Goal: Information Seeking & Learning: Learn about a topic

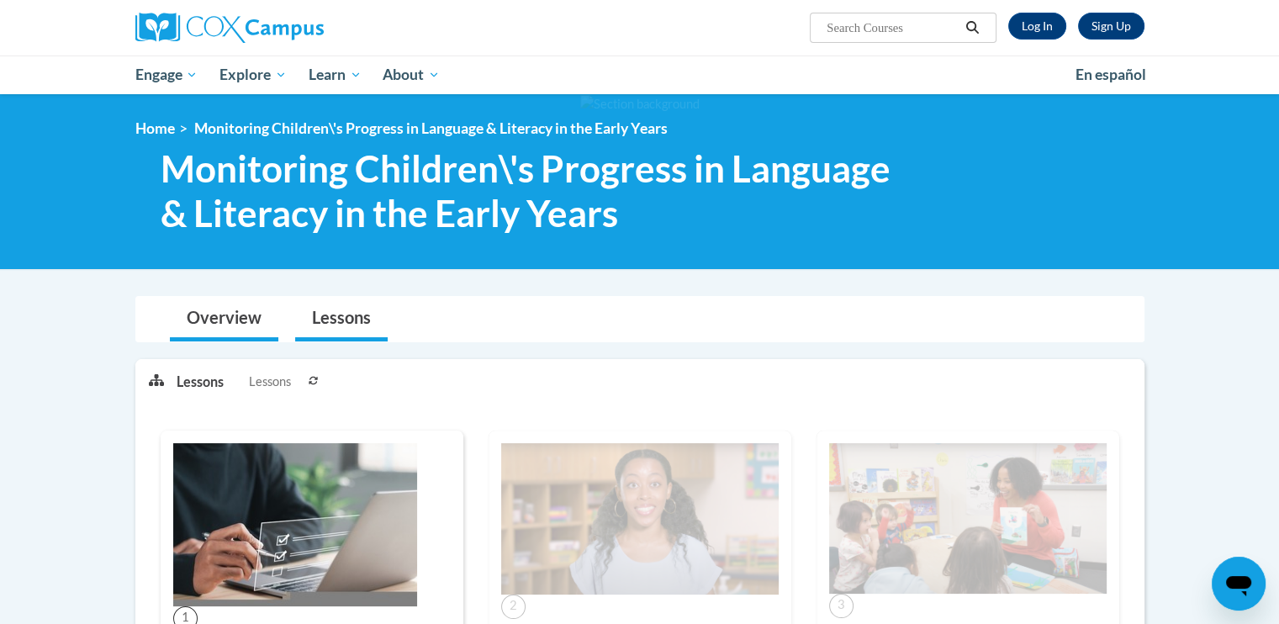
click at [165, 314] on li "Overview" at bounding box center [223, 319] width 125 height 45
click at [331, 327] on link "Lessons" at bounding box center [341, 319] width 93 height 45
click at [197, 389] on p "Lessons" at bounding box center [200, 382] width 47 height 19
click at [278, 388] on span "Lessons" at bounding box center [270, 382] width 42 height 19
click at [316, 379] on icon at bounding box center [314, 381] width 10 height 10
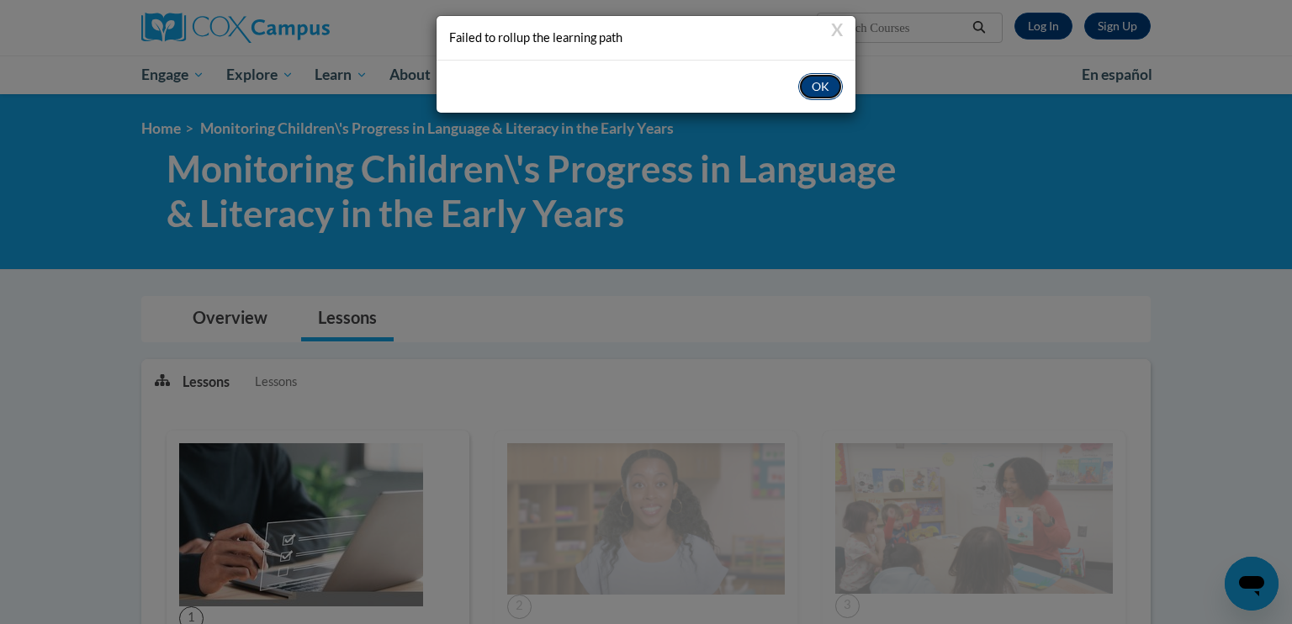
click at [816, 93] on button "OK" at bounding box center [820, 86] width 45 height 27
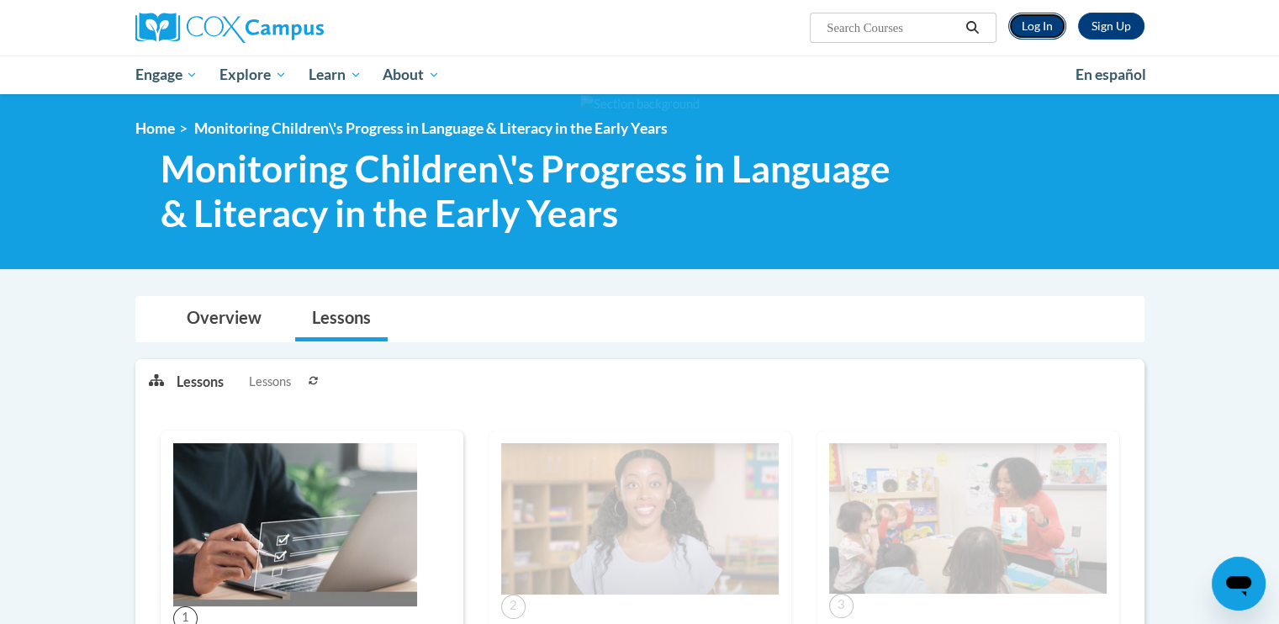
click at [1041, 35] on link "Log In" at bounding box center [1037, 26] width 58 height 27
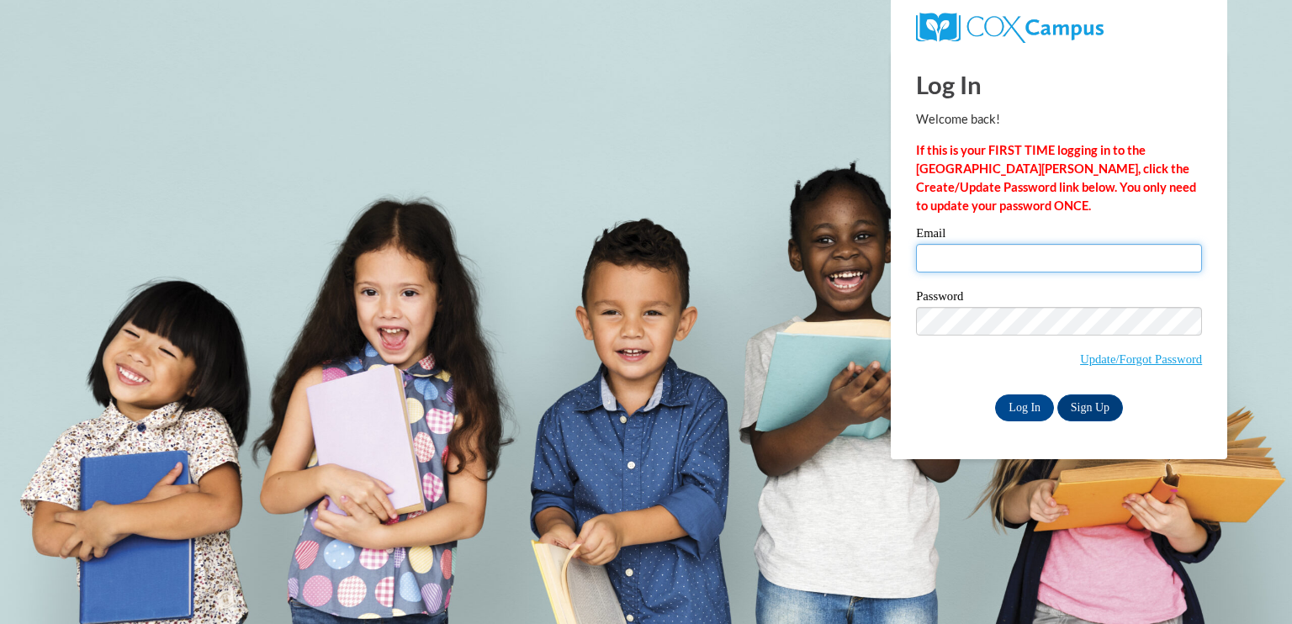
click at [979, 261] on input "Email" at bounding box center [1059, 258] width 286 height 29
type input "[EMAIL_ADDRESS][DOMAIN_NAME]"
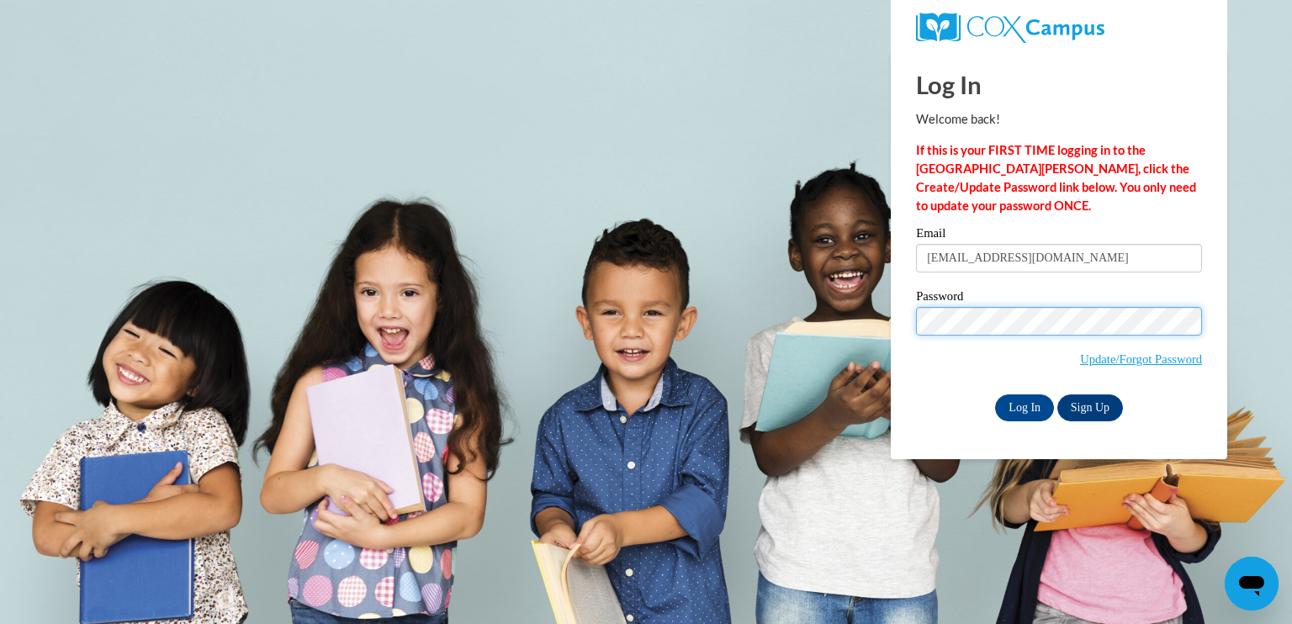
click at [995, 394] on input "Log In" at bounding box center [1024, 407] width 59 height 27
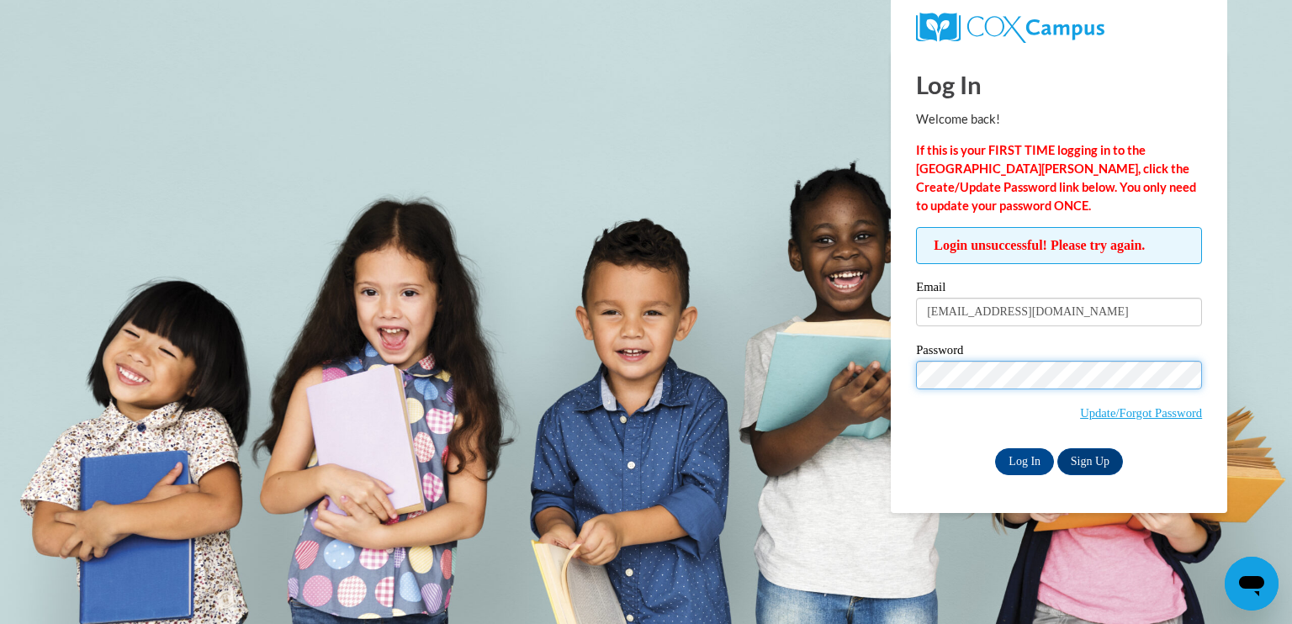
click at [995, 448] on input "Log In" at bounding box center [1024, 461] width 59 height 27
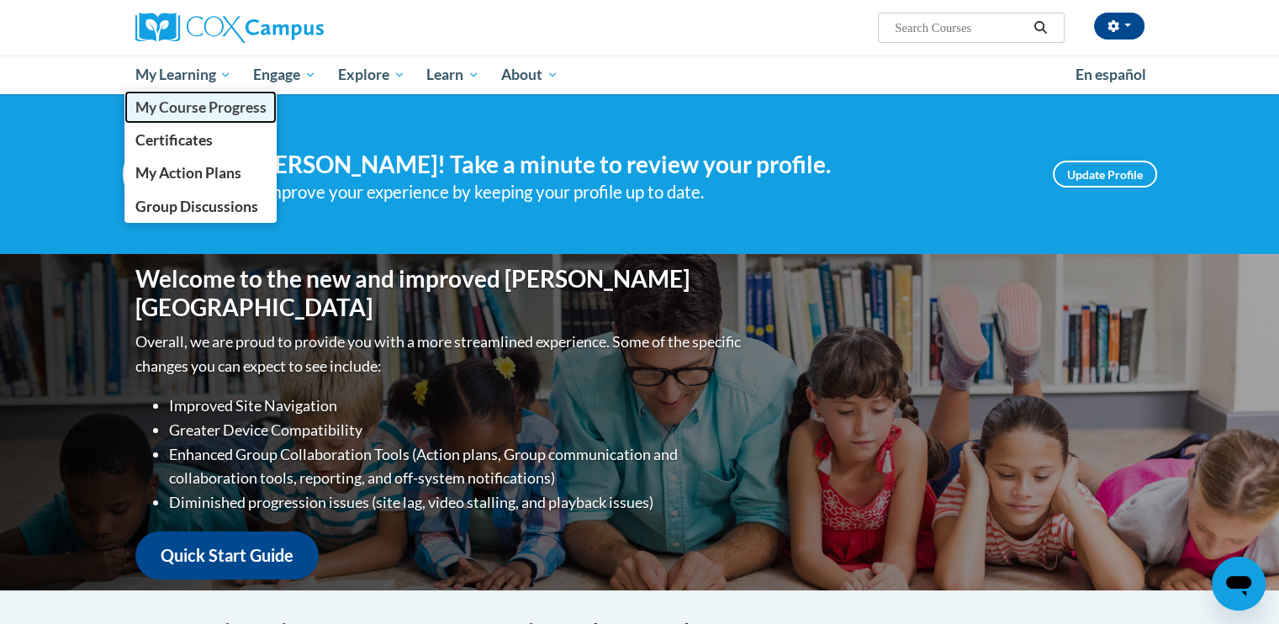
click at [204, 105] on span "My Course Progress" at bounding box center [200, 107] width 131 height 18
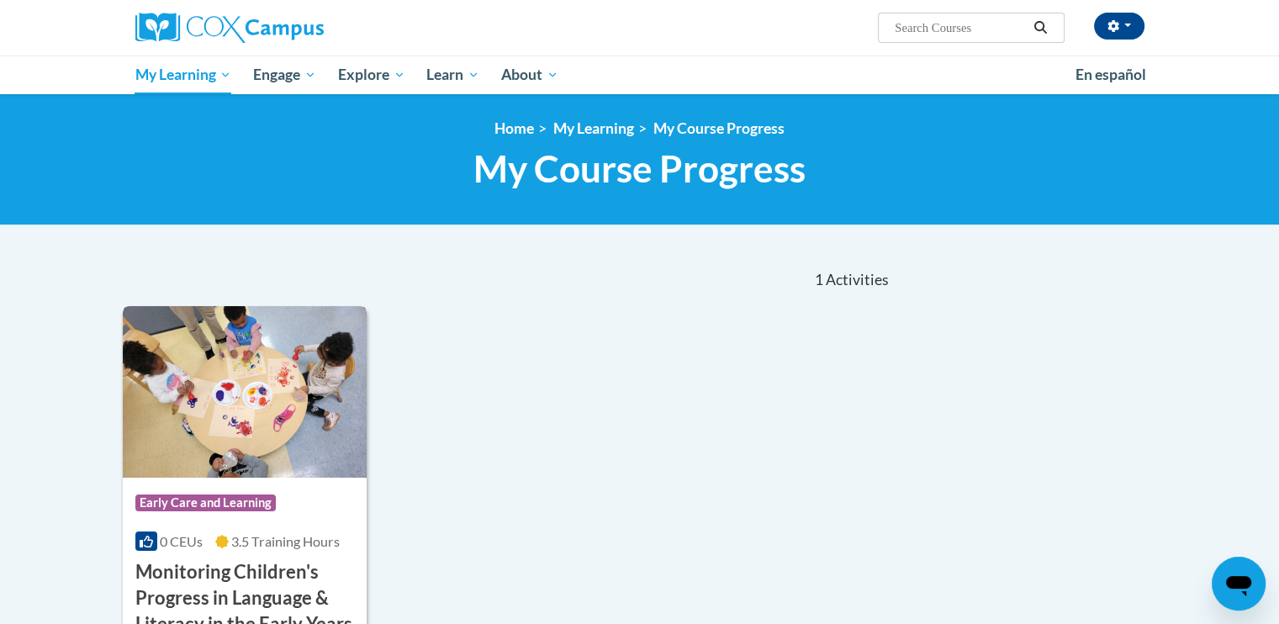
click at [273, 471] on img at bounding box center [245, 392] width 245 height 172
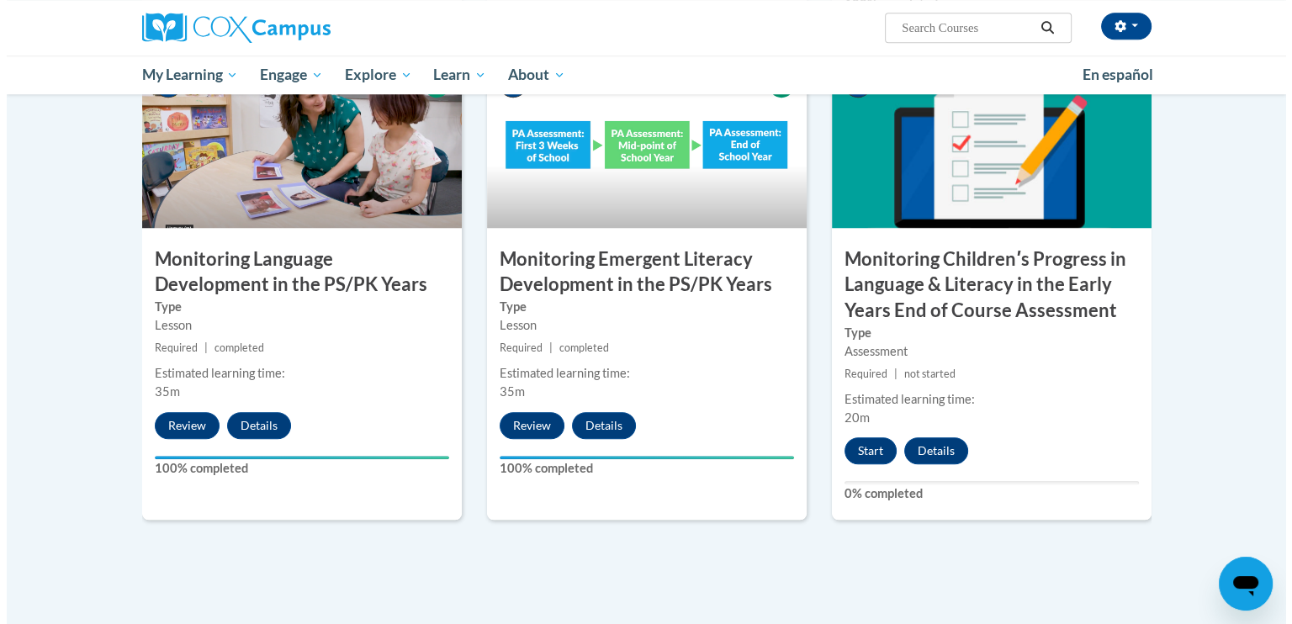
scroll to position [1379, 0]
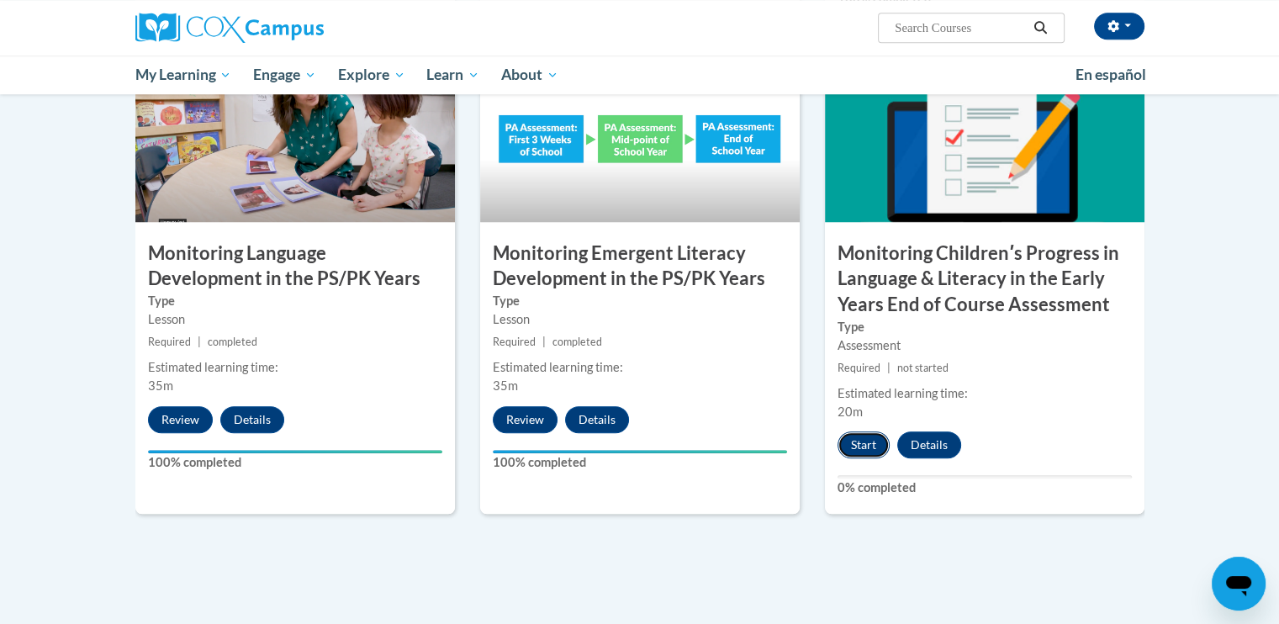
click at [868, 452] on button "Start" at bounding box center [864, 444] width 52 height 27
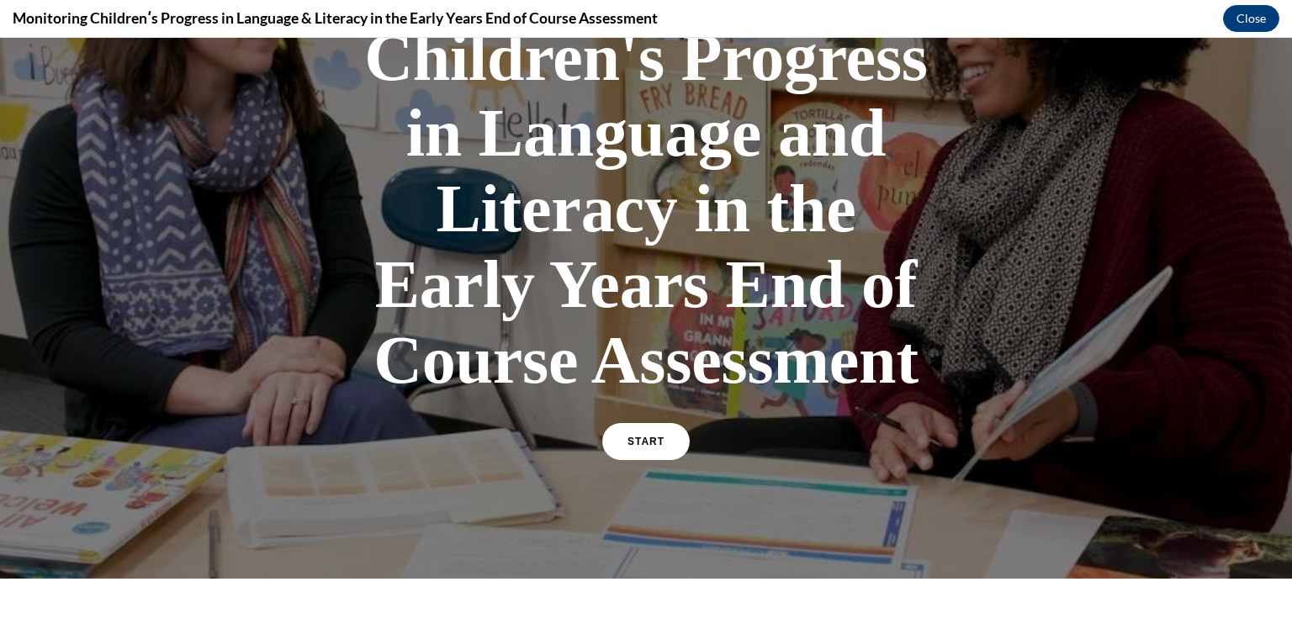
scroll to position [219, 0]
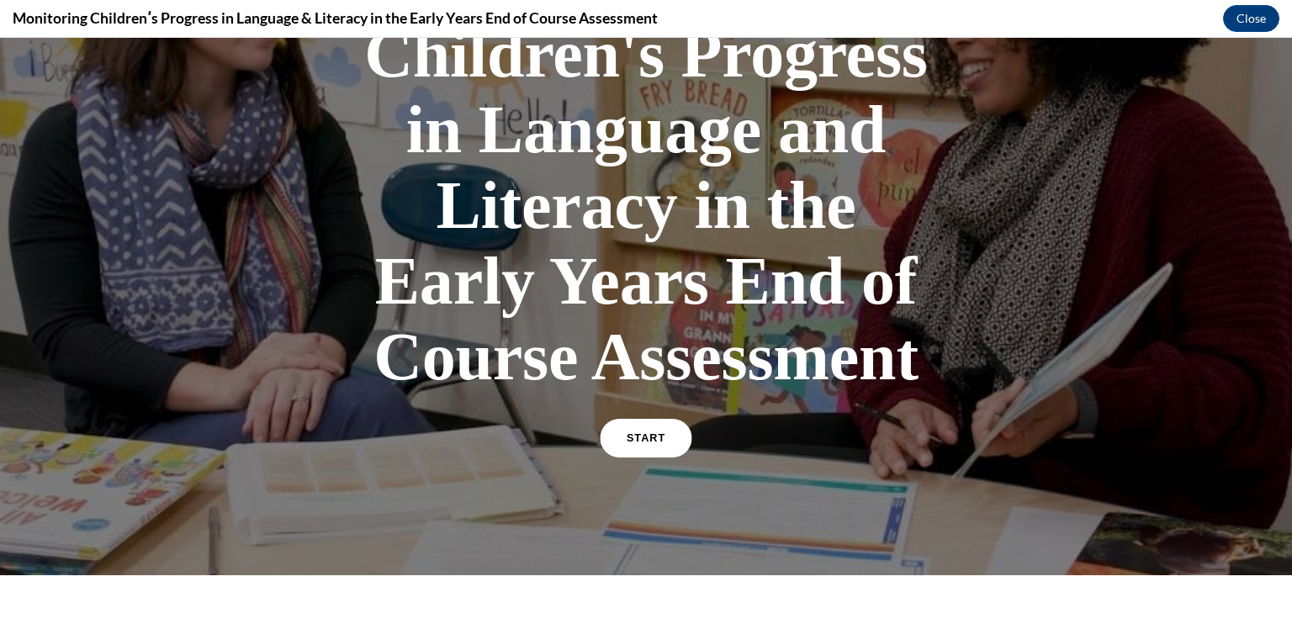
click at [627, 436] on span "START" at bounding box center [646, 438] width 39 height 13
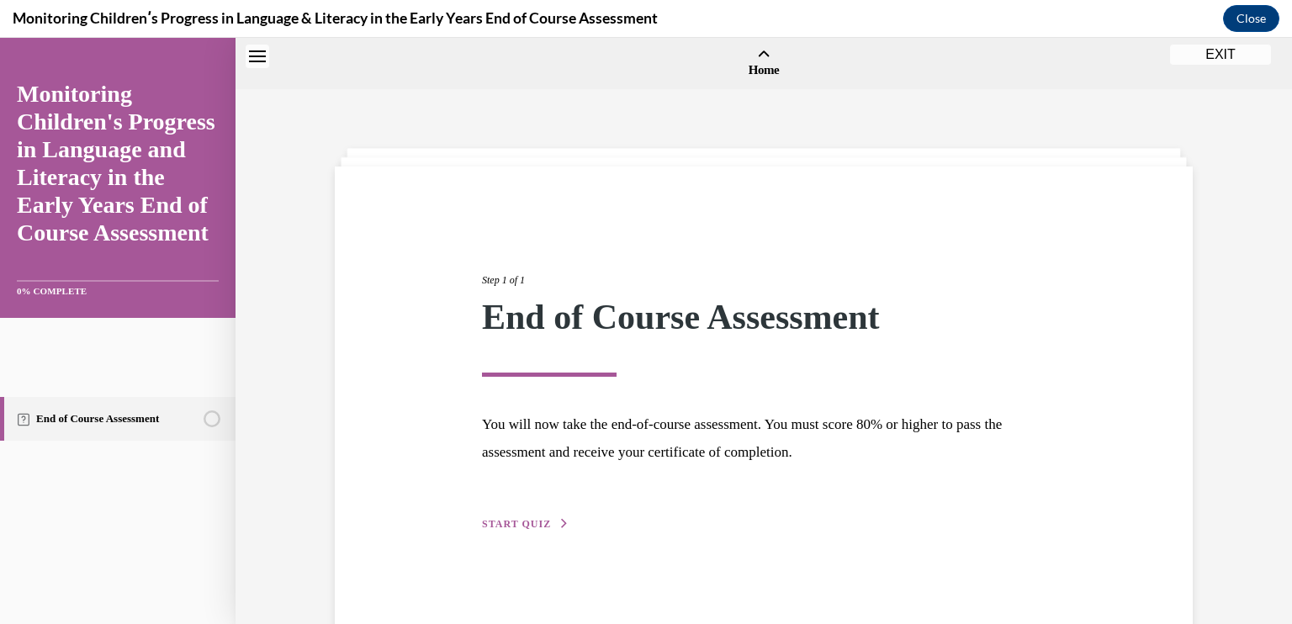
scroll to position [52, 0]
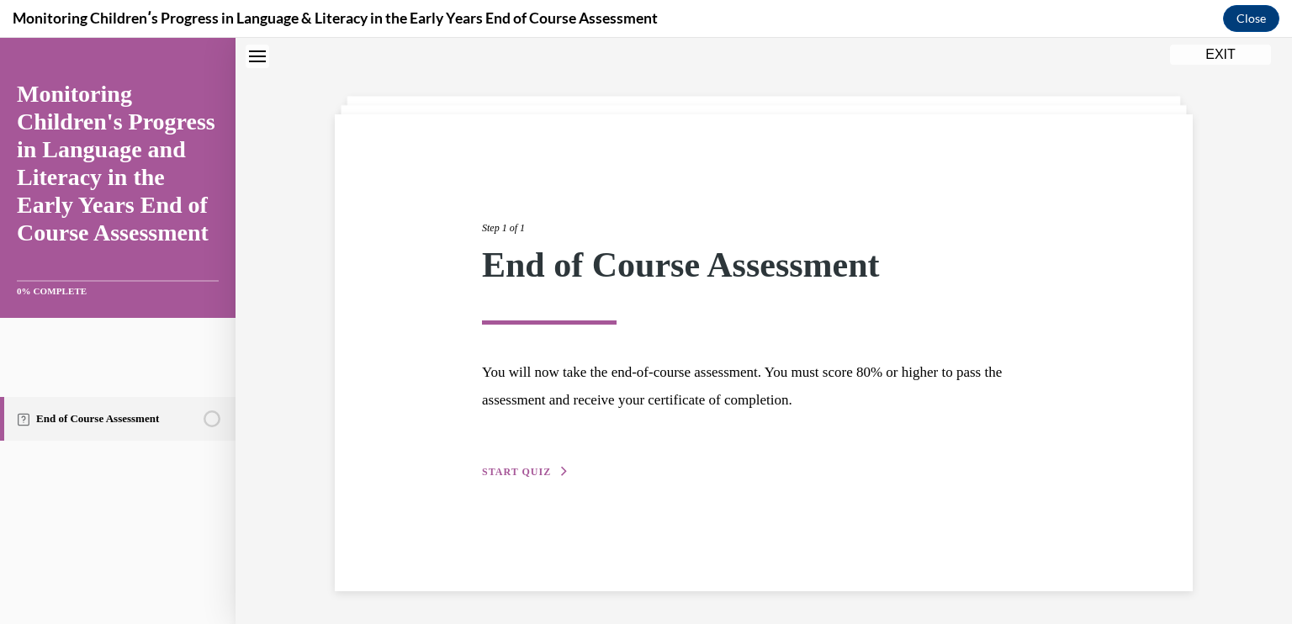
click at [516, 471] on span "START QUIZ" at bounding box center [516, 472] width 69 height 12
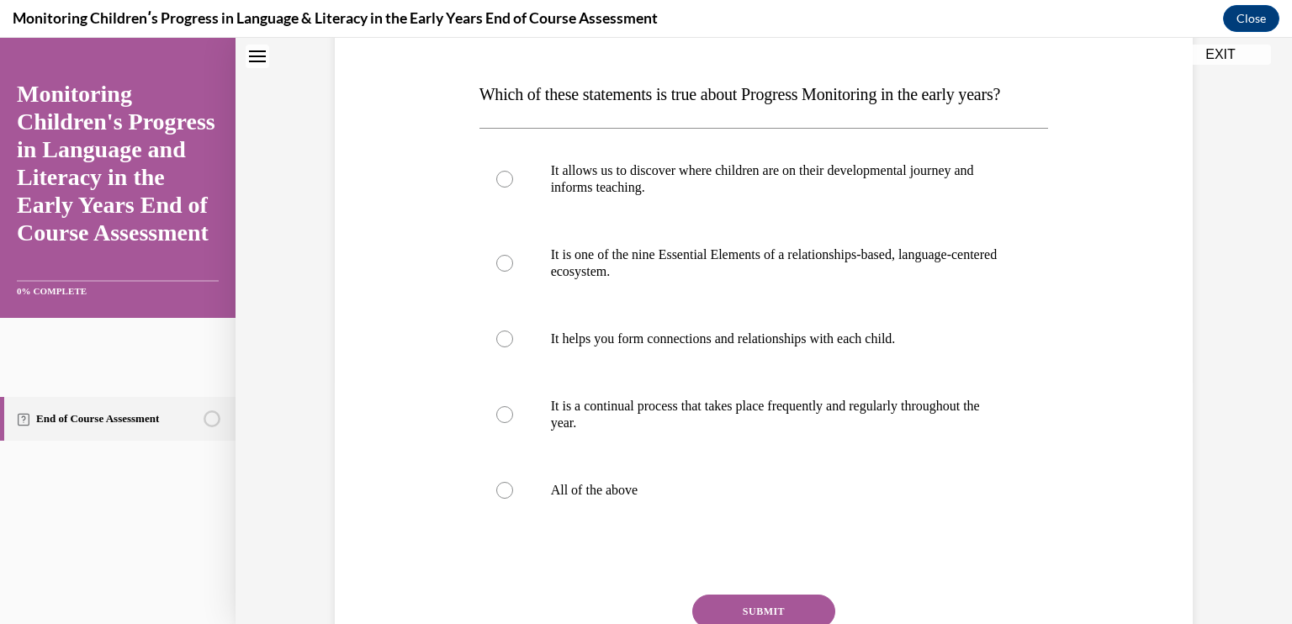
scroll to position [248, 0]
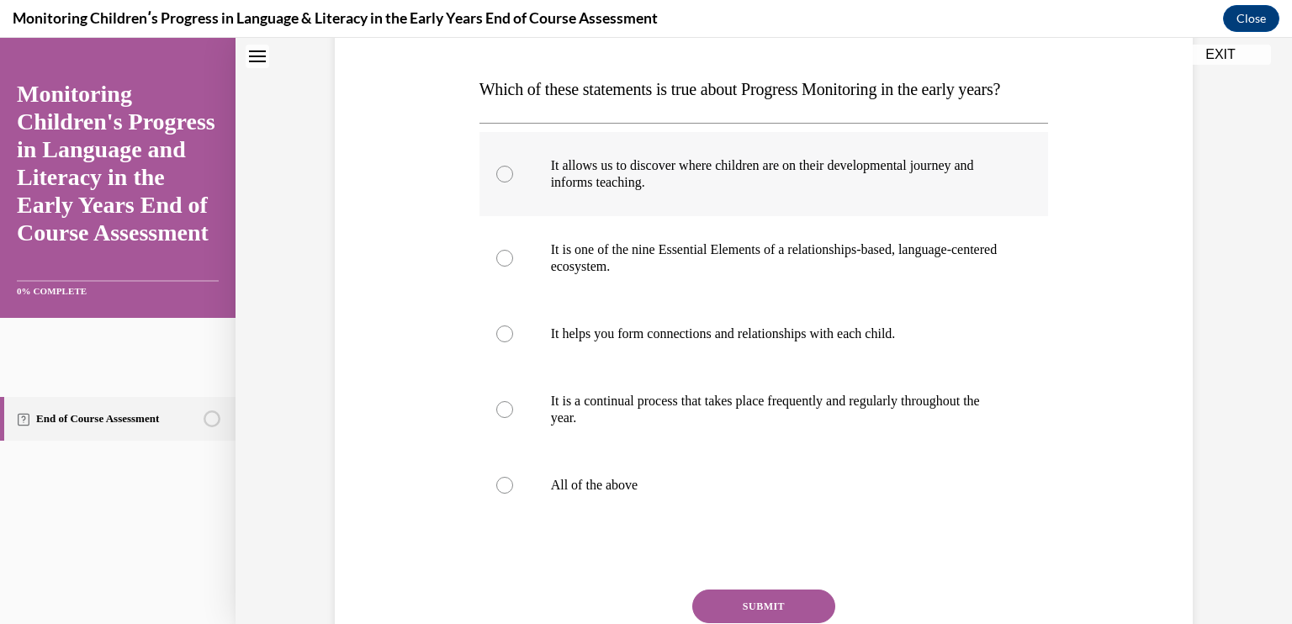
click at [836, 191] on p "It allows us to discover where children are on their developmental journey and …" at bounding box center [779, 174] width 456 height 34
click at [513, 183] on input "It allows us to discover where children are on their developmental journey and …" at bounding box center [504, 174] width 17 height 17
radio input "true"
click at [592, 494] on p "All of the above" at bounding box center [779, 485] width 456 height 17
click at [513, 494] on input "All of the above" at bounding box center [504, 485] width 17 height 17
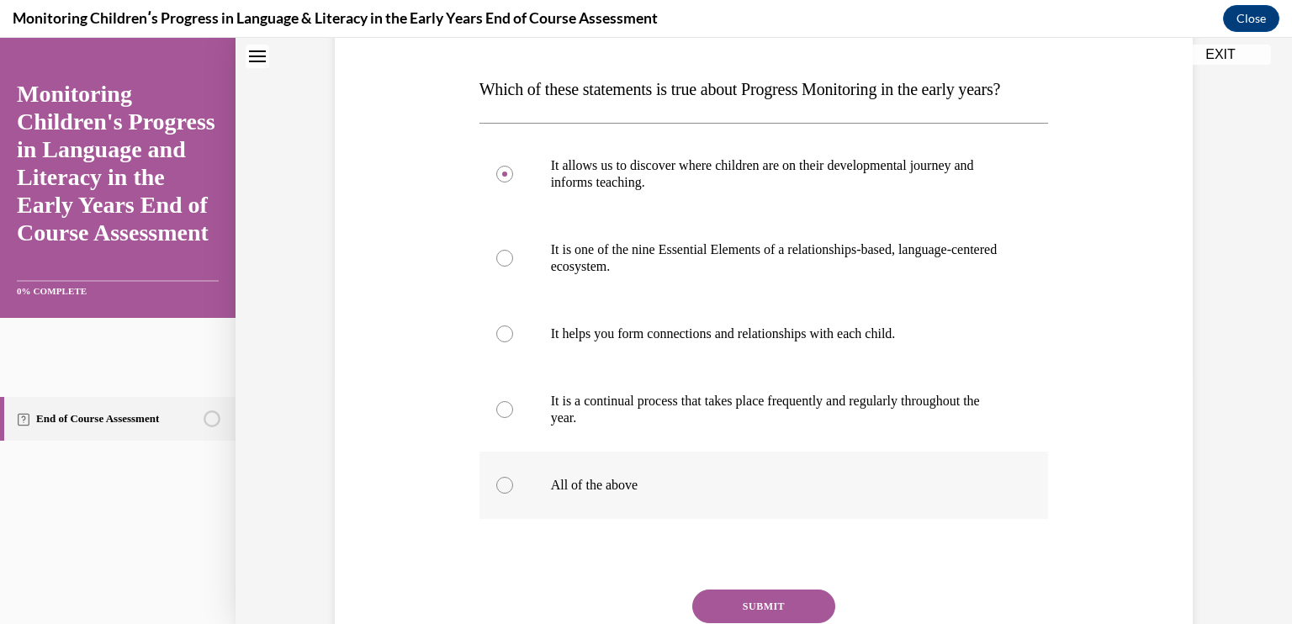
radio input "true"
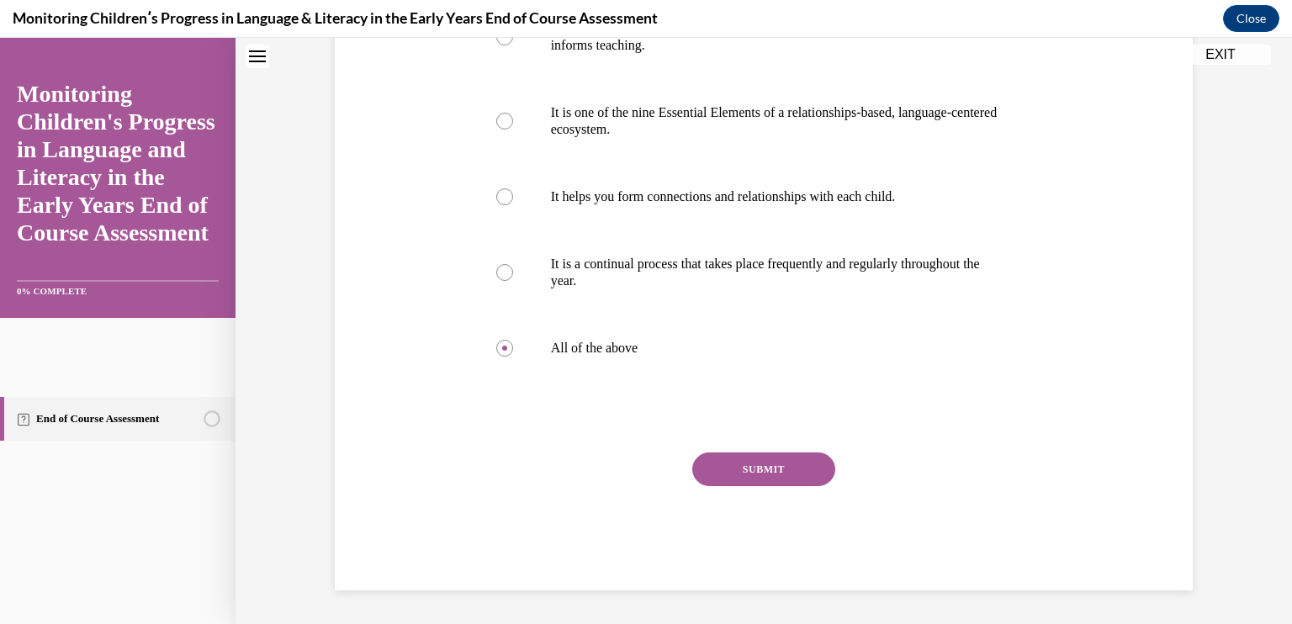
scroll to position [419, 0]
click at [735, 480] on button "SUBMIT" at bounding box center [763, 469] width 143 height 34
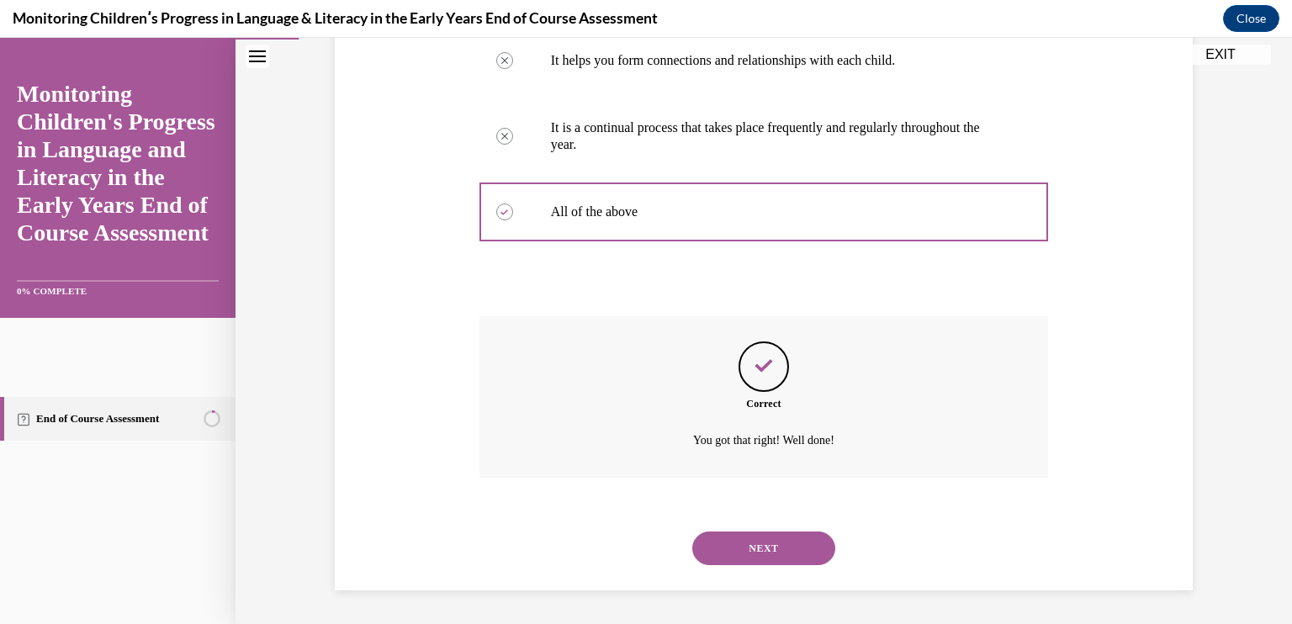
scroll to position [555, 0]
click at [770, 555] on button "NEXT" at bounding box center [763, 549] width 143 height 34
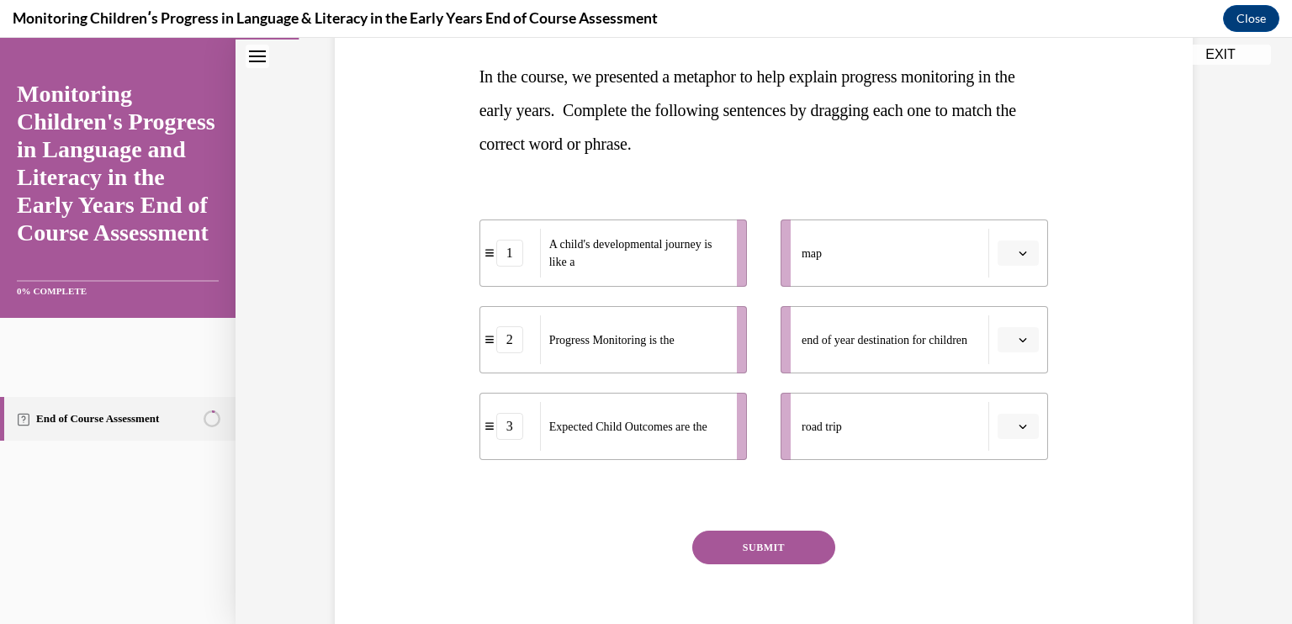
scroll to position [263, 0]
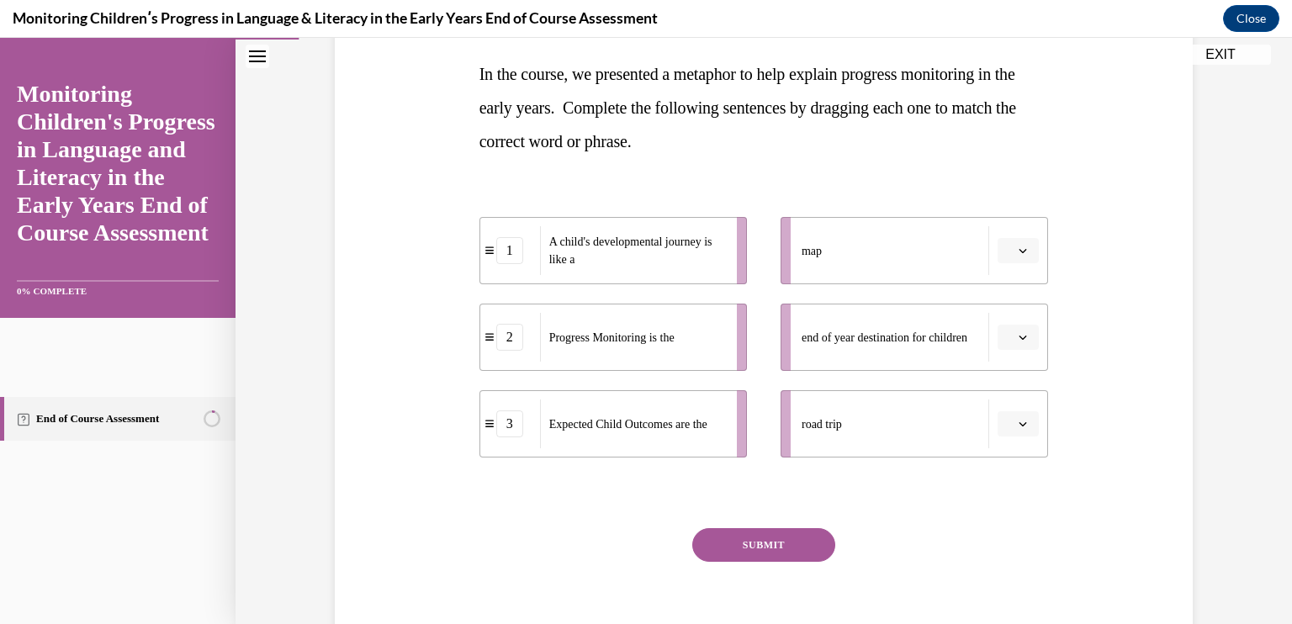
click at [1019, 425] on icon "button" at bounding box center [1023, 424] width 8 height 8
click at [1007, 485] on div "1" at bounding box center [1010, 495] width 42 height 34
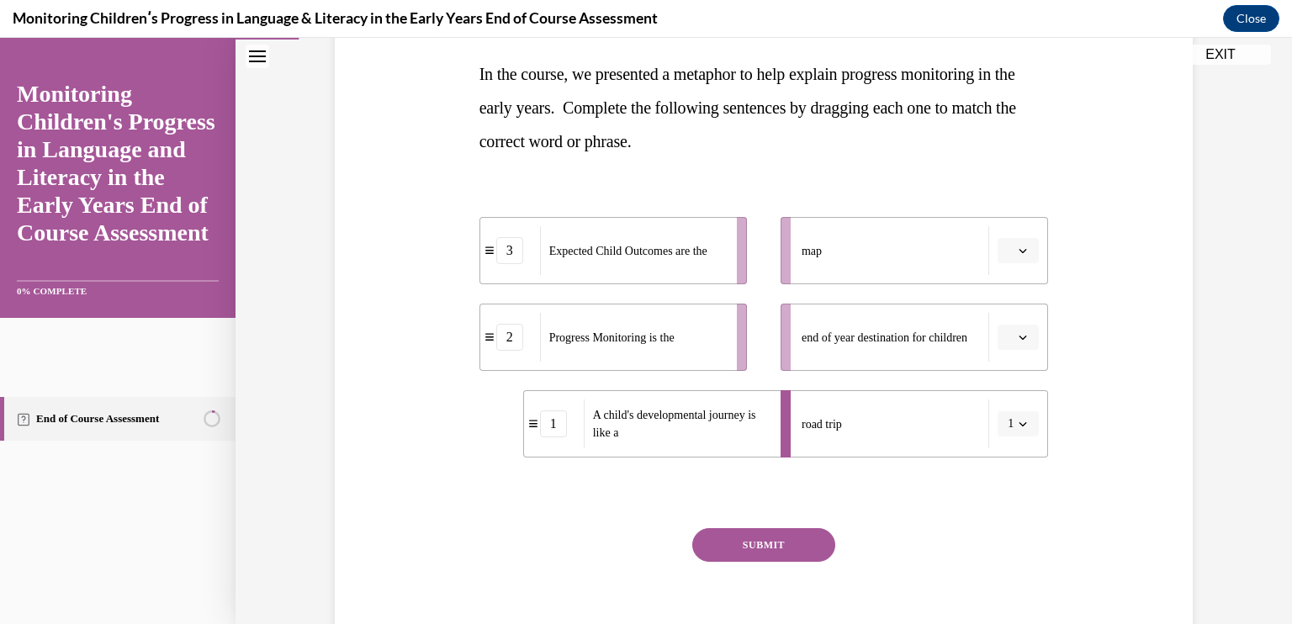
click at [1021, 345] on button "button" at bounding box center [1017, 337] width 41 height 25
click at [1013, 469] on div "3" at bounding box center [1010, 475] width 42 height 34
click at [1008, 267] on li "map" at bounding box center [913, 250] width 267 height 67
click at [1019, 248] on icon "button" at bounding box center [1023, 250] width 8 height 8
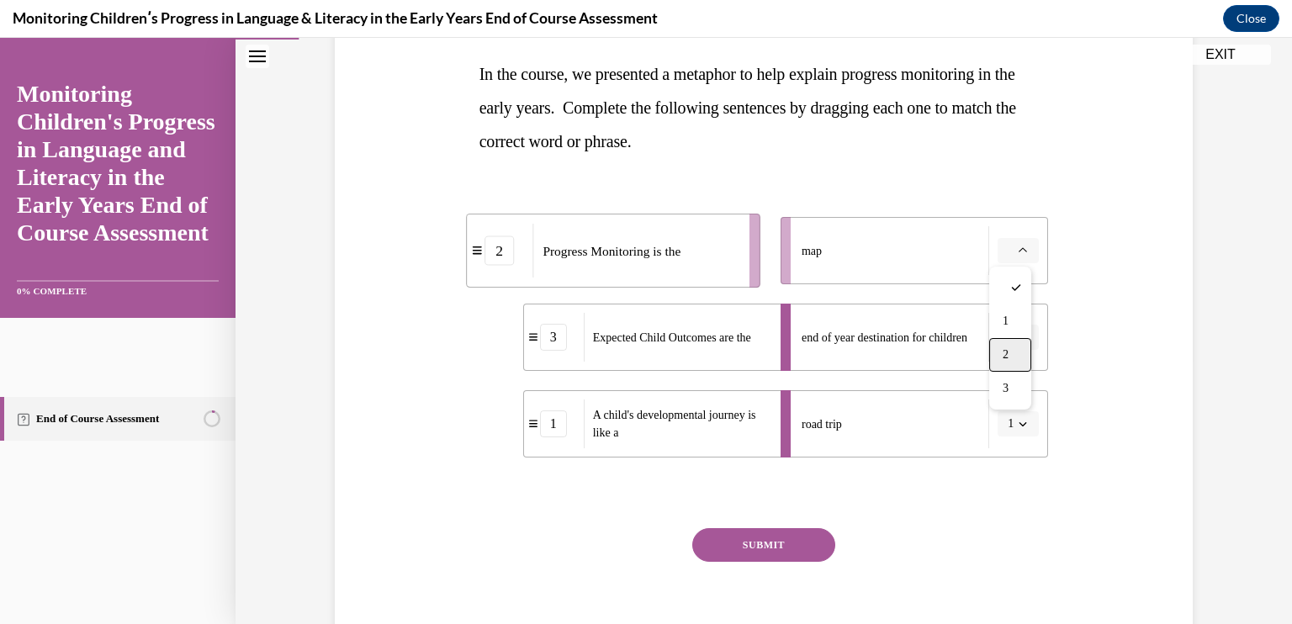
click at [1007, 344] on div "2" at bounding box center [1010, 355] width 42 height 34
click at [787, 553] on button "SUBMIT" at bounding box center [763, 545] width 143 height 34
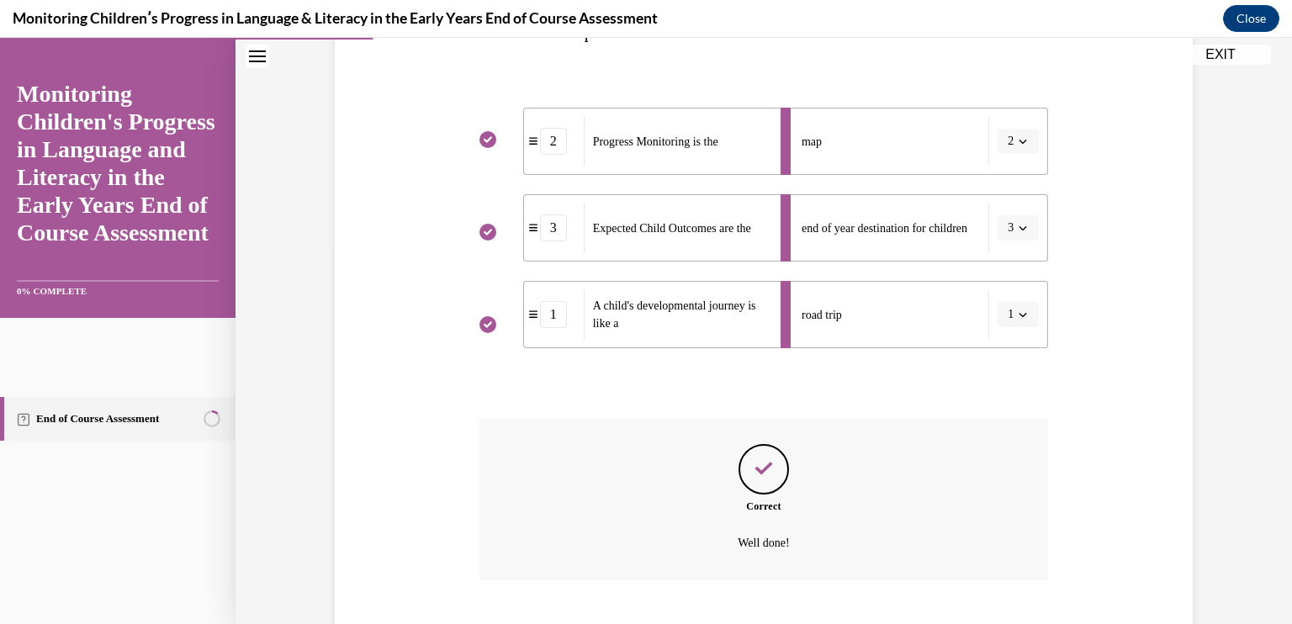
scroll to position [474, 0]
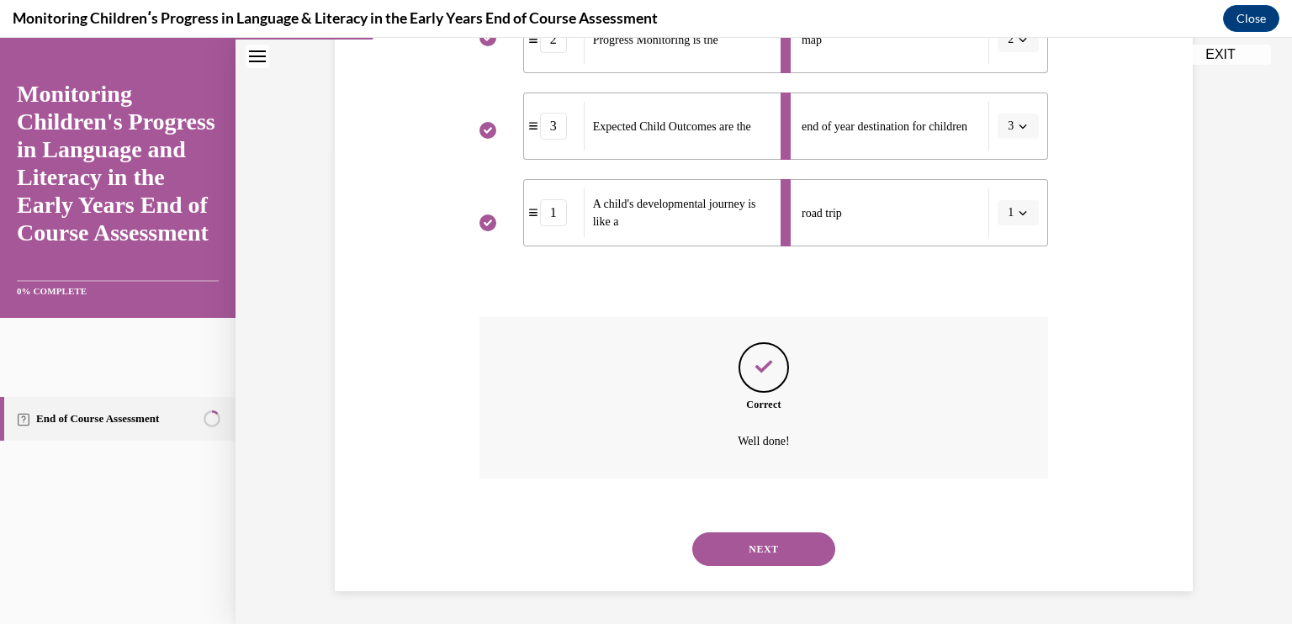
click at [752, 559] on button "NEXT" at bounding box center [763, 549] width 143 height 34
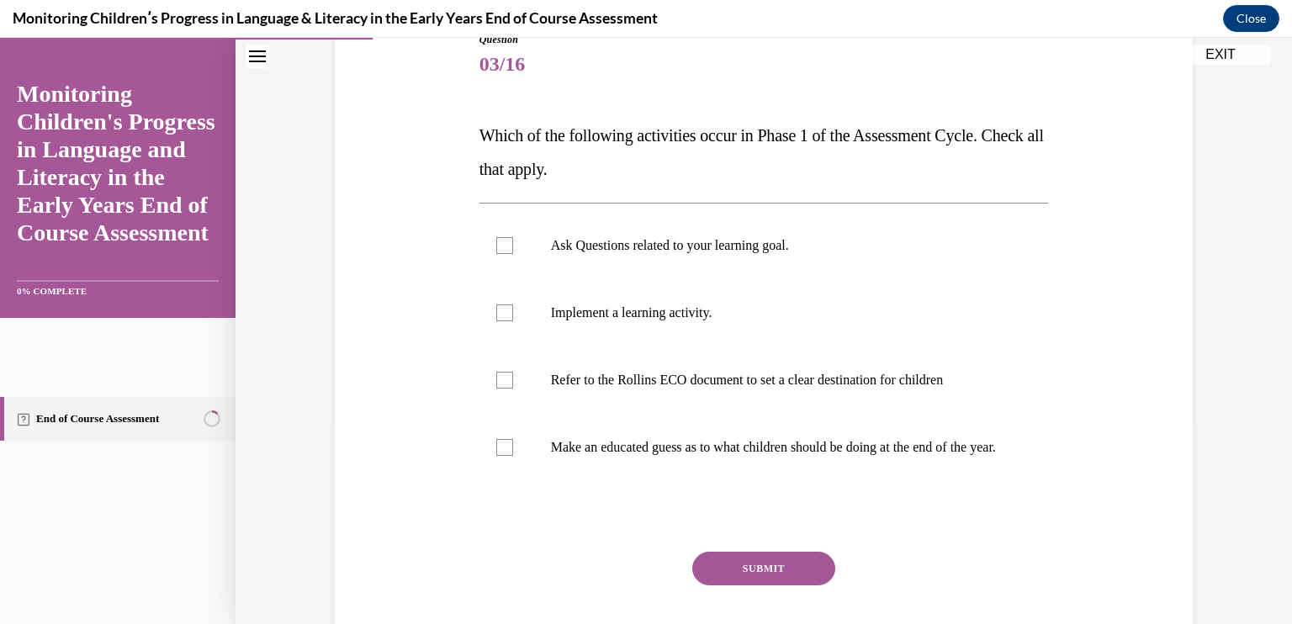
scroll to position [220, 0]
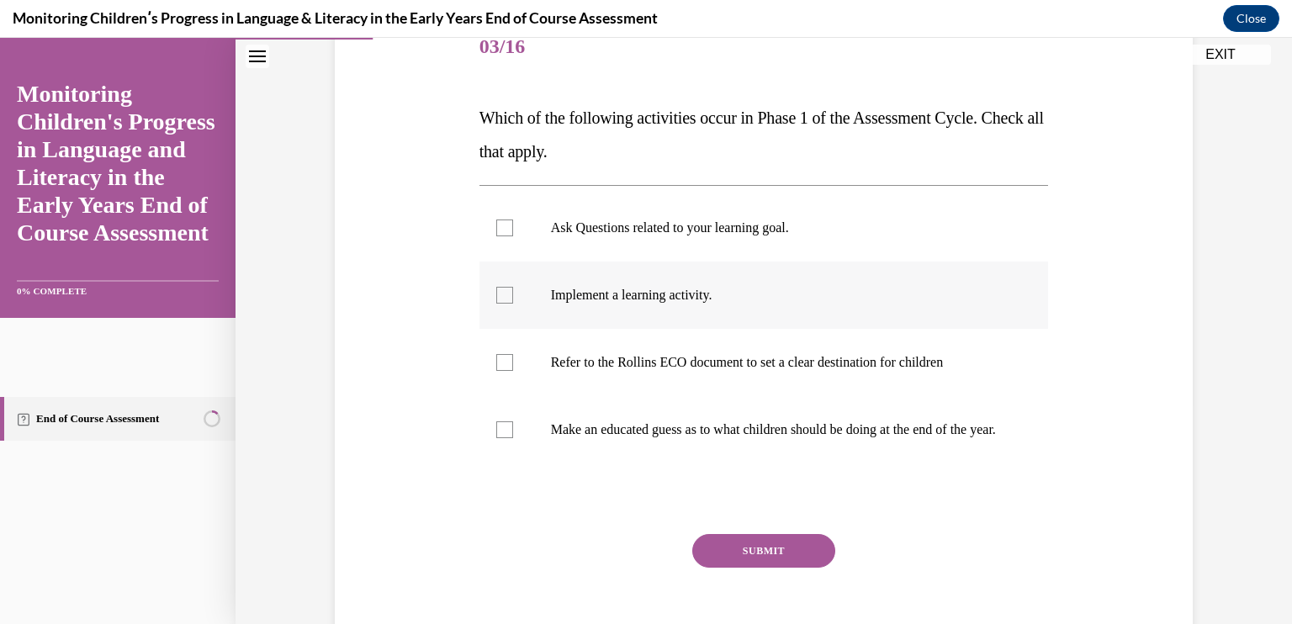
drag, startPoint x: 897, startPoint y: 253, endPoint x: 766, endPoint y: 294, distance: 137.3
click at [766, 294] on p "Implement a learning activity." at bounding box center [779, 295] width 456 height 17
click at [513, 294] on input "Implement a learning activity." at bounding box center [504, 295] width 17 height 17
drag, startPoint x: 766, startPoint y: 294, endPoint x: 493, endPoint y: 302, distance: 273.5
click at [496, 302] on div at bounding box center [504, 295] width 17 height 17
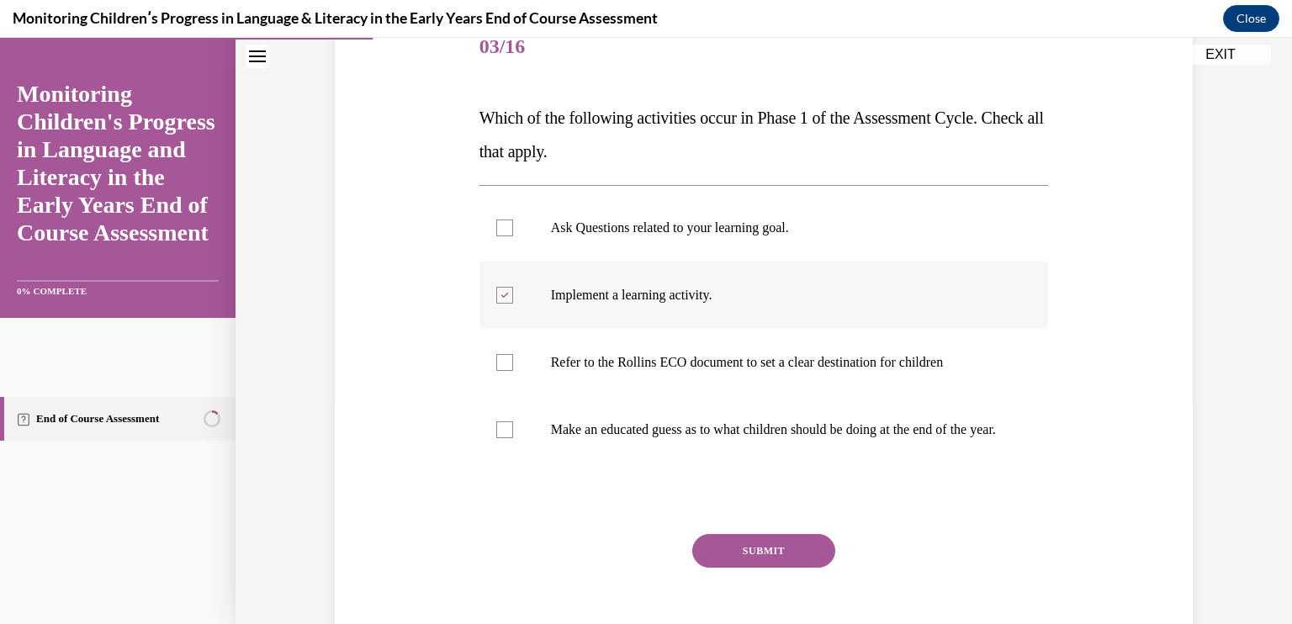
click at [496, 302] on input "Implement a learning activity." at bounding box center [504, 295] width 17 height 17
checkbox input "false"
click at [676, 363] on p "Refer to the Rollins ECO document to set a clear destination for children" at bounding box center [779, 362] width 456 height 17
click at [513, 363] on input "Refer to the Rollins ECO document to set a clear destination for children" at bounding box center [504, 362] width 17 height 17
checkbox input "true"
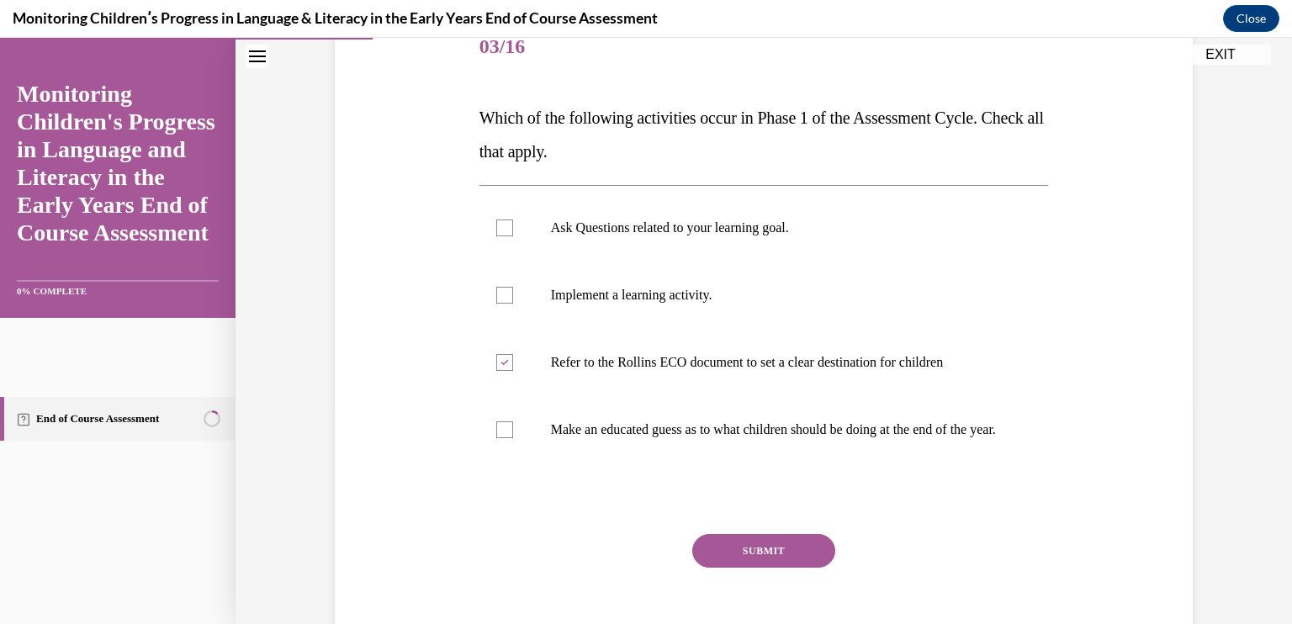
click at [762, 565] on button "SUBMIT" at bounding box center [763, 551] width 143 height 34
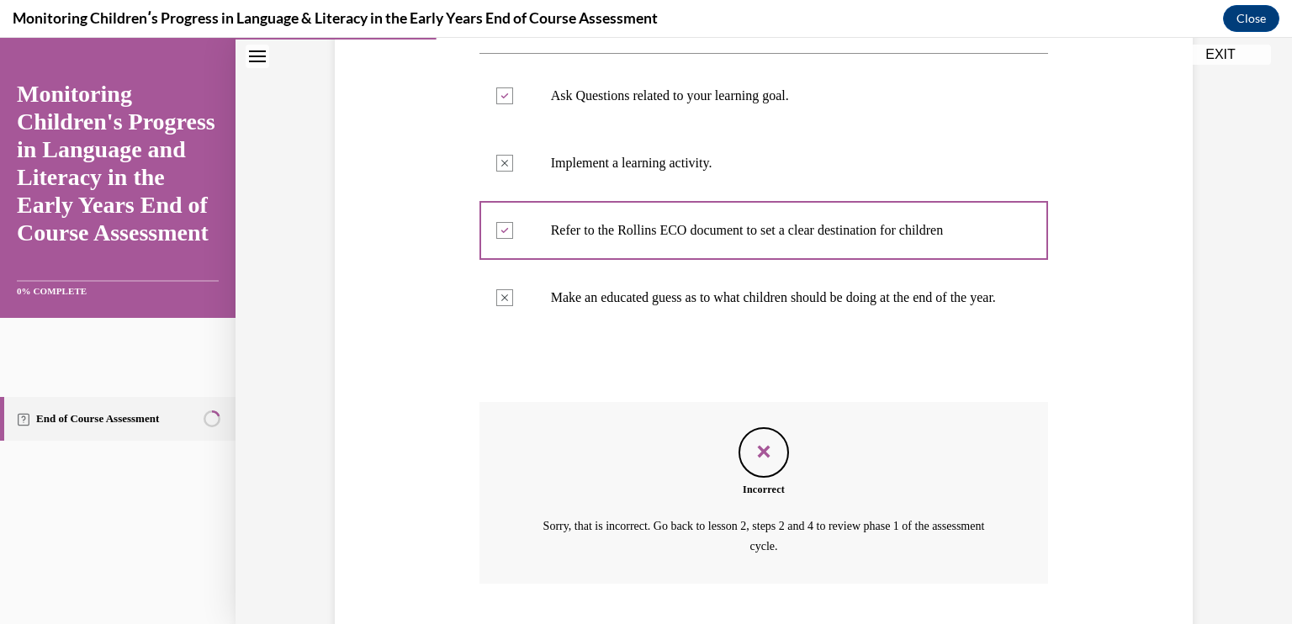
scroll to position [474, 0]
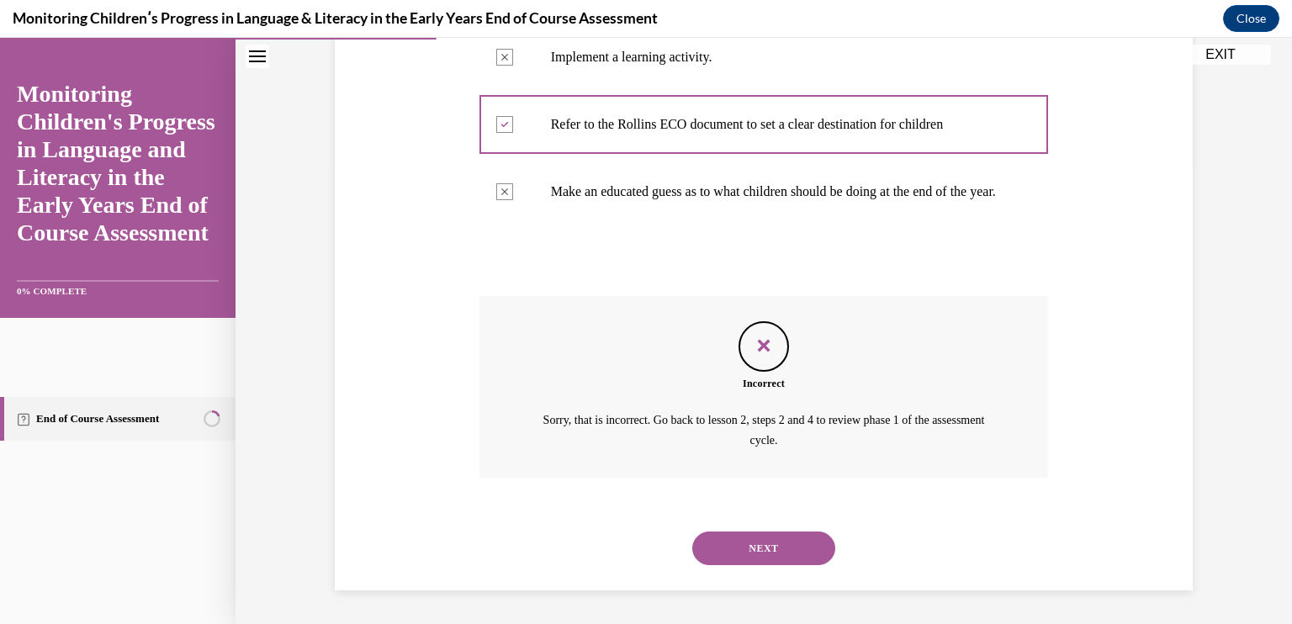
click at [772, 558] on button "NEXT" at bounding box center [763, 549] width 143 height 34
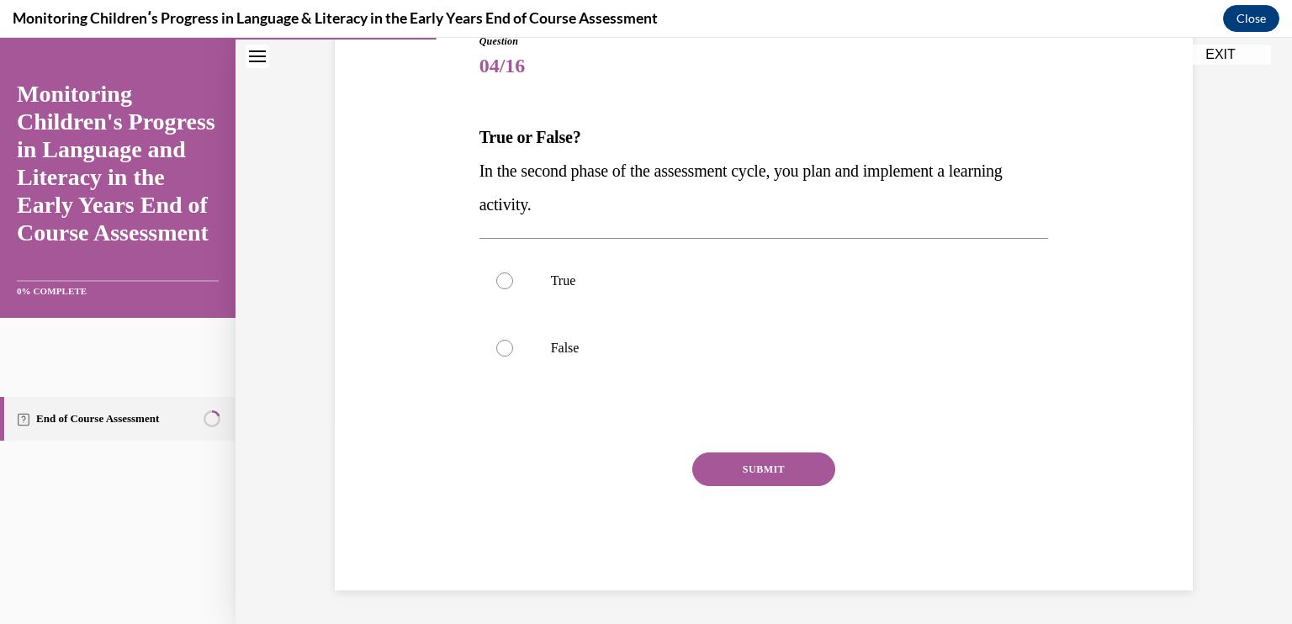
scroll to position [187, 0]
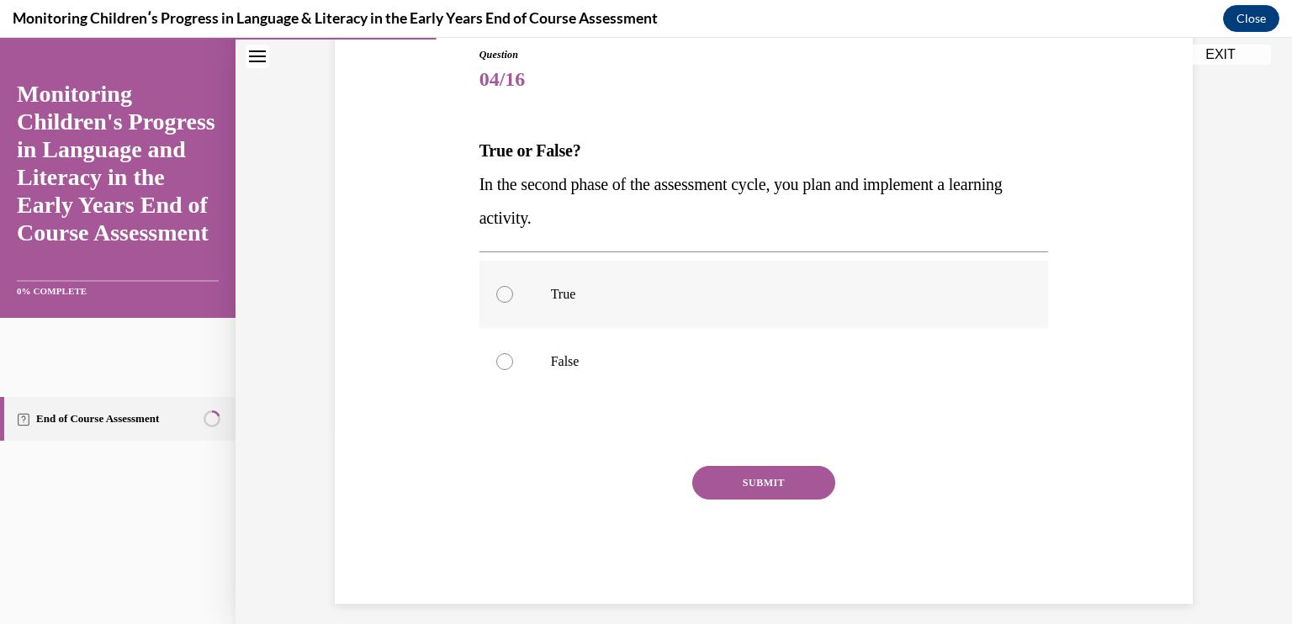
click at [687, 300] on p "True" at bounding box center [779, 294] width 456 height 17
click at [513, 300] on input "True" at bounding box center [504, 294] width 17 height 17
radio input "true"
click at [765, 478] on button "SUBMIT" at bounding box center [763, 483] width 143 height 34
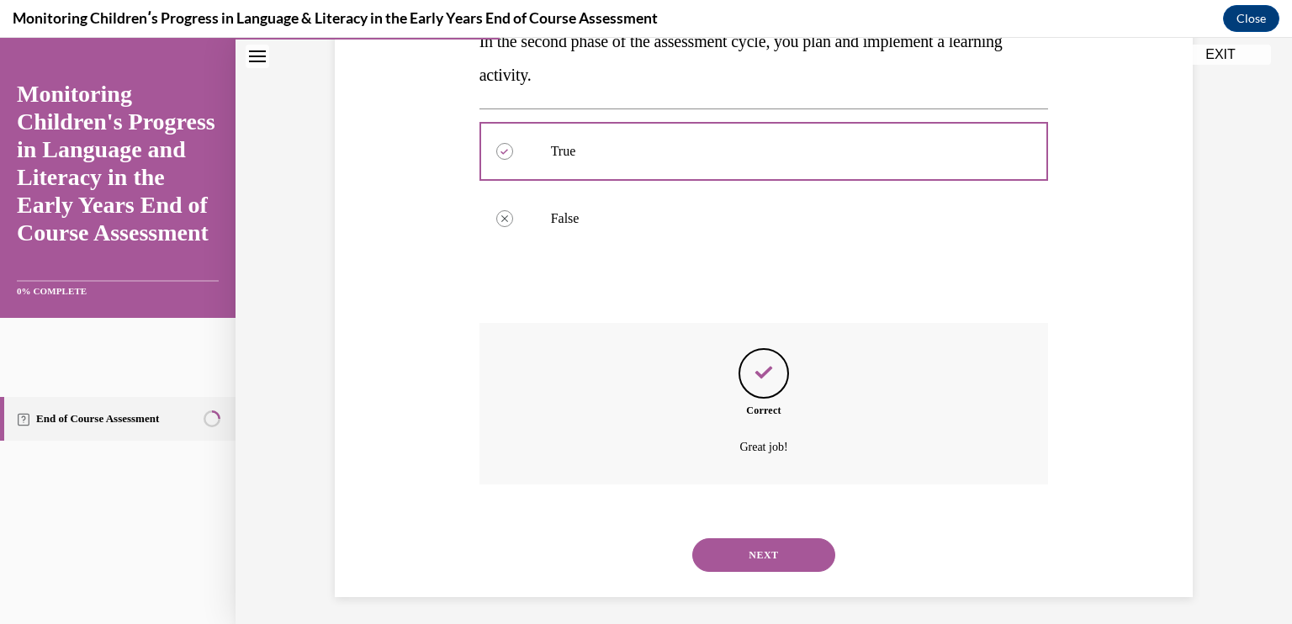
scroll to position [336, 0]
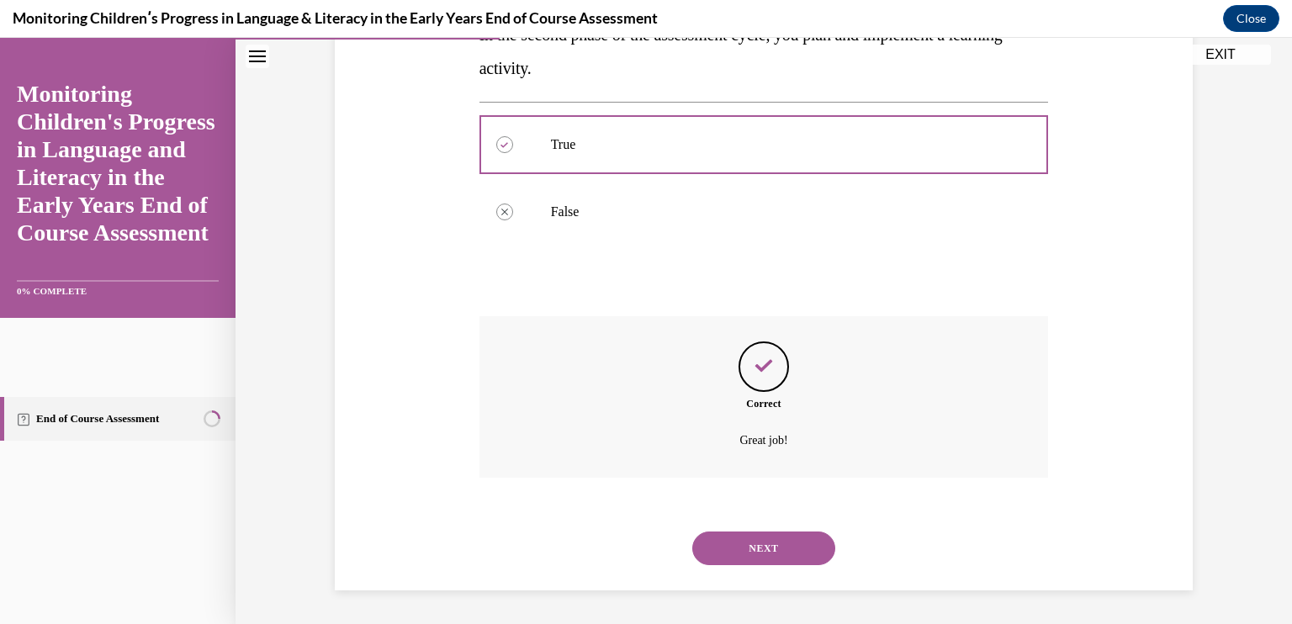
click at [755, 559] on button "NEXT" at bounding box center [763, 549] width 143 height 34
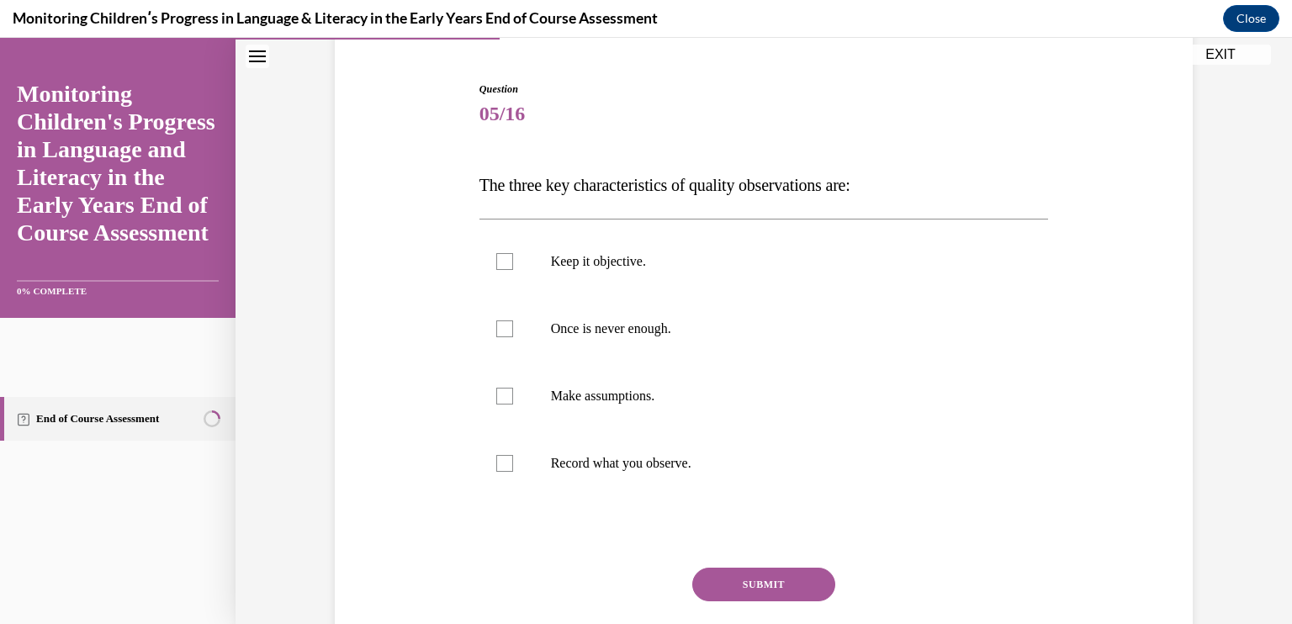
scroll to position [158, 0]
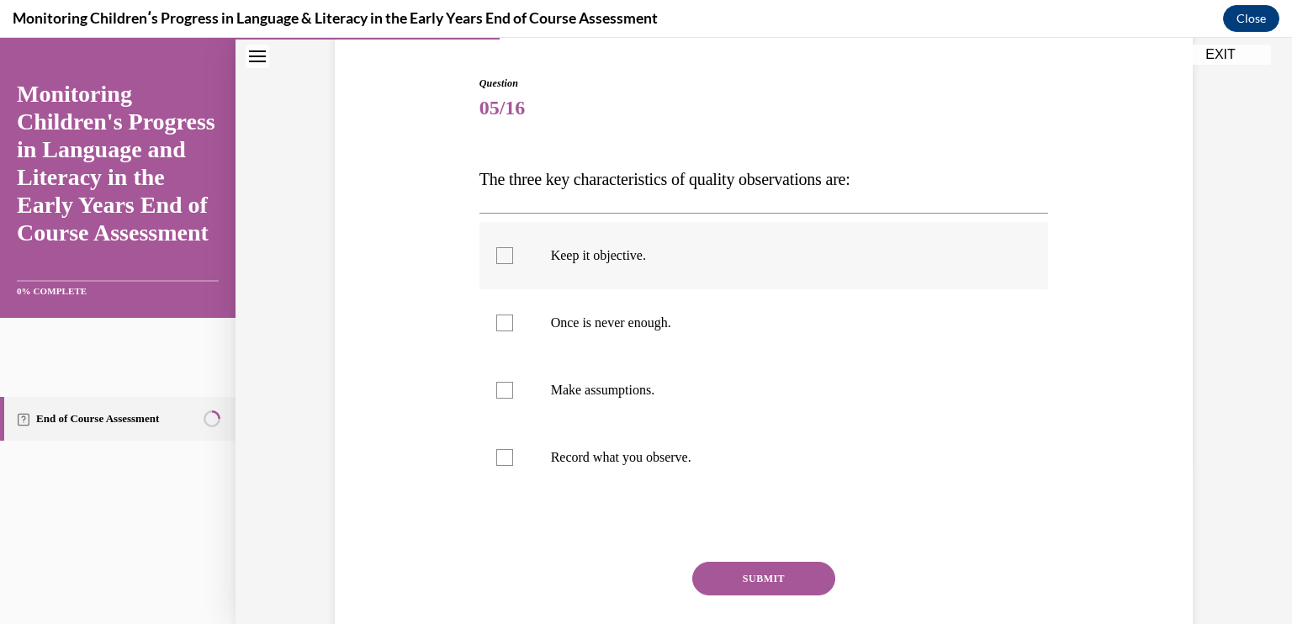
click at [579, 254] on p "Keep it objective." at bounding box center [779, 255] width 456 height 17
click at [513, 254] on input "Keep it objective." at bounding box center [504, 255] width 17 height 17
checkbox input "true"
click at [590, 317] on p "Once is never enough." at bounding box center [779, 323] width 456 height 17
click at [513, 317] on input "Once is never enough." at bounding box center [504, 323] width 17 height 17
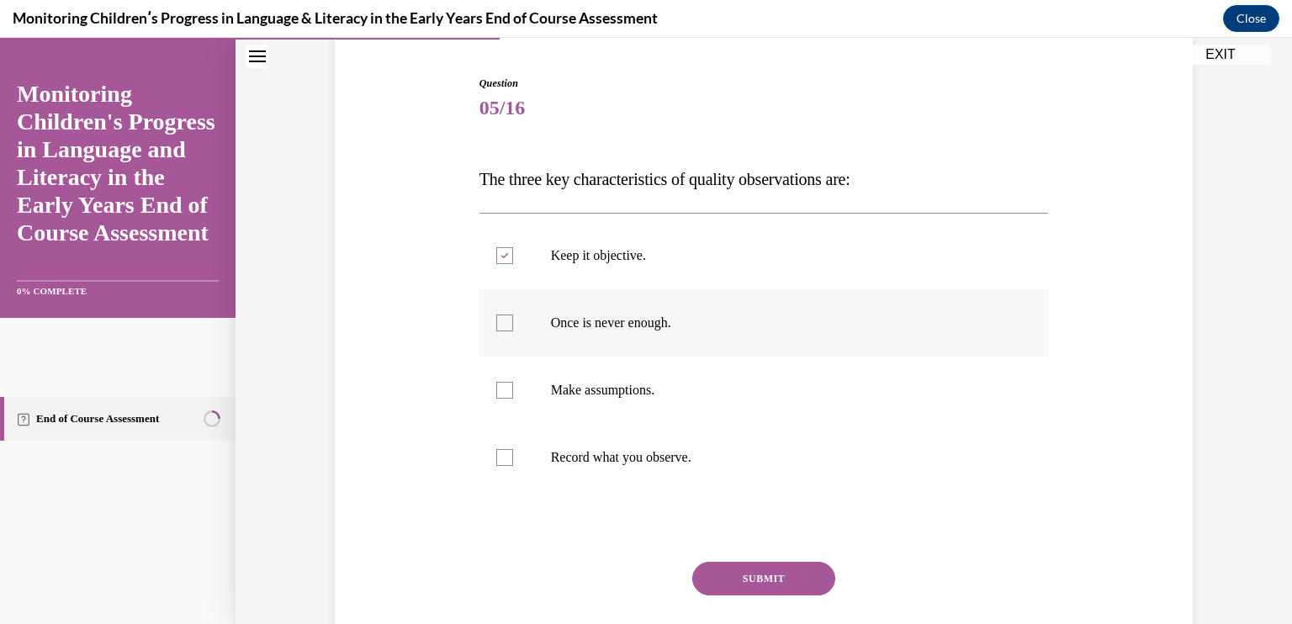
checkbox input "true"
click at [601, 465] on p "Record what you observe." at bounding box center [779, 457] width 456 height 17
click at [513, 465] on input "Record what you observe." at bounding box center [504, 457] width 17 height 17
checkbox input "true"
click at [745, 573] on button "SUBMIT" at bounding box center [763, 579] width 143 height 34
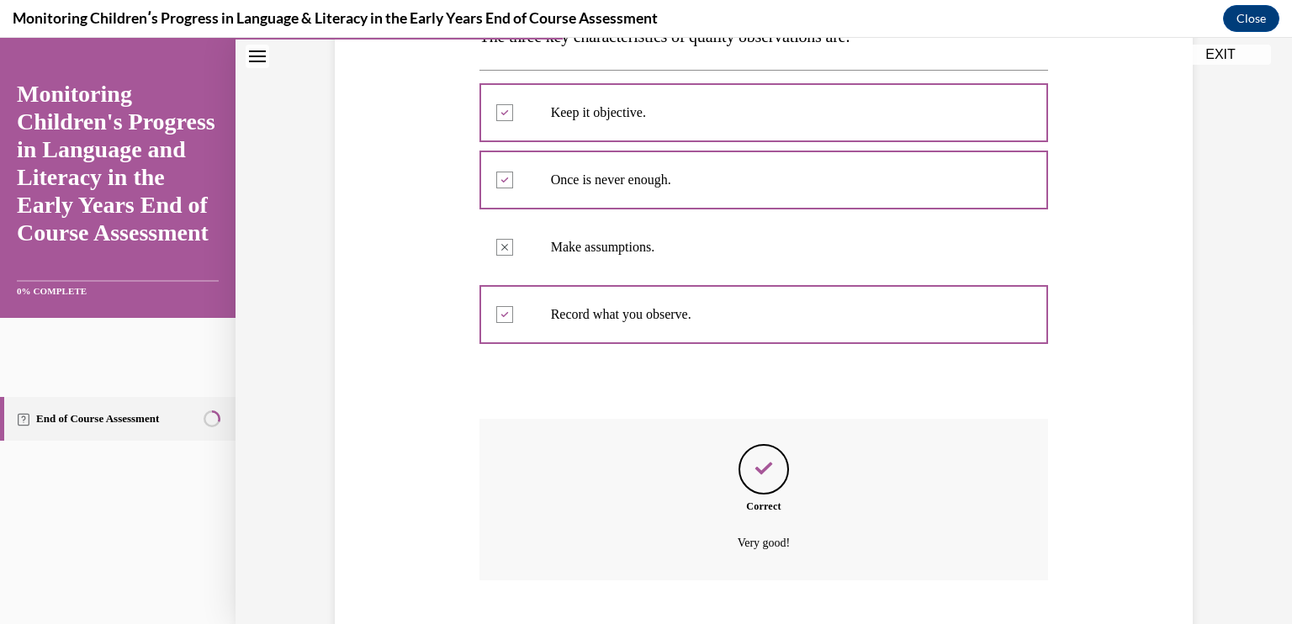
scroll to position [404, 0]
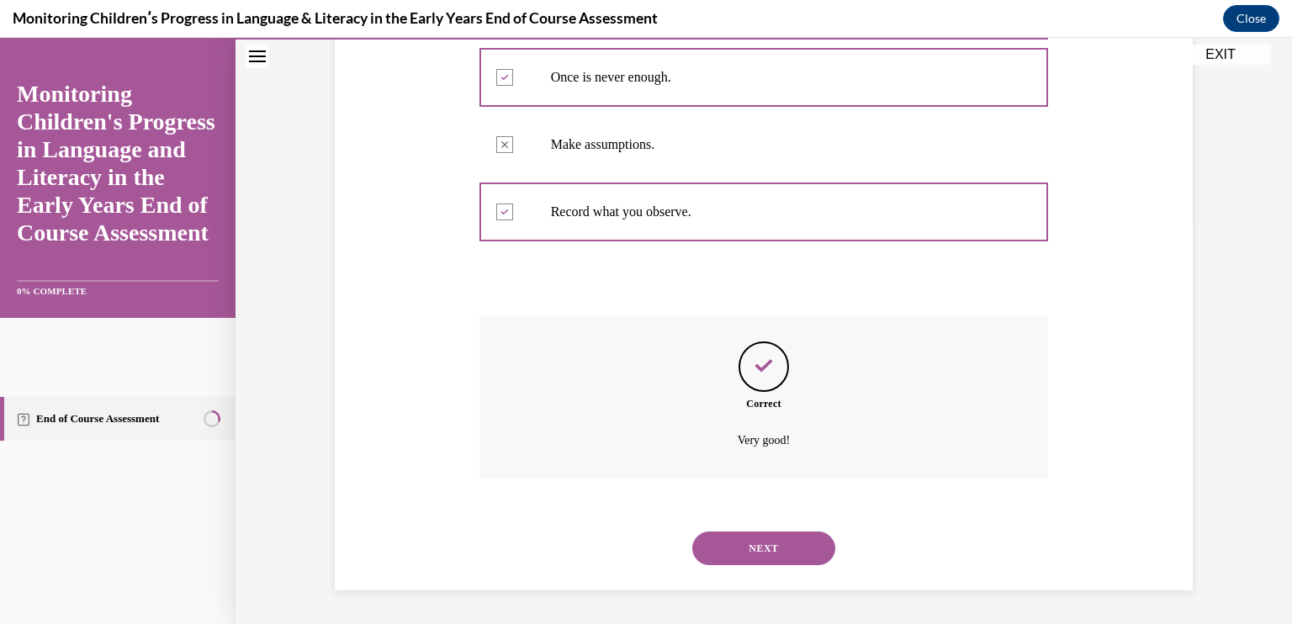
click at [776, 557] on button "NEXT" at bounding box center [763, 549] width 143 height 34
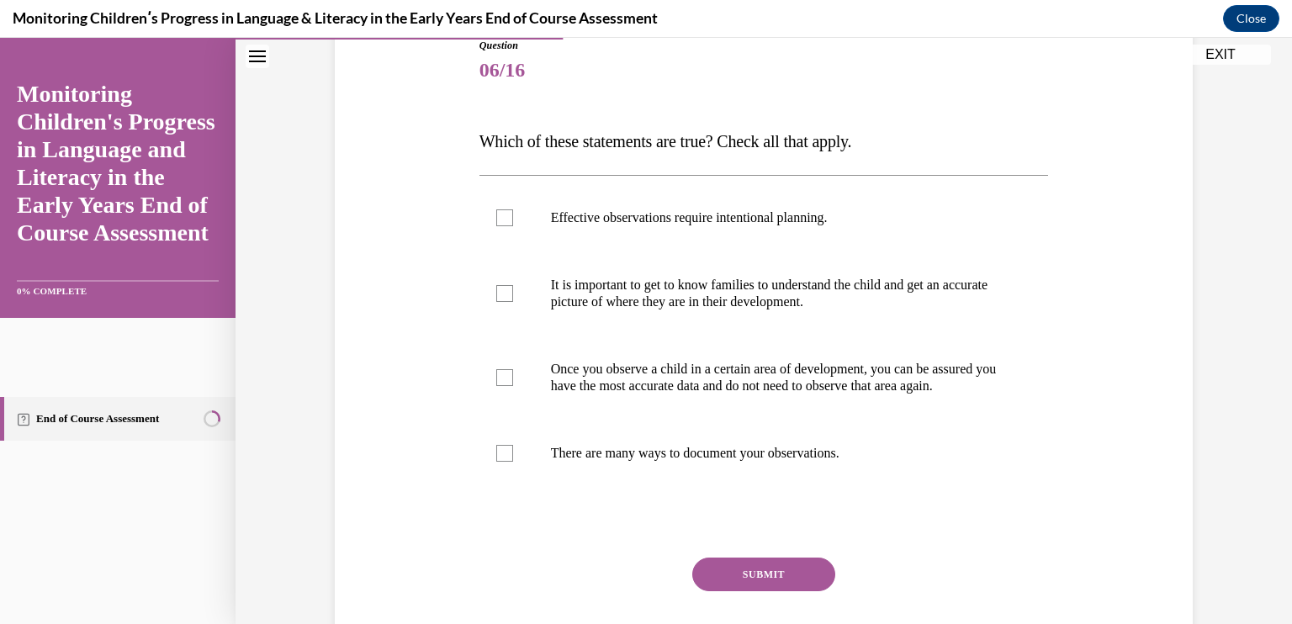
scroll to position [198, 0]
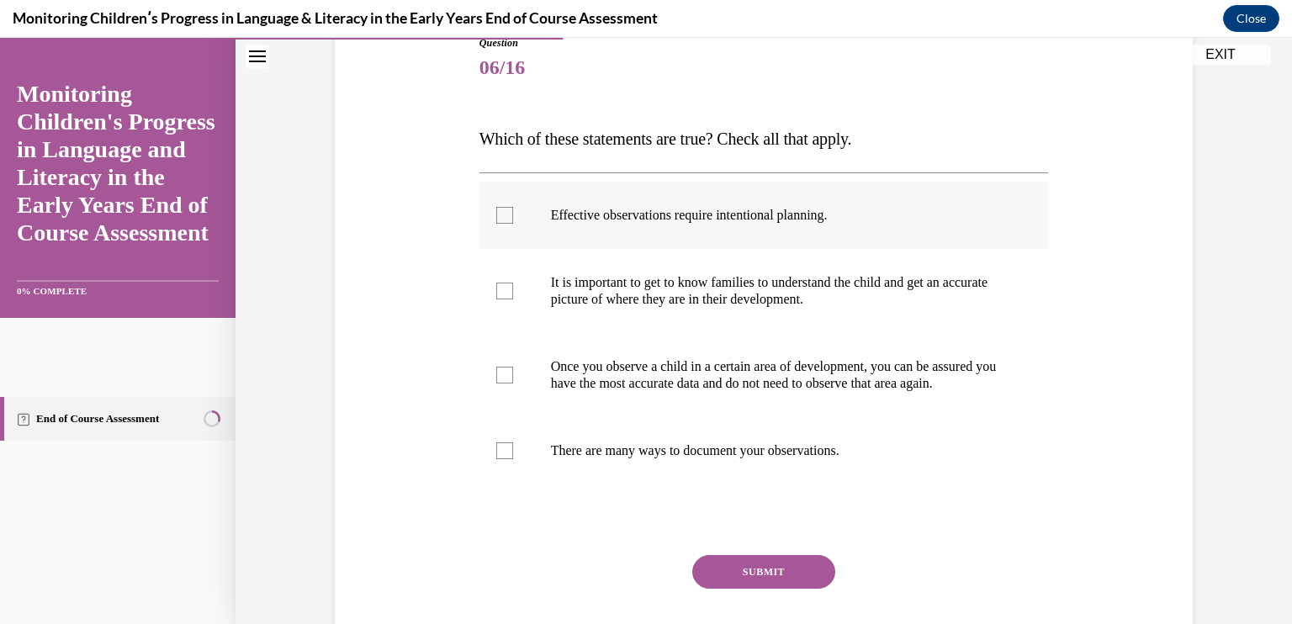
click at [739, 218] on p "Effective observations require intentional planning." at bounding box center [779, 215] width 456 height 17
click at [513, 218] on input "Effective observations require intentional planning." at bounding box center [504, 215] width 17 height 17
checkbox input "true"
click at [832, 459] on p "There are many ways to document your observations." at bounding box center [779, 450] width 456 height 17
click at [513, 459] on input "There are many ways to document your observations." at bounding box center [504, 450] width 17 height 17
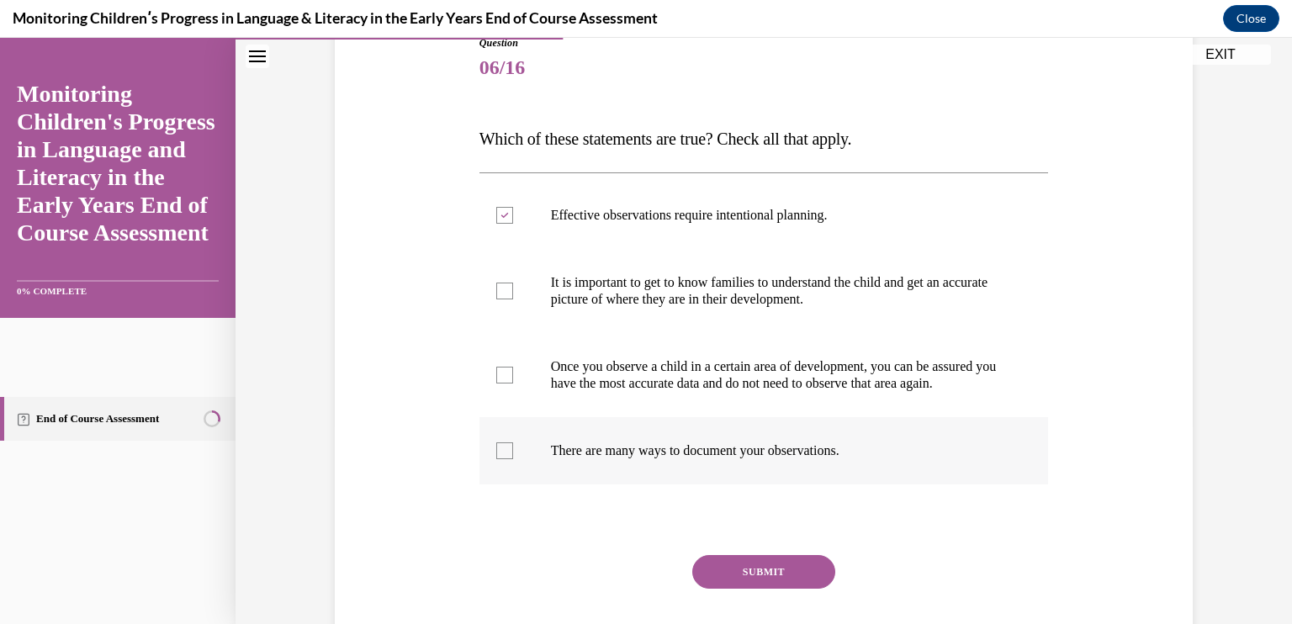
checkbox input "true"
click at [786, 323] on label "It is important to get to know families to understand the child and get an accu…" at bounding box center [763, 291] width 569 height 84
click at [513, 299] on input "It is important to get to know families to understand the child and get an accu…" at bounding box center [504, 291] width 17 height 17
checkbox input "true"
click at [766, 586] on button "SUBMIT" at bounding box center [763, 572] width 143 height 34
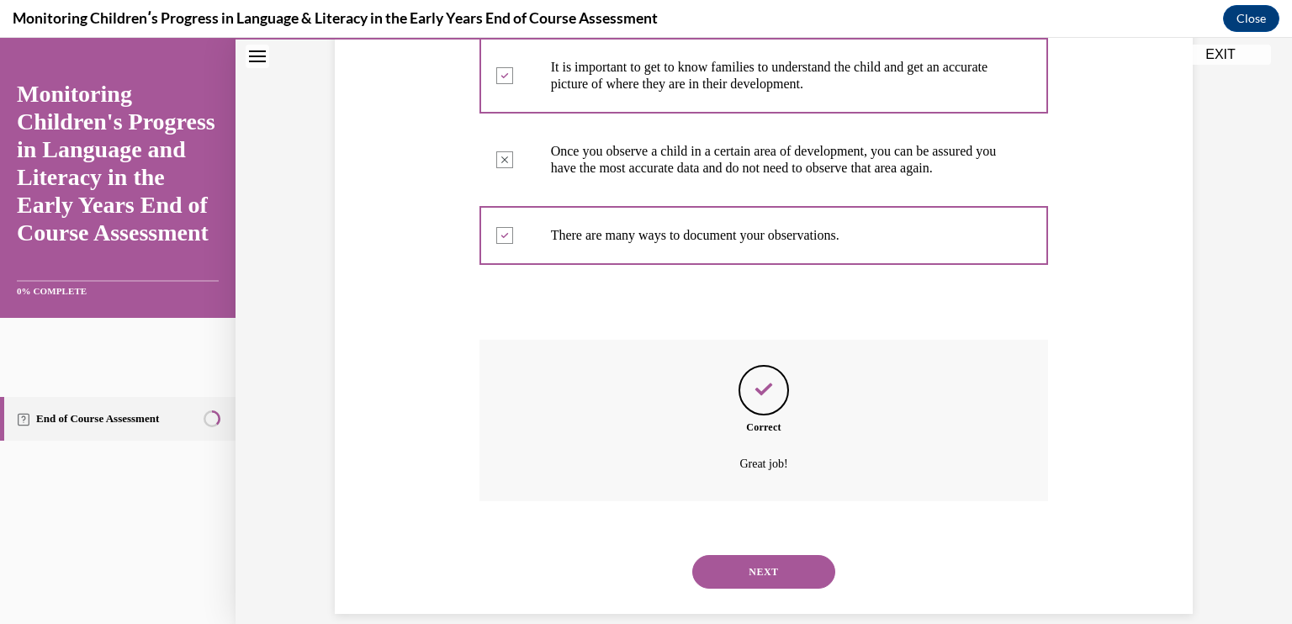
scroll to position [454, 0]
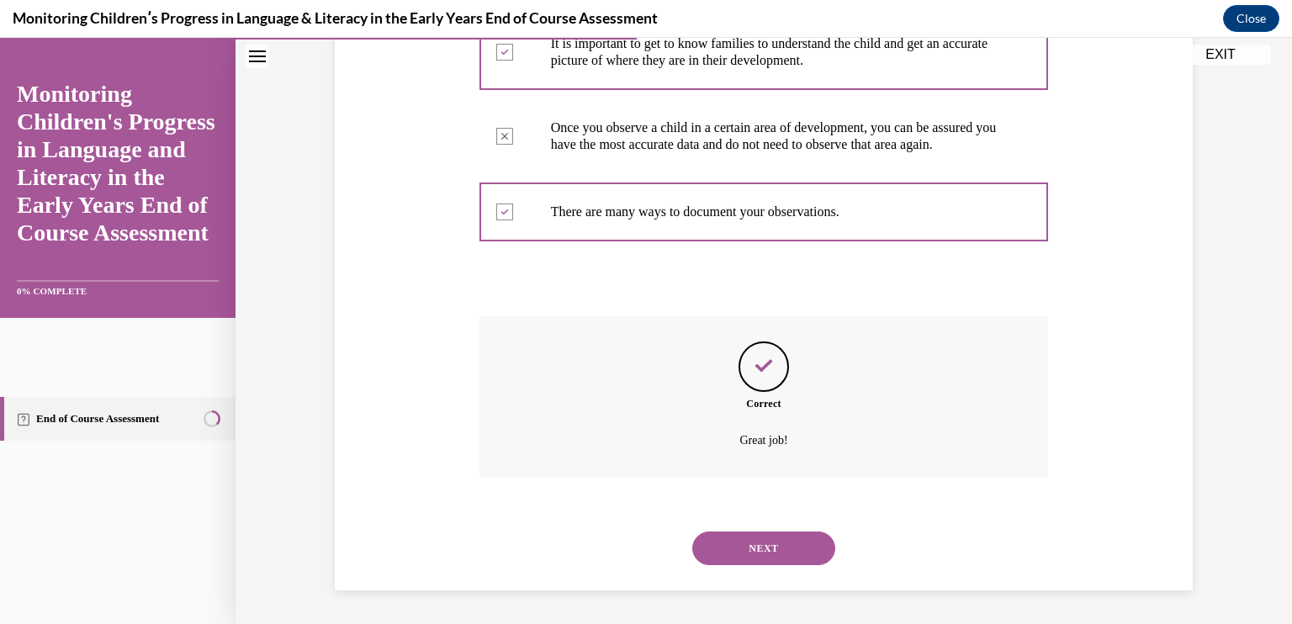
click at [754, 582] on div "SUBMIT NEXT" at bounding box center [763, 546] width 569 height 87
click at [757, 548] on button "NEXT" at bounding box center [763, 549] width 143 height 34
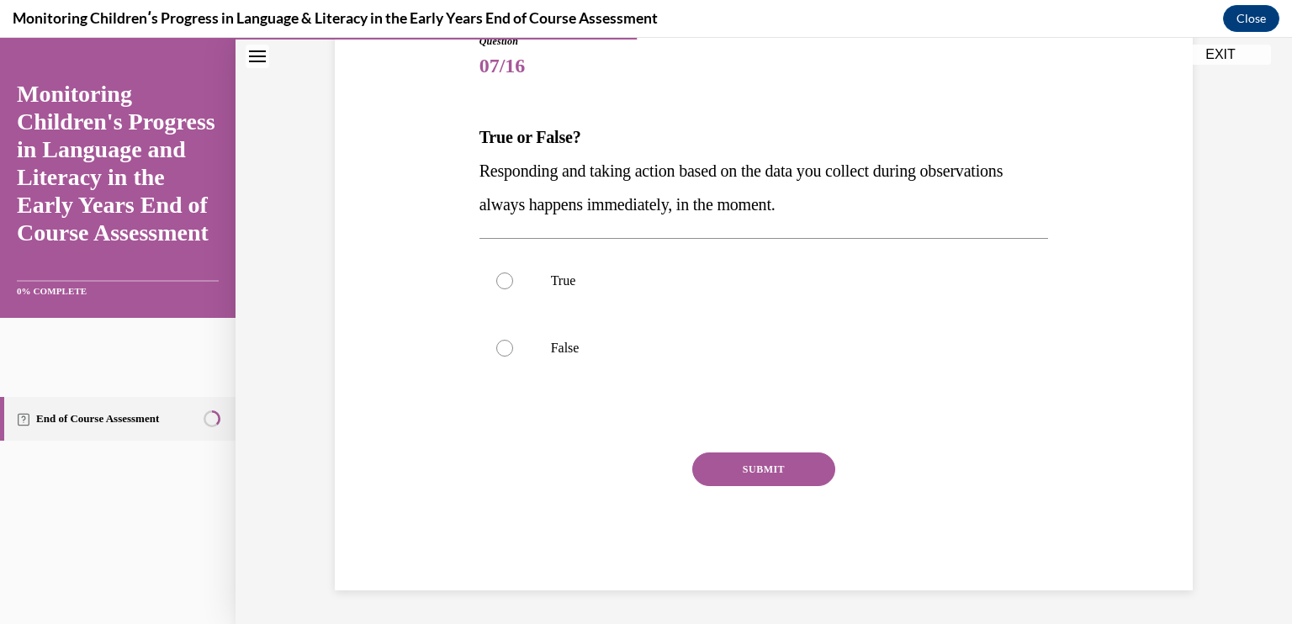
scroll to position [187, 0]
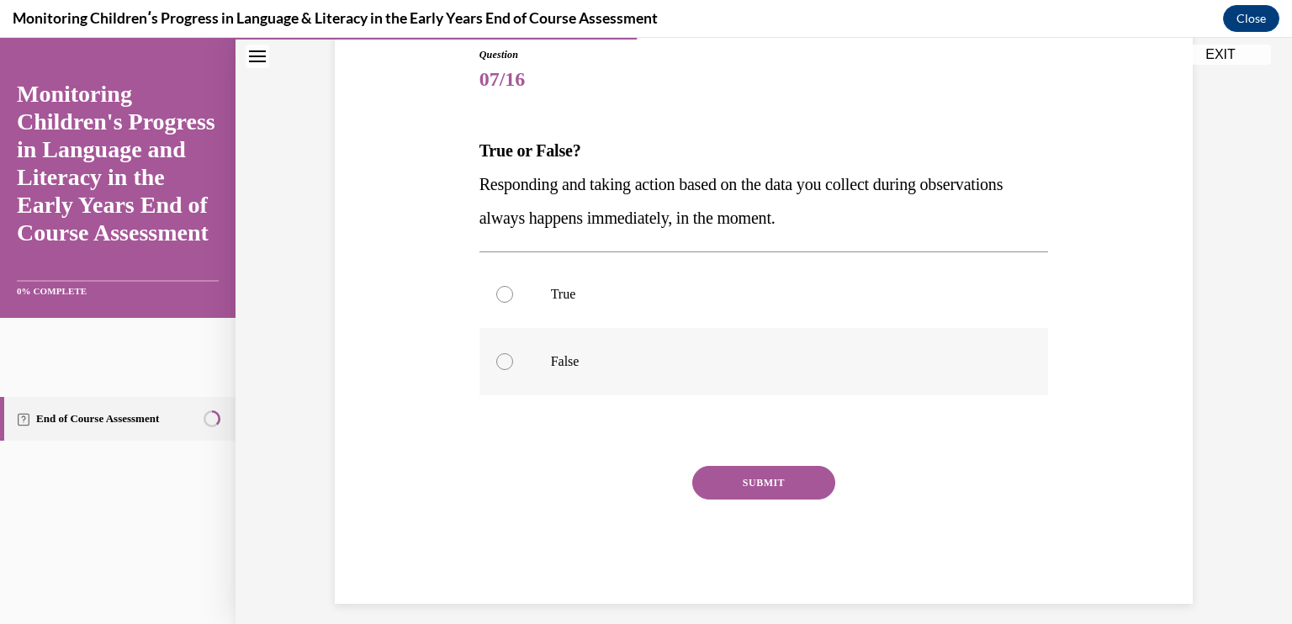
click at [574, 373] on label "False" at bounding box center [763, 361] width 569 height 67
click at [513, 370] on input "False" at bounding box center [504, 361] width 17 height 17
radio input "true"
click at [748, 472] on button "SUBMIT" at bounding box center [763, 483] width 143 height 34
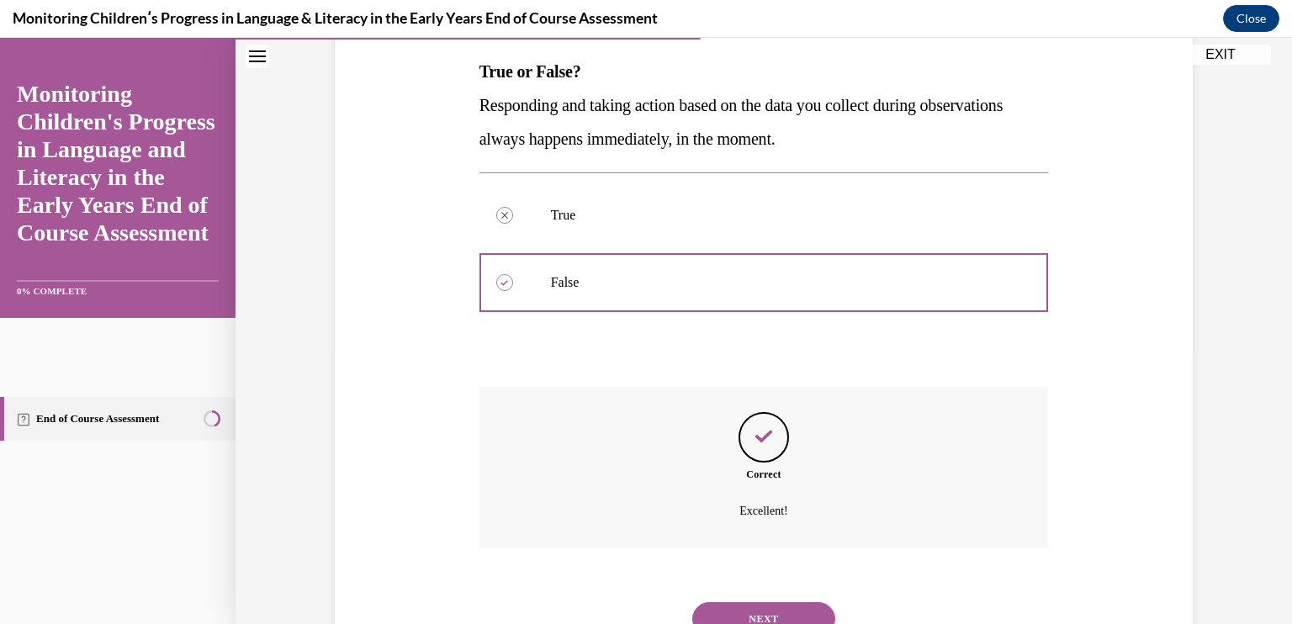
scroll to position [336, 0]
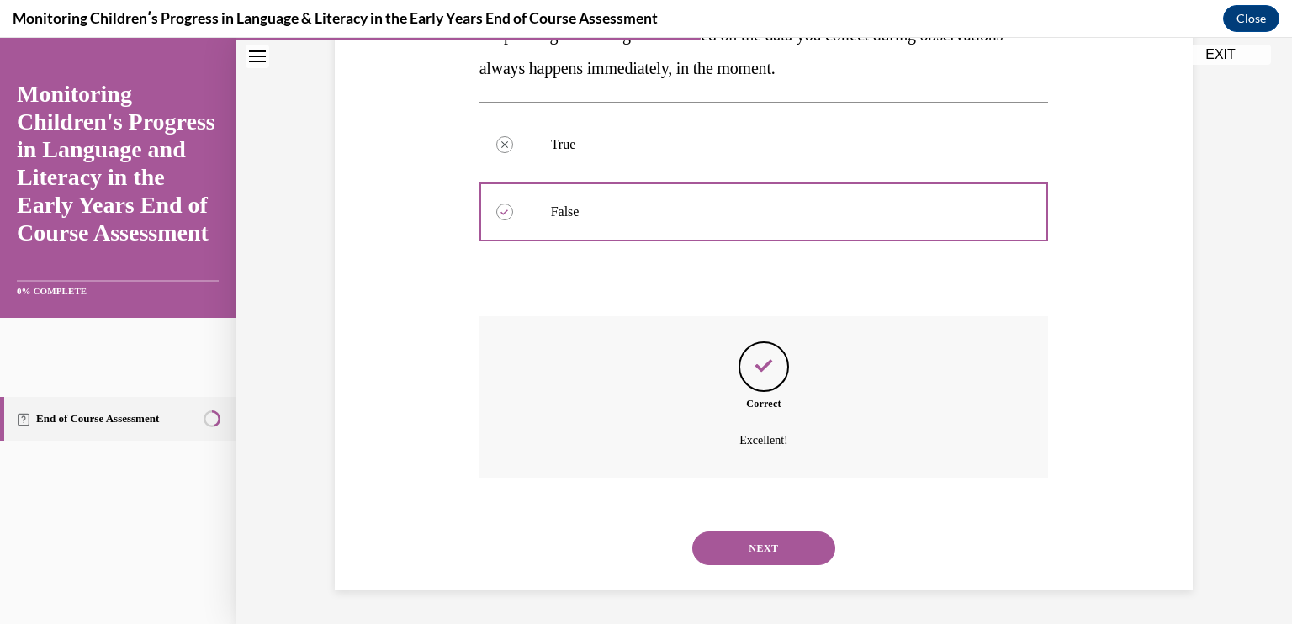
click at [767, 549] on button "NEXT" at bounding box center [763, 549] width 143 height 34
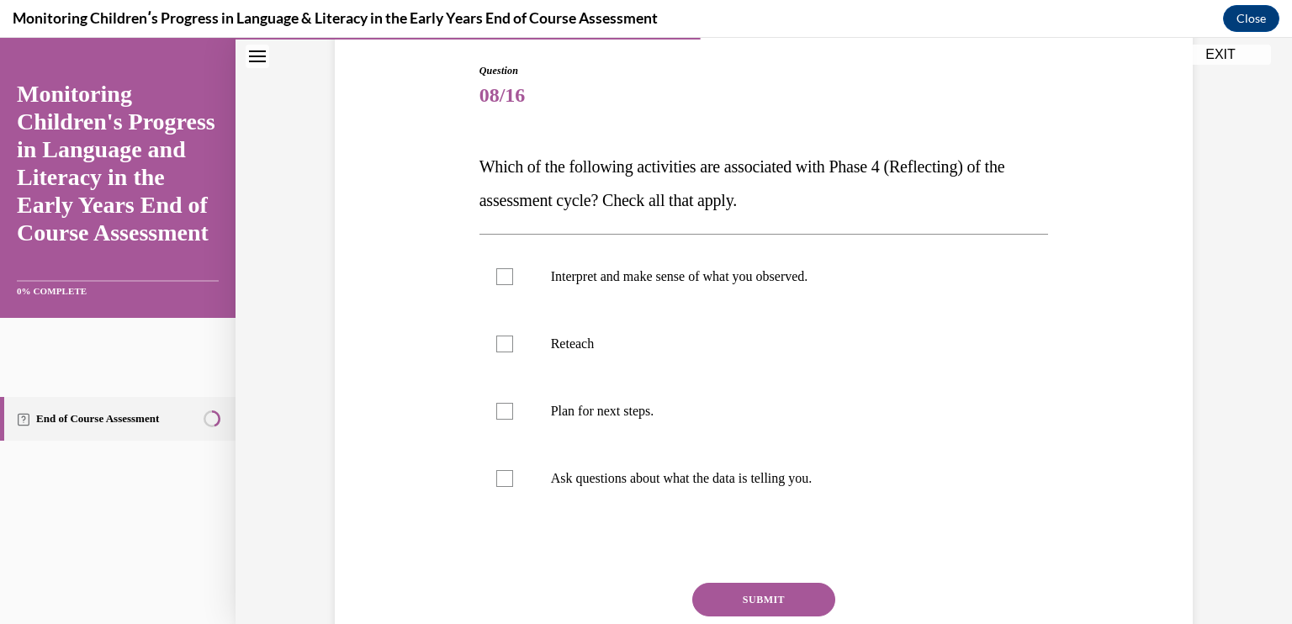
scroll to position [172, 0]
click at [720, 273] on p "Interpret and make sense of what you observed." at bounding box center [779, 275] width 456 height 17
click at [513, 273] on input "Interpret and make sense of what you observed." at bounding box center [504, 275] width 17 height 17
checkbox input "true"
click at [759, 467] on label "Ask questions about what the data is telling you." at bounding box center [763, 477] width 569 height 67
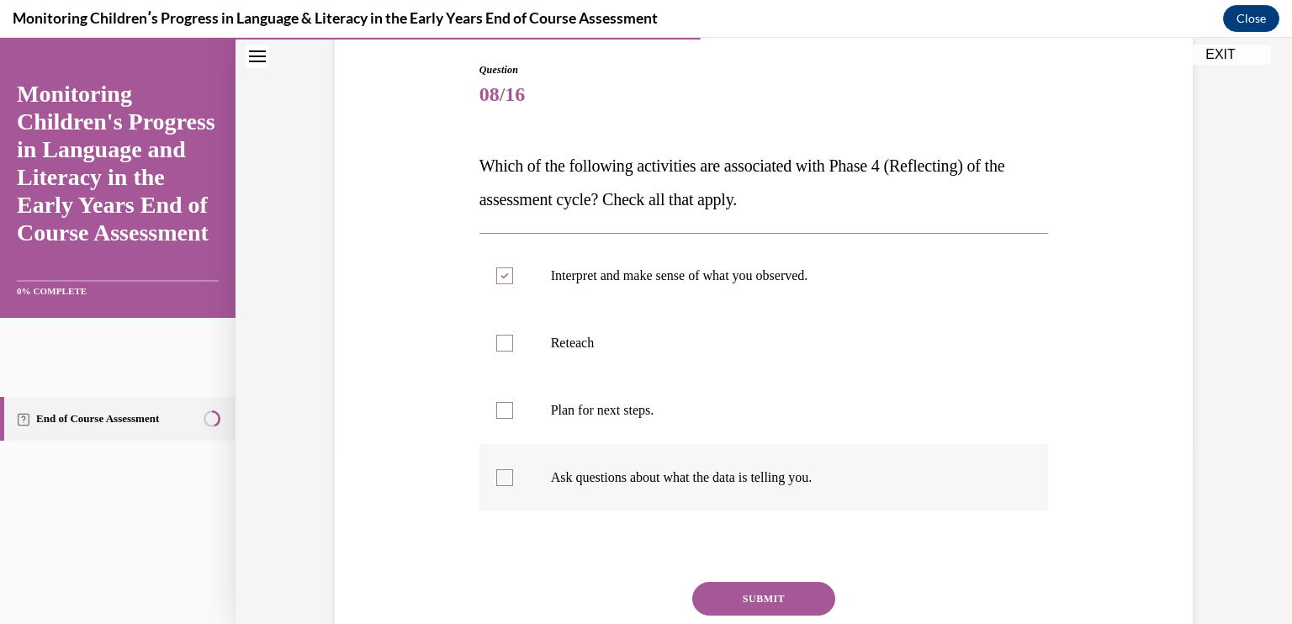
click at [513, 469] on input "Ask questions about what the data is telling you." at bounding box center [504, 477] width 17 height 17
checkbox input "true"
click at [699, 408] on p "Plan for next steps." at bounding box center [779, 410] width 456 height 17
click at [513, 408] on input "Plan for next steps." at bounding box center [504, 410] width 17 height 17
checkbox input "true"
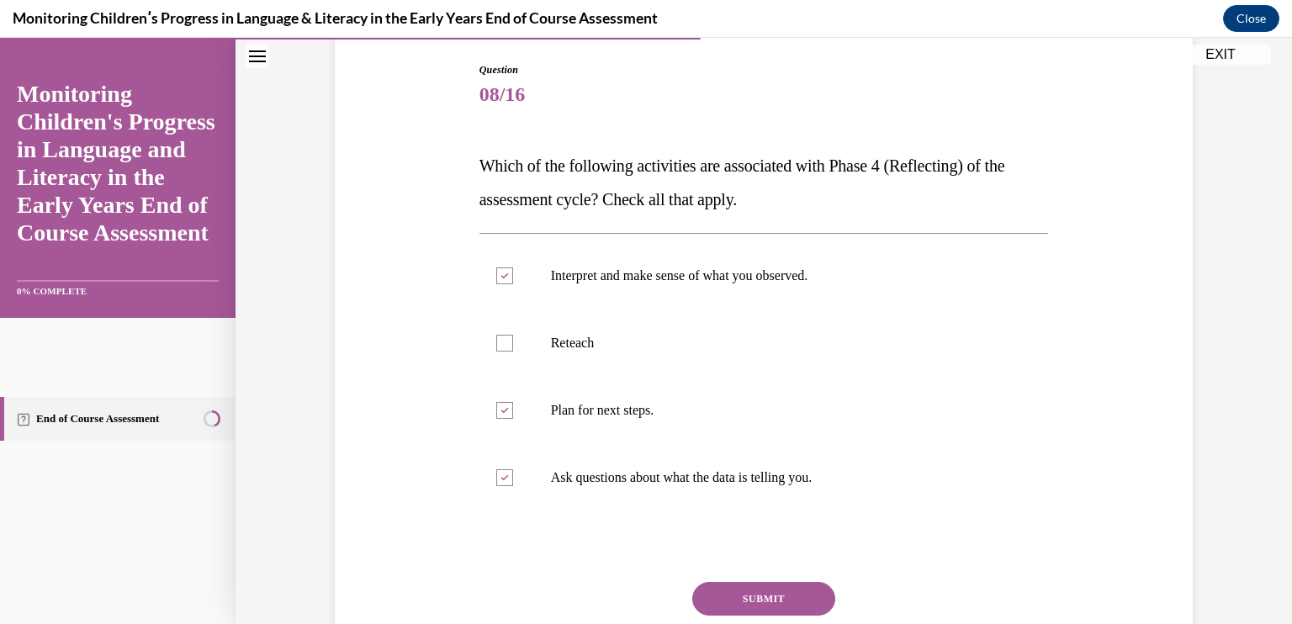
click at [770, 593] on button "SUBMIT" at bounding box center [763, 599] width 143 height 34
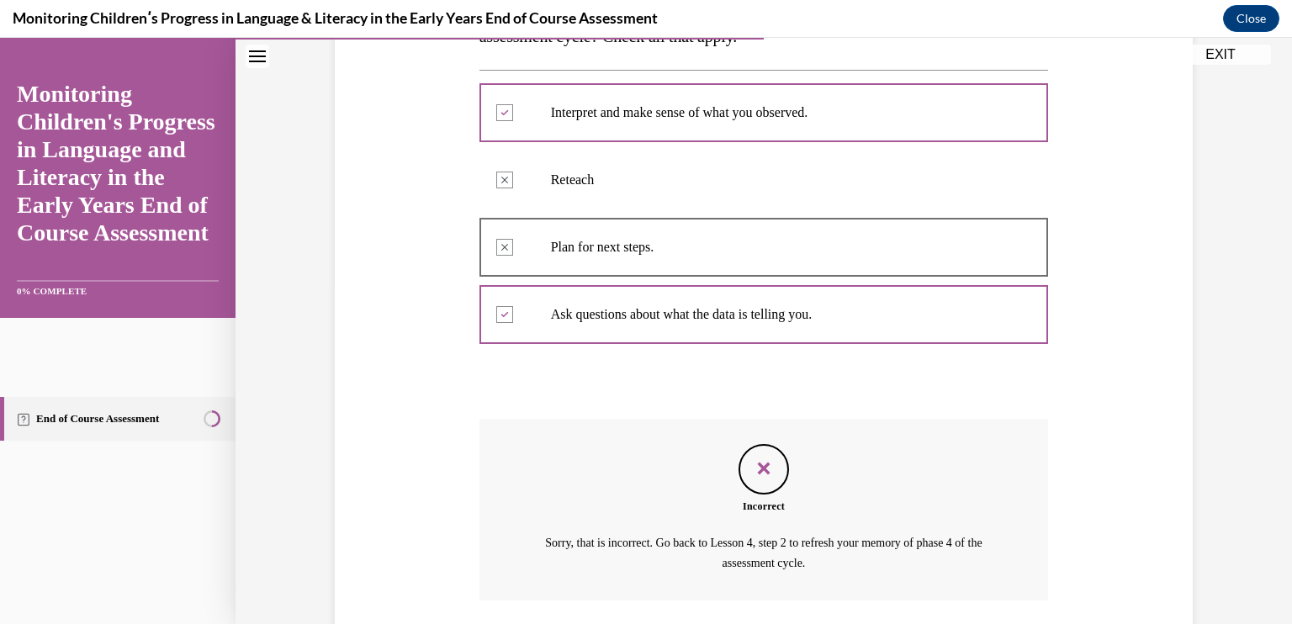
scroll to position [458, 0]
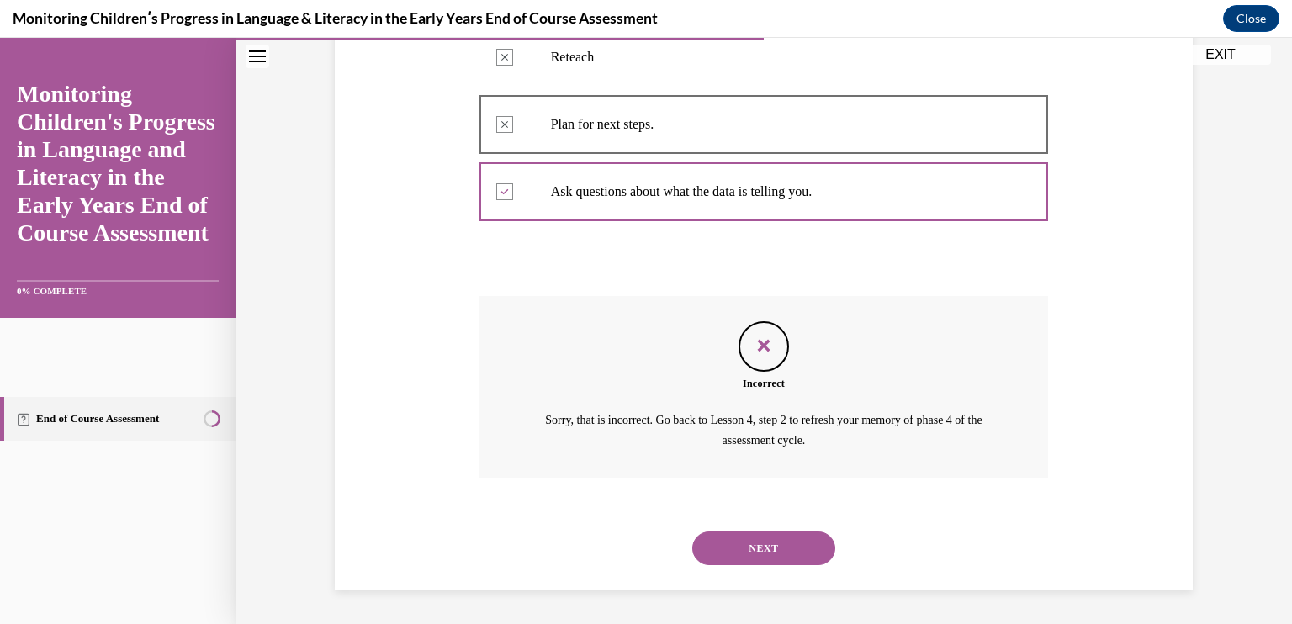
click at [768, 552] on button "NEXT" at bounding box center [763, 549] width 143 height 34
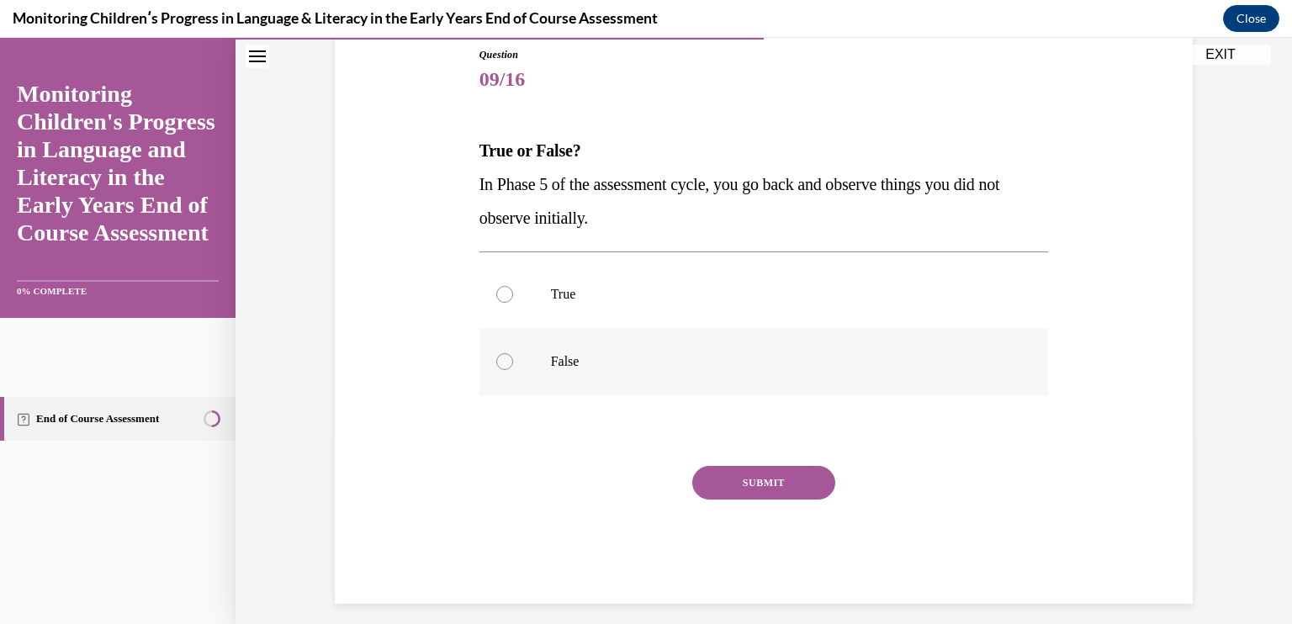
click at [614, 365] on p "False" at bounding box center [779, 361] width 456 height 17
click at [513, 365] on input "False" at bounding box center [504, 361] width 17 height 17
radio input "true"
click at [757, 476] on button "SUBMIT" at bounding box center [763, 483] width 143 height 34
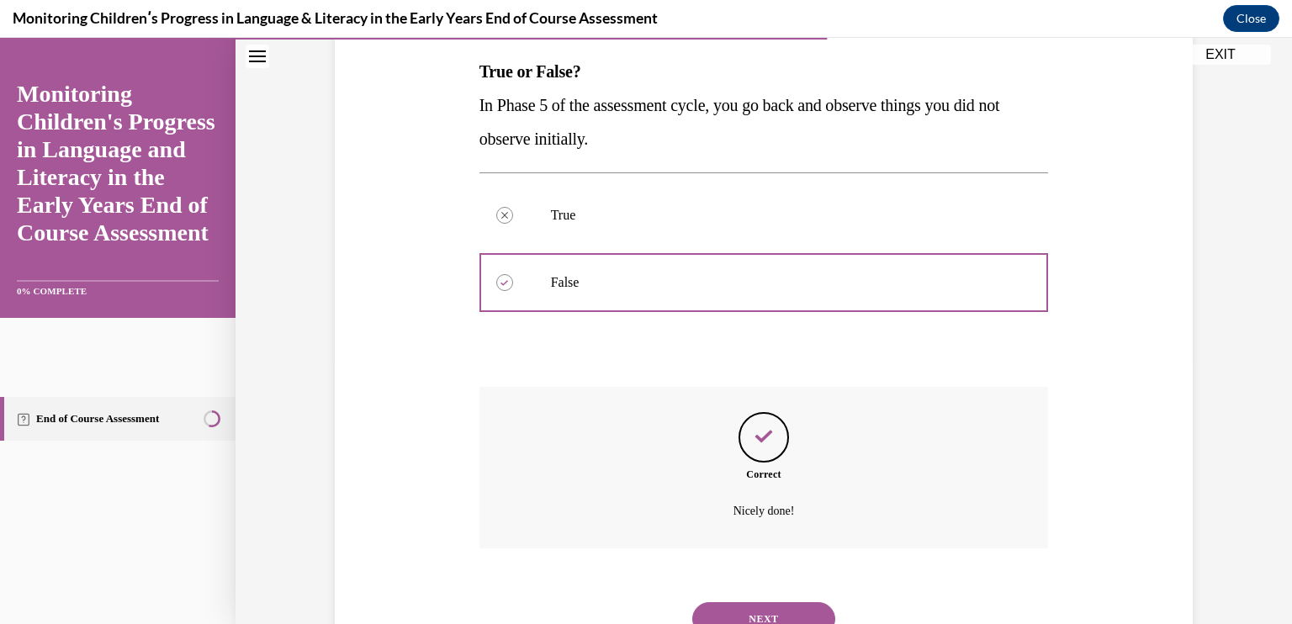
scroll to position [336, 0]
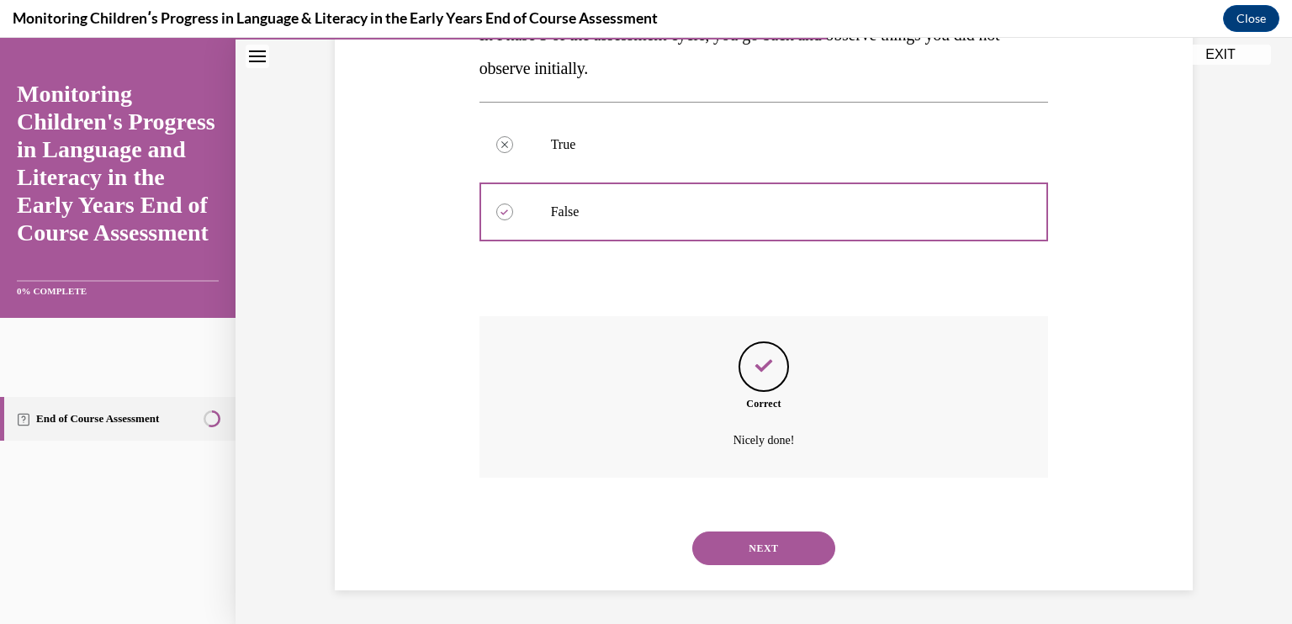
click at [767, 540] on button "NEXT" at bounding box center [763, 549] width 143 height 34
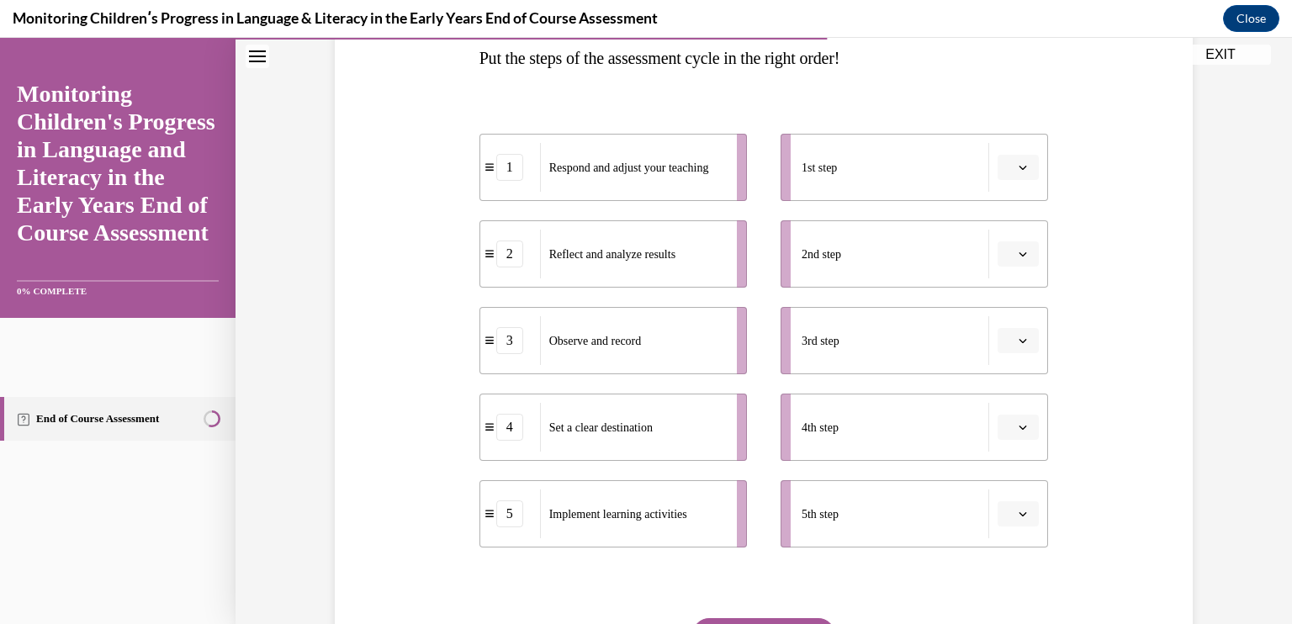
scroll to position [283, 0]
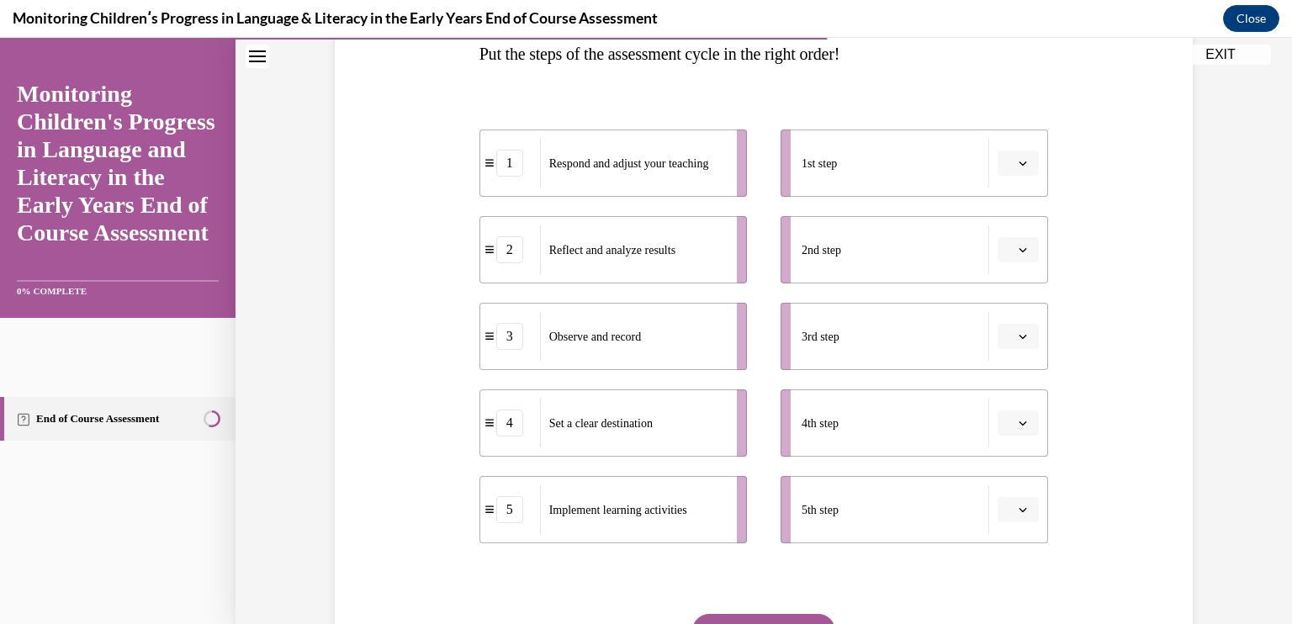
click at [1008, 424] on span "Please select an option" at bounding box center [1011, 423] width 6 height 17
click at [1022, 157] on span "button" at bounding box center [1023, 163] width 12 height 12
click at [1008, 337] on span "4" at bounding box center [1006, 334] width 6 height 13
click at [1019, 336] on icon "button" at bounding box center [1023, 336] width 8 height 8
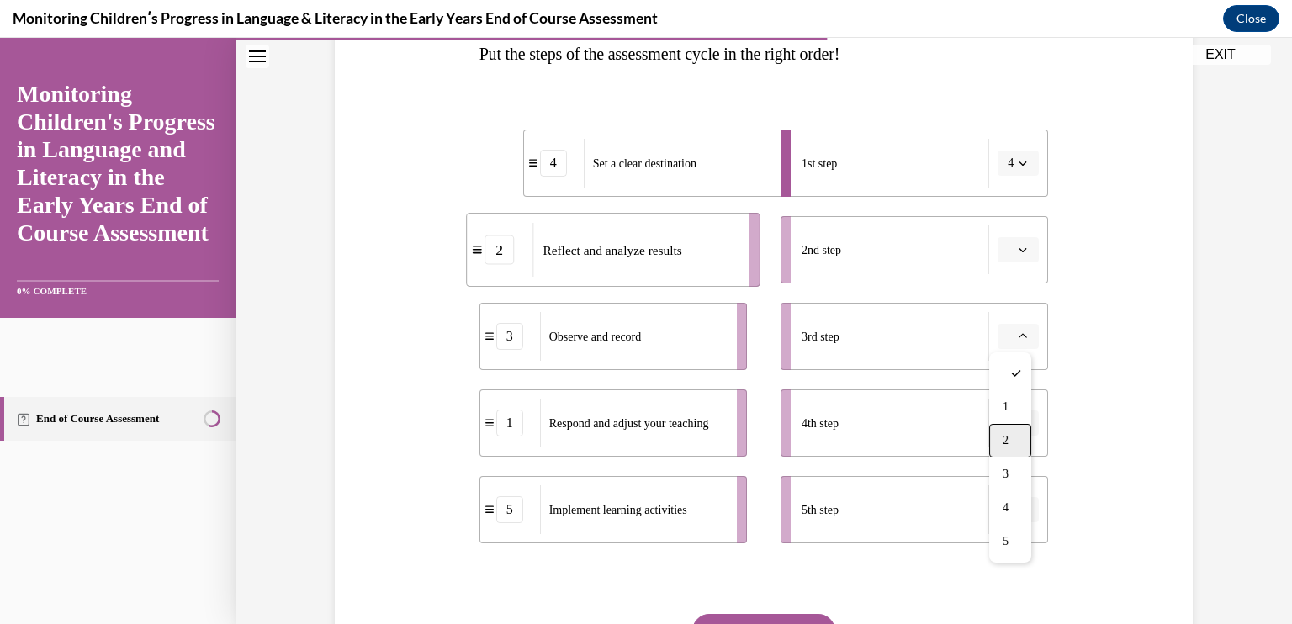
click at [1008, 431] on div "2" at bounding box center [1010, 441] width 42 height 34
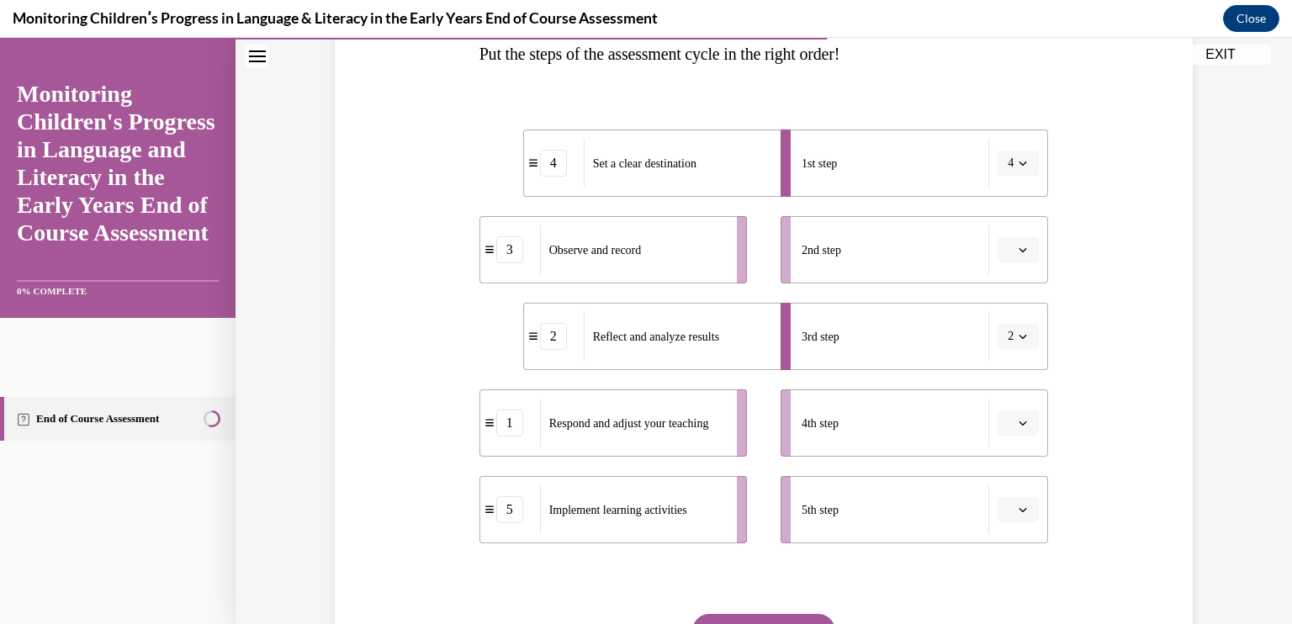
click at [1021, 246] on span "button" at bounding box center [1023, 250] width 12 height 12
click at [1019, 383] on div "3" at bounding box center [1010, 388] width 42 height 34
click at [1020, 341] on button "2" at bounding box center [1017, 336] width 41 height 25
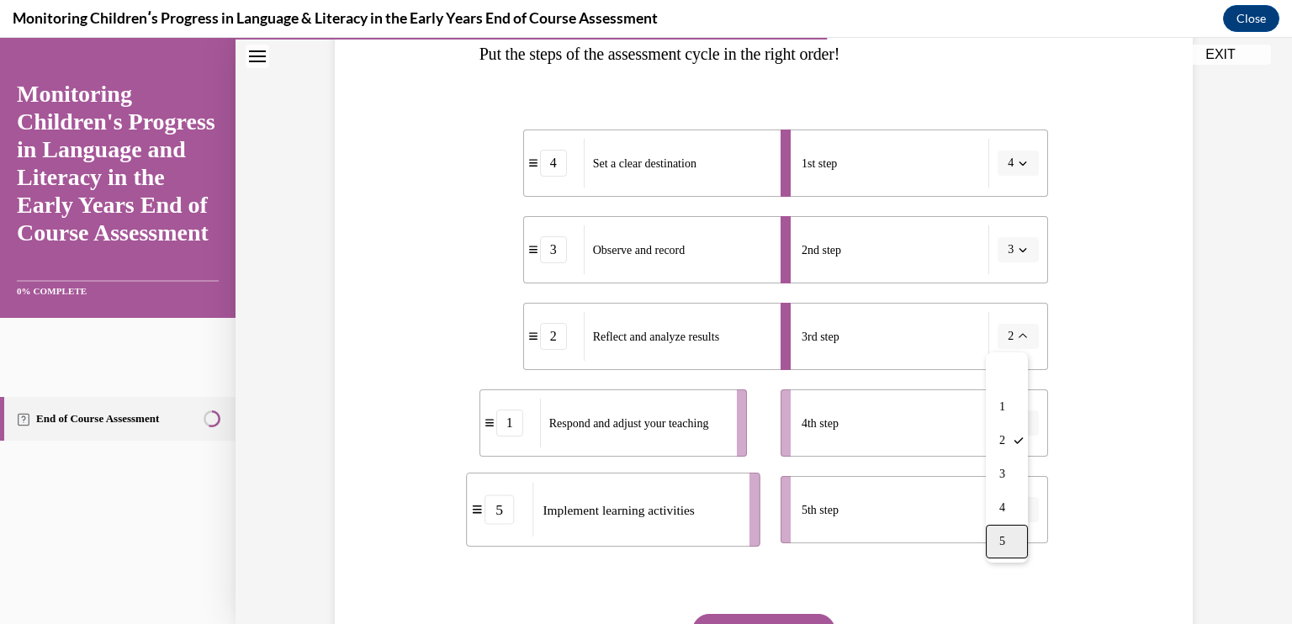
click at [1004, 539] on span "5" at bounding box center [1002, 541] width 6 height 13
click at [1008, 250] on span "3" at bounding box center [1011, 249] width 6 height 17
click at [1008, 453] on div "5" at bounding box center [1007, 455] width 42 height 34
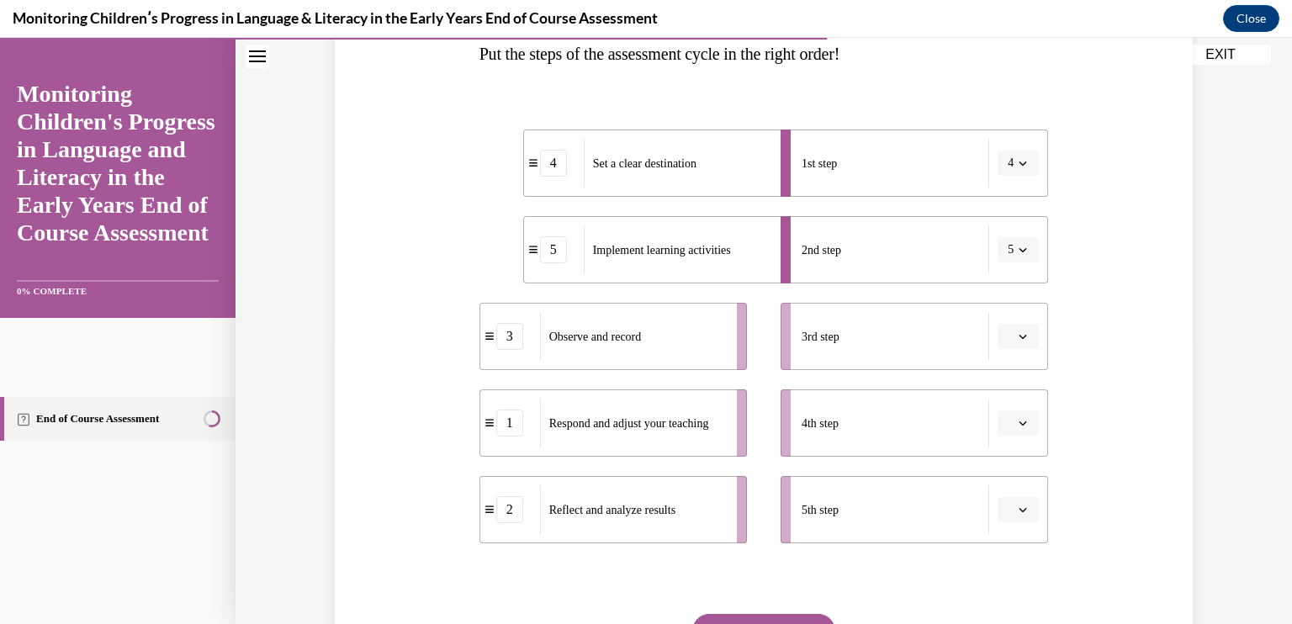
click at [1019, 337] on icon "button" at bounding box center [1023, 337] width 8 height 4
click at [1008, 470] on span "3" at bounding box center [1006, 474] width 6 height 13
click at [1008, 415] on button "button" at bounding box center [1017, 422] width 41 height 25
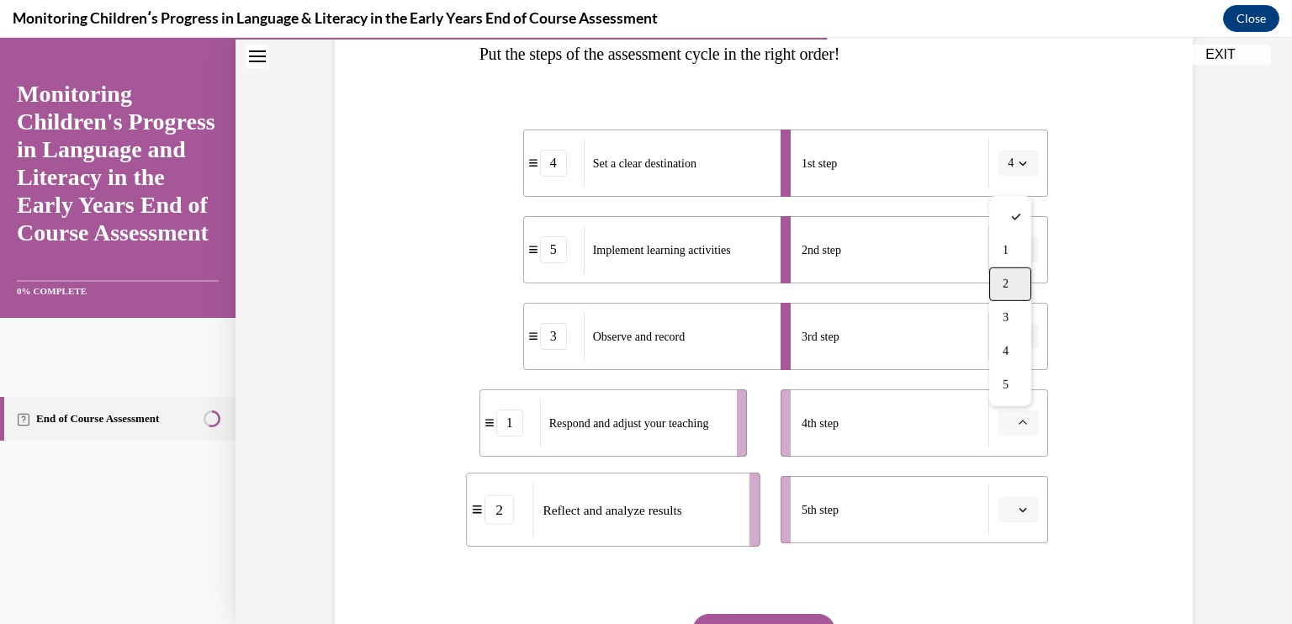
click at [1001, 290] on div "2" at bounding box center [1010, 284] width 42 height 34
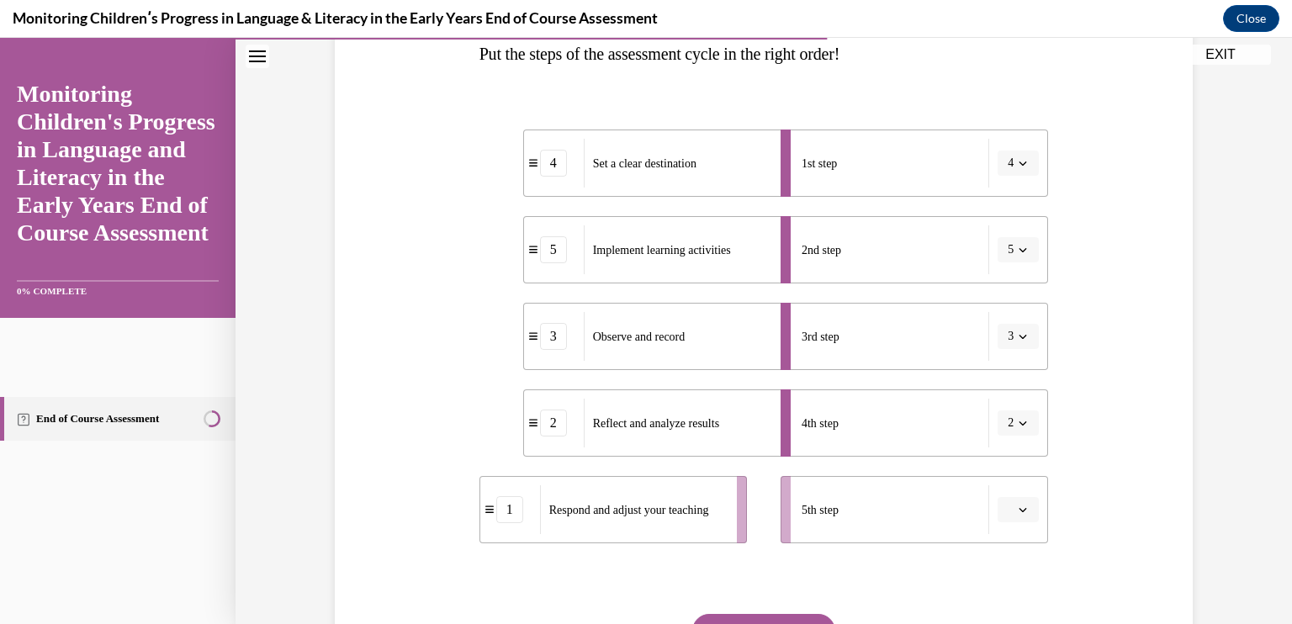
click at [1017, 504] on span "button" at bounding box center [1023, 510] width 12 height 12
click at [1016, 342] on div "1" at bounding box center [1010, 337] width 42 height 34
click at [803, 614] on button "SUBMIT" at bounding box center [763, 631] width 143 height 34
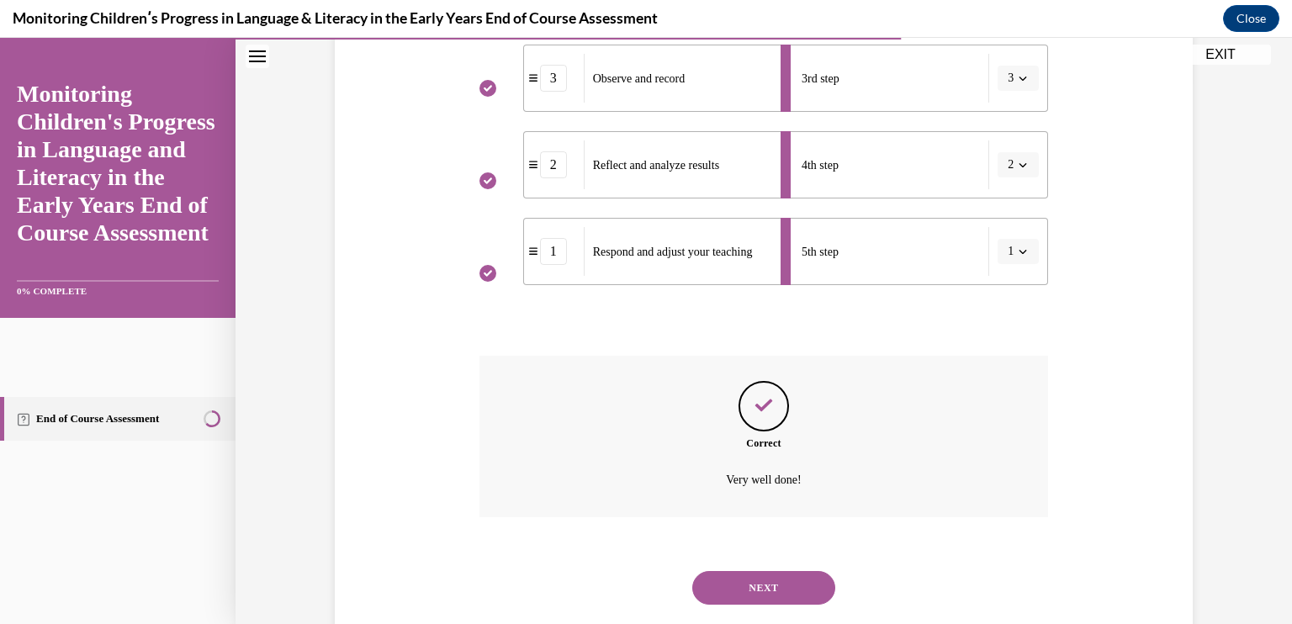
scroll to position [581, 0]
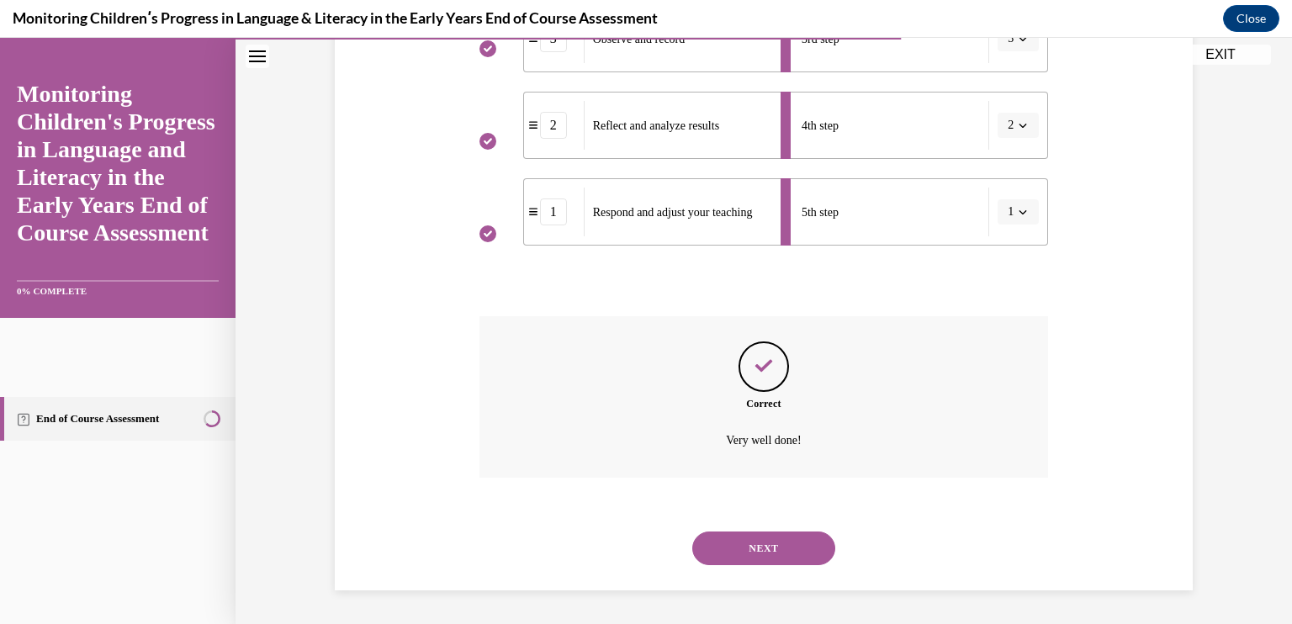
click at [791, 544] on button "NEXT" at bounding box center [763, 549] width 143 height 34
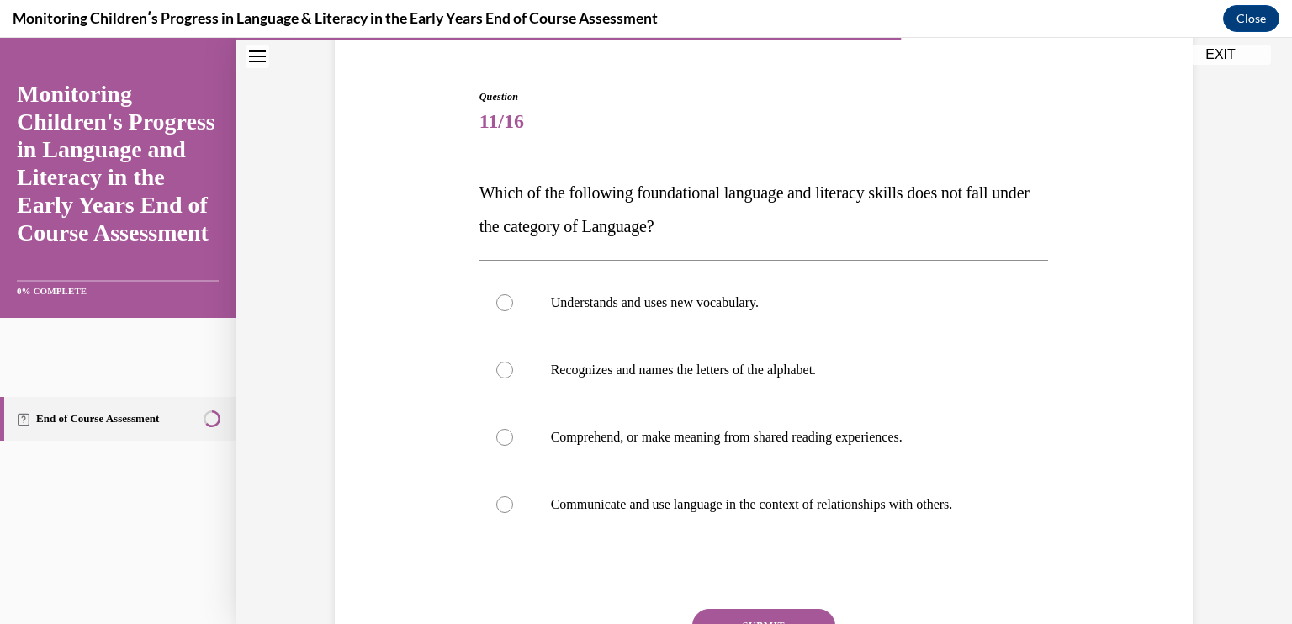
scroll to position [161, 0]
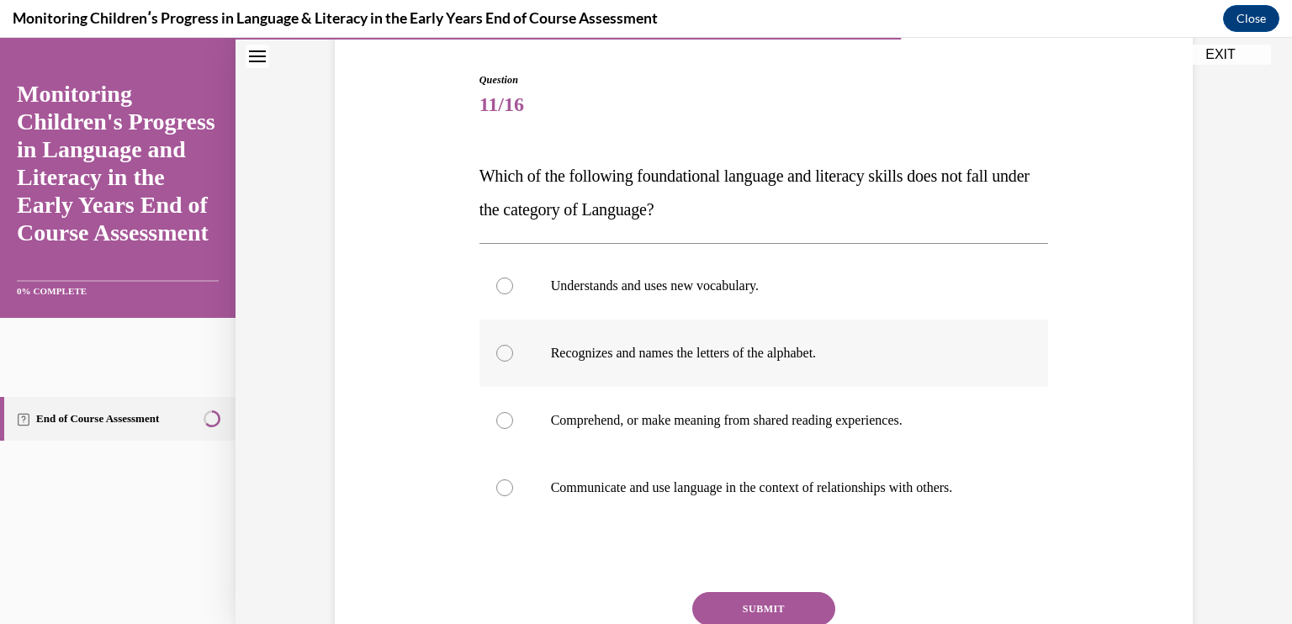
click at [796, 360] on p "Recognizes and names the letters of the alphabet." at bounding box center [779, 353] width 456 height 17
click at [513, 360] on input "Recognizes and names the letters of the alphabet." at bounding box center [504, 353] width 17 height 17
radio input "true"
click at [782, 606] on button "SUBMIT" at bounding box center [763, 609] width 143 height 34
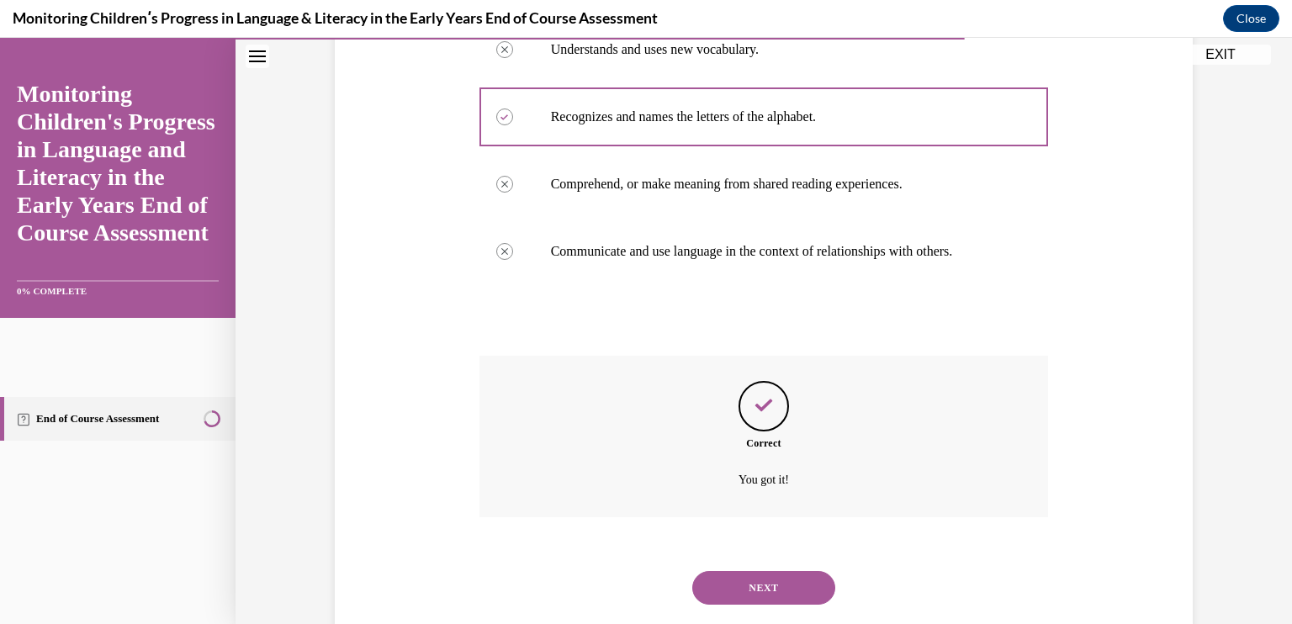
scroll to position [437, 0]
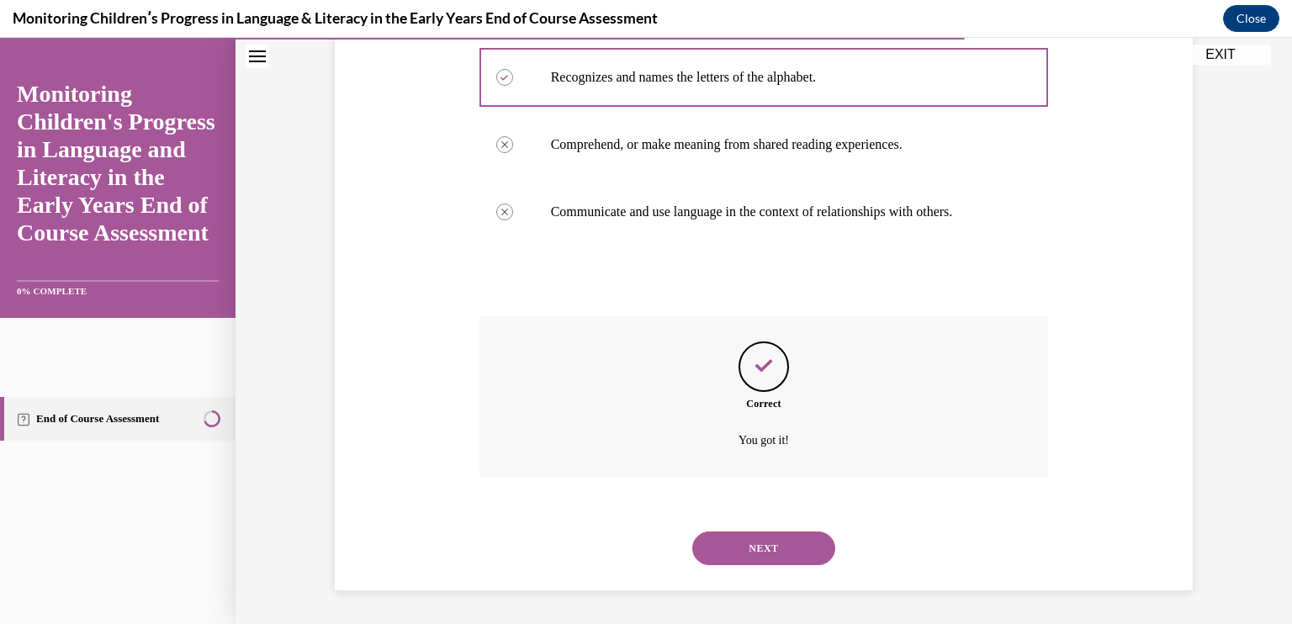
click at [755, 551] on button "NEXT" at bounding box center [763, 549] width 143 height 34
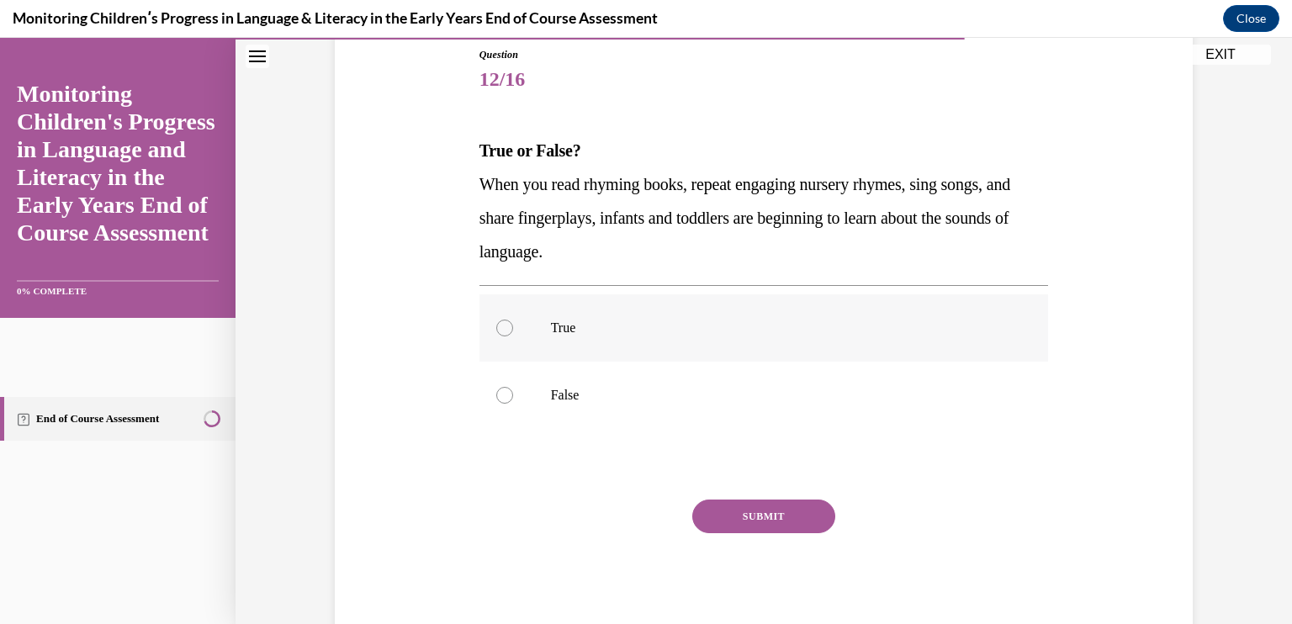
click at [569, 331] on p "True" at bounding box center [779, 328] width 456 height 17
click at [513, 331] on input "True" at bounding box center [504, 328] width 17 height 17
radio input "true"
click at [764, 520] on button "SUBMIT" at bounding box center [763, 517] width 143 height 34
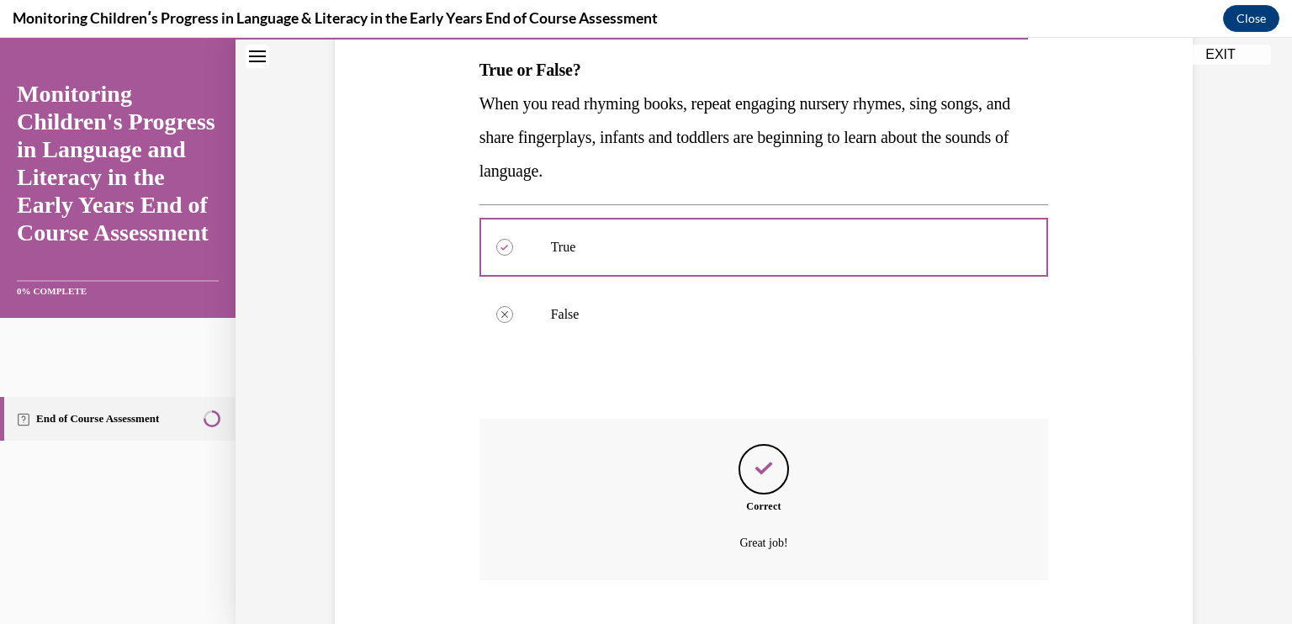
scroll to position [370, 0]
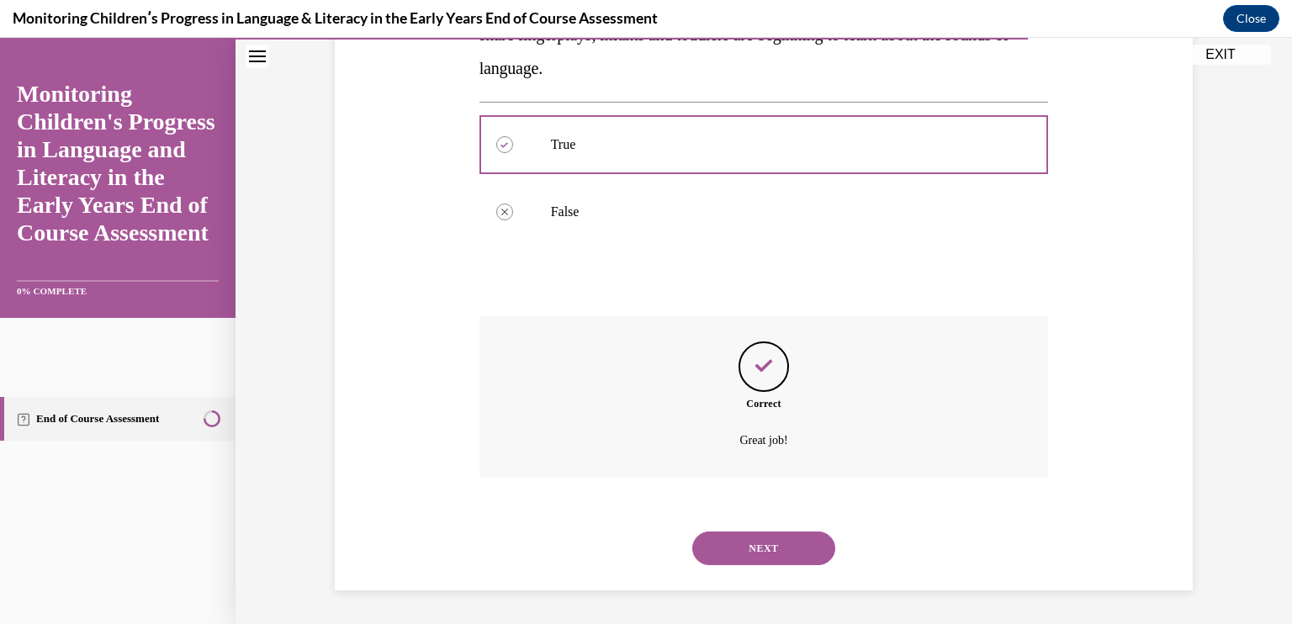
click at [759, 556] on button "NEXT" at bounding box center [763, 549] width 143 height 34
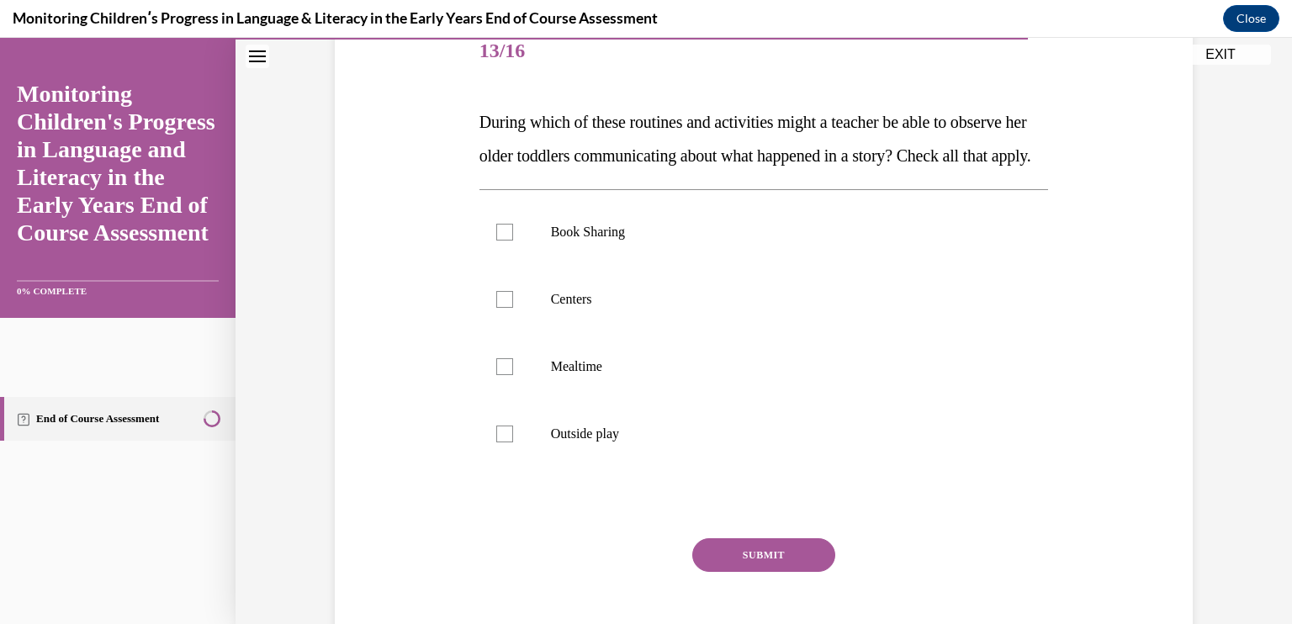
scroll to position [234, 0]
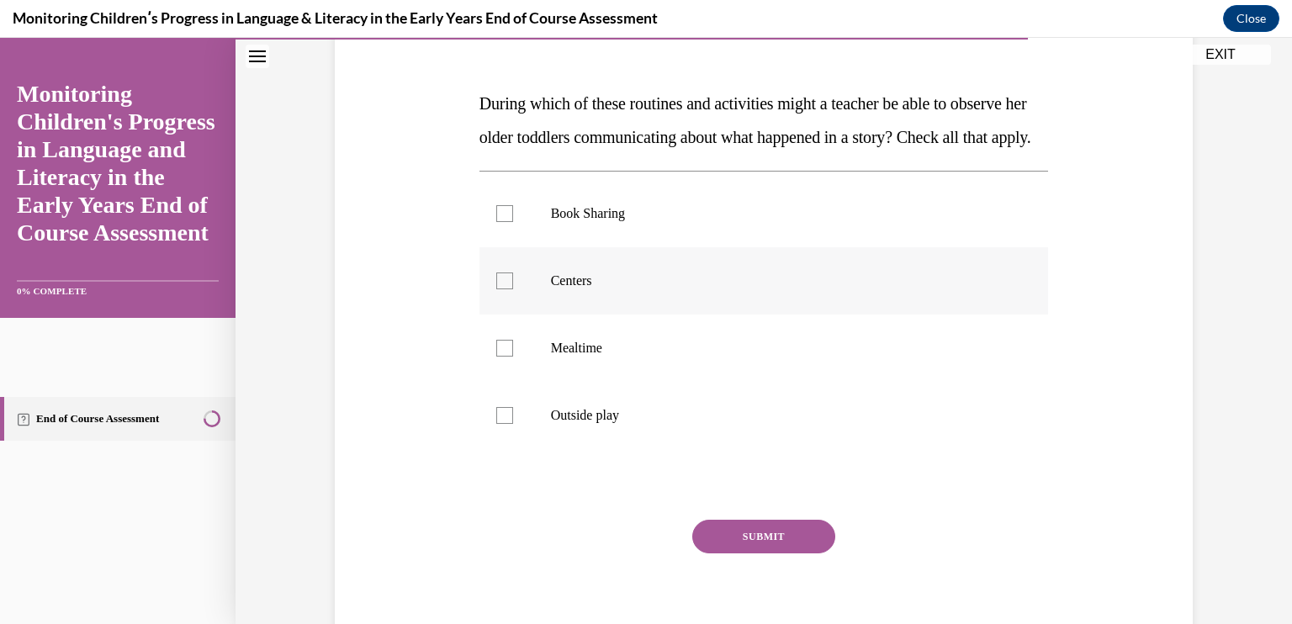
click at [633, 289] on p "Centers" at bounding box center [779, 280] width 456 height 17
click at [513, 289] on input "Centers" at bounding box center [504, 280] width 17 height 17
checkbox input "true"
click at [636, 424] on p "Outside play" at bounding box center [779, 415] width 456 height 17
click at [513, 424] on input "Outside play" at bounding box center [504, 415] width 17 height 17
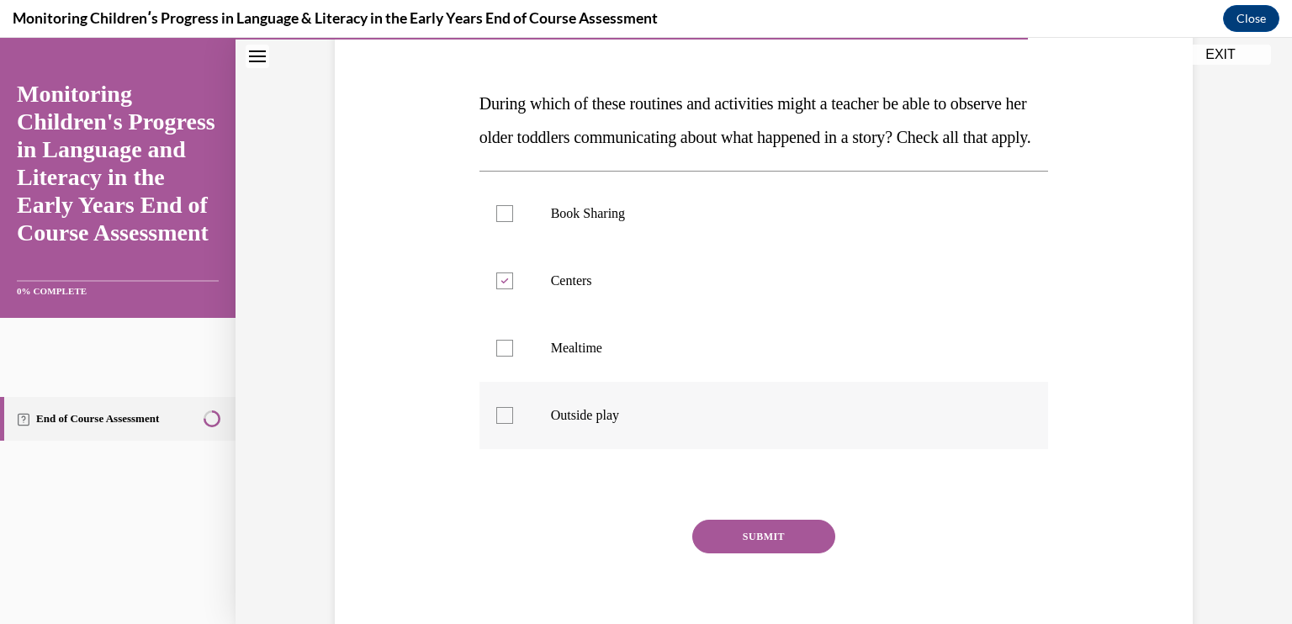
checkbox input "true"
click at [736, 553] on button "SUBMIT" at bounding box center [763, 537] width 143 height 34
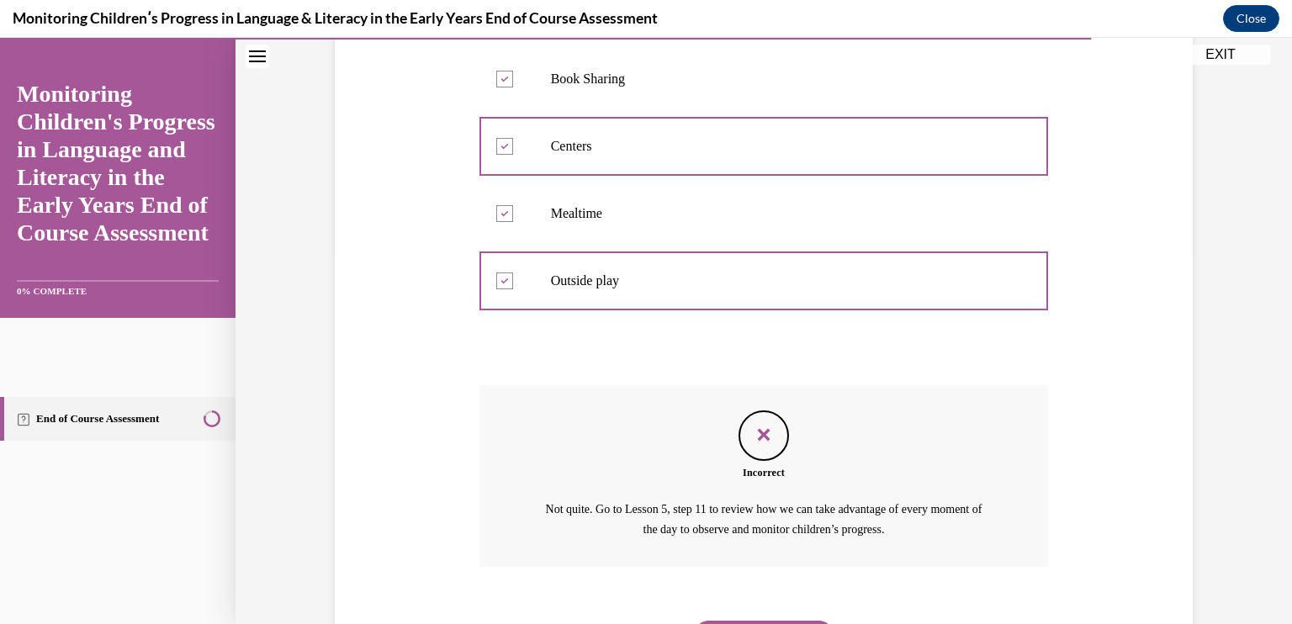
scroll to position [491, 0]
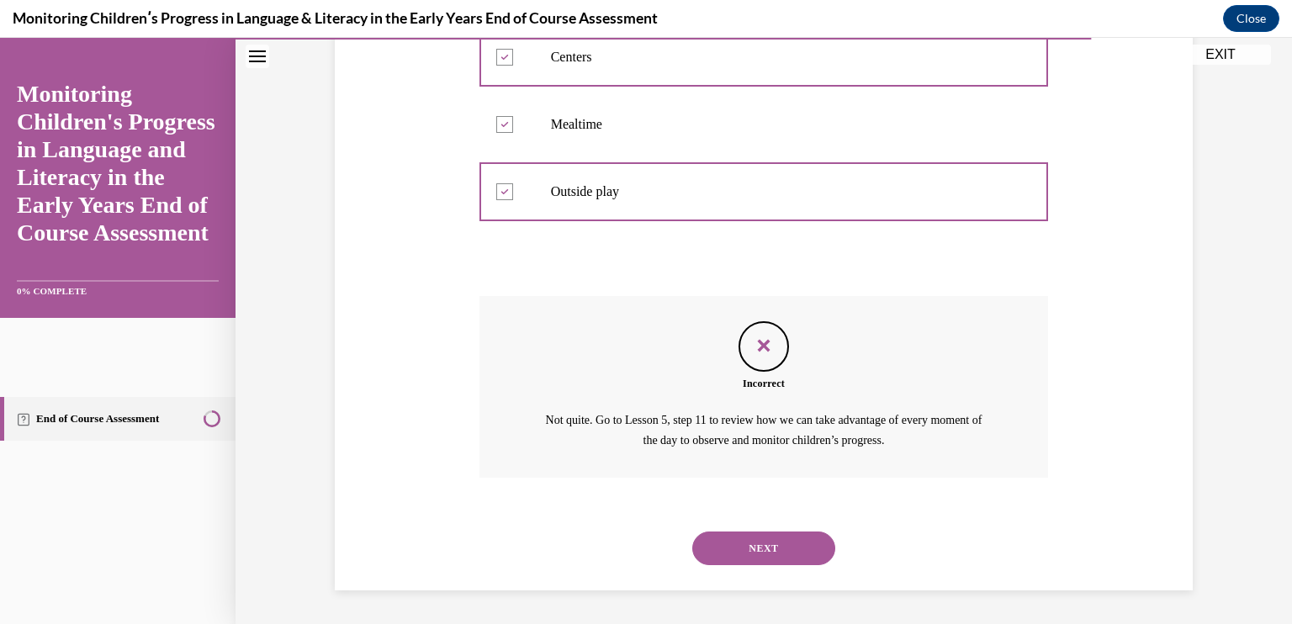
click at [743, 542] on button "NEXT" at bounding box center [763, 549] width 143 height 34
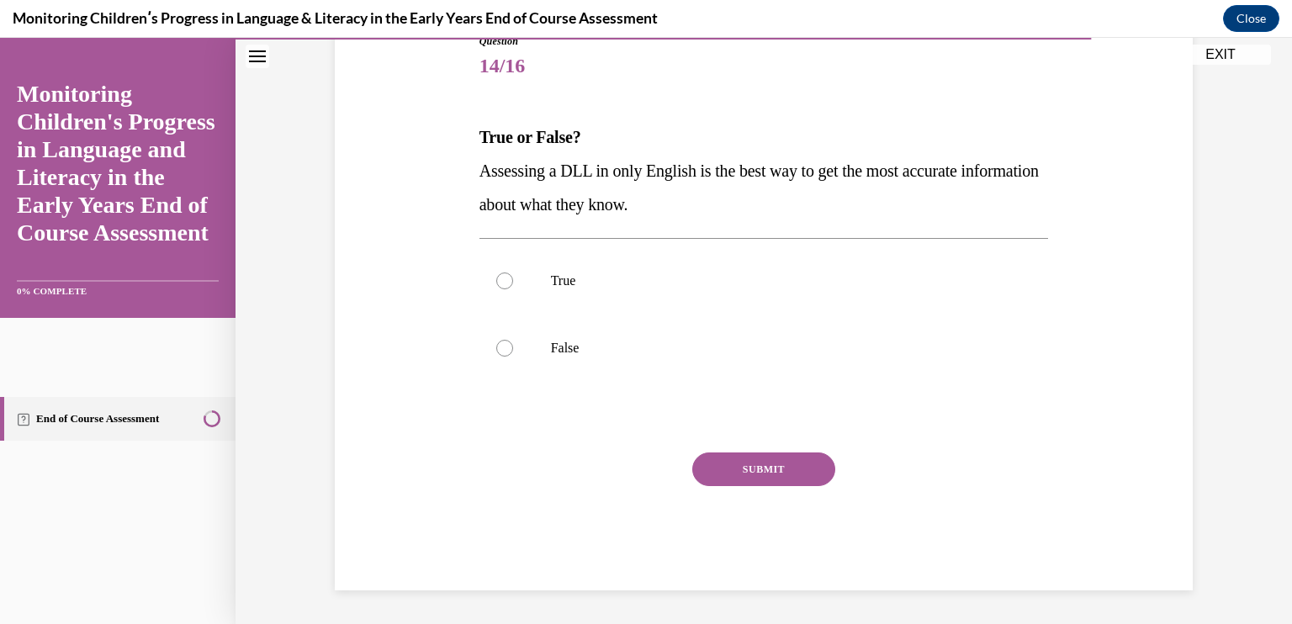
scroll to position [187, 0]
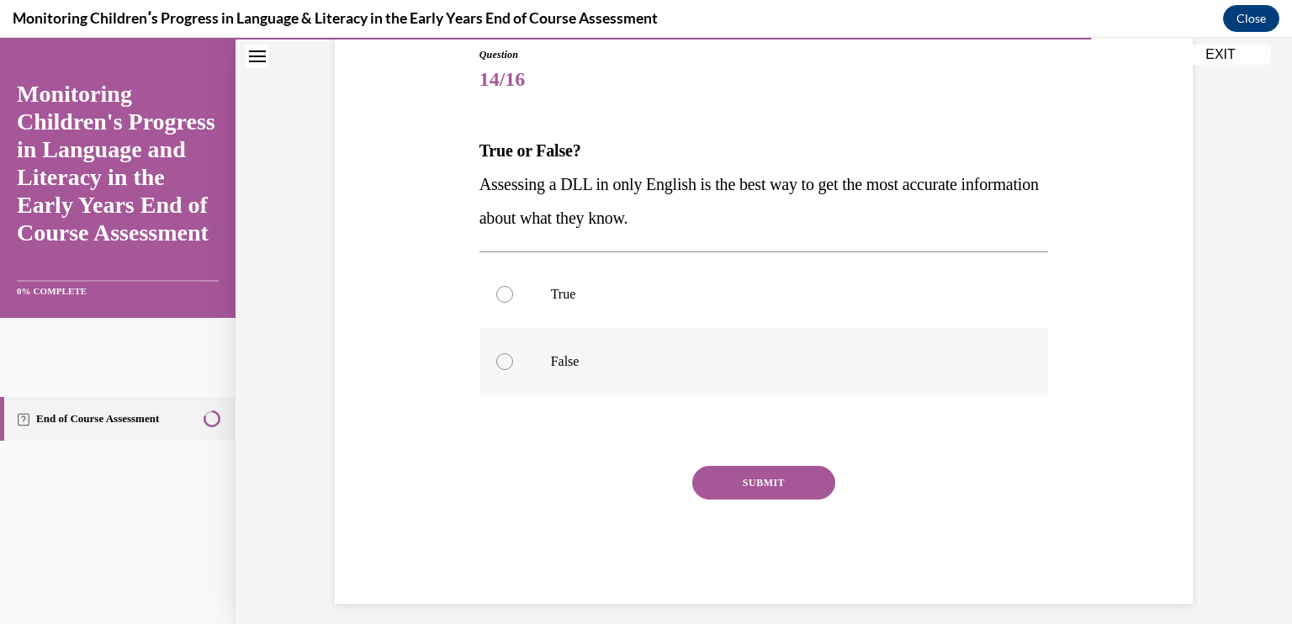
click at [552, 376] on label "False" at bounding box center [763, 361] width 569 height 67
click at [513, 370] on input "False" at bounding box center [504, 361] width 17 height 17
radio input "true"
click at [779, 485] on button "SUBMIT" at bounding box center [763, 483] width 143 height 34
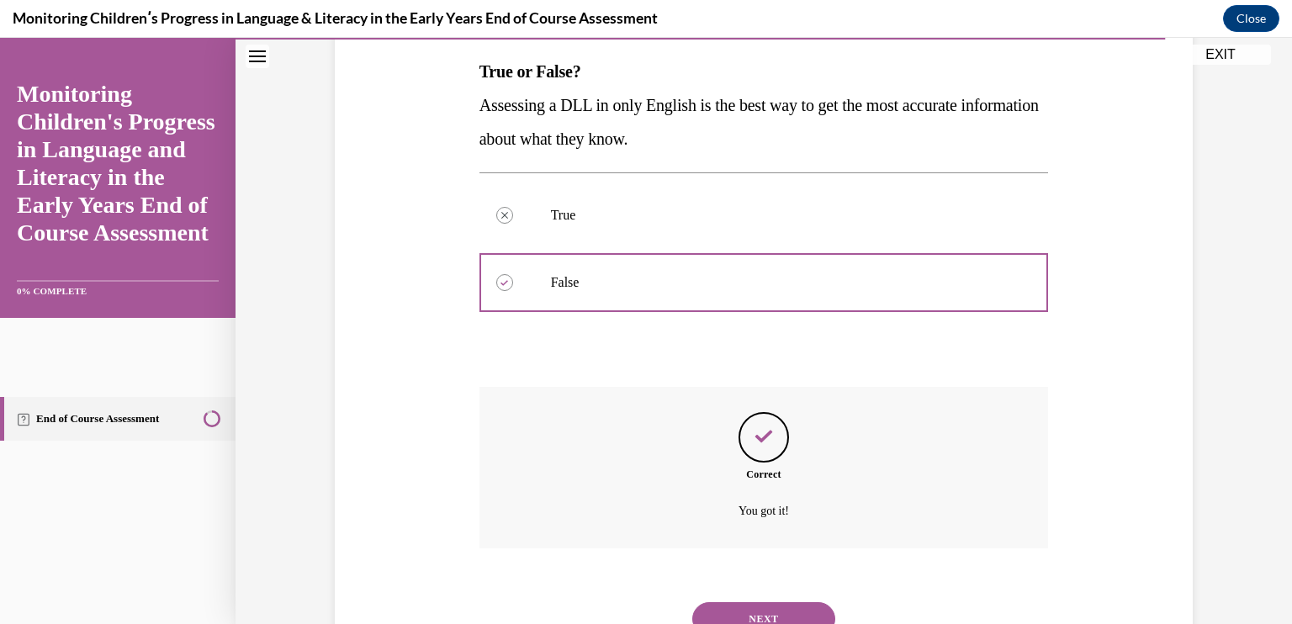
scroll to position [336, 0]
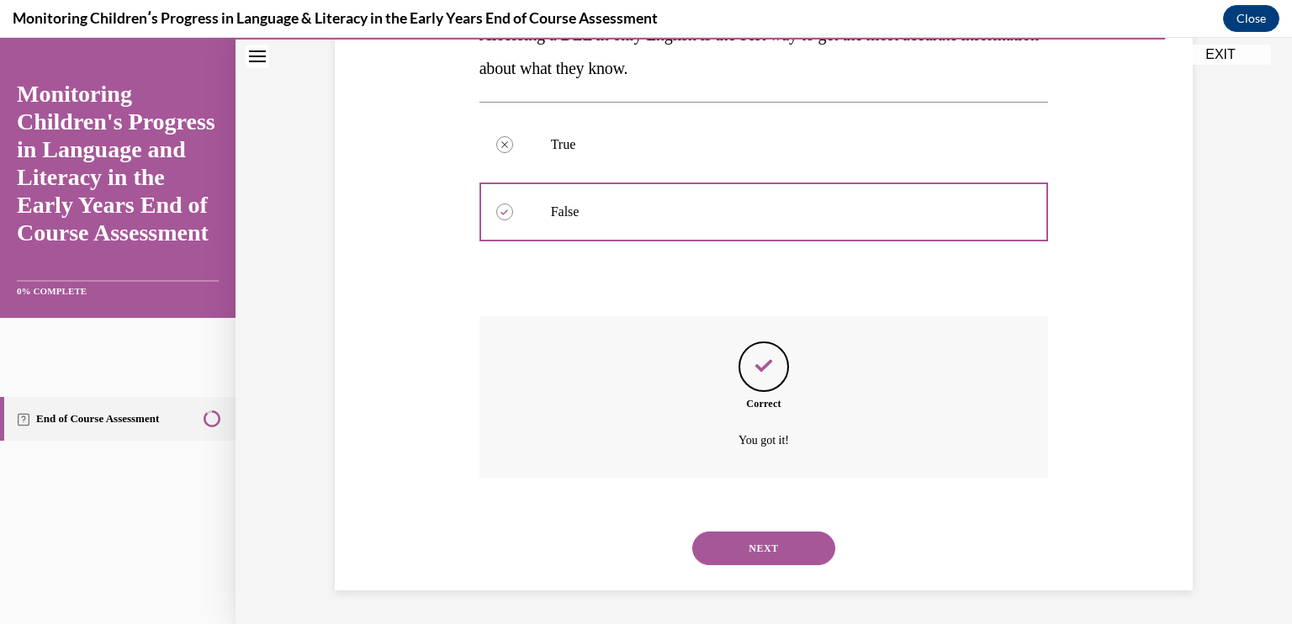
click at [767, 542] on button "NEXT" at bounding box center [763, 549] width 143 height 34
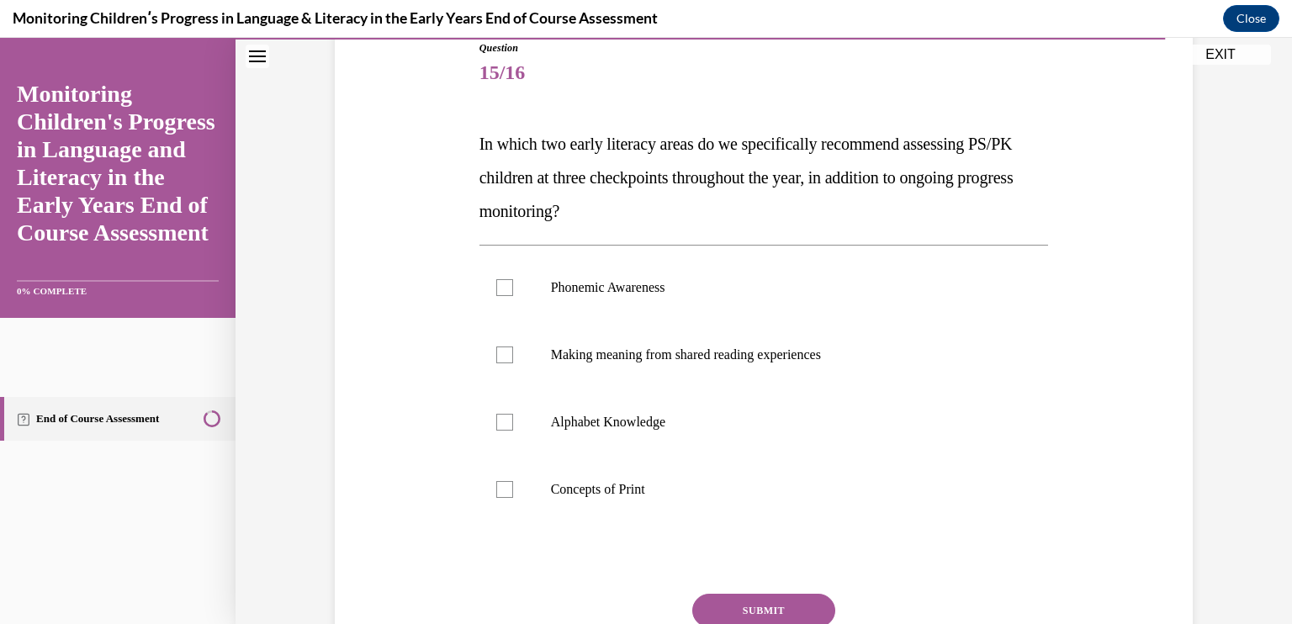
scroll to position [198, 0]
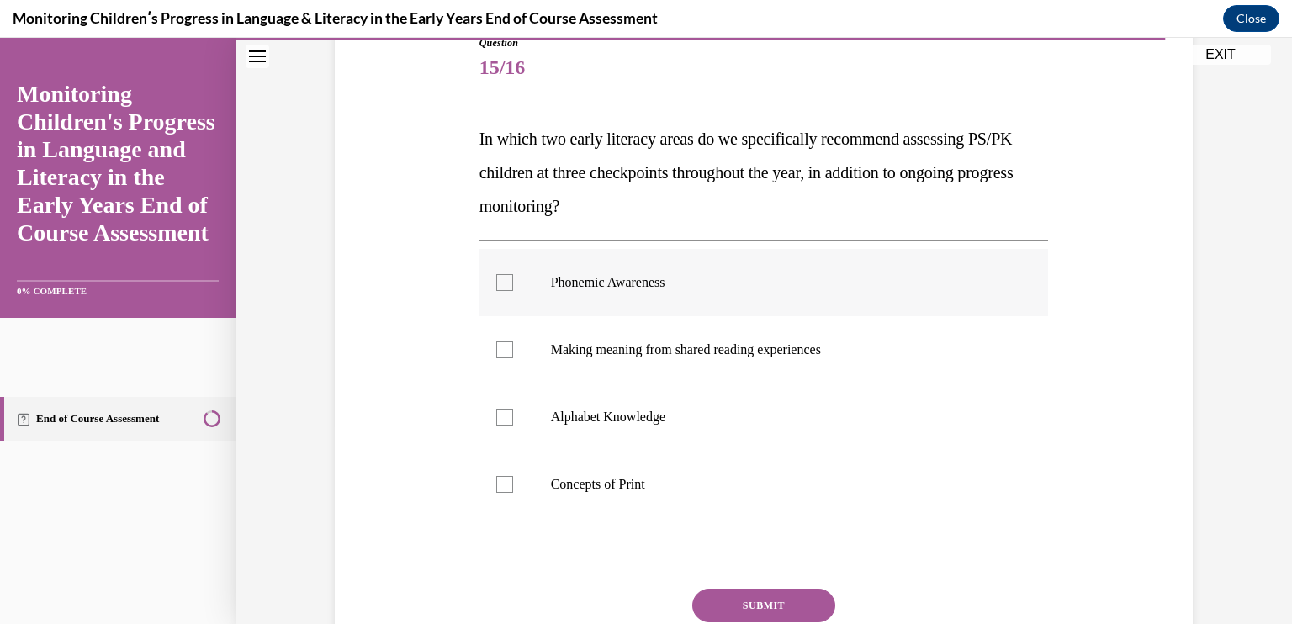
click at [731, 270] on label "Phonemic Awareness" at bounding box center [763, 282] width 569 height 67
click at [513, 274] on input "Phonemic Awareness" at bounding box center [504, 282] width 17 height 17
checkbox input "true"
click at [716, 403] on label "Alphabet Knowledge" at bounding box center [763, 417] width 569 height 67
click at [513, 409] on input "Alphabet Knowledge" at bounding box center [504, 417] width 17 height 17
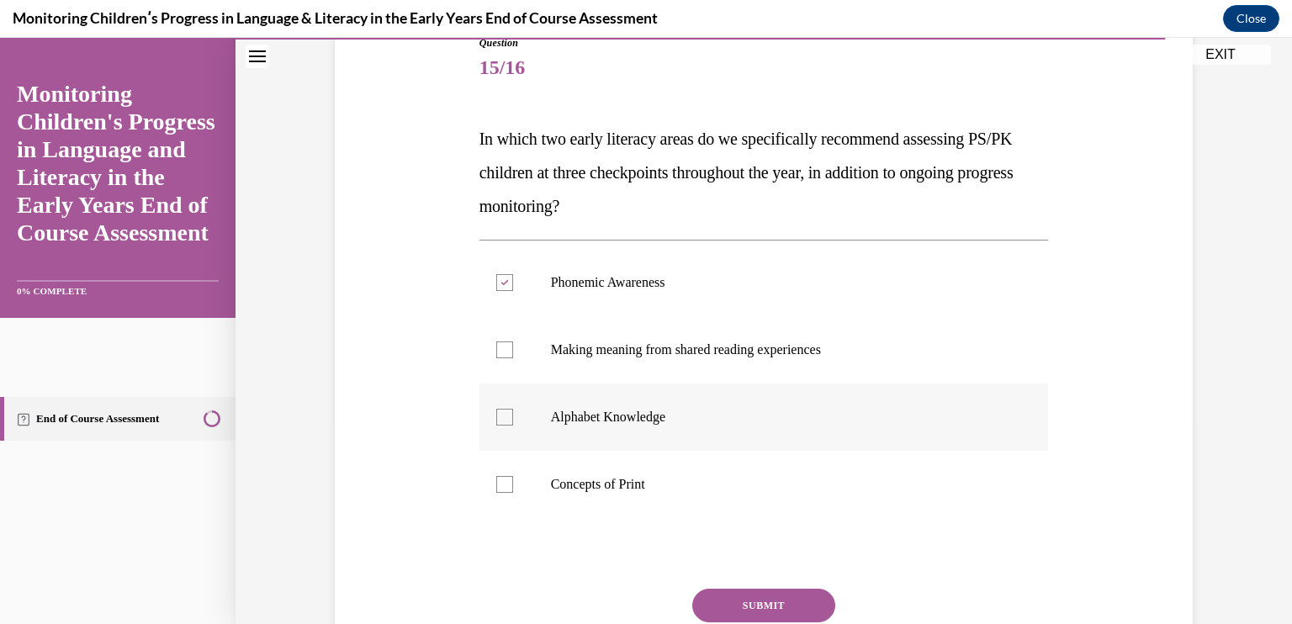
checkbox input "true"
click at [680, 475] on label "Concepts of Print" at bounding box center [763, 484] width 569 height 67
click at [513, 476] on input "Concepts of Print" at bounding box center [504, 484] width 17 height 17
checkbox input "true"
click at [723, 601] on button "SUBMIT" at bounding box center [763, 606] width 143 height 34
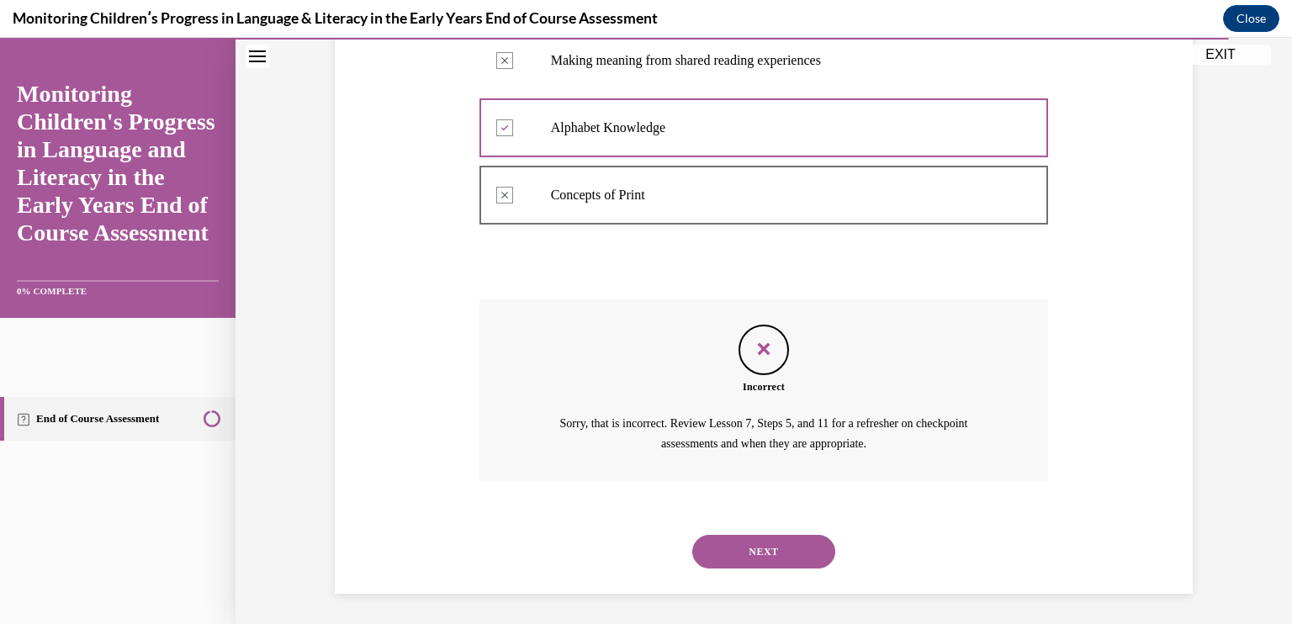
scroll to position [491, 0]
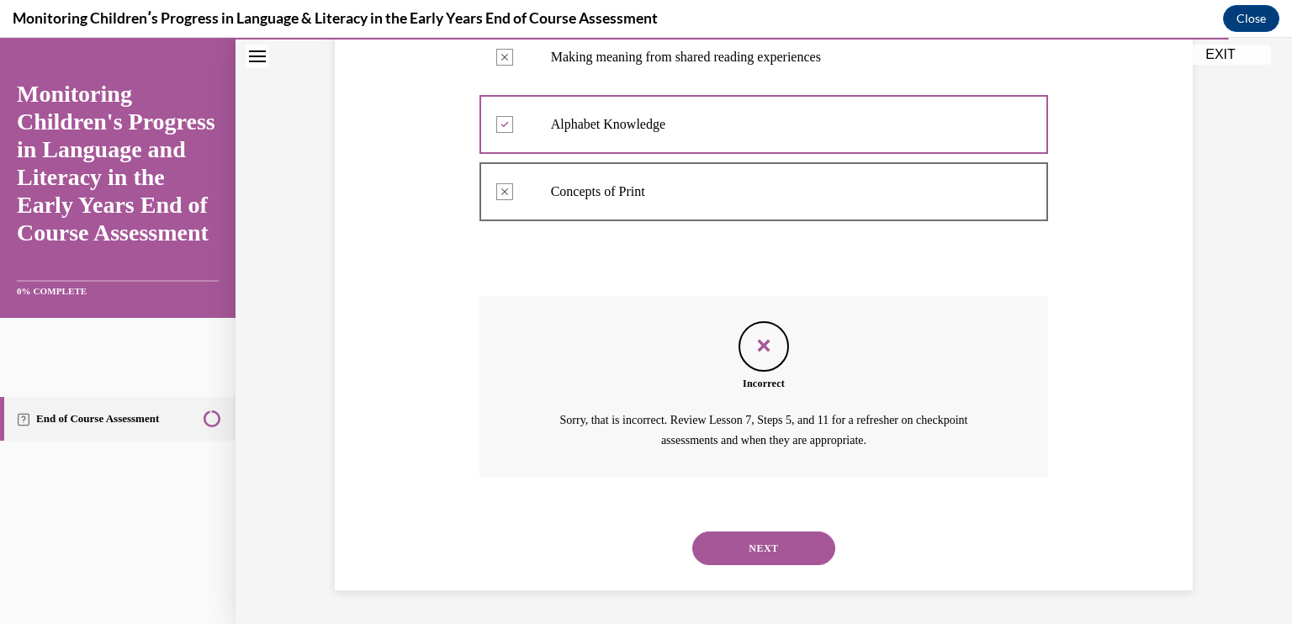
click at [766, 550] on button "NEXT" at bounding box center [763, 549] width 143 height 34
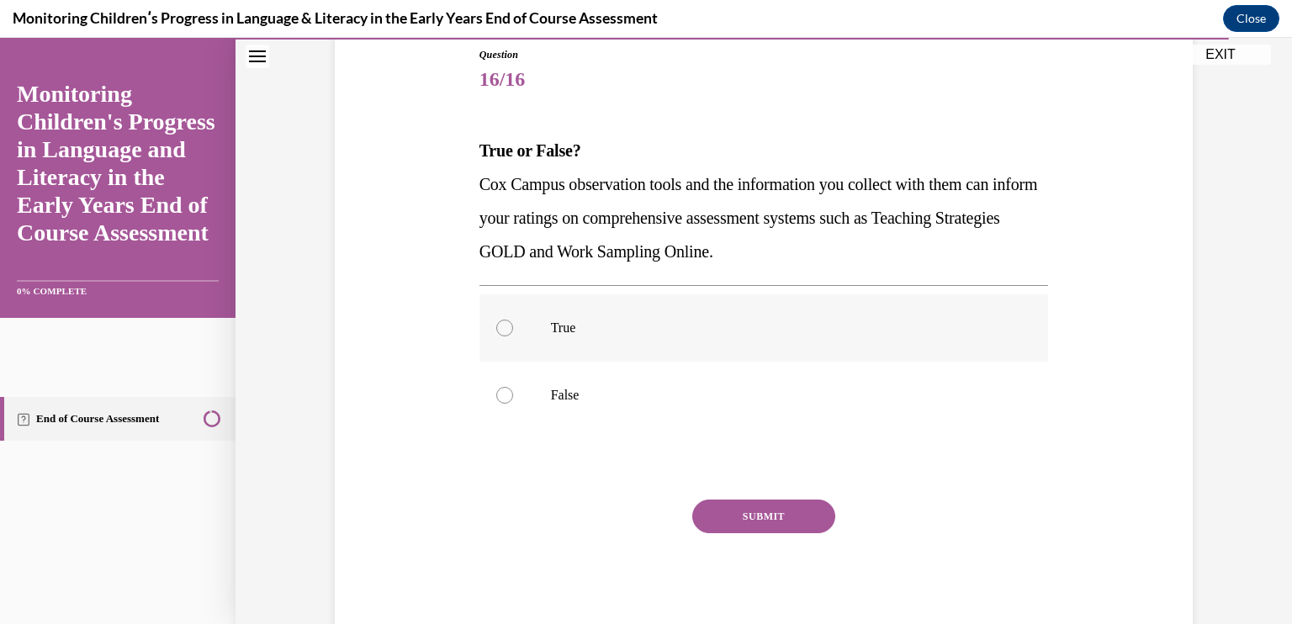
click at [584, 316] on label "True" at bounding box center [763, 327] width 569 height 67
click at [513, 320] on input "True" at bounding box center [504, 328] width 17 height 17
radio input "true"
click at [759, 532] on button "SUBMIT" at bounding box center [763, 517] width 143 height 34
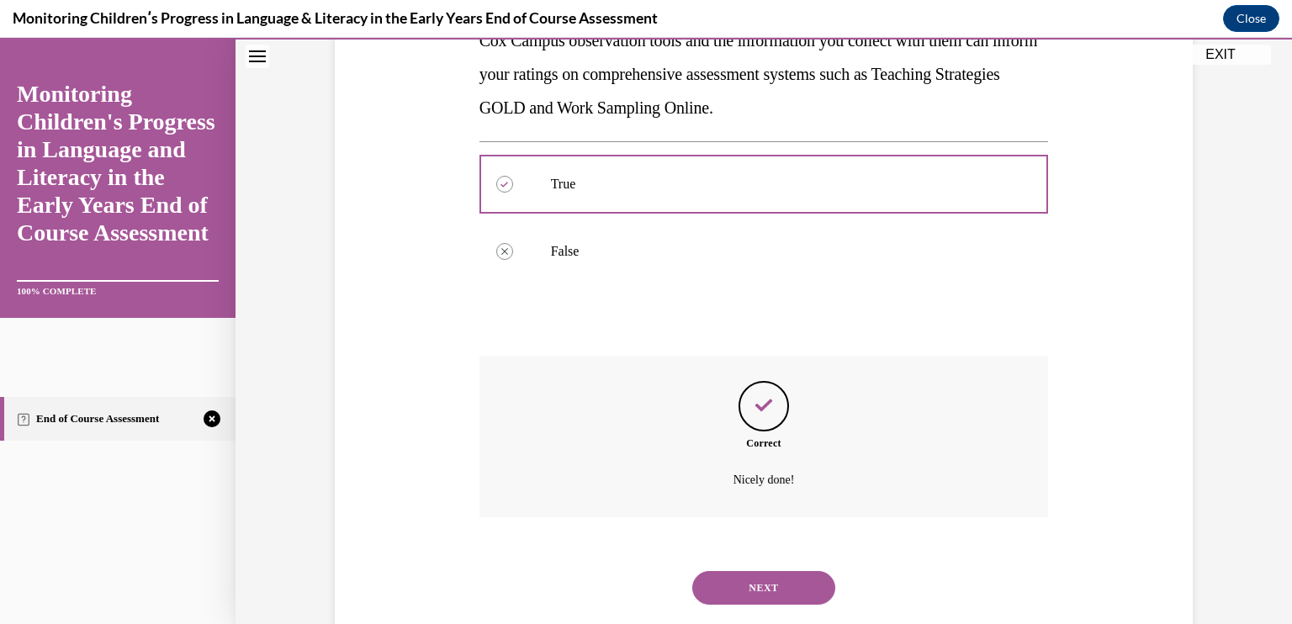
scroll to position [370, 0]
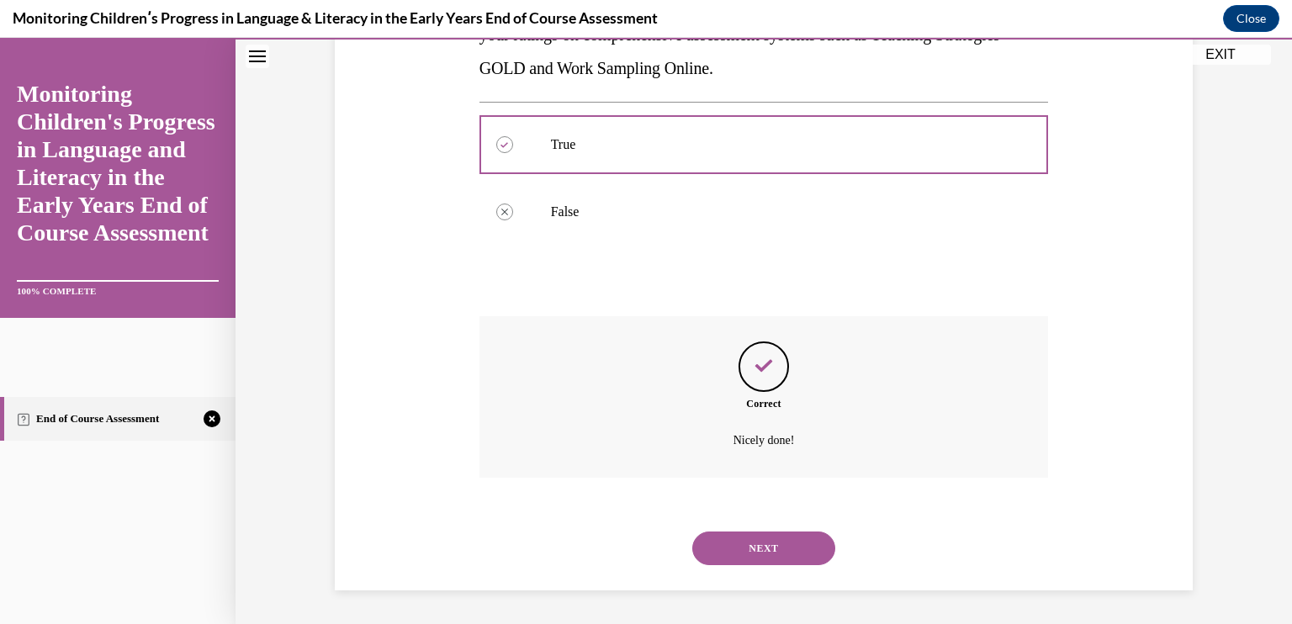
click at [784, 553] on button "NEXT" at bounding box center [763, 549] width 143 height 34
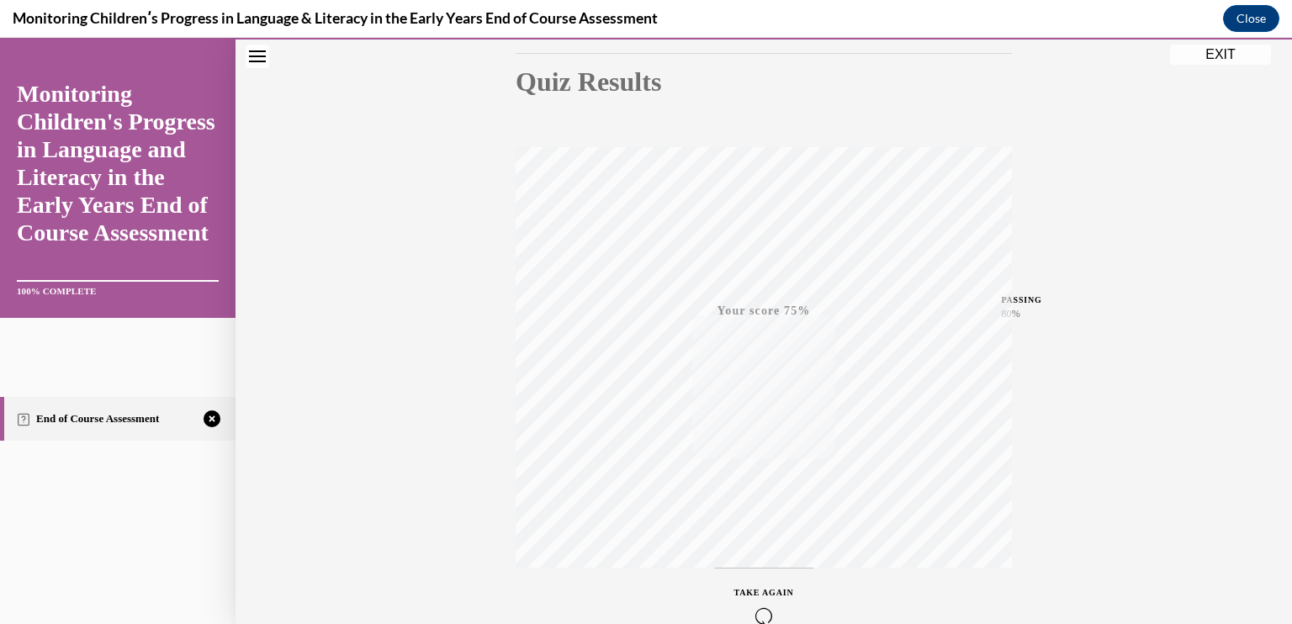
scroll to position [276, 0]
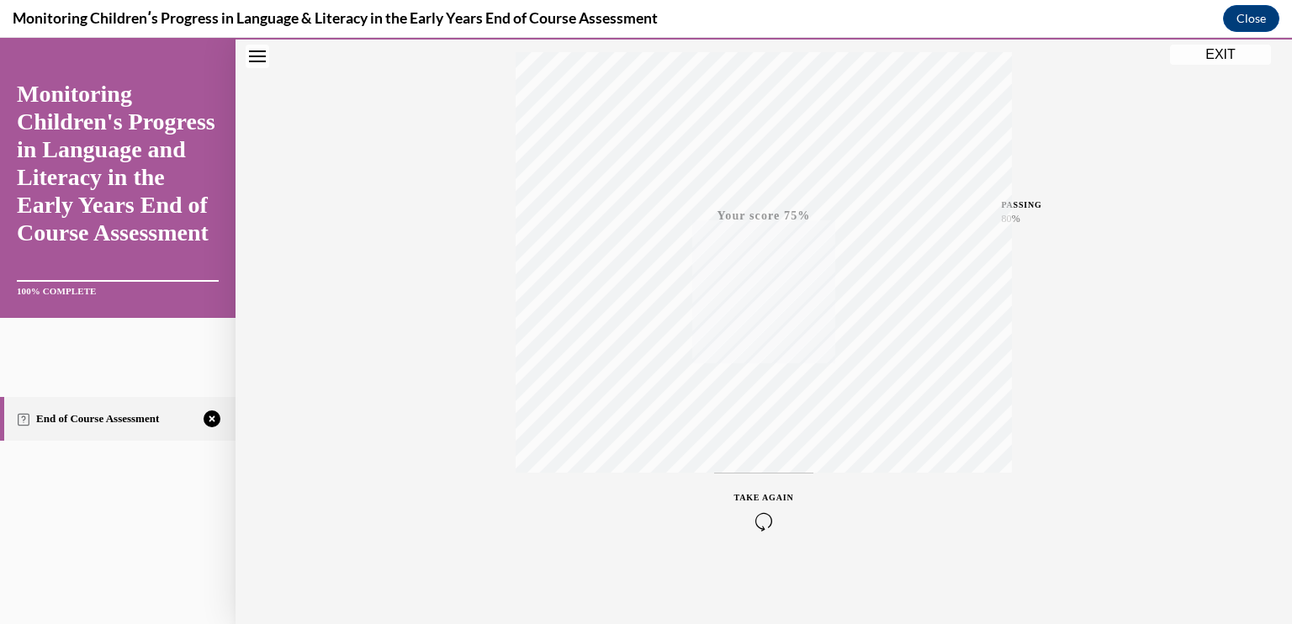
click at [749, 518] on icon "button" at bounding box center [764, 521] width 60 height 19
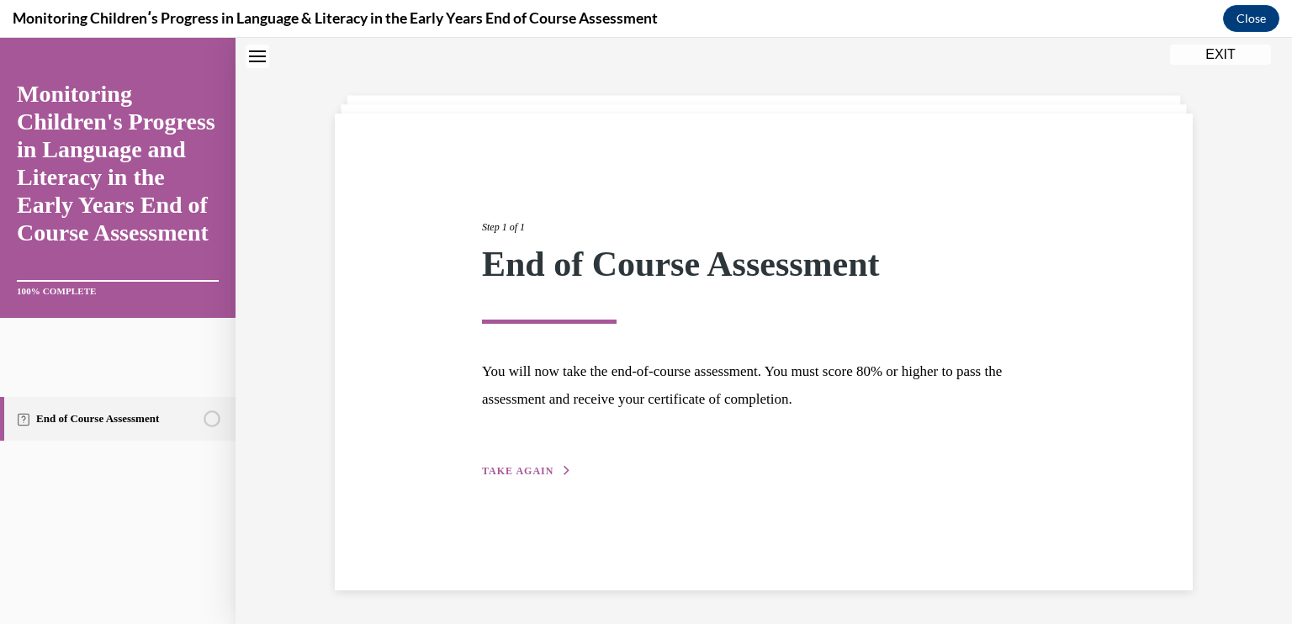
click at [506, 465] on span "TAKE AGAIN" at bounding box center [517, 471] width 71 height 12
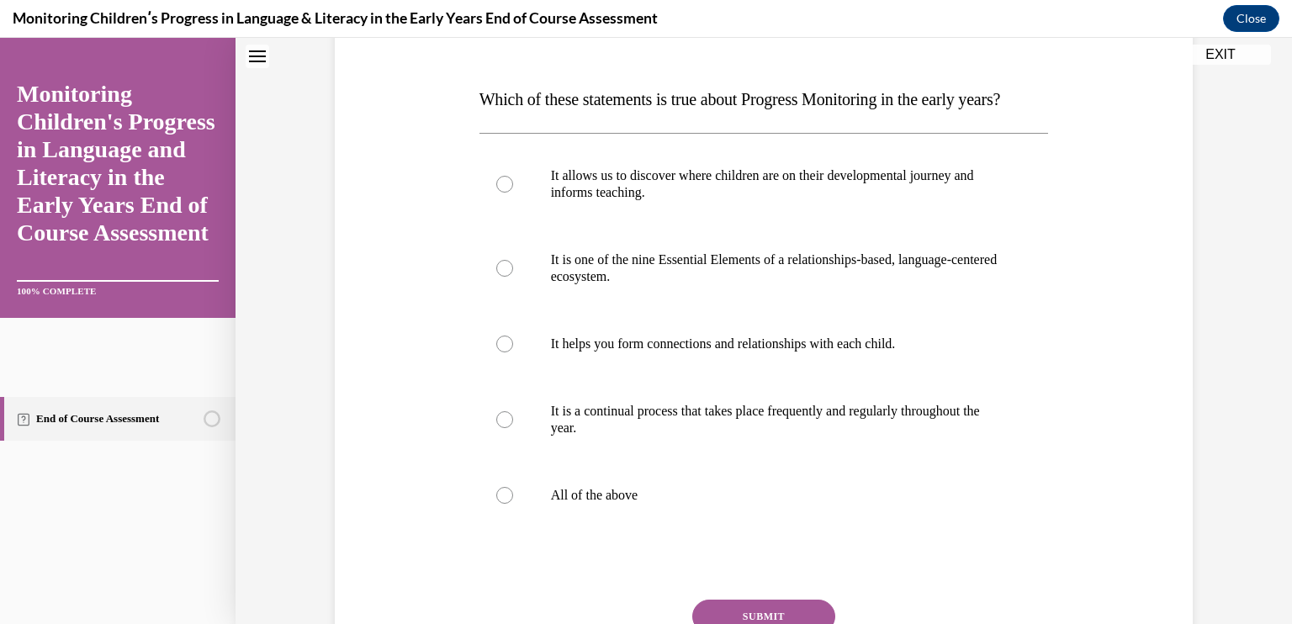
scroll to position [244, 0]
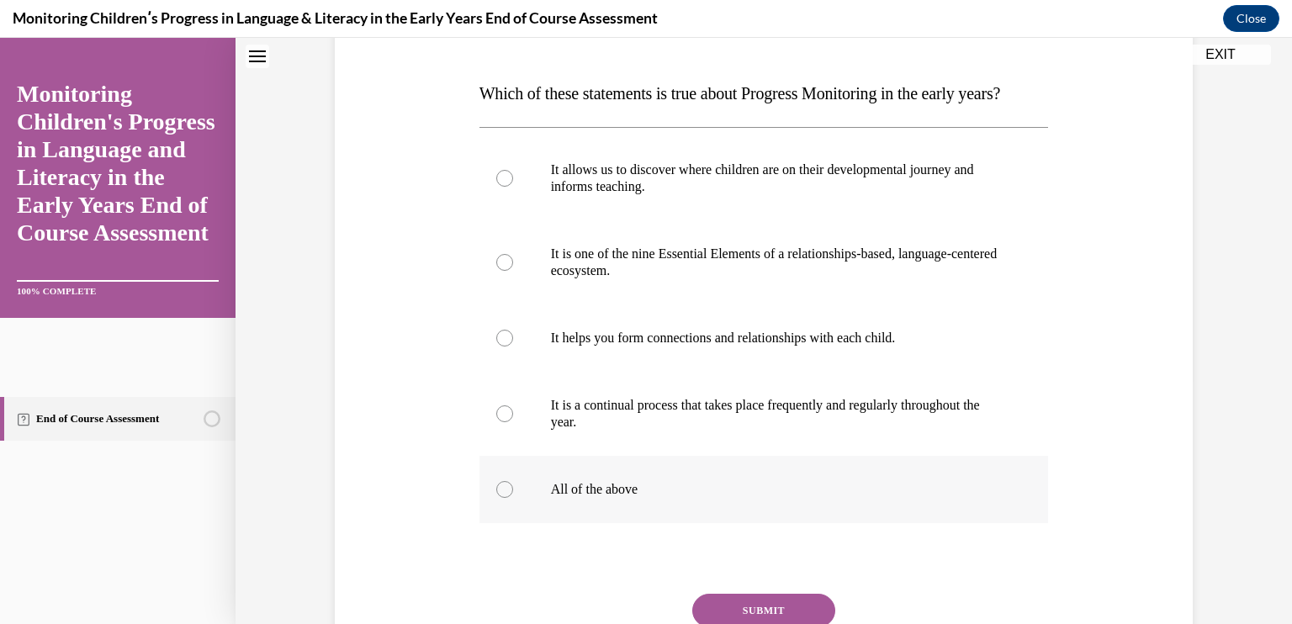
click at [576, 498] on p "All of the above" at bounding box center [779, 489] width 456 height 17
click at [513, 498] on input "All of the above" at bounding box center [504, 489] width 17 height 17
radio input "true"
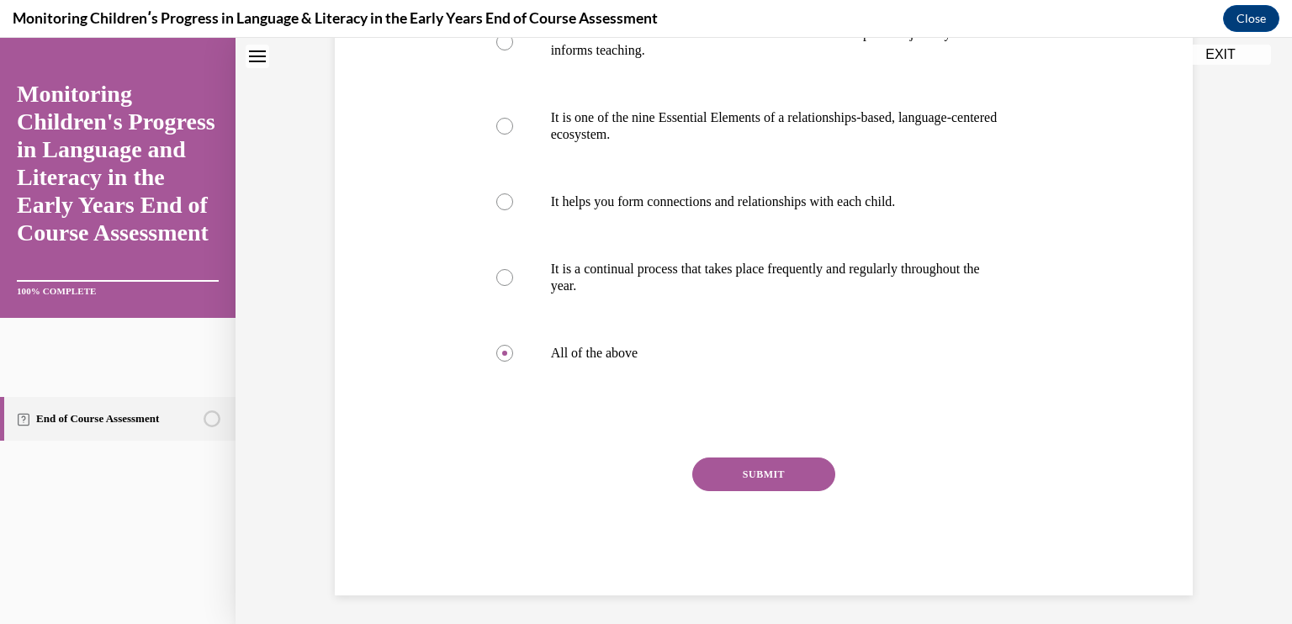
scroll to position [404, 0]
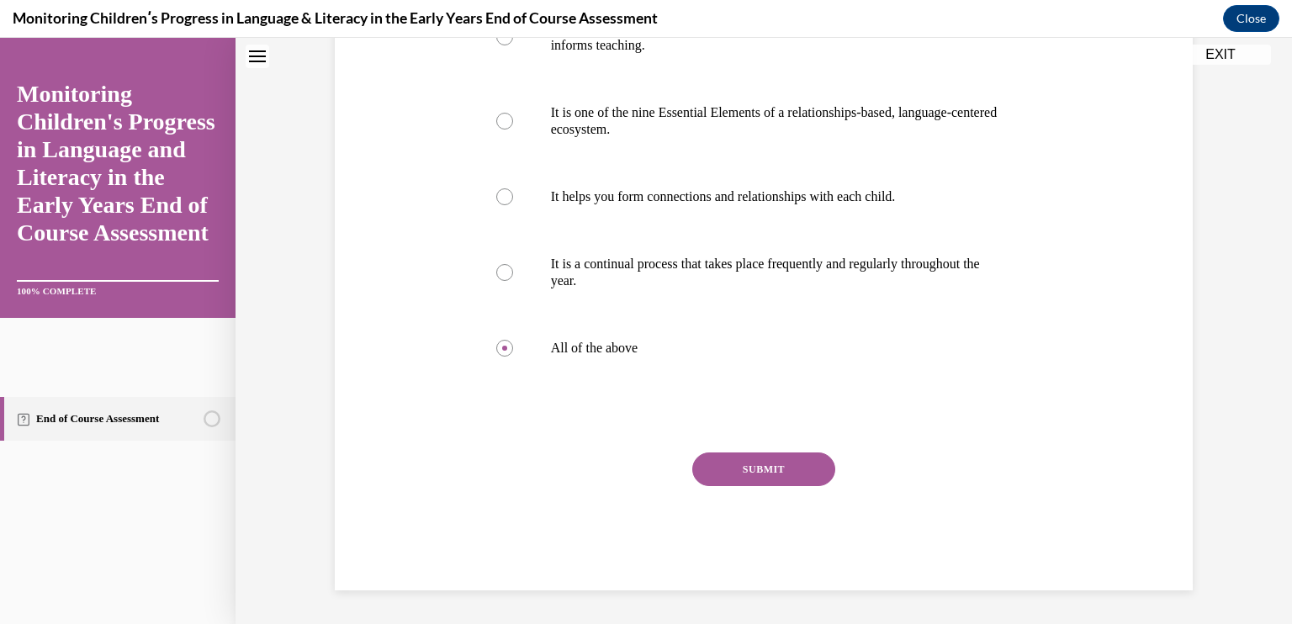
click at [795, 477] on button "SUBMIT" at bounding box center [763, 469] width 143 height 34
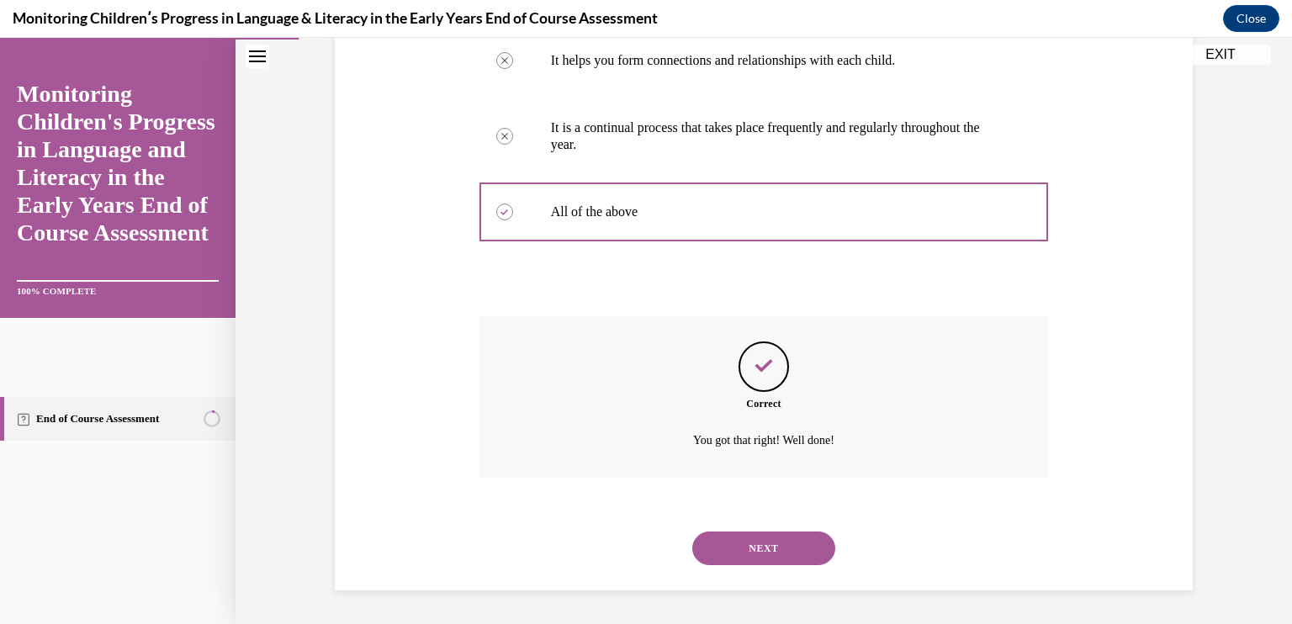
scroll to position [555, 0]
click at [749, 555] on button "NEXT" at bounding box center [763, 549] width 143 height 34
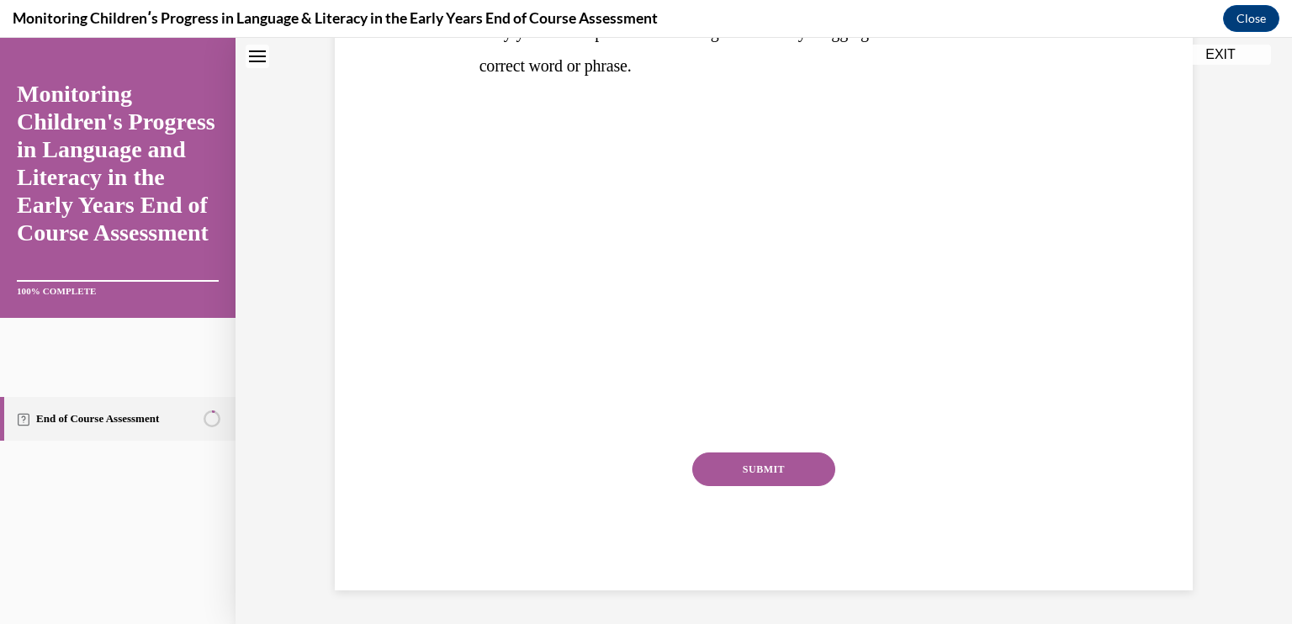
scroll to position [0, 0]
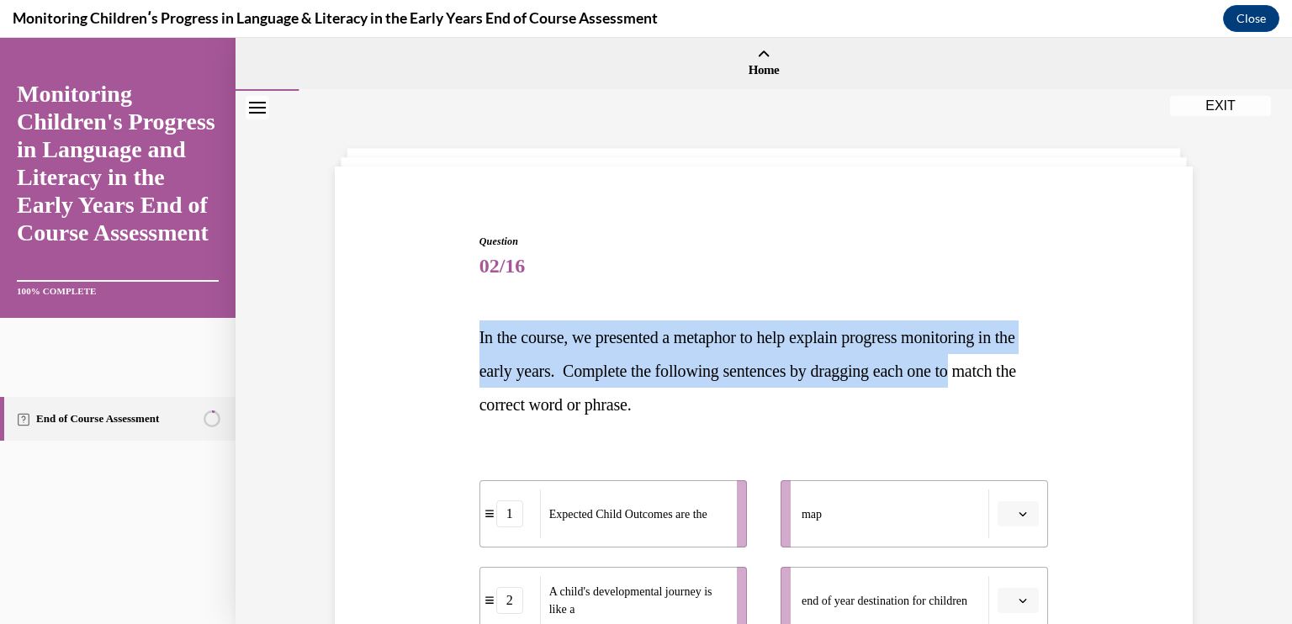
drag, startPoint x: 1278, startPoint y: 249, endPoint x: 1291, endPoint y: 364, distance: 115.9
click at [1278, 364] on div "Home Question 01/16 Which of these statements is true about Progress Monitoring…" at bounding box center [763, 331] width 1056 height 586
drag, startPoint x: 1291, startPoint y: 364, endPoint x: 1181, endPoint y: 384, distance: 112.0
click at [1181, 384] on div "Question 02/16 In the course, we presented a metaphor to help explain progress …" at bounding box center [764, 556] width 866 height 746
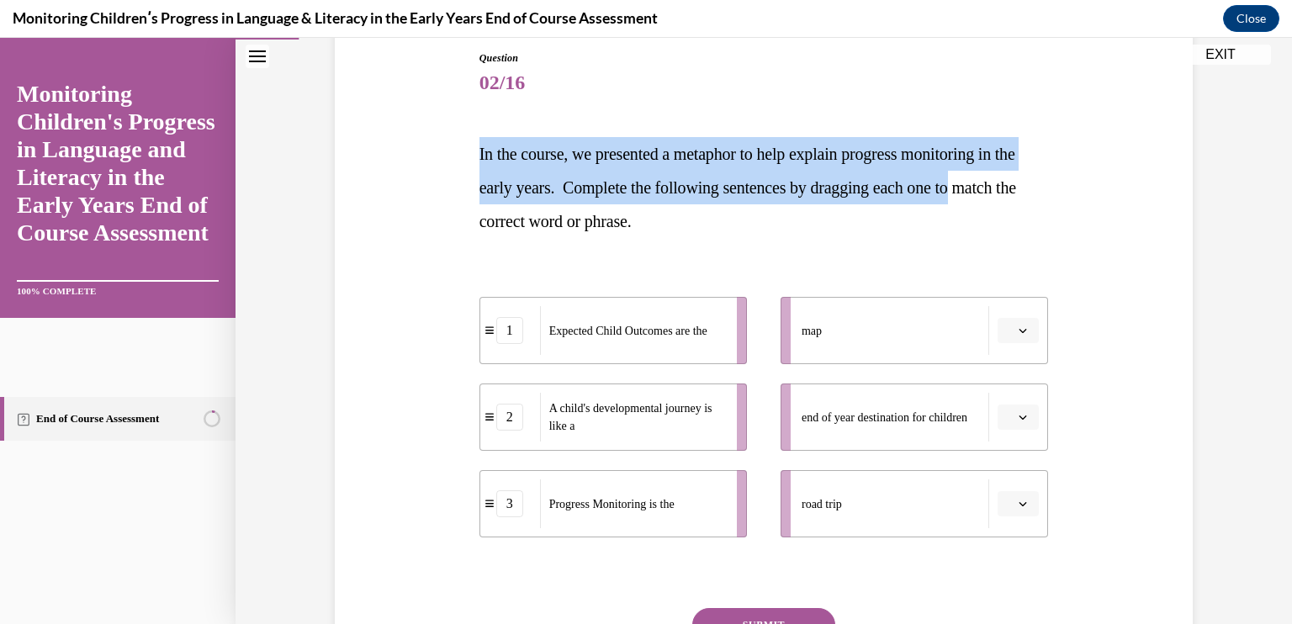
scroll to position [189, 0]
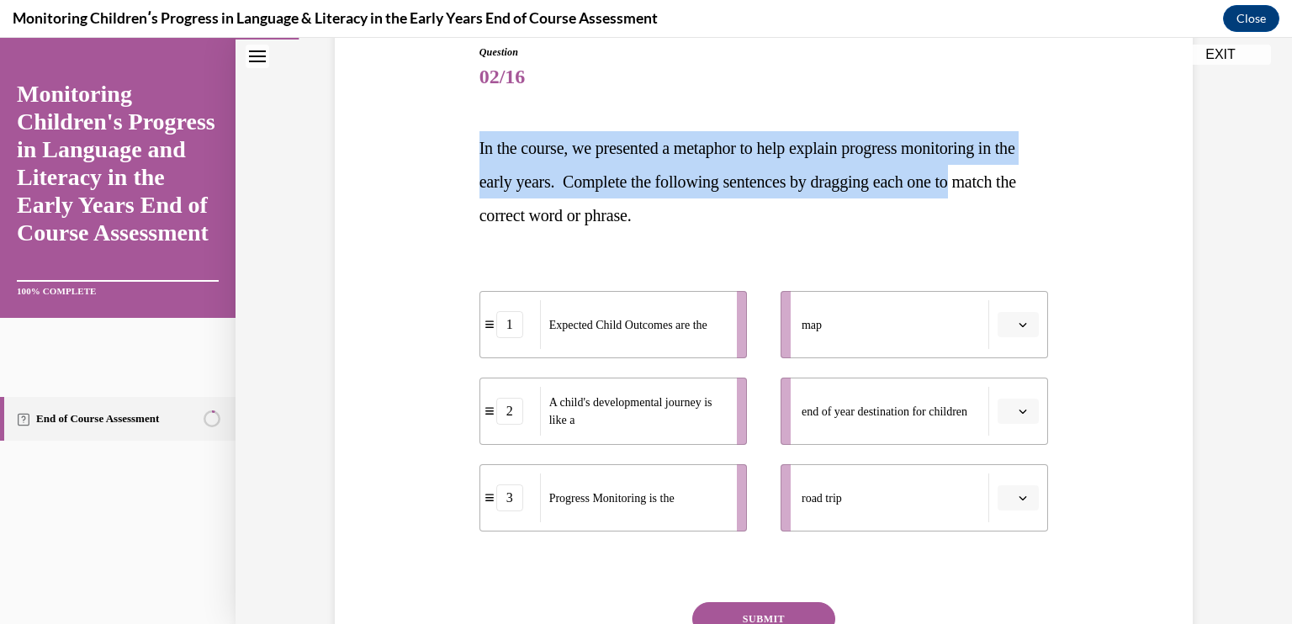
click at [1019, 497] on icon "button" at bounding box center [1023, 498] width 8 height 8
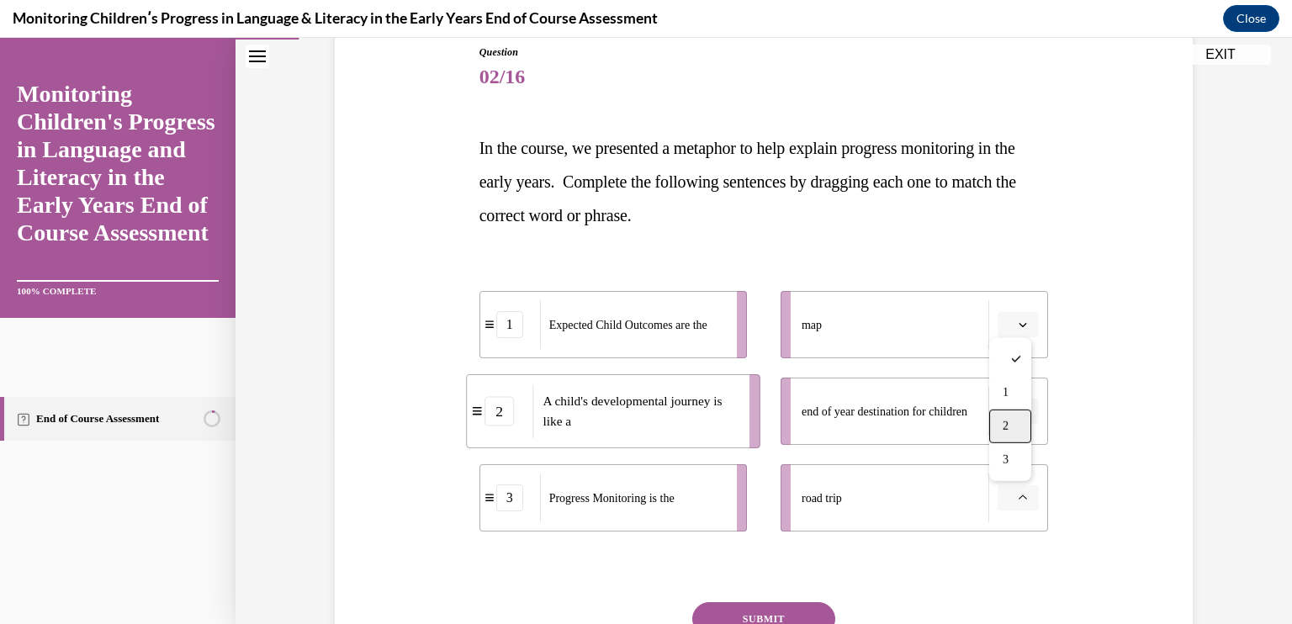
click at [1008, 426] on span "2" at bounding box center [1006, 426] width 6 height 13
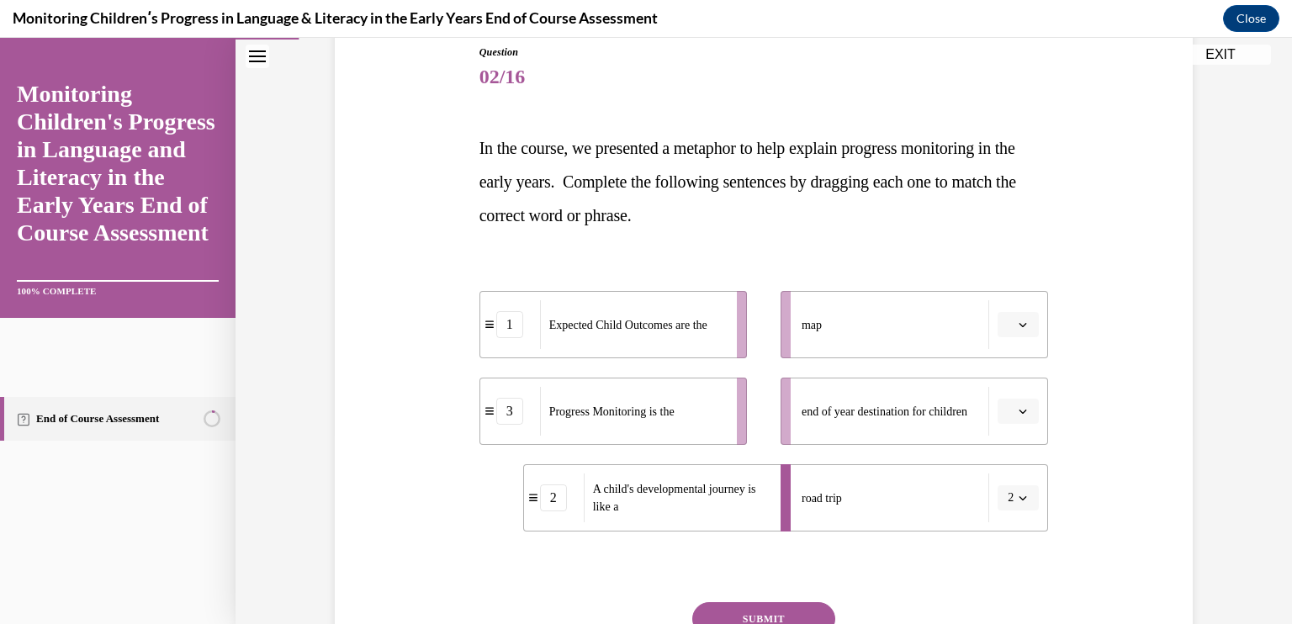
click at [1014, 418] on button "button" at bounding box center [1017, 411] width 41 height 25
click at [1006, 478] on span "1" at bounding box center [1006, 481] width 6 height 13
click at [1004, 314] on button "button" at bounding box center [1017, 324] width 41 height 25
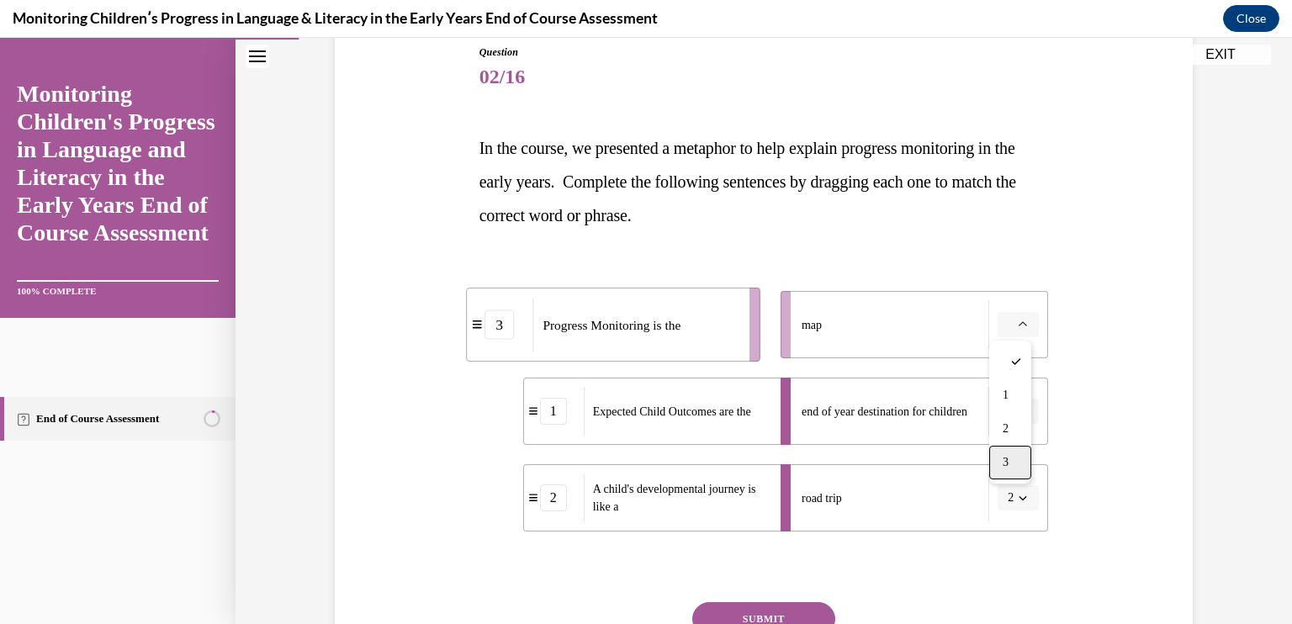
click at [1006, 461] on span "3" at bounding box center [1006, 462] width 6 height 13
click at [786, 608] on button "SUBMIT" at bounding box center [763, 619] width 143 height 34
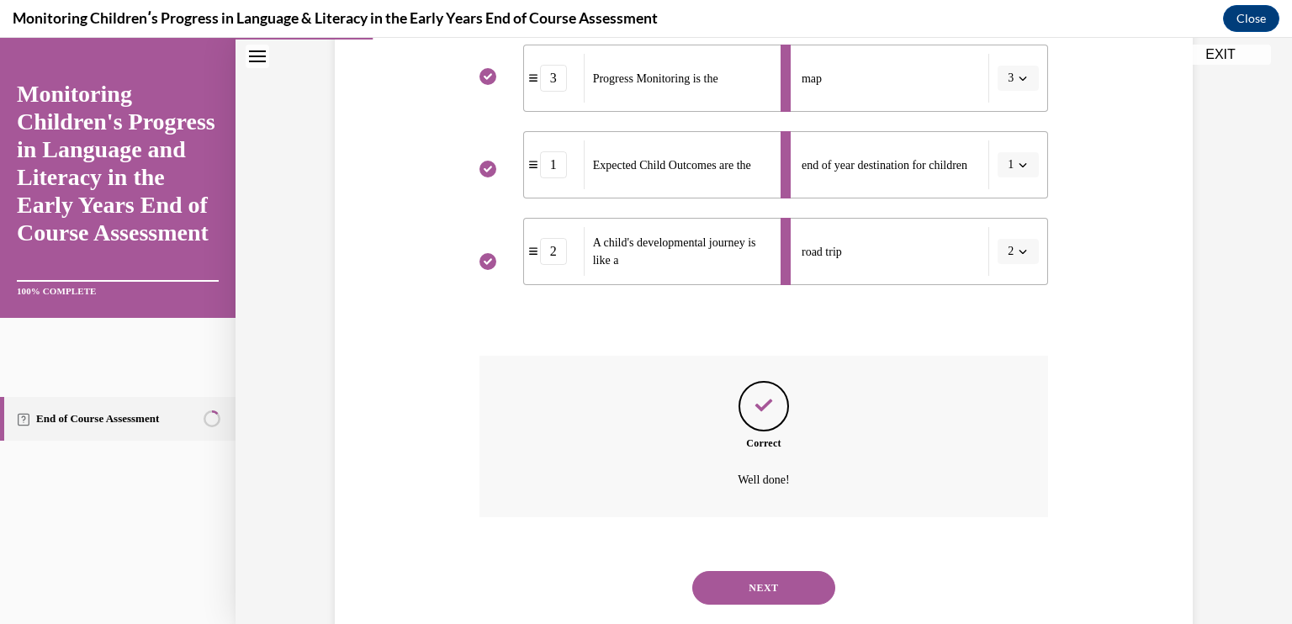
scroll to position [474, 0]
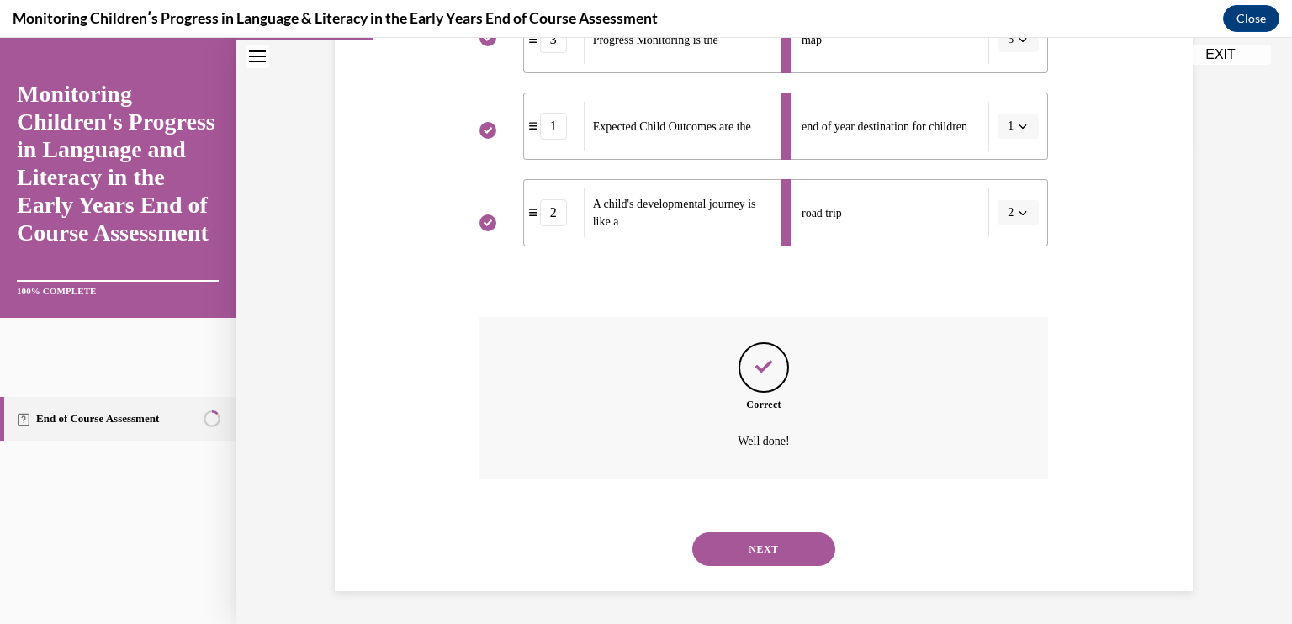
click at [777, 548] on button "NEXT" at bounding box center [763, 549] width 143 height 34
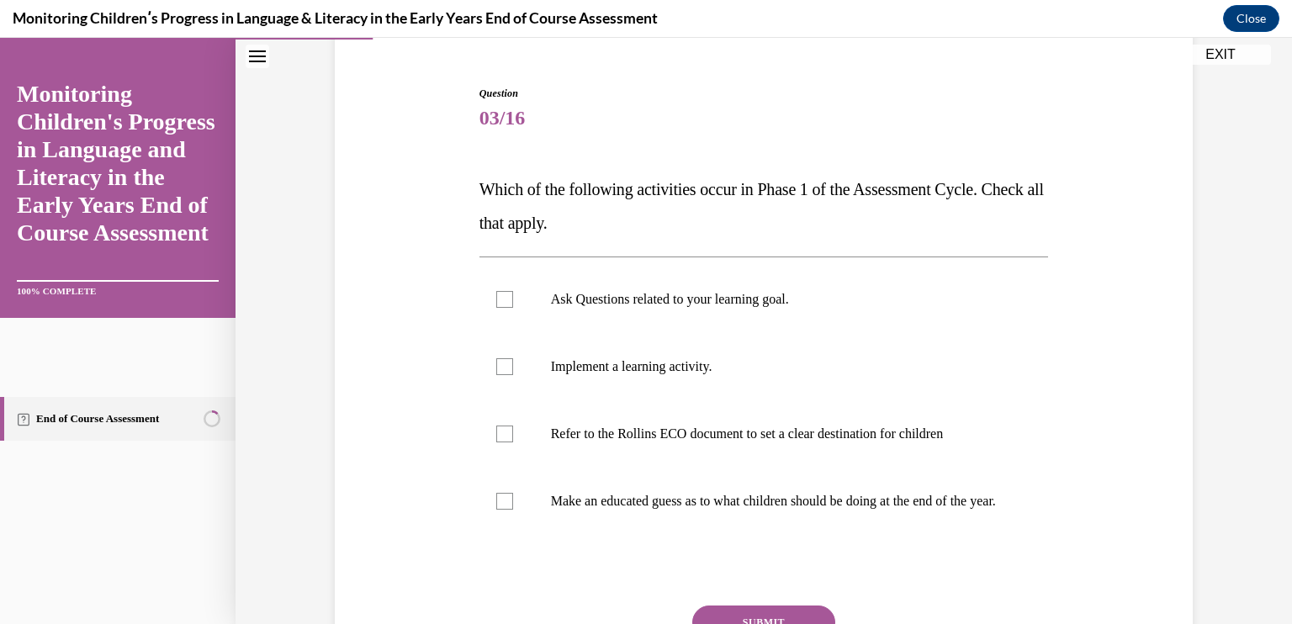
scroll to position [155, 0]
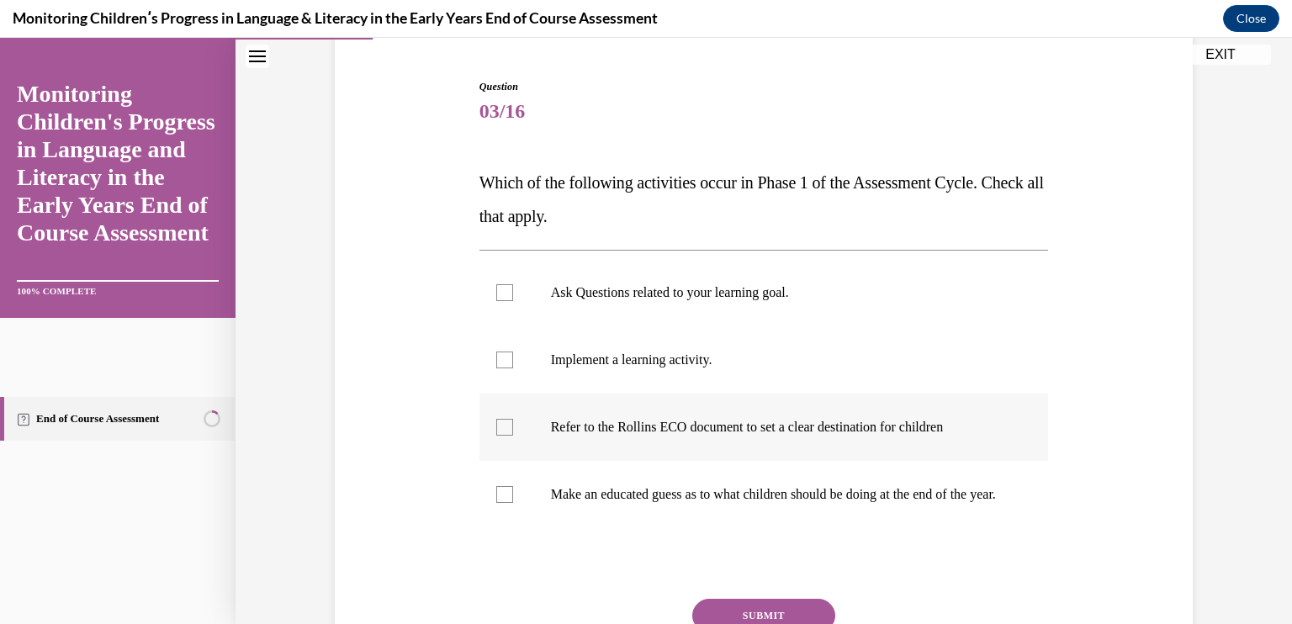
click at [932, 423] on p "Refer to the Rollins ECO document to set a clear destination for children" at bounding box center [779, 427] width 456 height 17
click at [513, 423] on input "Refer to the Rollins ECO document to set a clear destination for children" at bounding box center [504, 427] width 17 height 17
checkbox input "true"
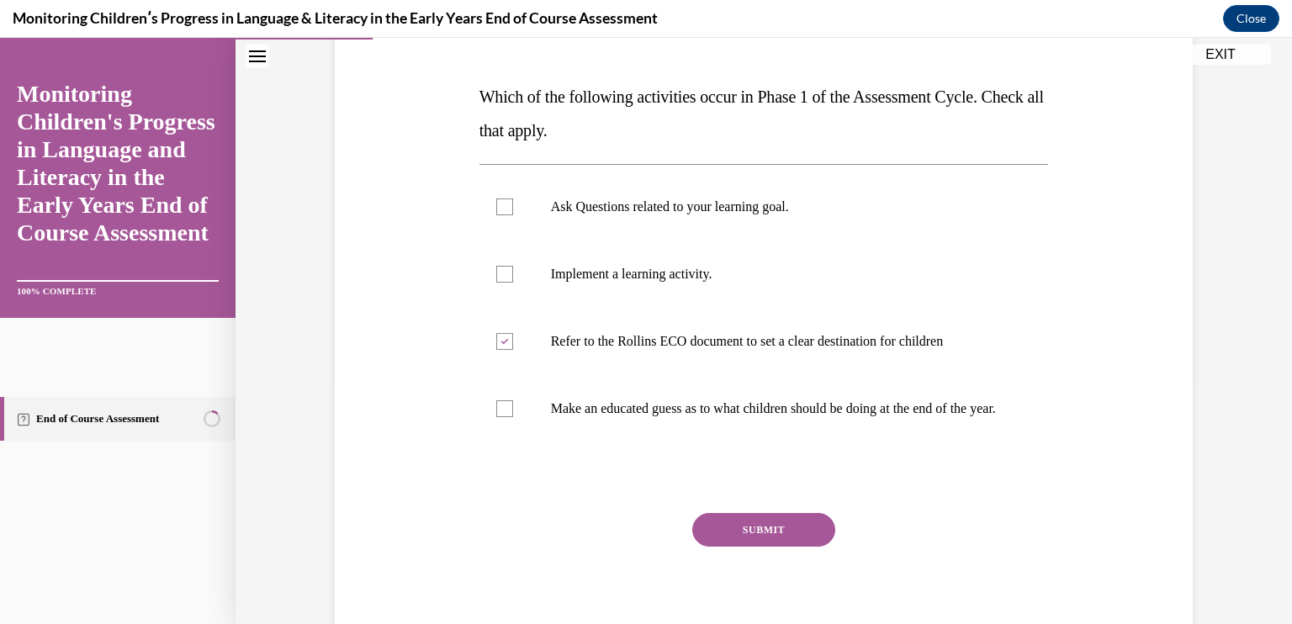
click at [789, 546] on button "SUBMIT" at bounding box center [763, 530] width 143 height 34
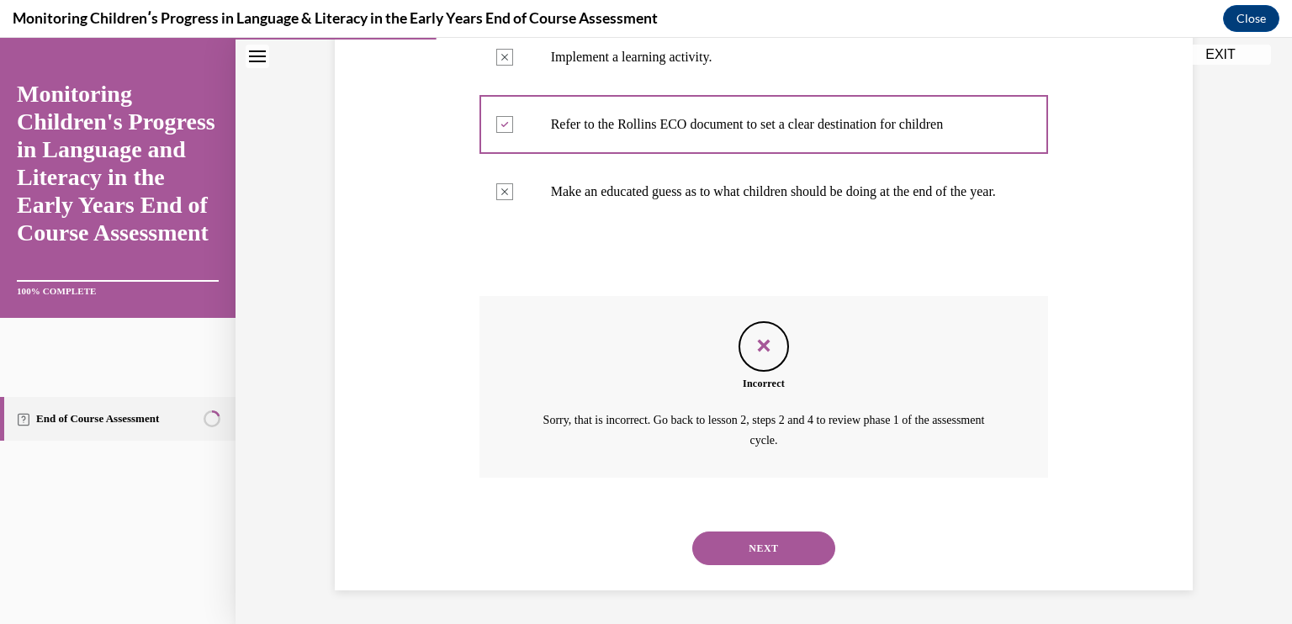
scroll to position [474, 0]
click at [773, 543] on button "NEXT" at bounding box center [763, 549] width 143 height 34
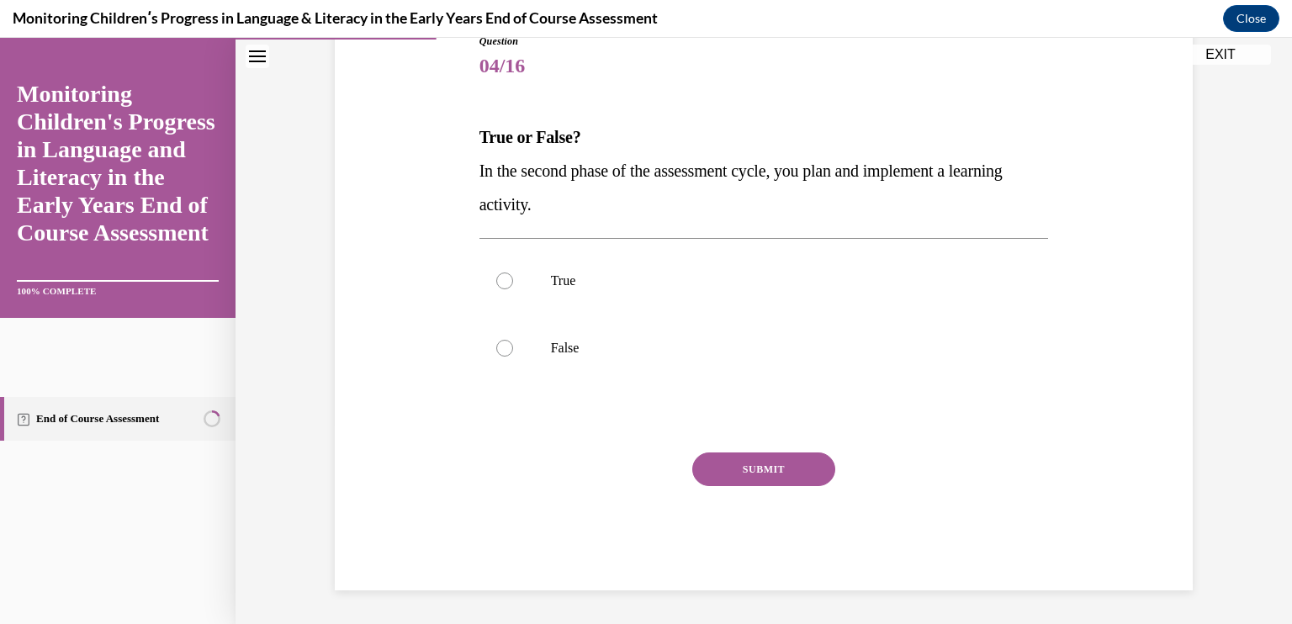
scroll to position [187, 0]
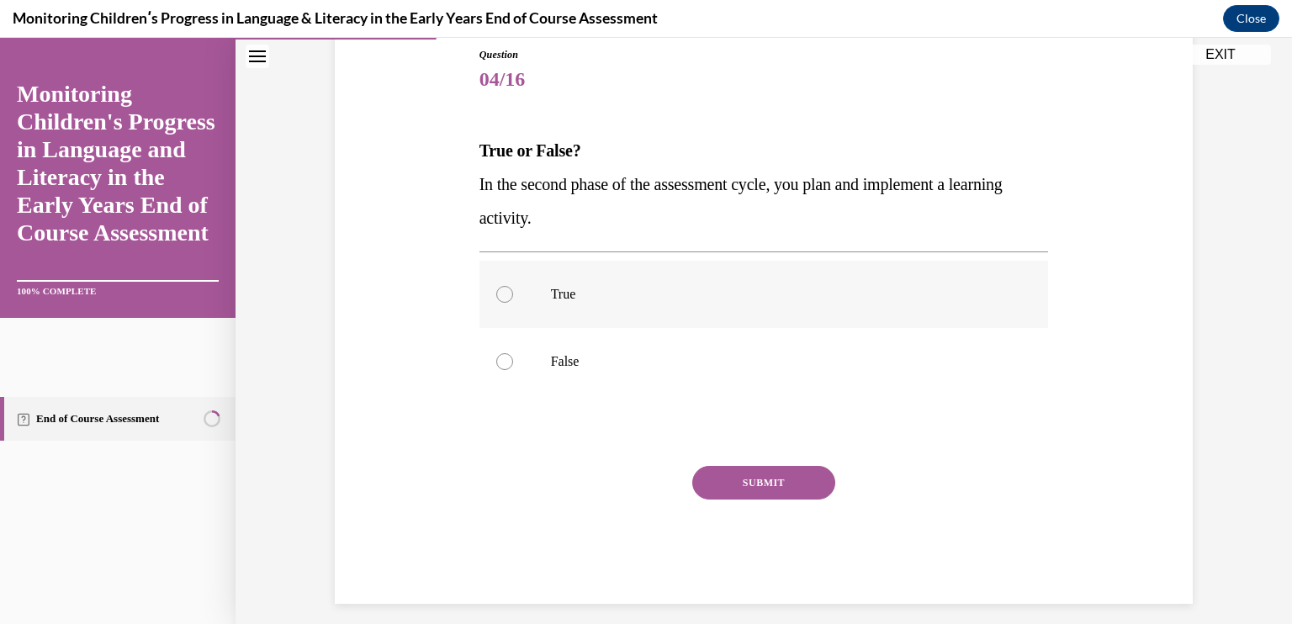
click at [557, 282] on label "True" at bounding box center [763, 294] width 569 height 67
click at [513, 286] on input "True" at bounding box center [504, 294] width 17 height 17
radio input "true"
click at [749, 505] on div "SUBMIT" at bounding box center [763, 508] width 569 height 84
click at [758, 481] on button "SUBMIT" at bounding box center [763, 483] width 143 height 34
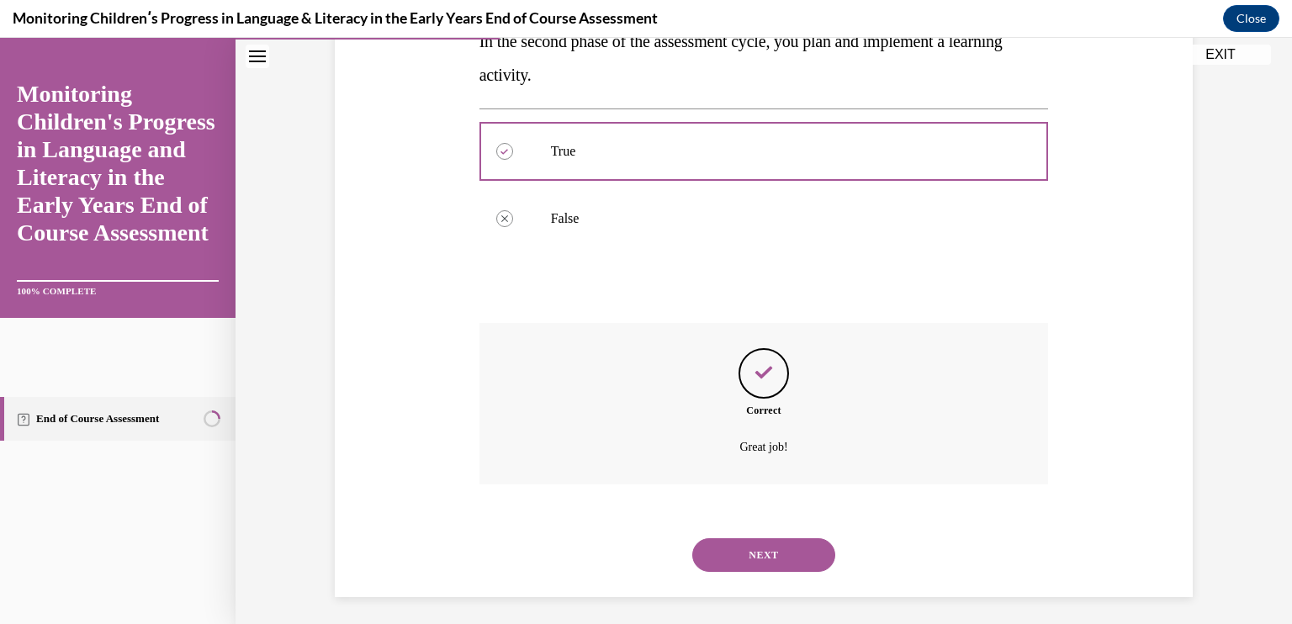
scroll to position [336, 0]
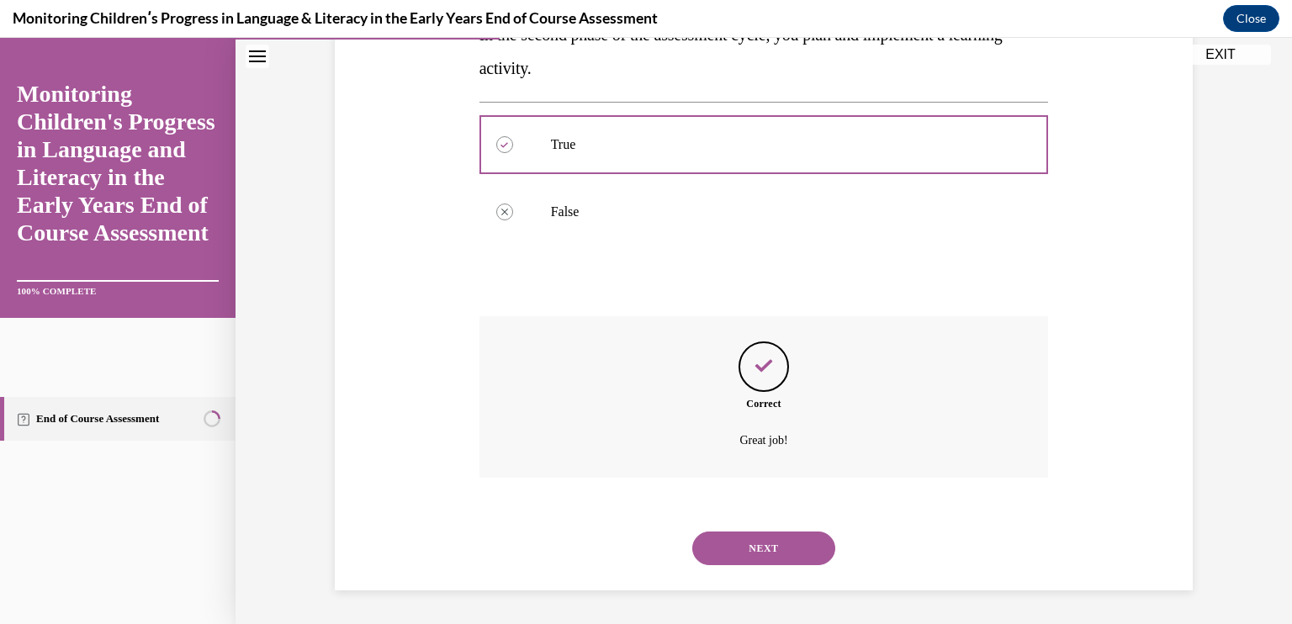
click at [769, 542] on button "NEXT" at bounding box center [763, 549] width 143 height 34
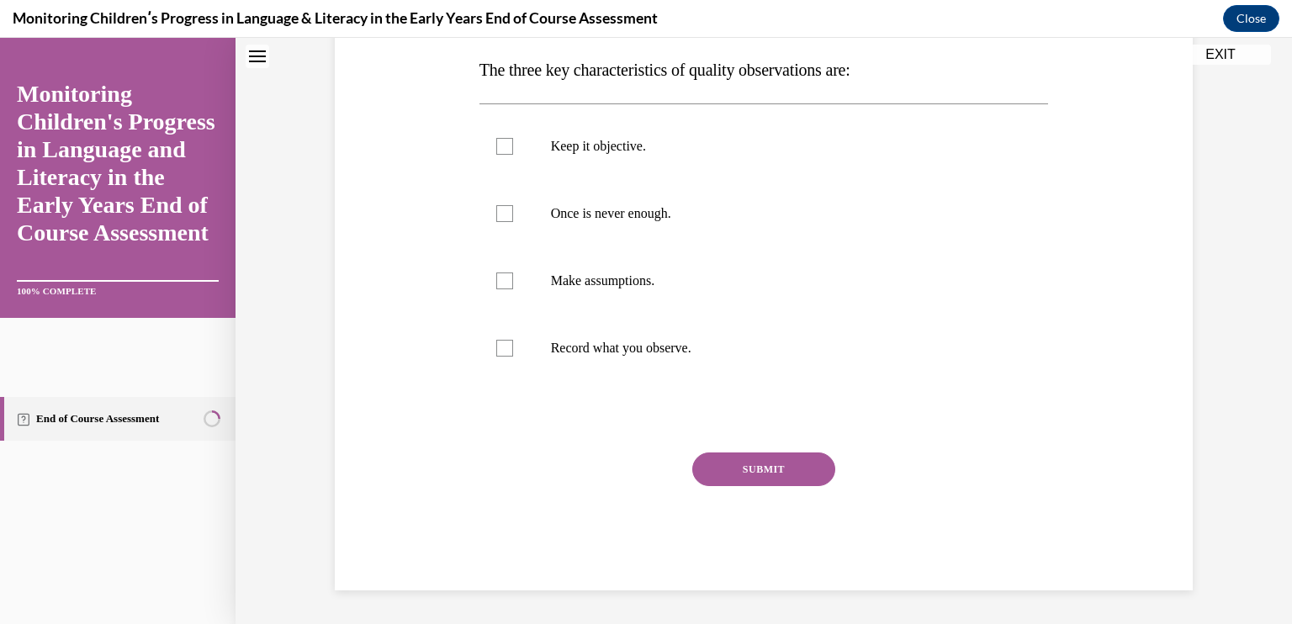
scroll to position [0, 0]
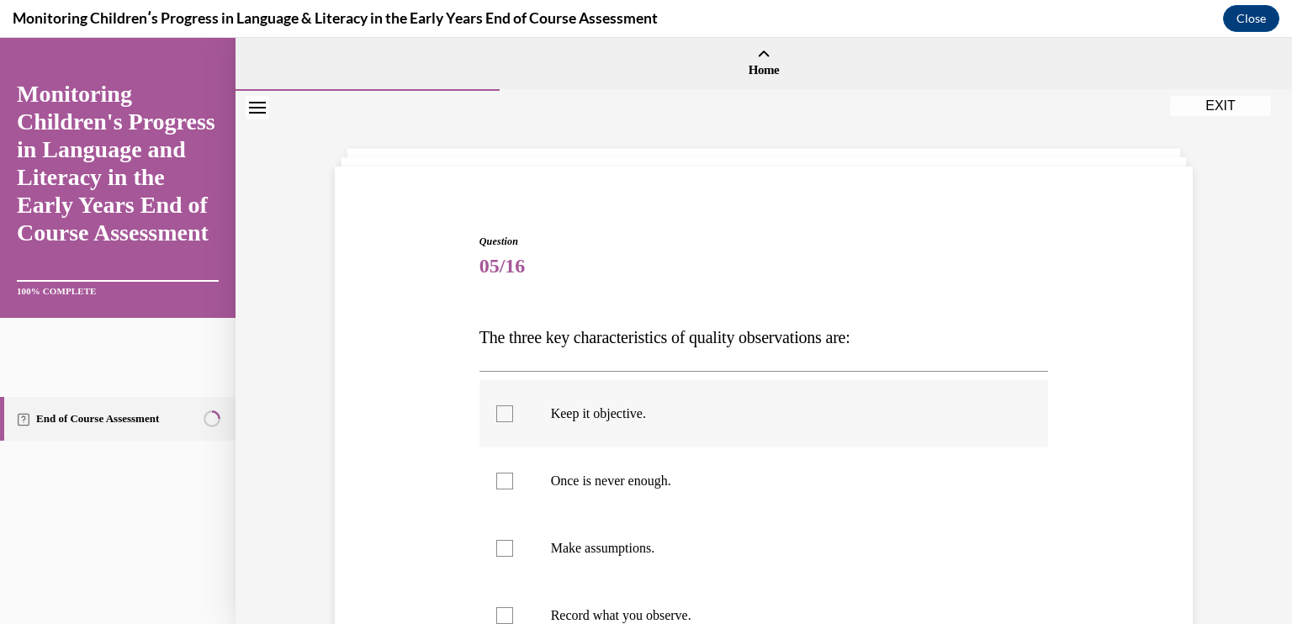
click at [873, 405] on p "Keep it objective." at bounding box center [779, 413] width 456 height 17
click at [513, 405] on input "Keep it objective." at bounding box center [504, 413] width 17 height 17
checkbox input "true"
click at [818, 489] on p "Once is never enough." at bounding box center [779, 481] width 456 height 17
click at [513, 489] on input "Once is never enough." at bounding box center [504, 481] width 17 height 17
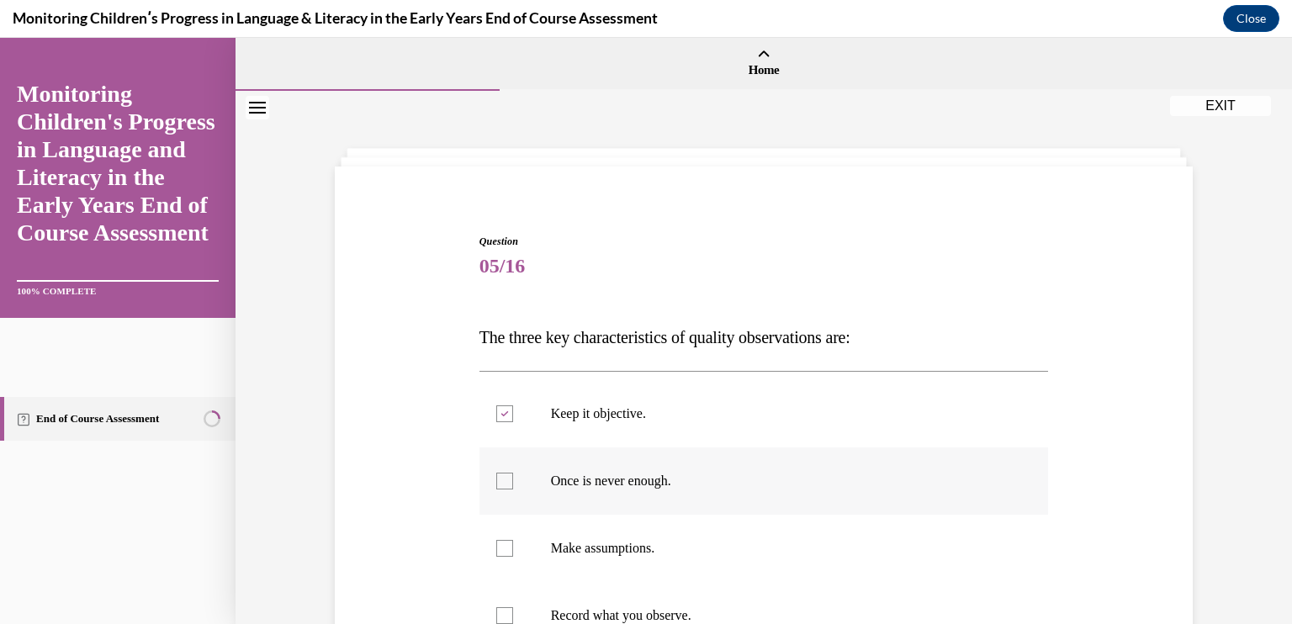
checkbox input "true"
click at [750, 596] on label "Record what you observe." at bounding box center [763, 615] width 569 height 67
click at [513, 607] on input "Record what you observe." at bounding box center [504, 615] width 17 height 17
checkbox input "true"
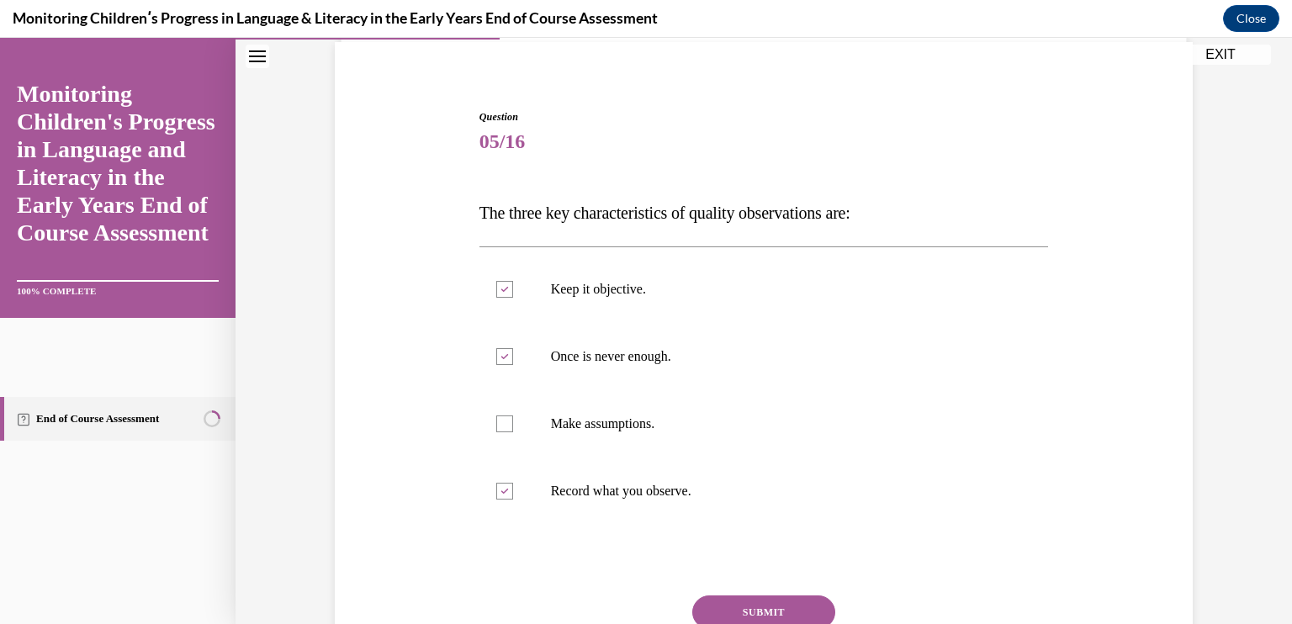
scroll to position [154, 0]
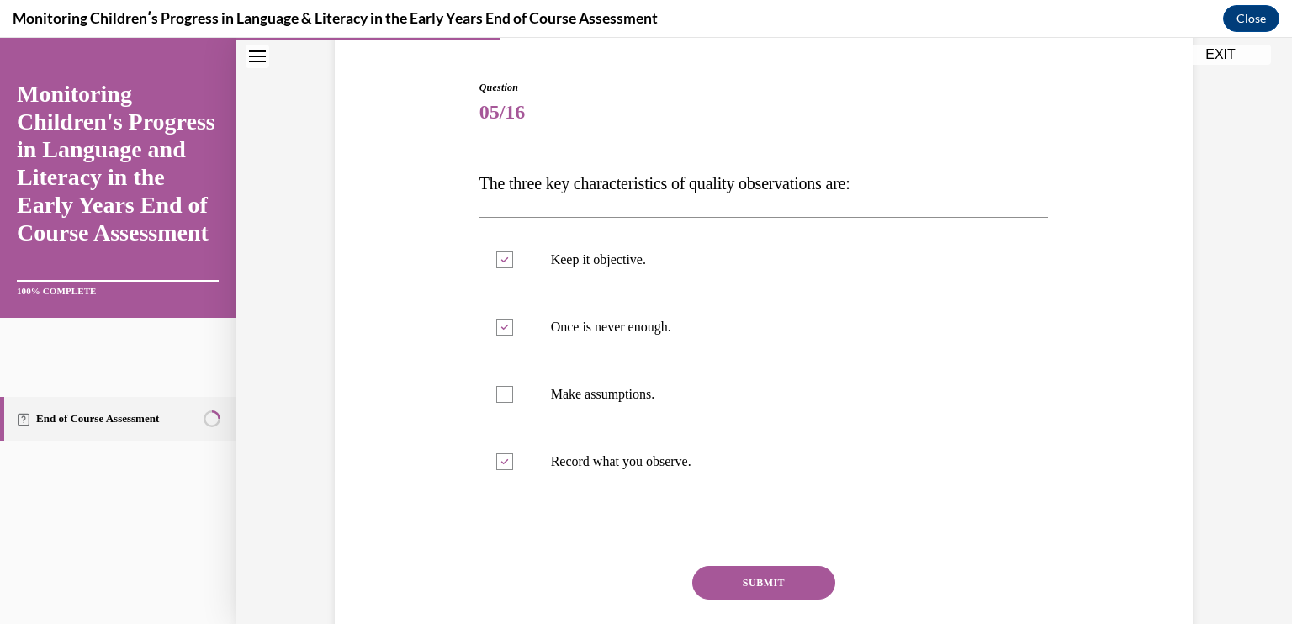
click at [777, 576] on button "SUBMIT" at bounding box center [763, 583] width 143 height 34
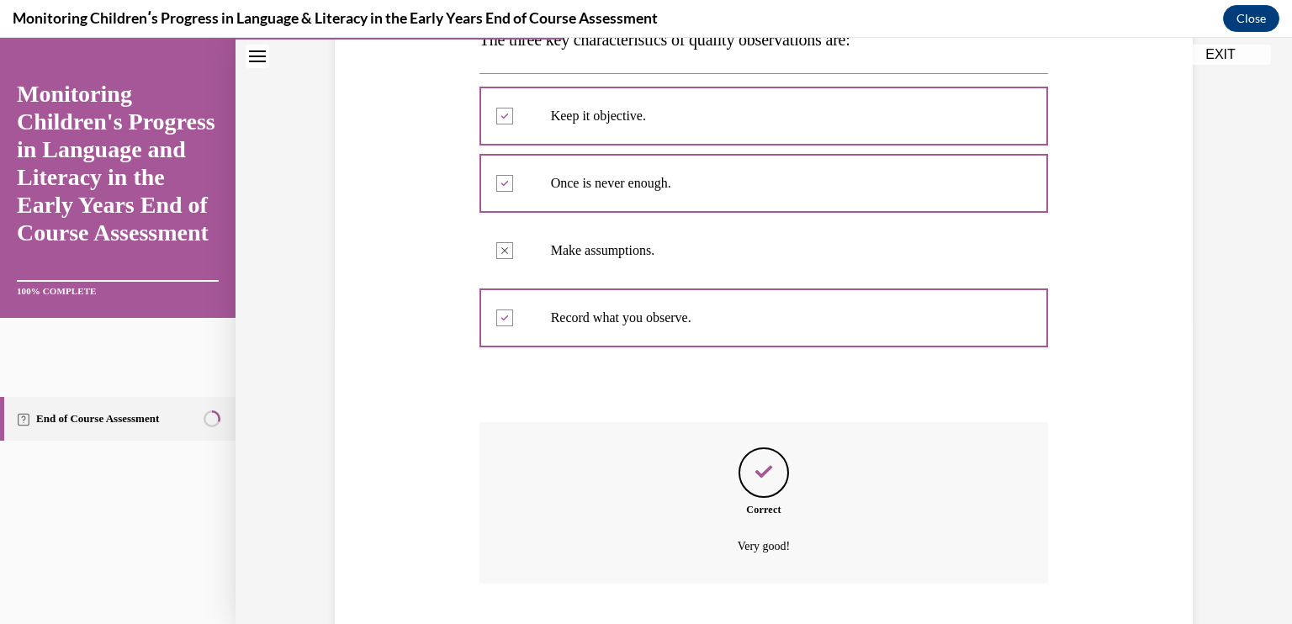
scroll to position [404, 0]
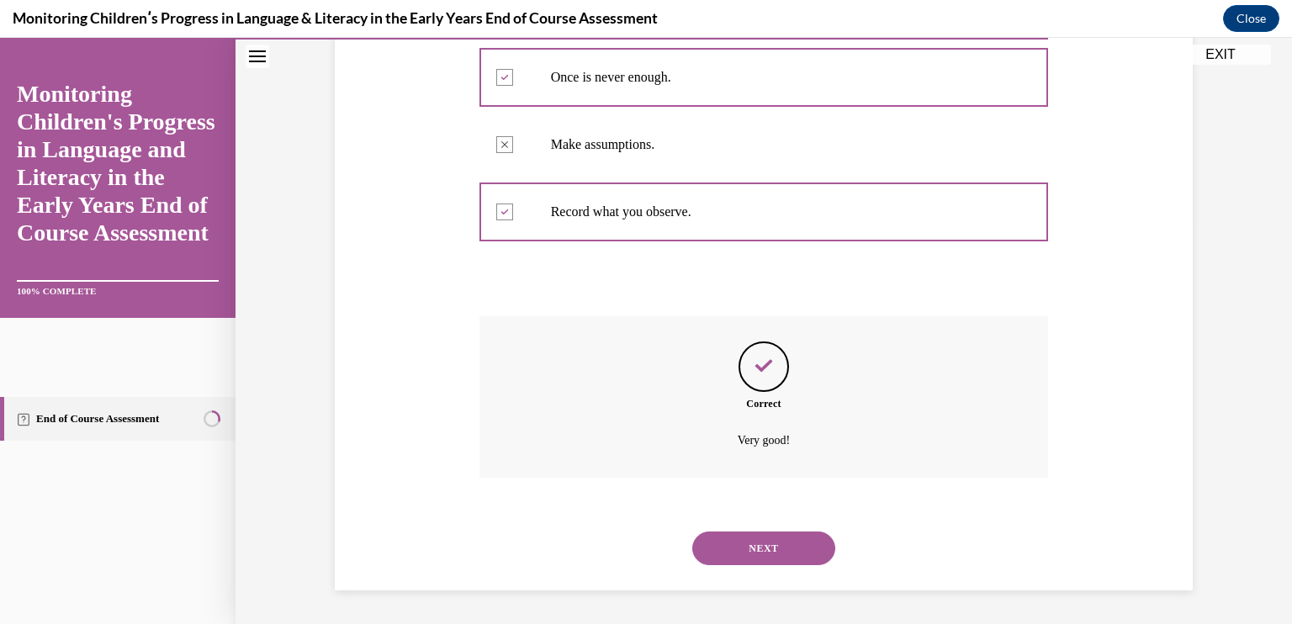
click at [745, 556] on button "NEXT" at bounding box center [763, 549] width 143 height 34
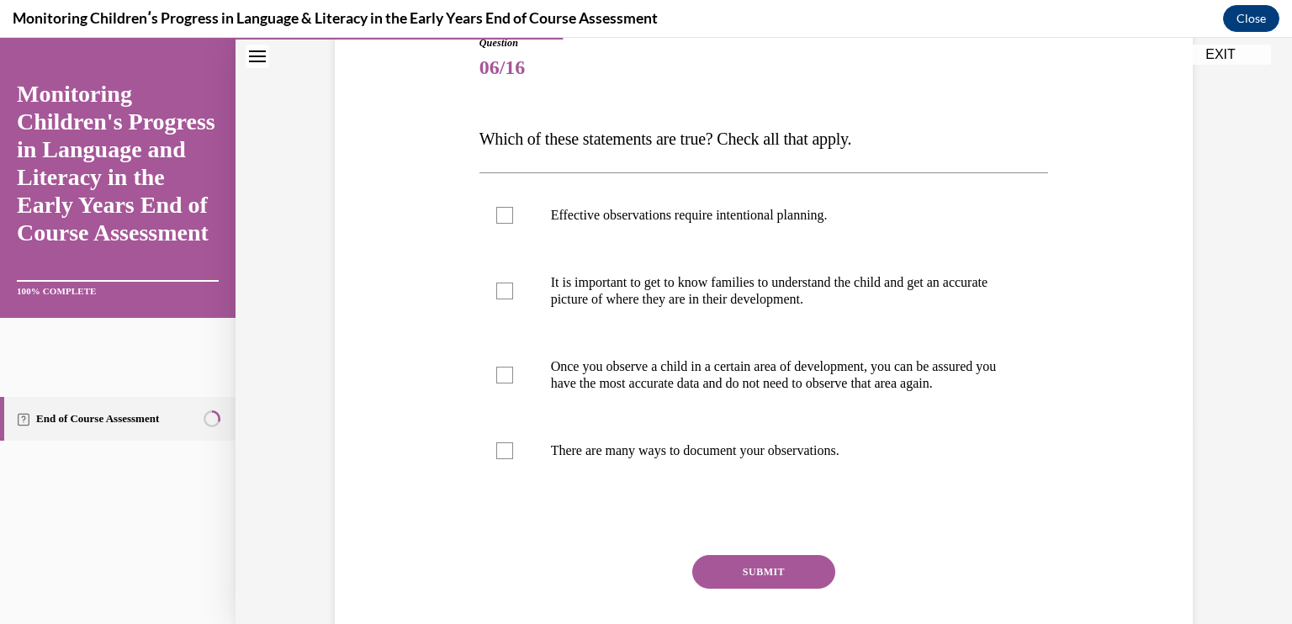
scroll to position [207, 0]
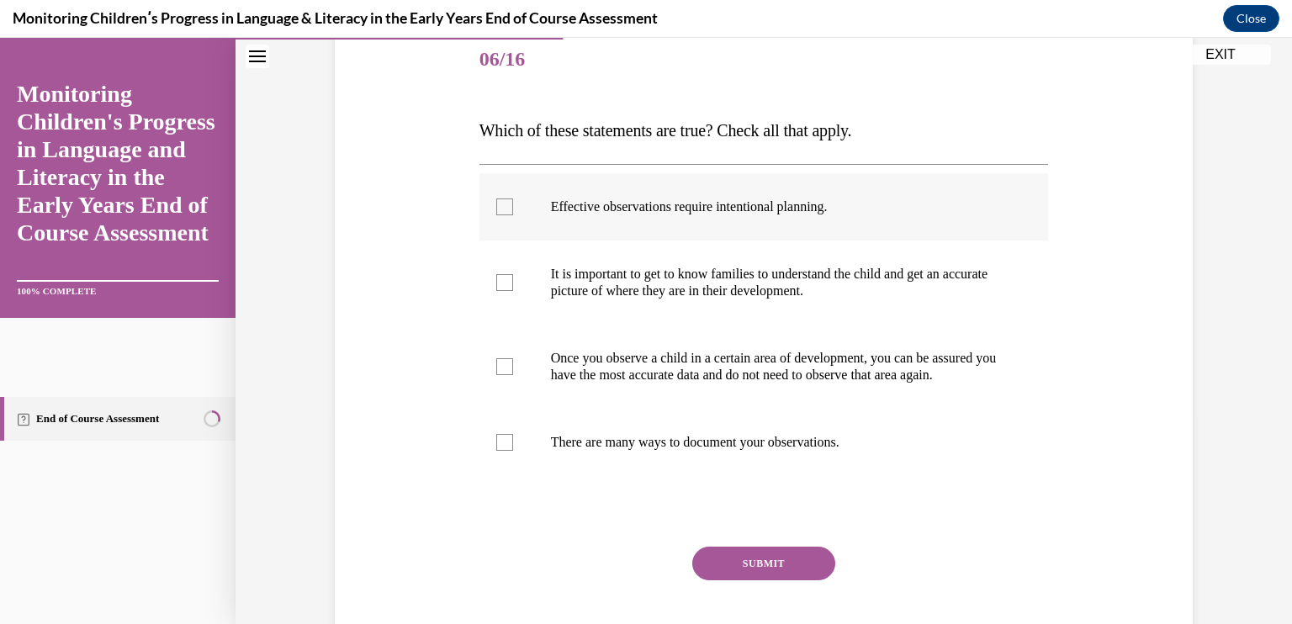
click at [706, 209] on p "Effective observations require intentional planning." at bounding box center [779, 206] width 456 height 17
click at [513, 209] on input "Effective observations require intentional planning." at bounding box center [504, 206] width 17 height 17
checkbox input "true"
click at [741, 283] on p "It is important to get to know families to understand the child and get an accu…" at bounding box center [779, 283] width 456 height 34
click at [513, 283] on input "It is important to get to know families to understand the child and get an accu…" at bounding box center [504, 282] width 17 height 17
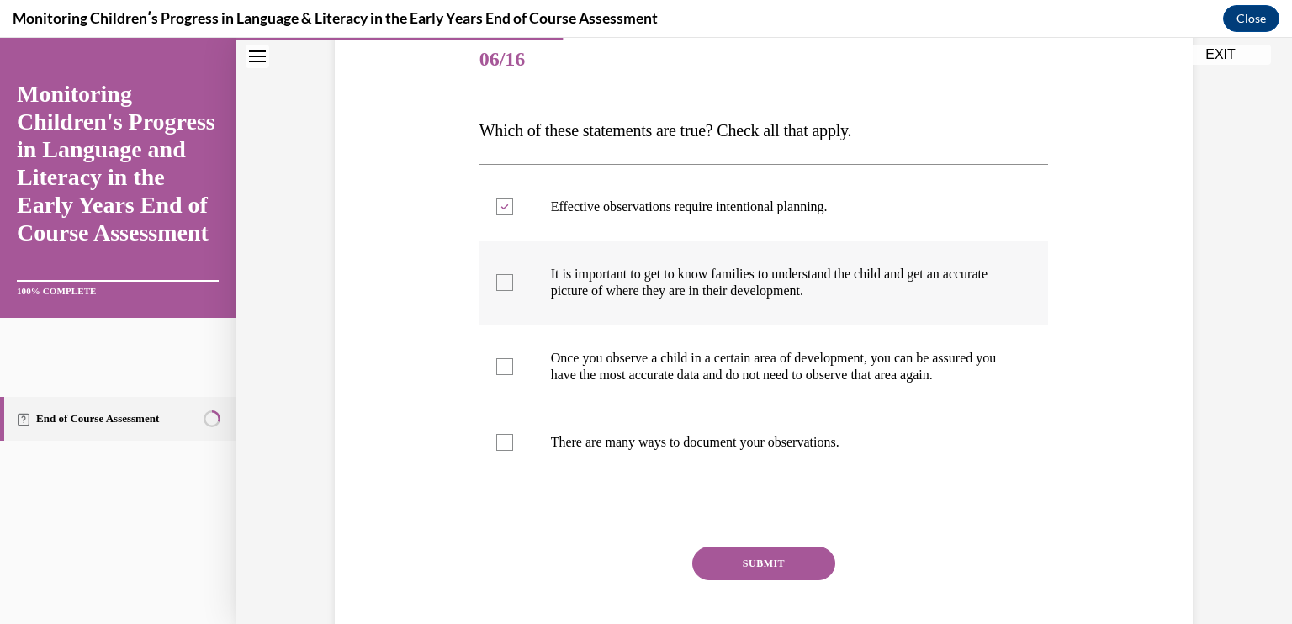
checkbox input "true"
click at [738, 451] on p "There are many ways to document your observations." at bounding box center [779, 442] width 456 height 17
click at [513, 451] on input "There are many ways to document your observations." at bounding box center [504, 442] width 17 height 17
checkbox input "true"
click at [754, 579] on button "SUBMIT" at bounding box center [763, 564] width 143 height 34
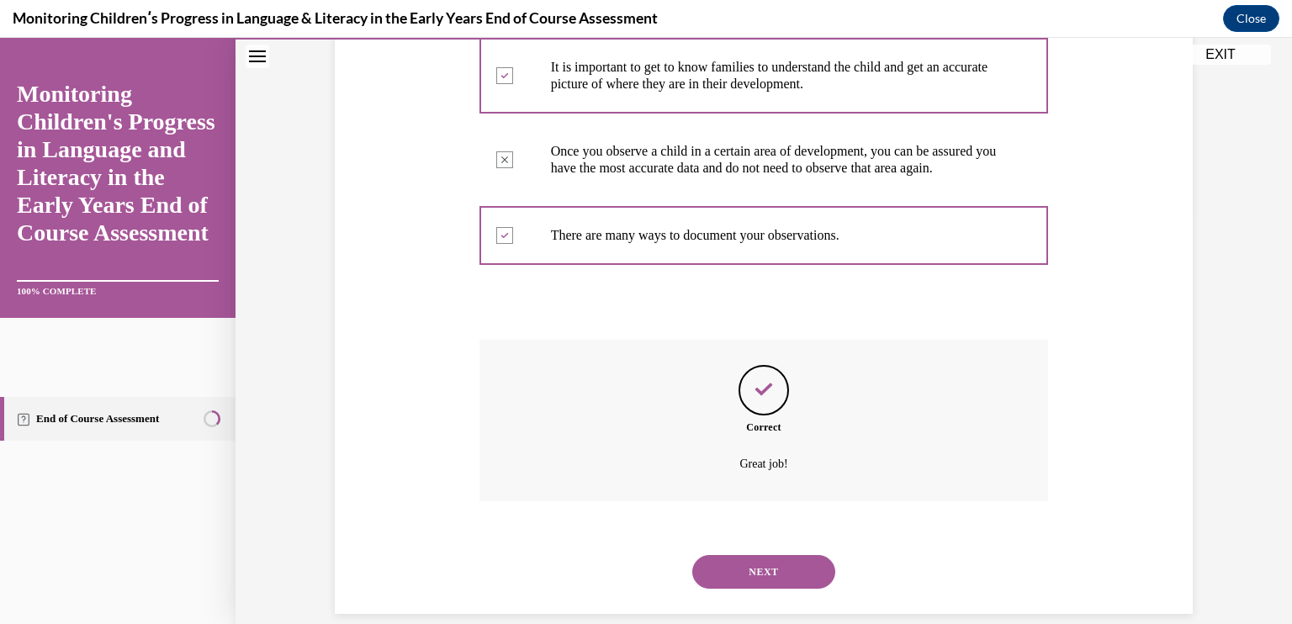
scroll to position [454, 0]
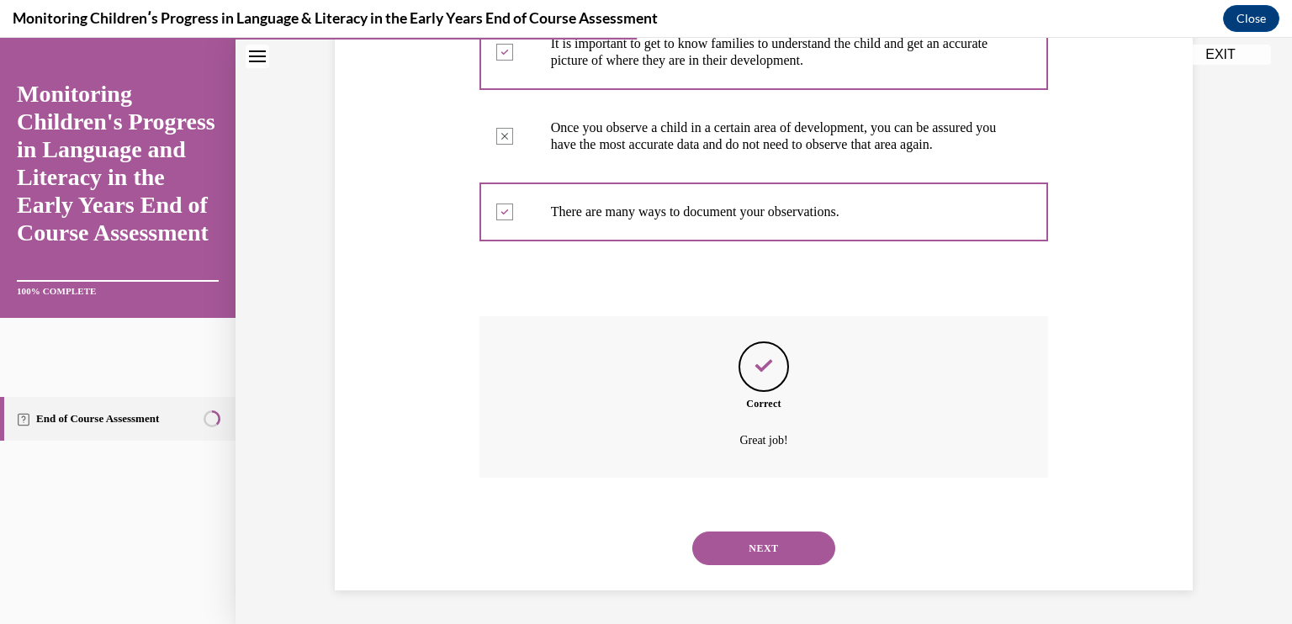
click at [767, 553] on button "NEXT" at bounding box center [763, 549] width 143 height 34
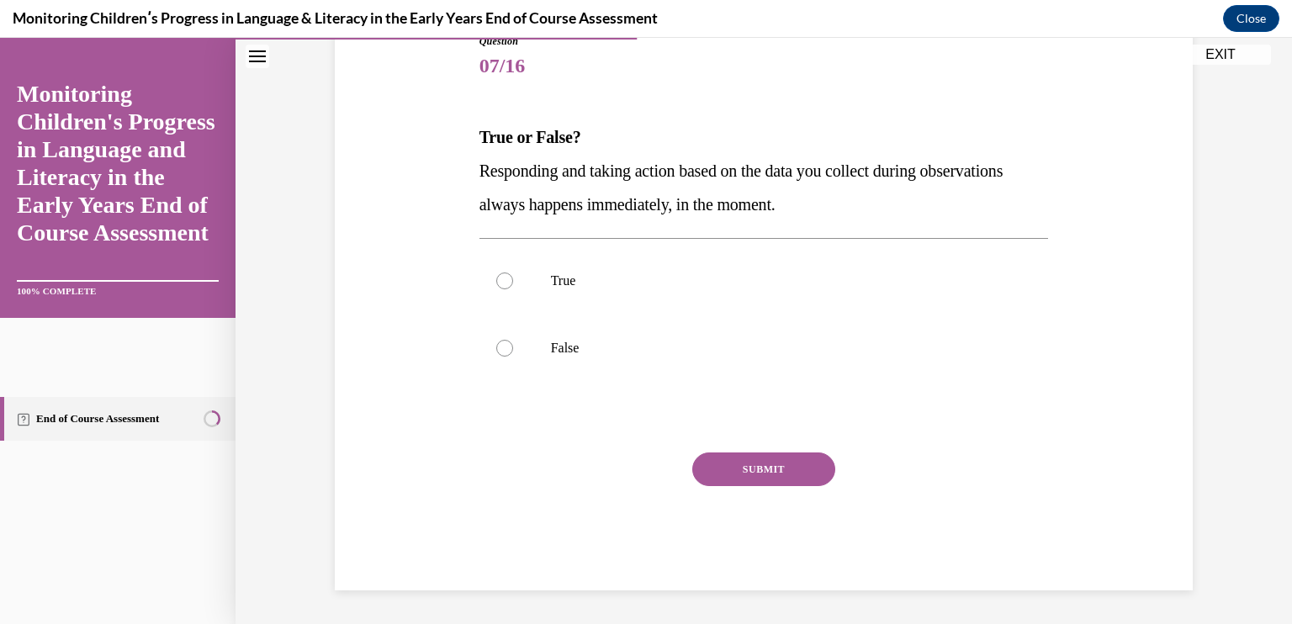
scroll to position [187, 0]
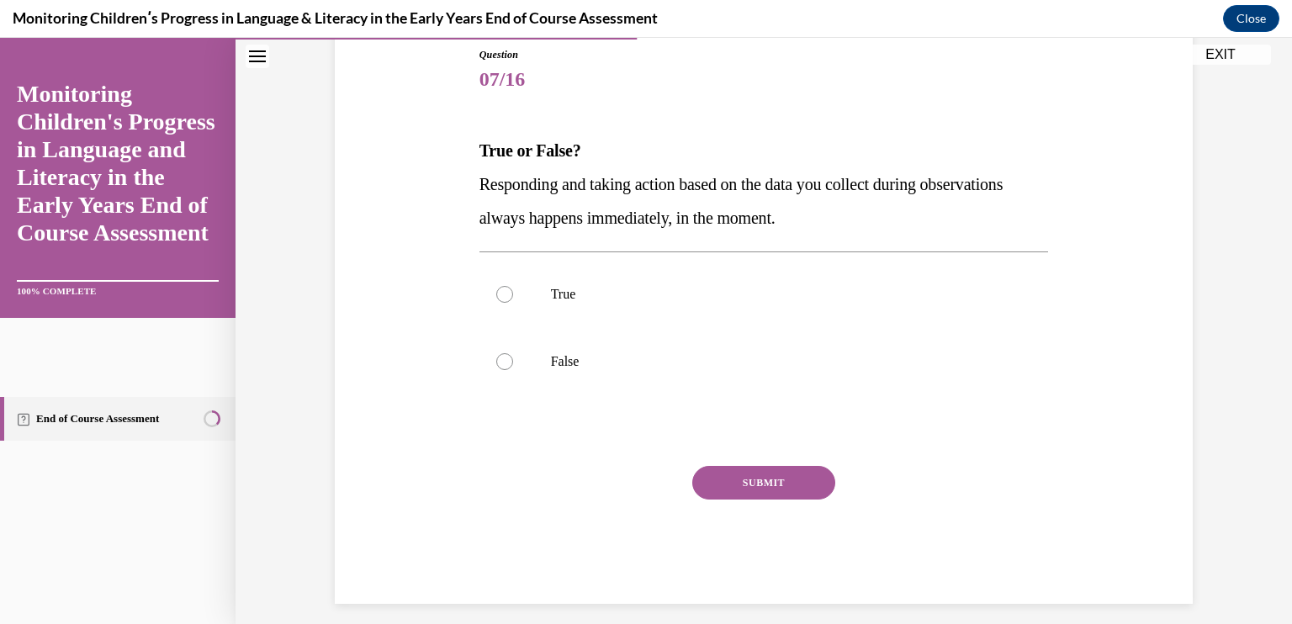
drag, startPoint x: 558, startPoint y: 374, endPoint x: 438, endPoint y: 415, distance: 126.9
click at [438, 415] on div "Question 07/16 True or False? Responding and taking action based on the data yo…" at bounding box center [764, 300] width 866 height 607
click at [537, 369] on label "False" at bounding box center [763, 361] width 569 height 67
click at [513, 369] on input "False" at bounding box center [504, 361] width 17 height 17
radio input "true"
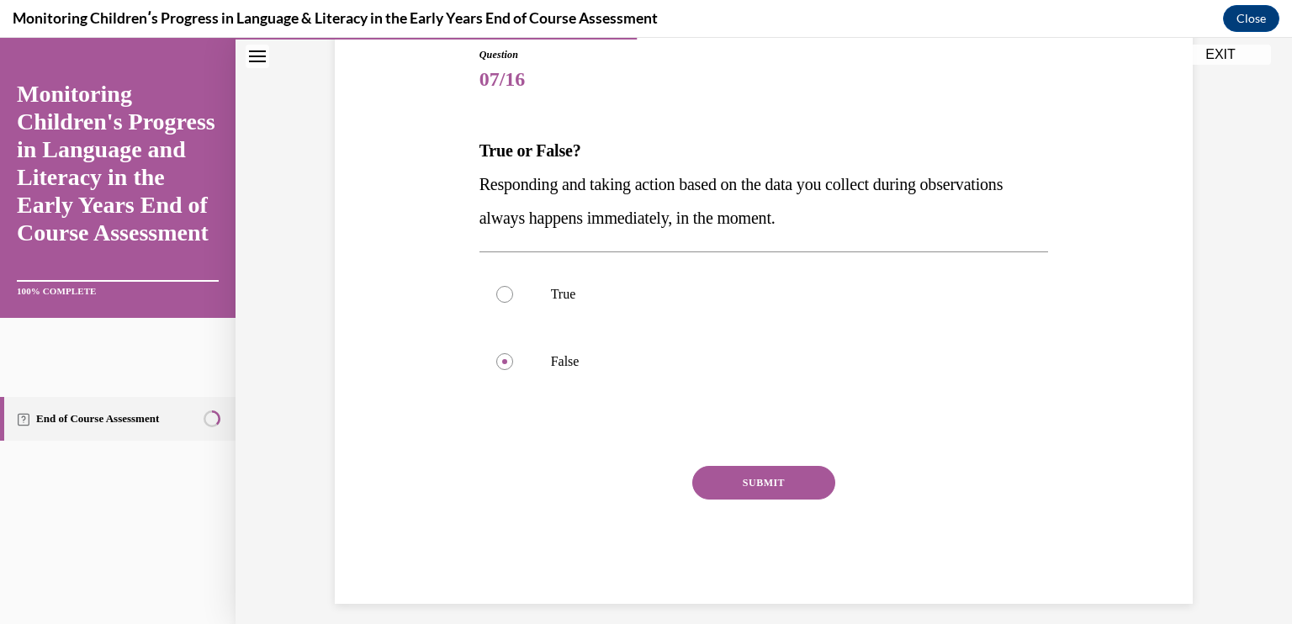
click at [741, 468] on button "SUBMIT" at bounding box center [763, 483] width 143 height 34
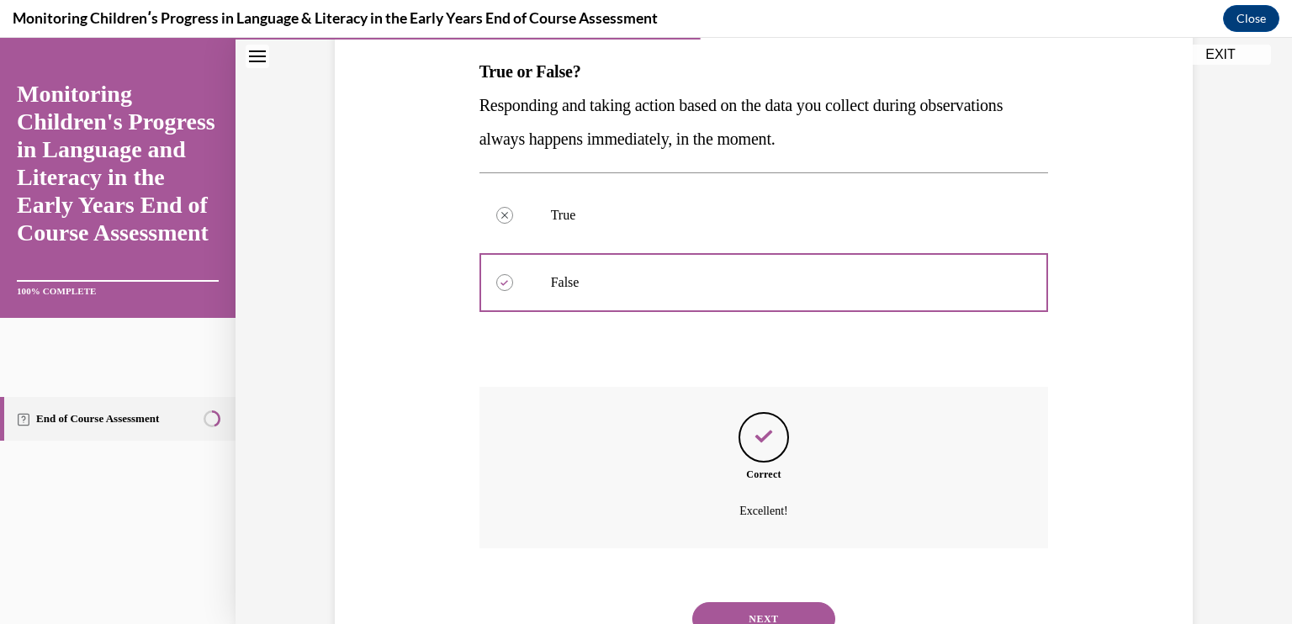
scroll to position [336, 0]
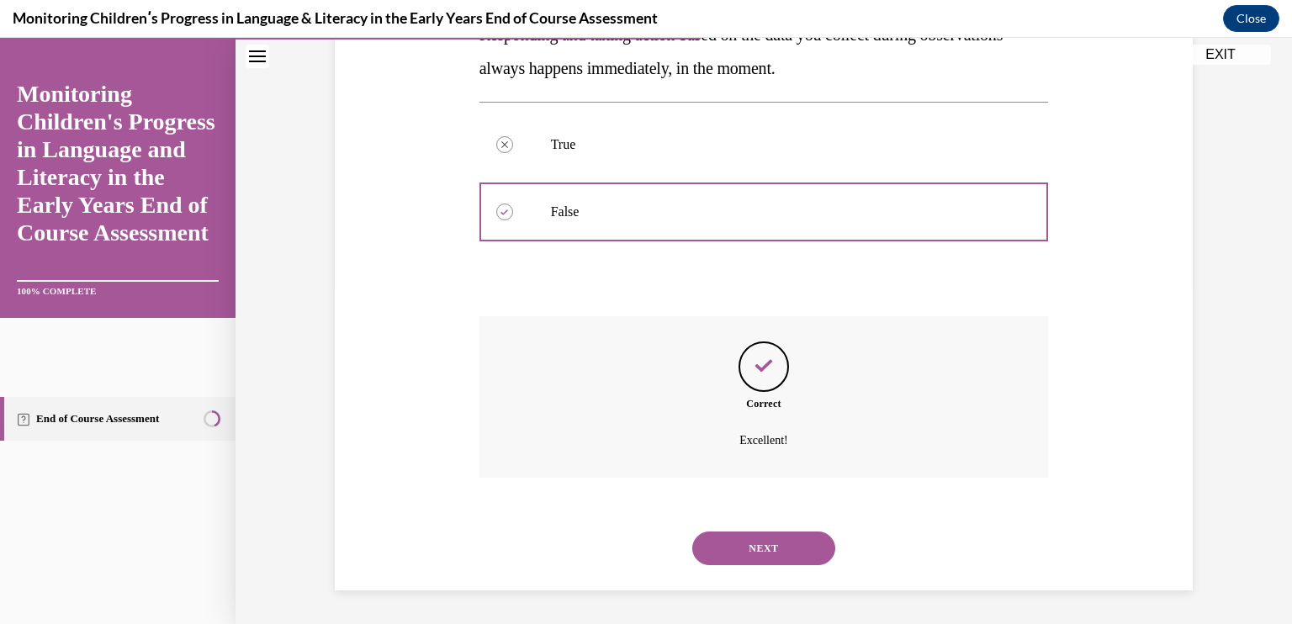
click at [757, 548] on button "NEXT" at bounding box center [763, 549] width 143 height 34
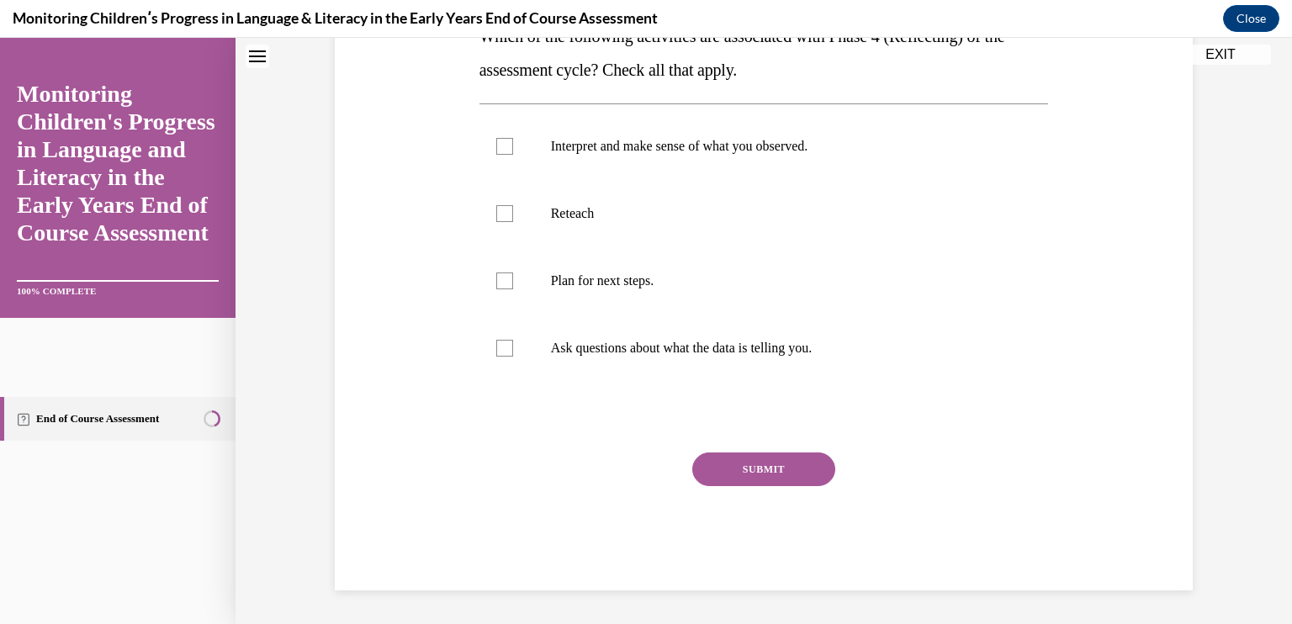
scroll to position [0, 0]
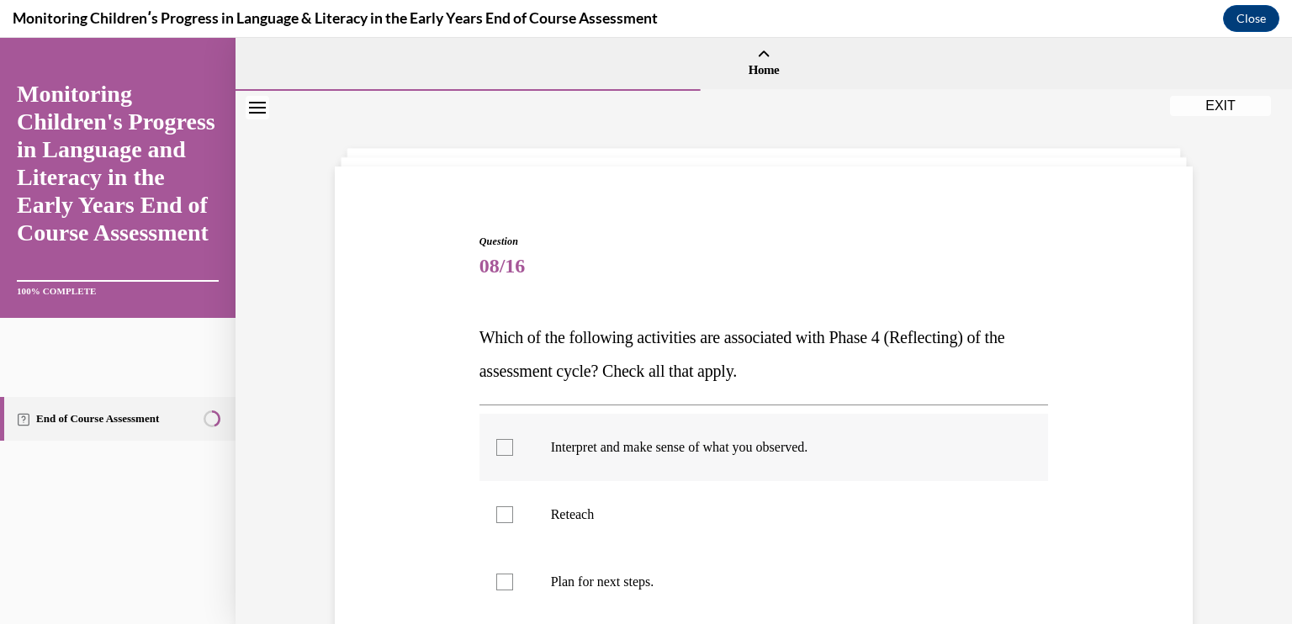
click at [764, 458] on label "Interpret and make sense of what you observed." at bounding box center [763, 447] width 569 height 67
click at [513, 456] on input "Interpret and make sense of what you observed." at bounding box center [504, 447] width 17 height 17
checkbox input "true"
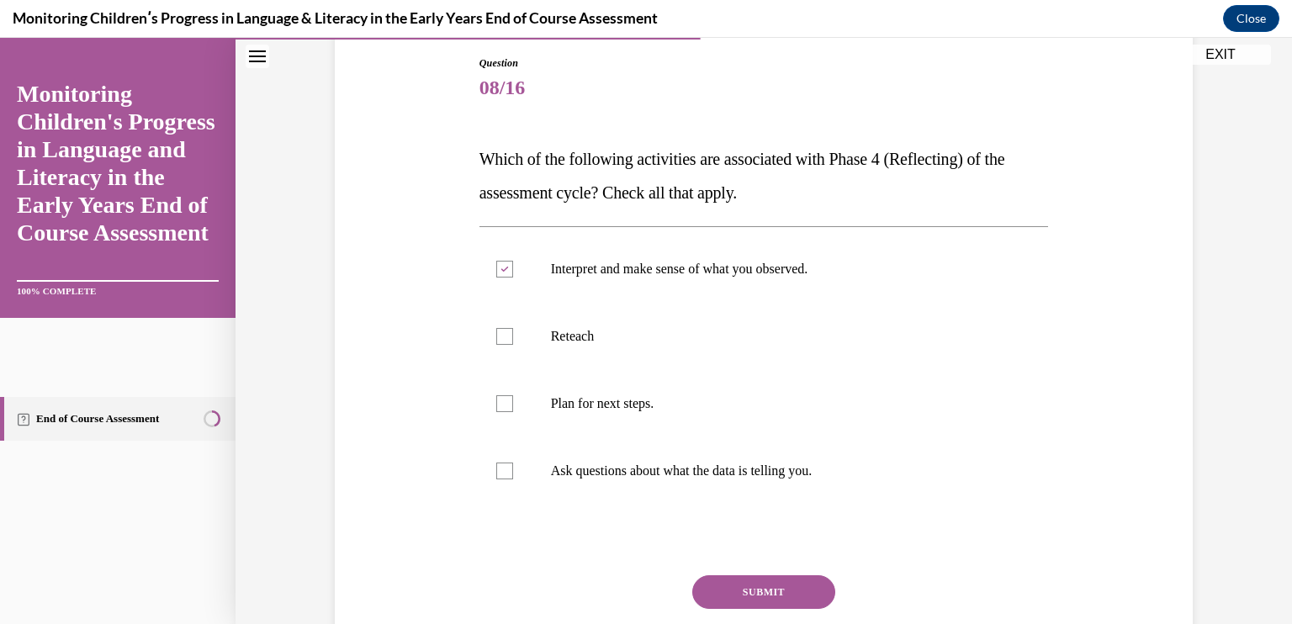
scroll to position [179, 0]
click at [720, 410] on p "Plan for next steps." at bounding box center [779, 402] width 456 height 17
click at [513, 410] on input "Plan for next steps." at bounding box center [504, 402] width 17 height 17
checkbox input "true"
click at [698, 474] on p "Ask questions about what the data is telling you." at bounding box center [779, 470] width 456 height 17
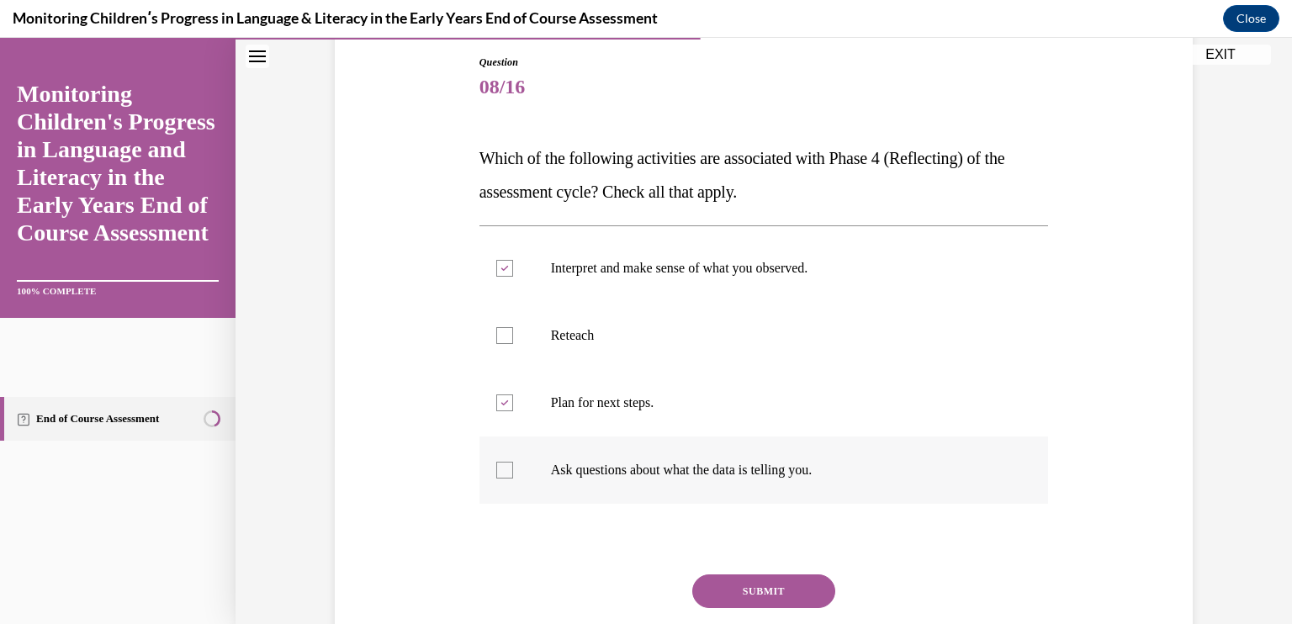
click at [513, 474] on input "Ask questions about what the data is telling you." at bounding box center [504, 470] width 17 height 17
checkbox input "true"
click at [748, 590] on button "SUBMIT" at bounding box center [763, 591] width 143 height 34
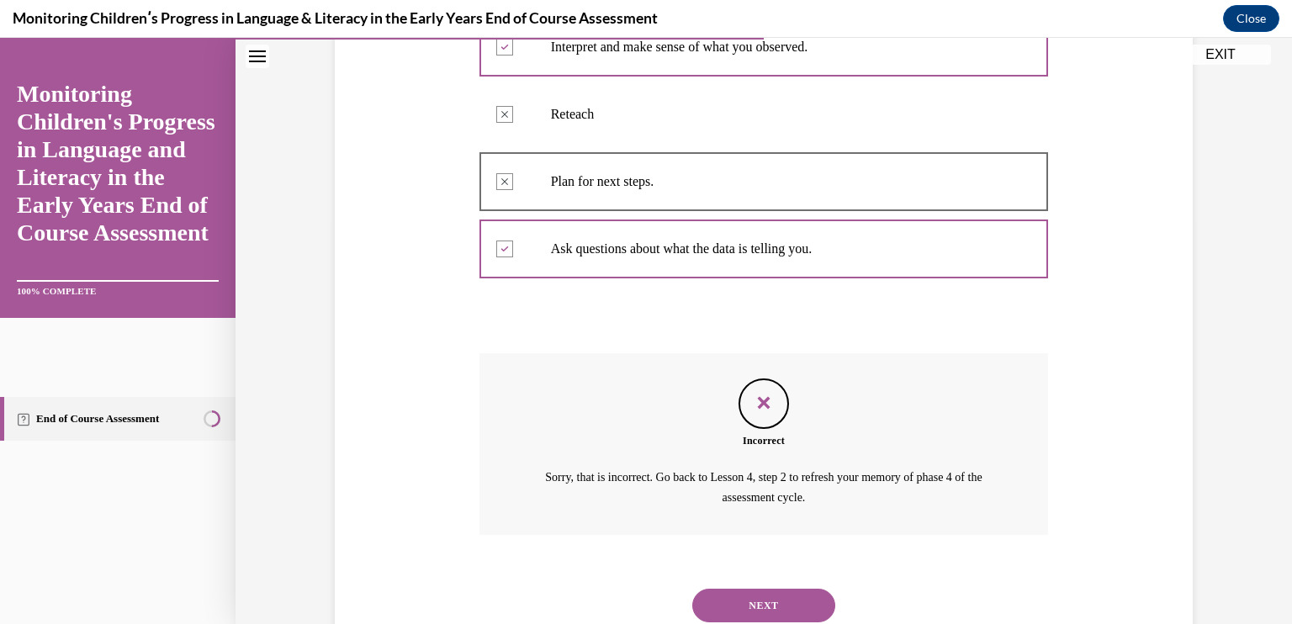
scroll to position [458, 0]
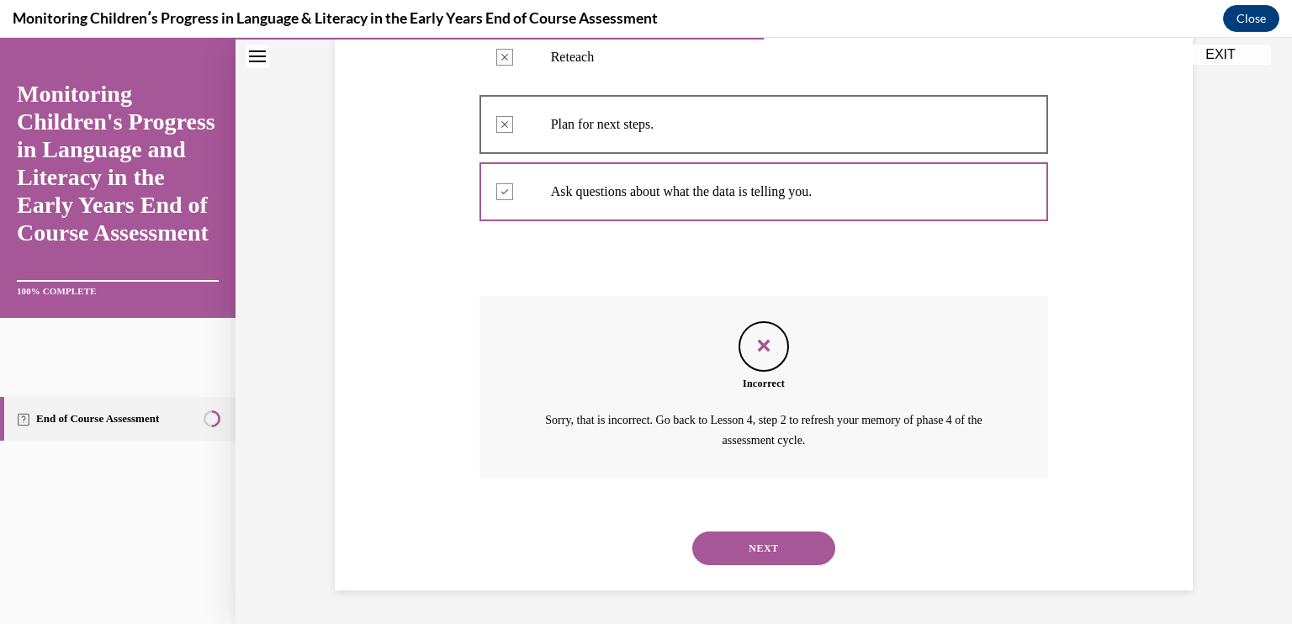
click at [770, 542] on button "NEXT" at bounding box center [763, 549] width 143 height 34
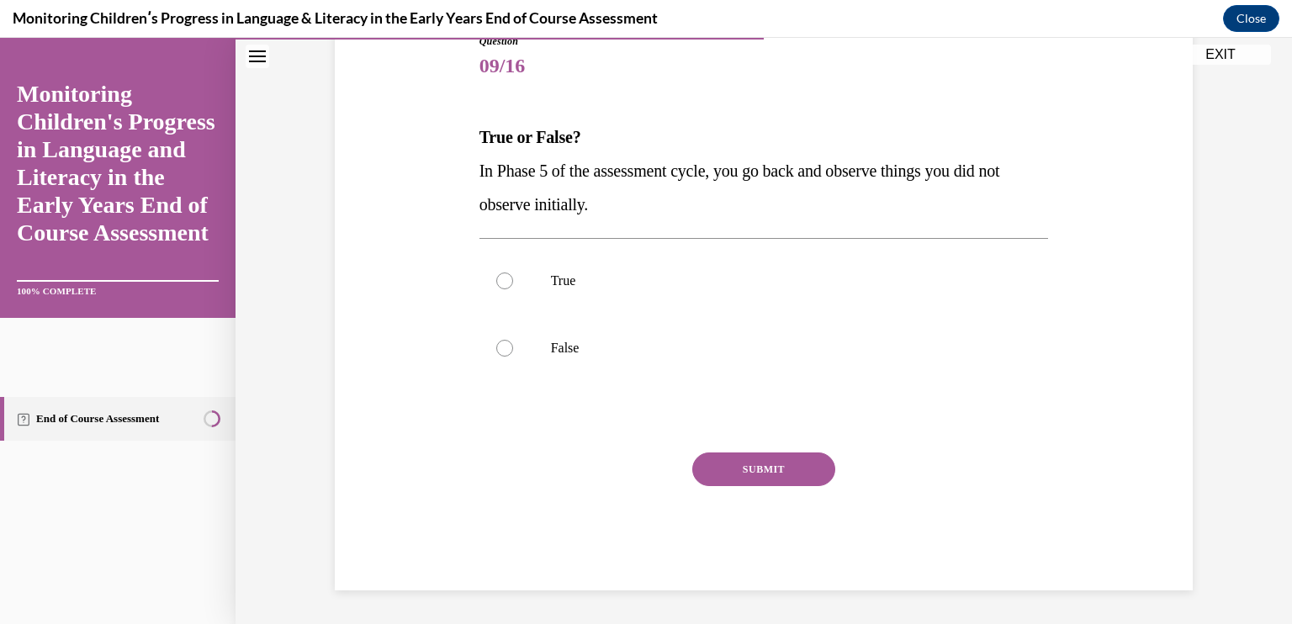
scroll to position [187, 0]
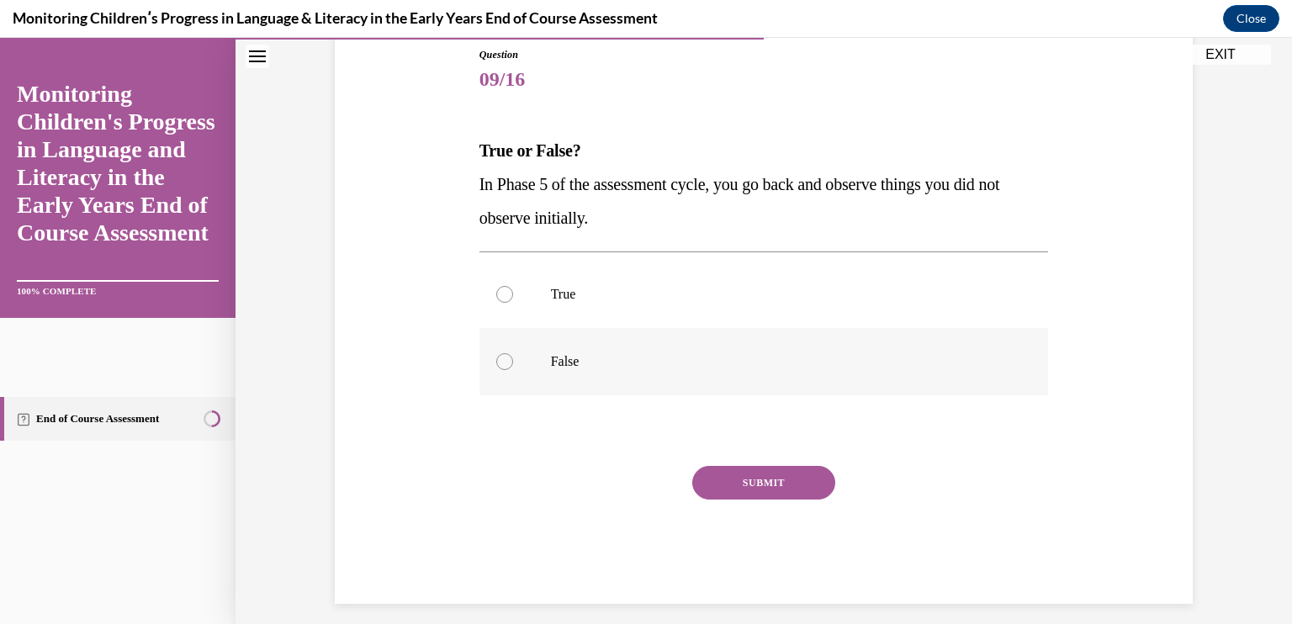
click at [619, 363] on p "False" at bounding box center [779, 361] width 456 height 17
click at [513, 363] on input "False" at bounding box center [504, 361] width 17 height 17
radio input "true"
click at [725, 487] on button "SUBMIT" at bounding box center [763, 483] width 143 height 34
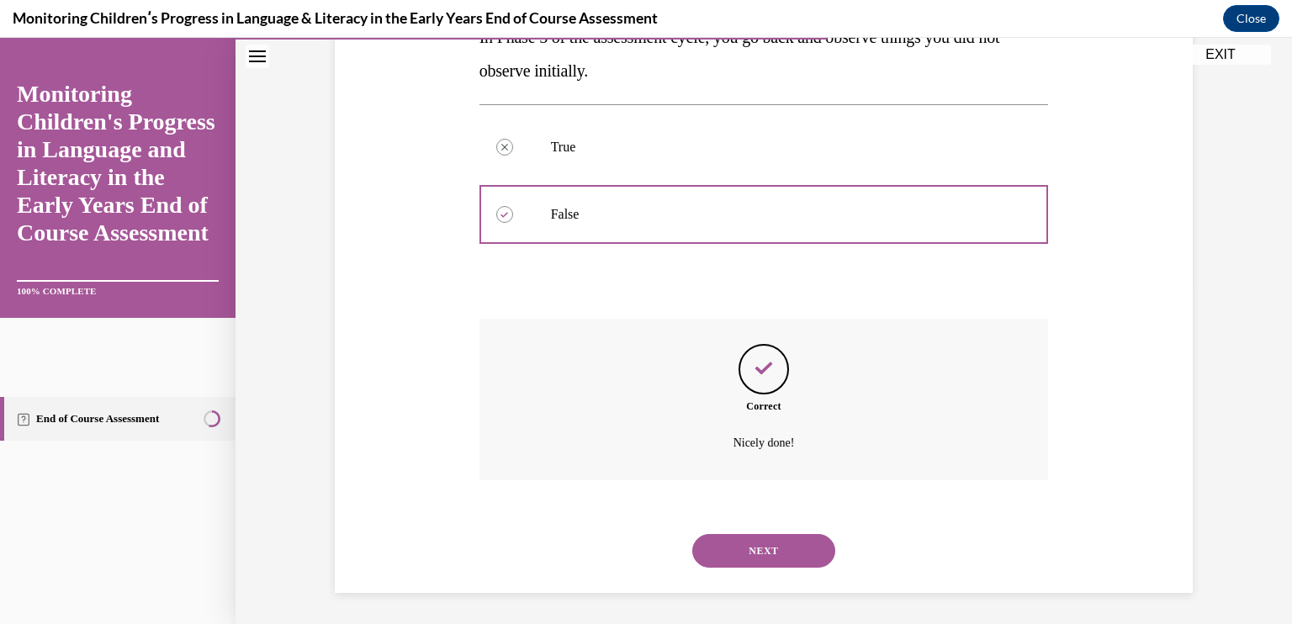
scroll to position [336, 0]
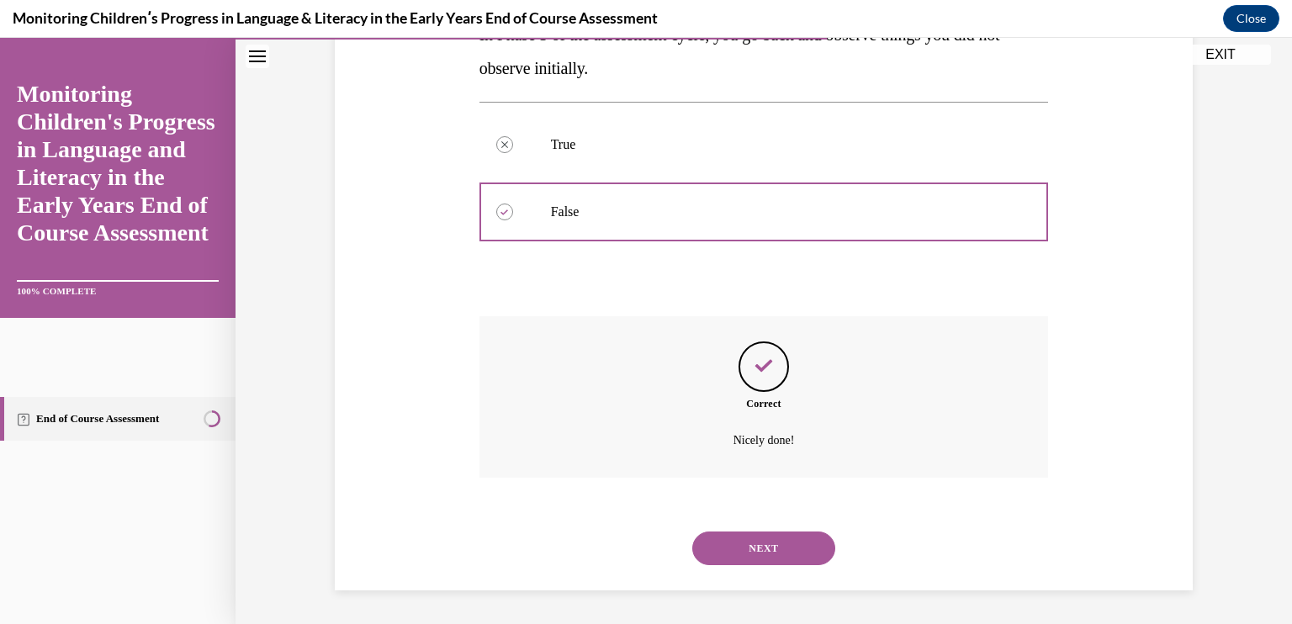
click at [774, 573] on div "NEXT" at bounding box center [763, 548] width 569 height 67
click at [775, 553] on button "NEXT" at bounding box center [763, 549] width 143 height 34
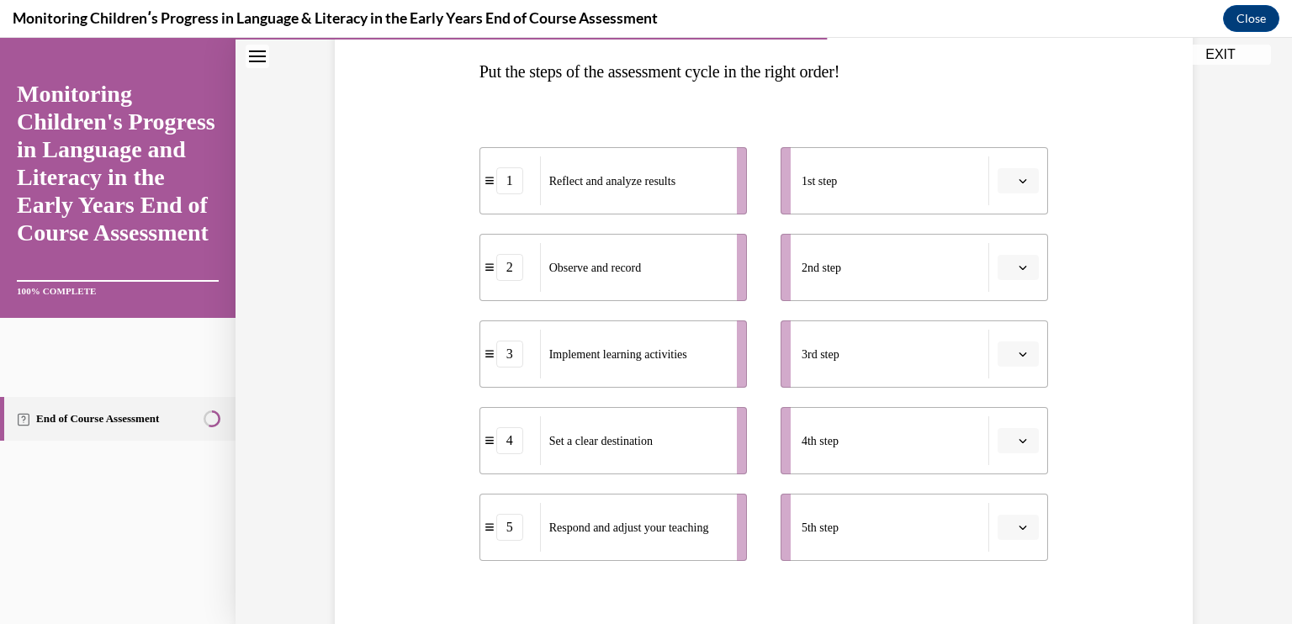
scroll to position [285, 0]
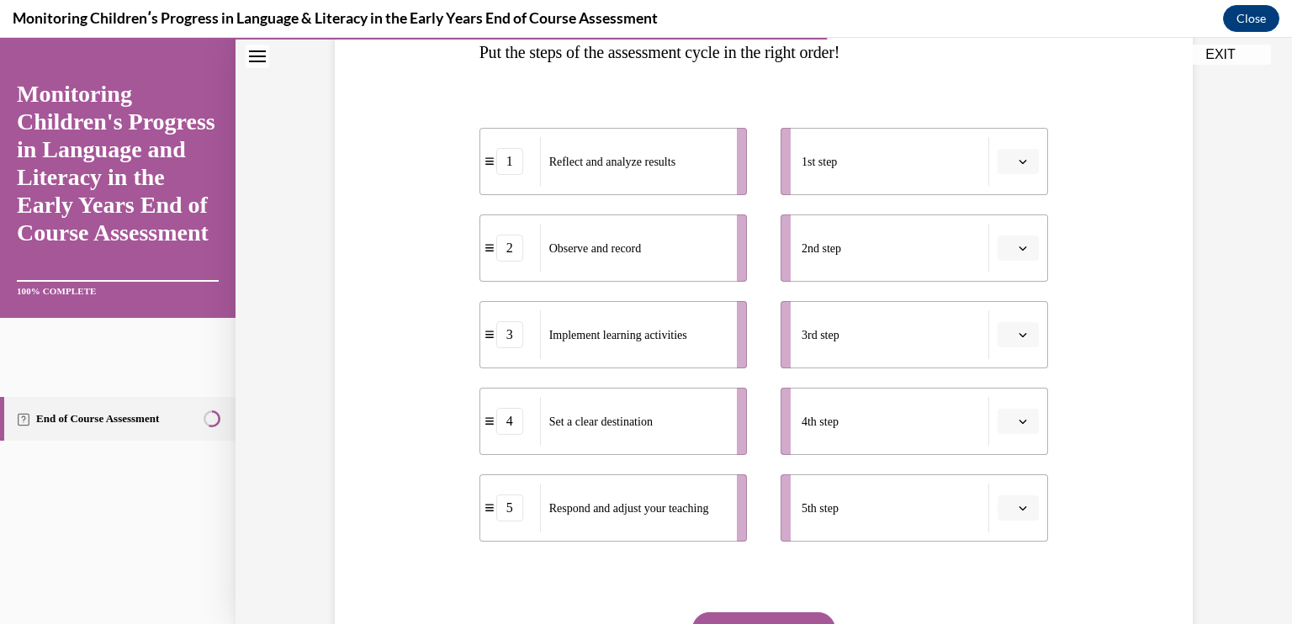
click at [1017, 166] on span "button" at bounding box center [1023, 162] width 12 height 12
click at [1017, 334] on div "4" at bounding box center [1010, 333] width 42 height 34
click at [1019, 334] on icon "button" at bounding box center [1023, 335] width 8 height 8
click at [1013, 257] on button "button" at bounding box center [1017, 247] width 41 height 25
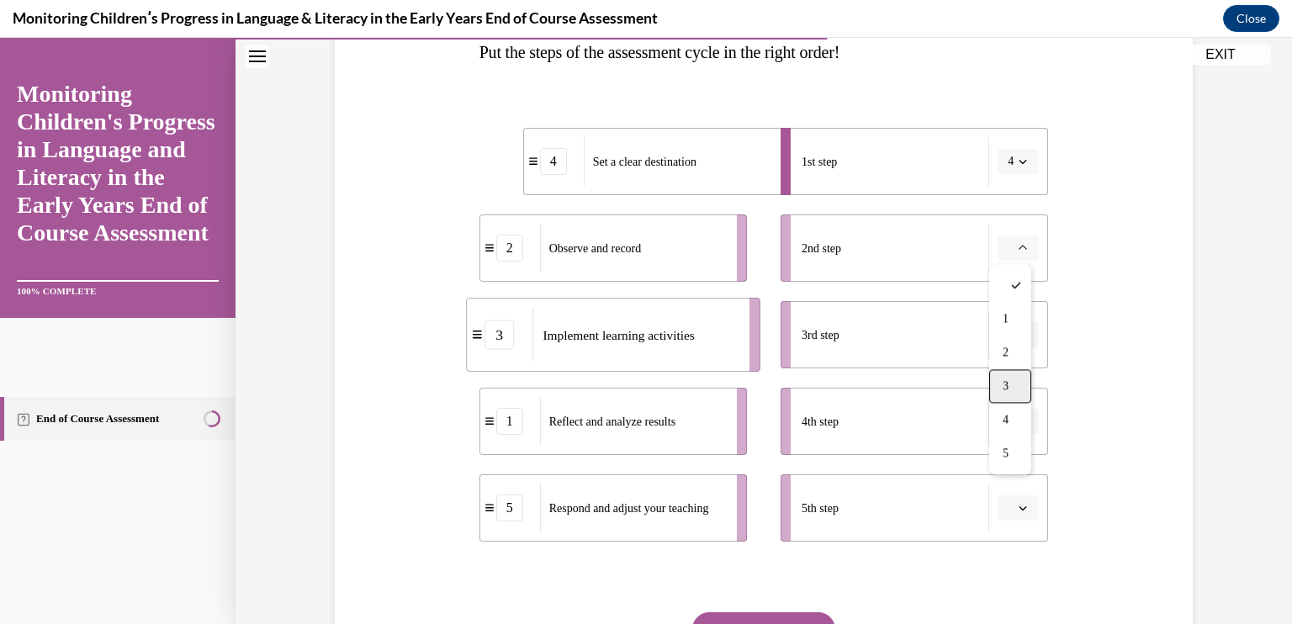
click at [1010, 381] on div "3" at bounding box center [1010, 386] width 42 height 34
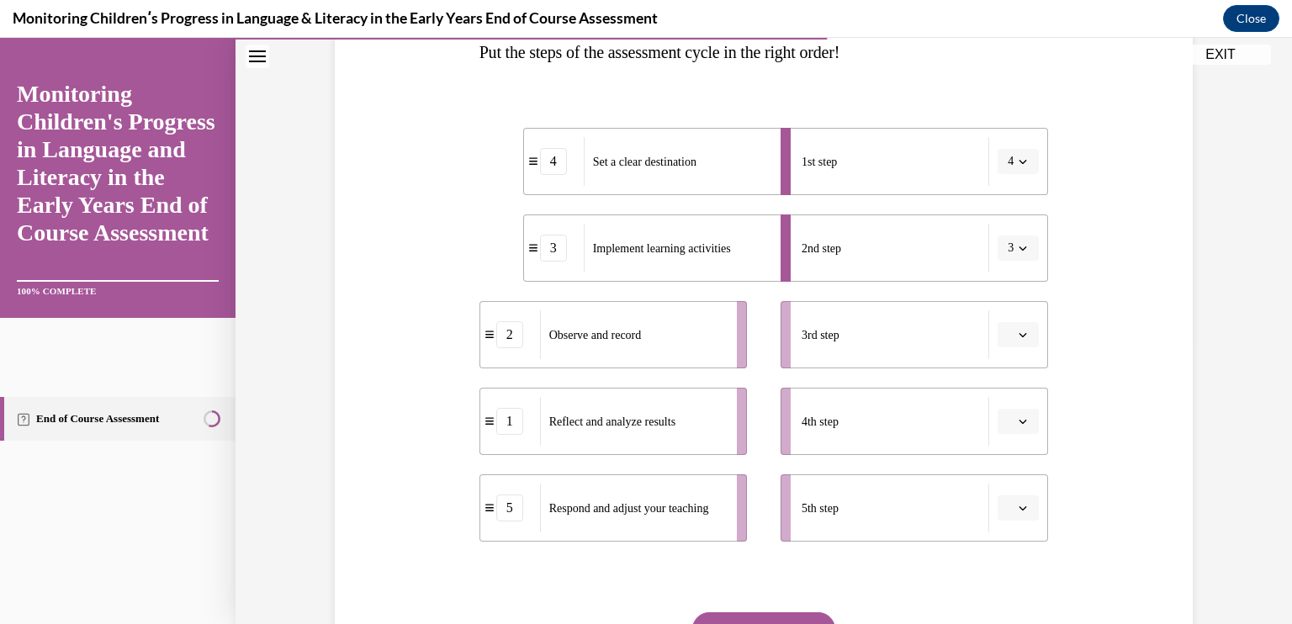
click at [1008, 339] on button "button" at bounding box center [1017, 334] width 41 height 25
click at [1006, 429] on div "2" at bounding box center [1010, 439] width 42 height 34
click at [1006, 429] on button "button" at bounding box center [1017, 421] width 41 height 25
click at [1009, 252] on div "1" at bounding box center [1010, 249] width 42 height 34
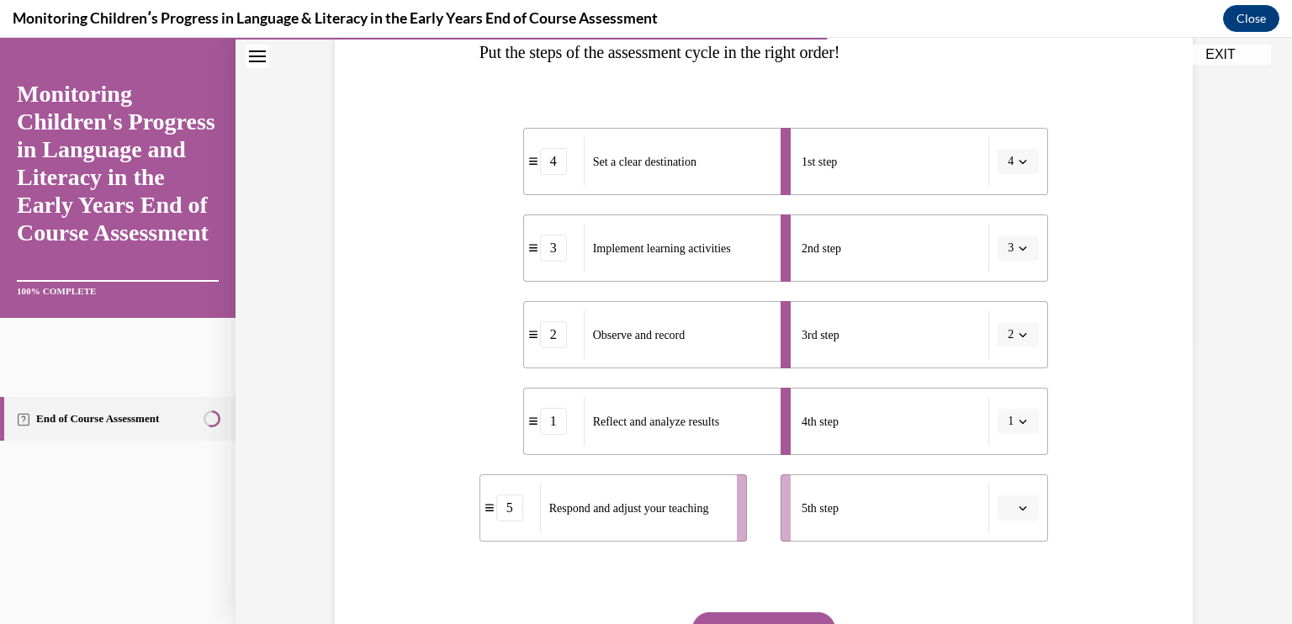
click at [1009, 509] on button "button" at bounding box center [1017, 507] width 41 height 25
click at [1008, 472] on span "5" at bounding box center [1006, 469] width 6 height 13
click at [804, 613] on button "SUBMIT" at bounding box center [763, 629] width 143 height 34
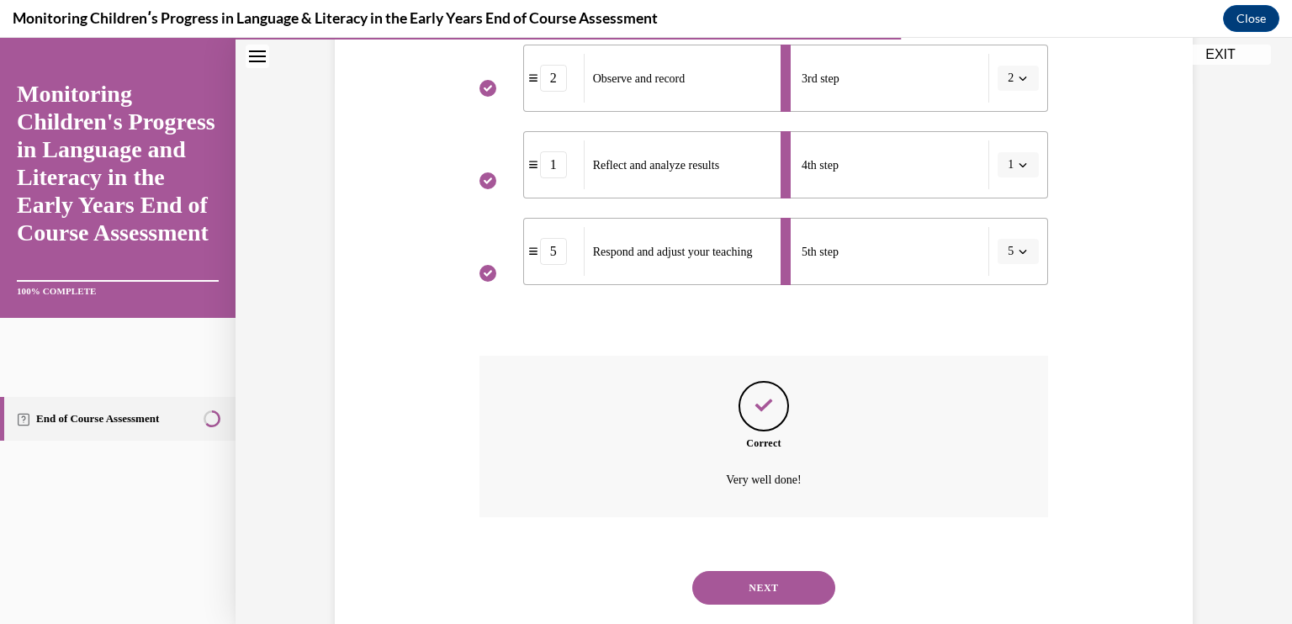
scroll to position [581, 0]
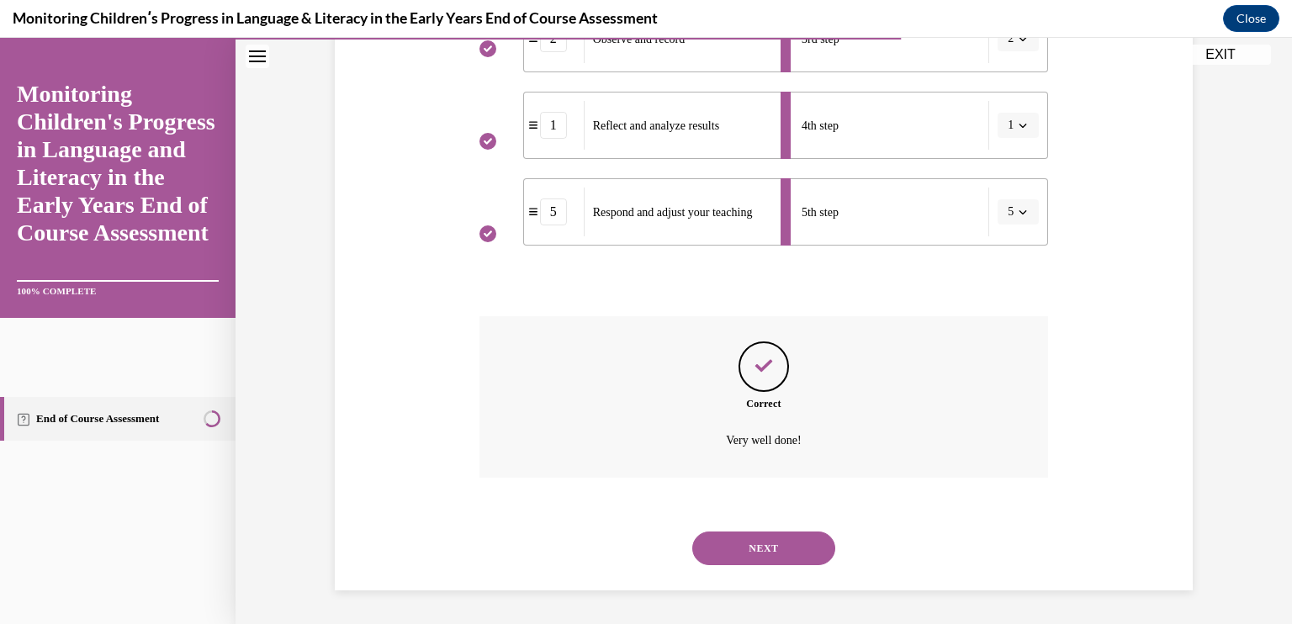
click at [814, 558] on button "NEXT" at bounding box center [763, 549] width 143 height 34
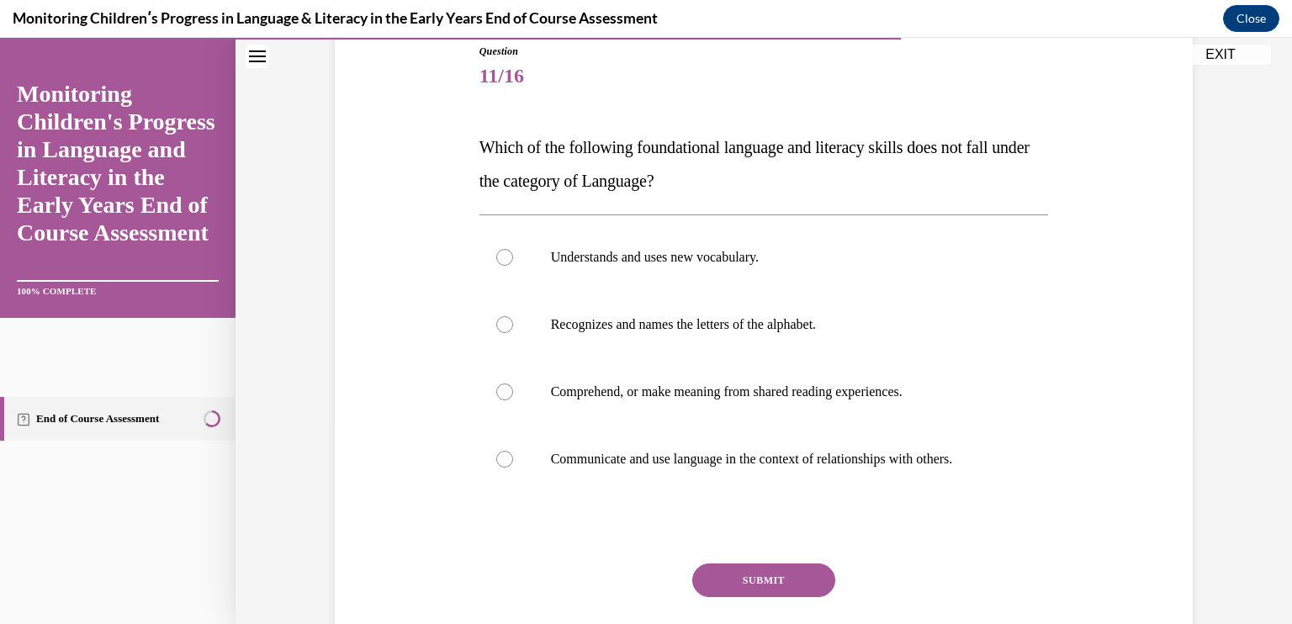
scroll to position [198, 0]
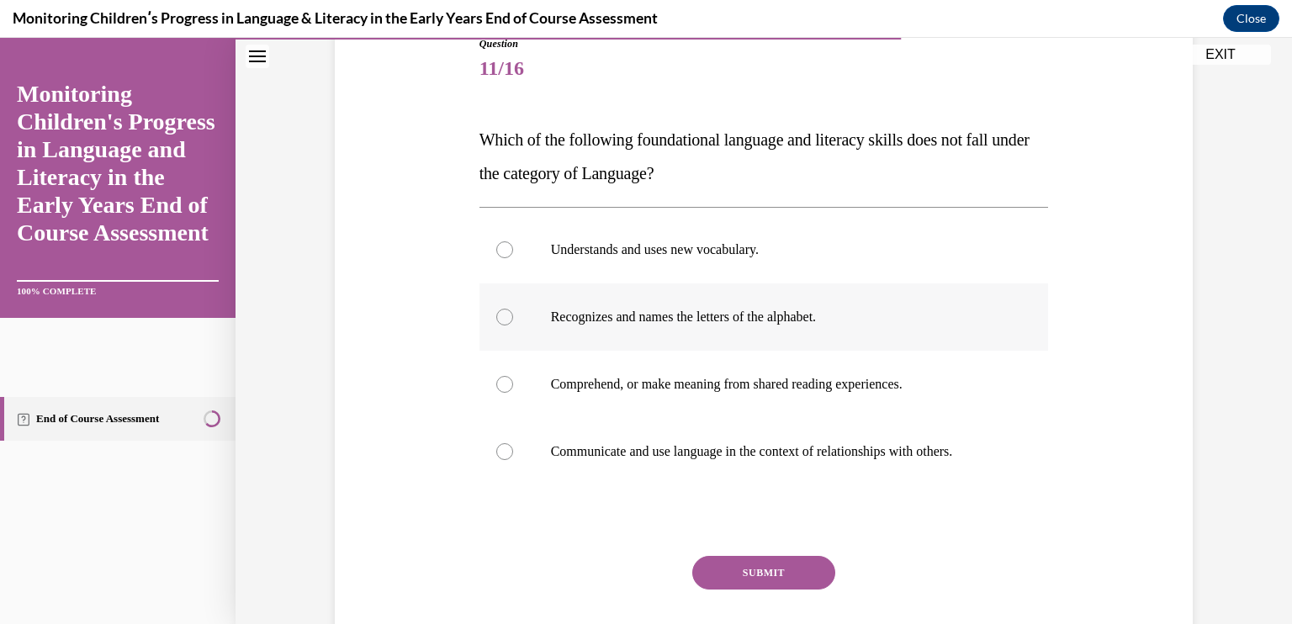
click at [830, 341] on label "Recognizes and names the letters of the alphabet." at bounding box center [763, 316] width 569 height 67
click at [513, 325] on input "Recognizes and names the letters of the alphabet." at bounding box center [504, 317] width 17 height 17
radio input "true"
click at [797, 586] on button "SUBMIT" at bounding box center [763, 573] width 143 height 34
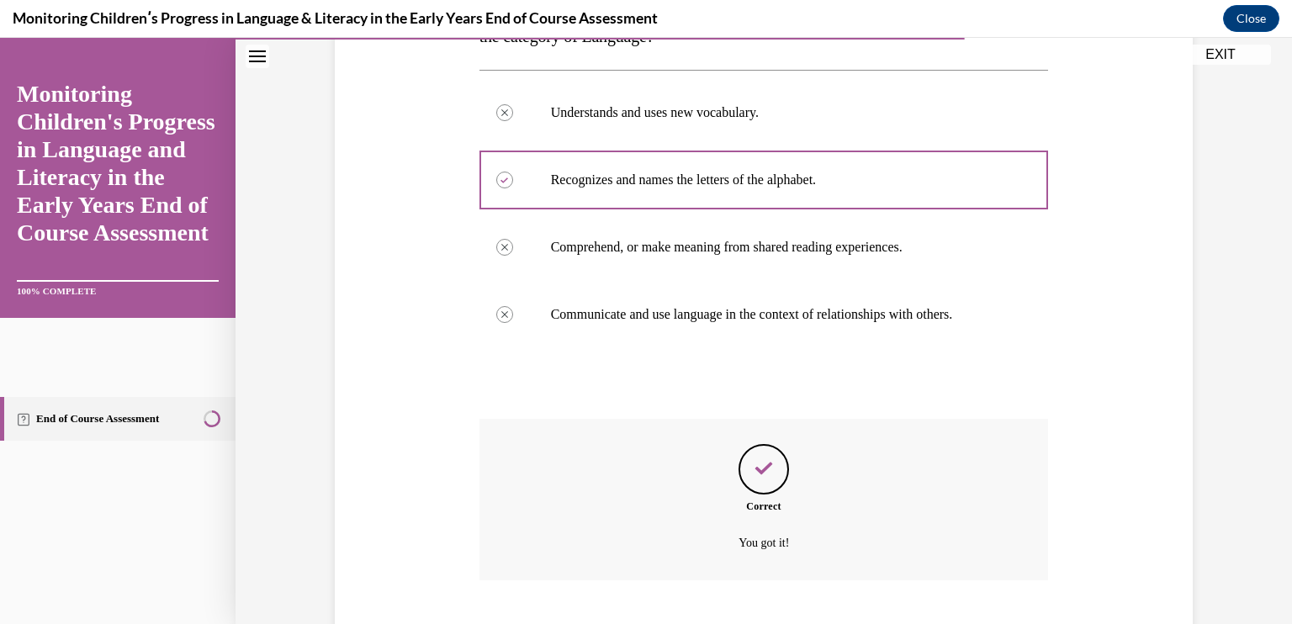
scroll to position [437, 0]
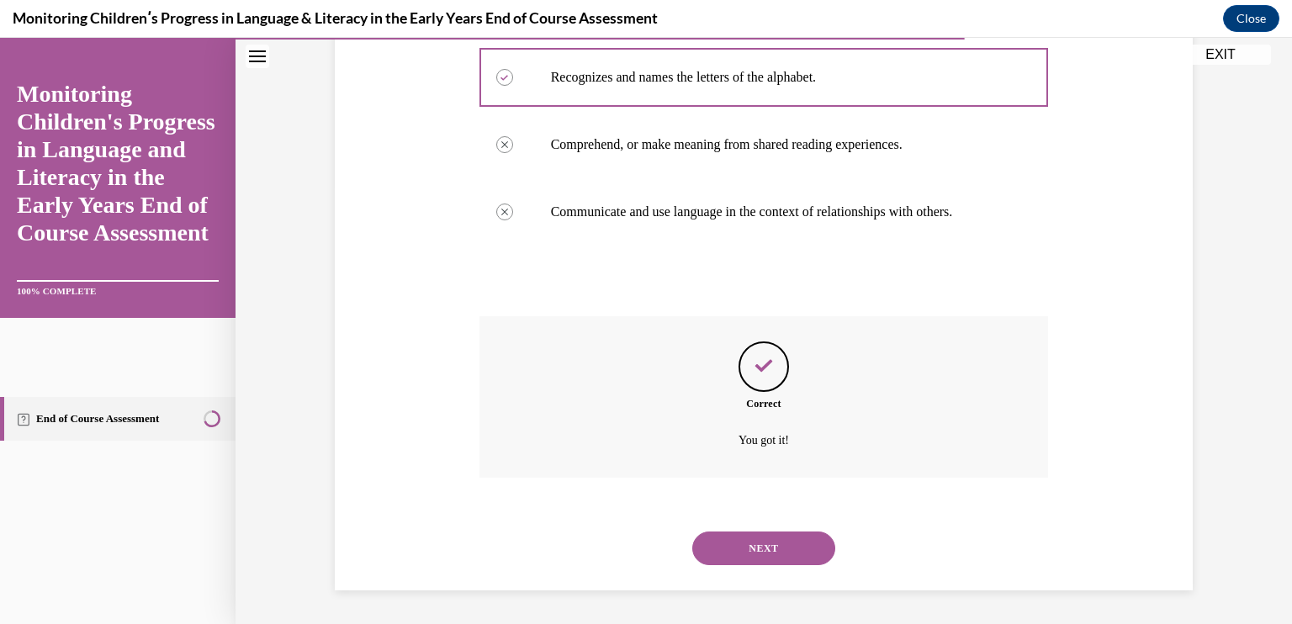
click at [776, 557] on button "NEXT" at bounding box center [763, 549] width 143 height 34
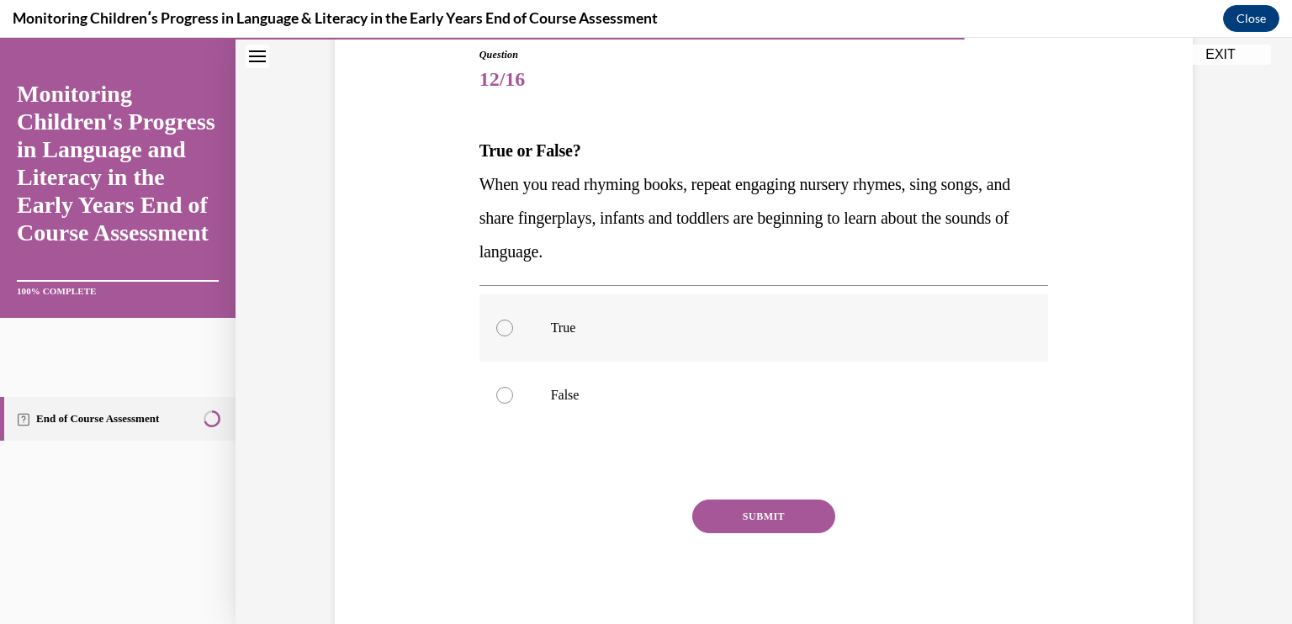
click at [560, 332] on p "True" at bounding box center [779, 328] width 456 height 17
click at [513, 332] on input "True" at bounding box center [504, 328] width 17 height 17
radio input "true"
click at [751, 530] on button "SUBMIT" at bounding box center [763, 517] width 143 height 34
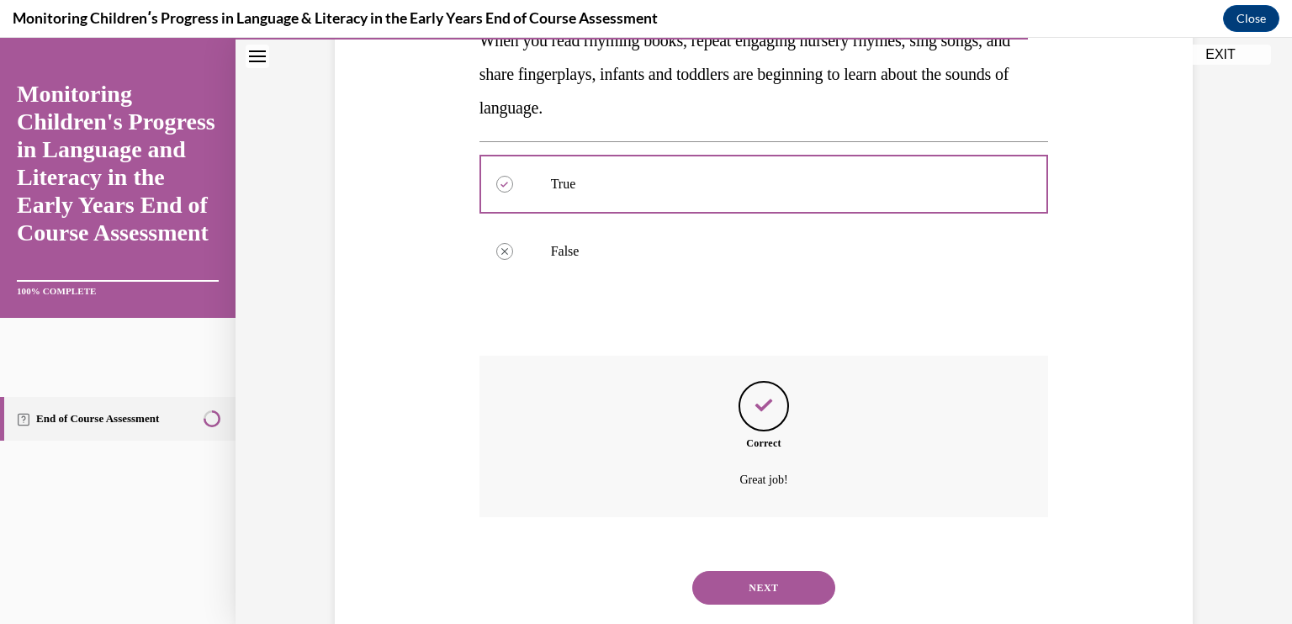
scroll to position [370, 0]
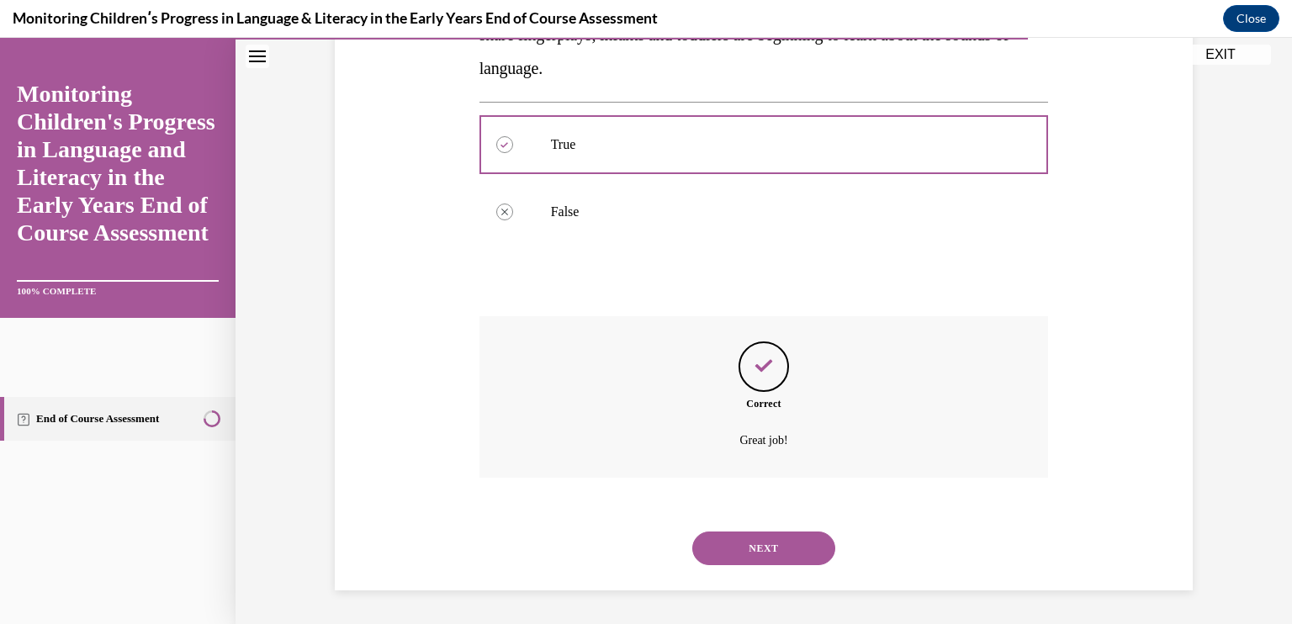
click at [785, 558] on button "NEXT" at bounding box center [763, 549] width 143 height 34
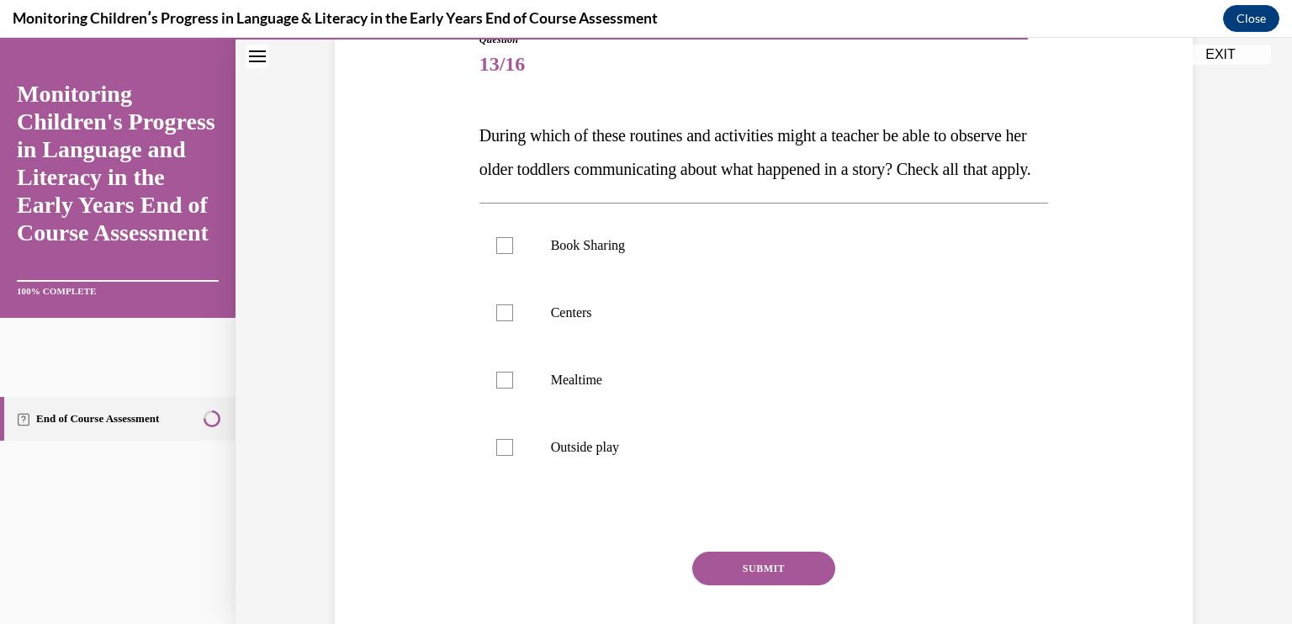
scroll to position [206, 0]
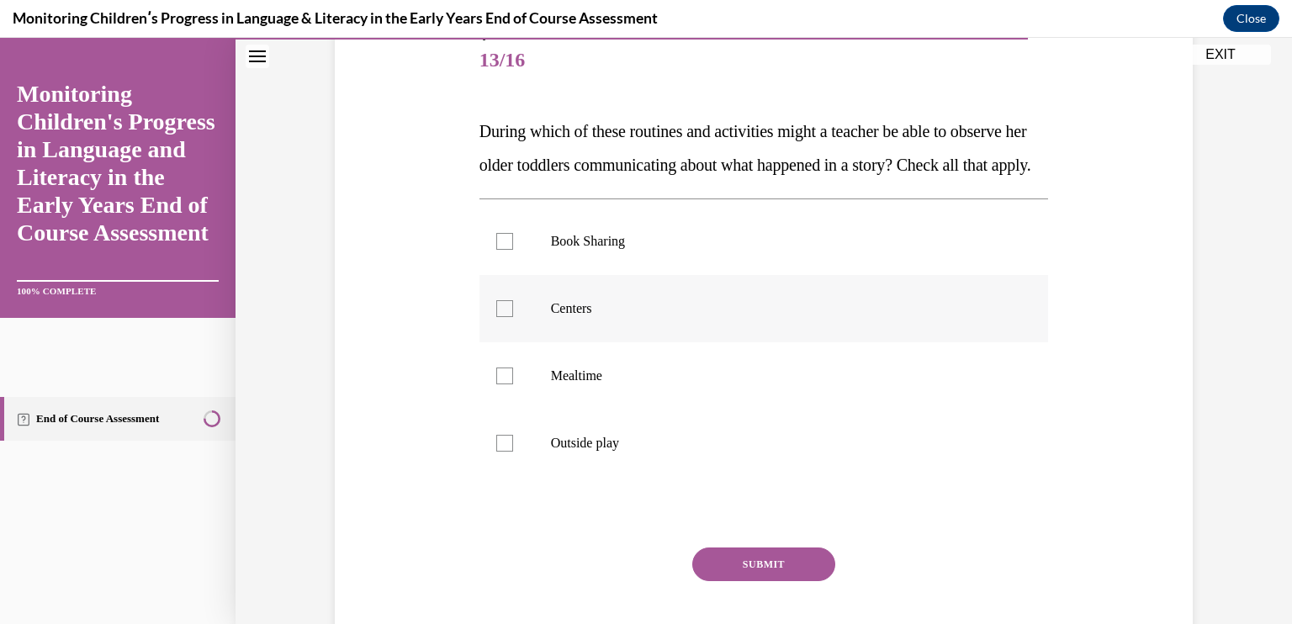
click at [645, 329] on label "Centers" at bounding box center [763, 308] width 569 height 67
click at [513, 317] on input "Centers" at bounding box center [504, 308] width 17 height 17
checkbox input "true"
click at [579, 477] on label "Outside play" at bounding box center [763, 443] width 569 height 67
click at [513, 452] on input "Outside play" at bounding box center [504, 443] width 17 height 17
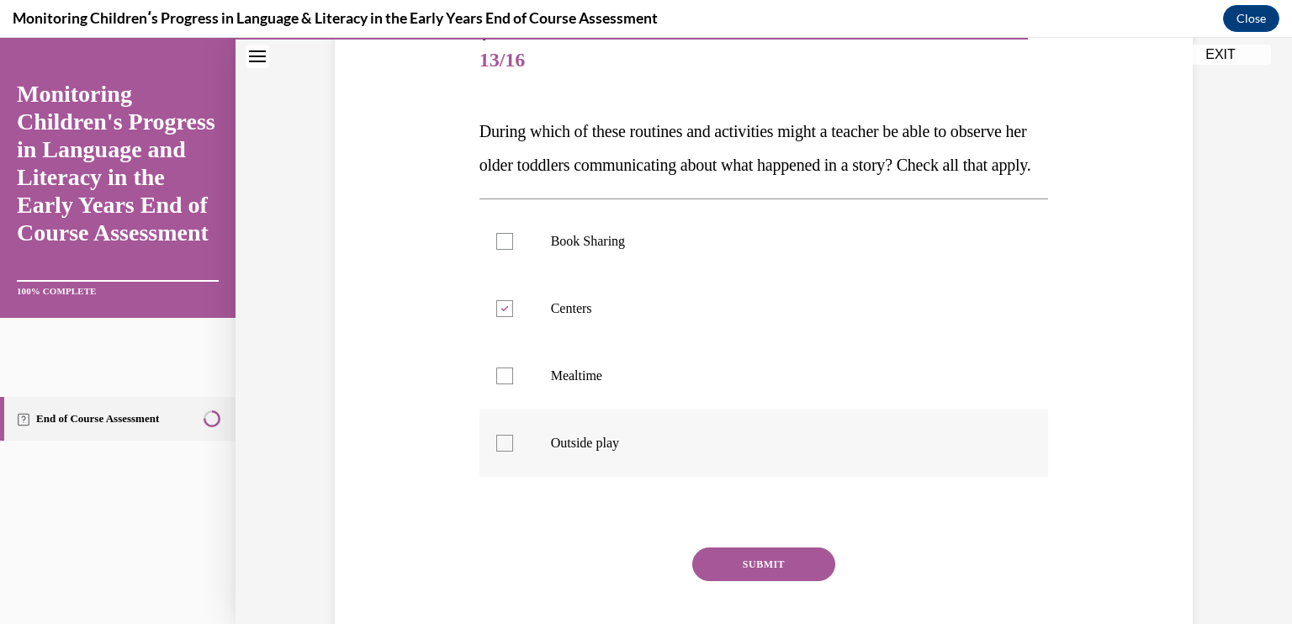
checkbox input "true"
click at [745, 581] on button "SUBMIT" at bounding box center [763, 565] width 143 height 34
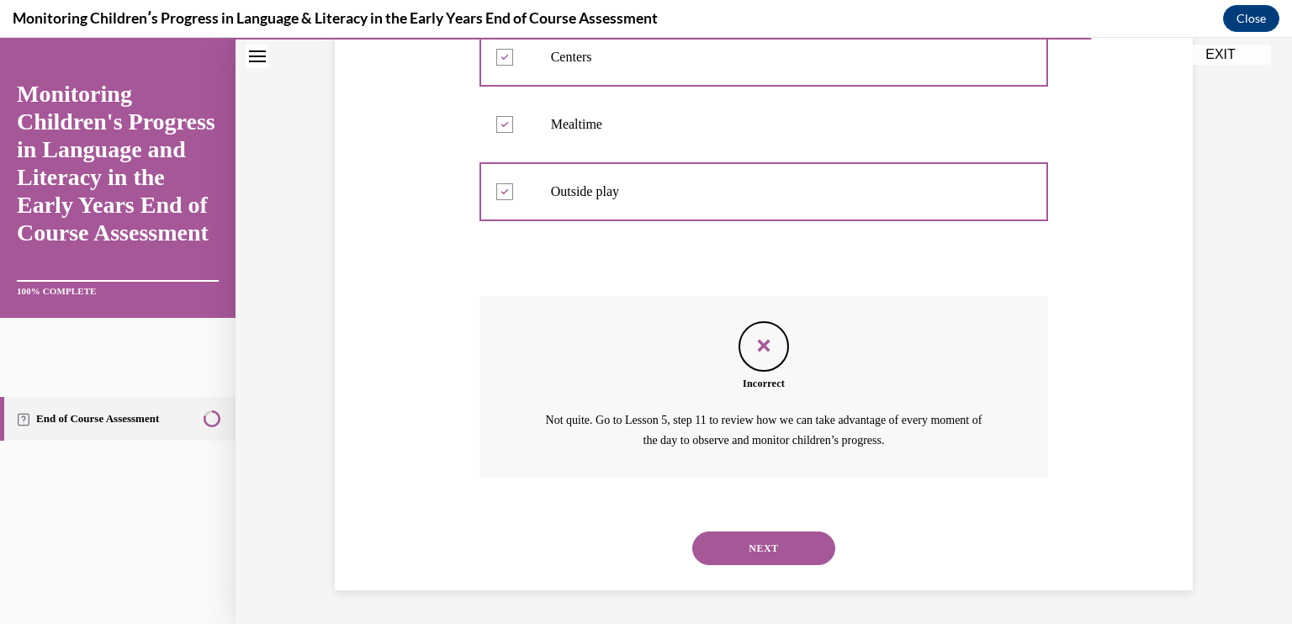
click at [762, 549] on button "NEXT" at bounding box center [763, 549] width 143 height 34
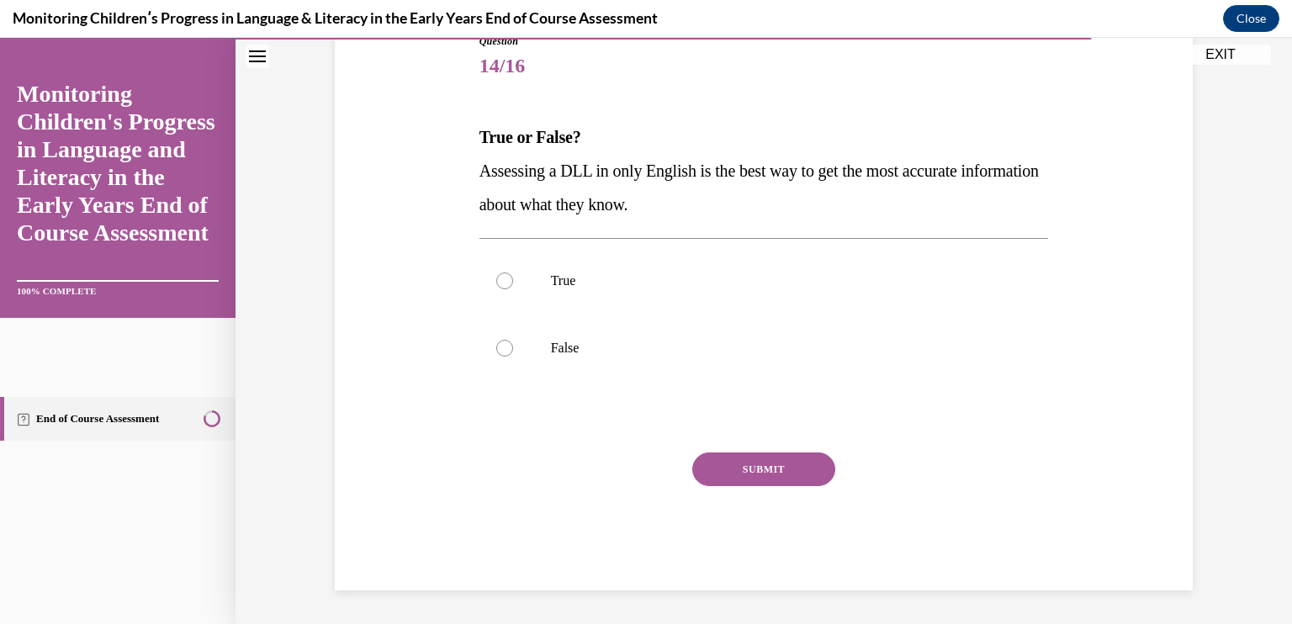
scroll to position [187, 0]
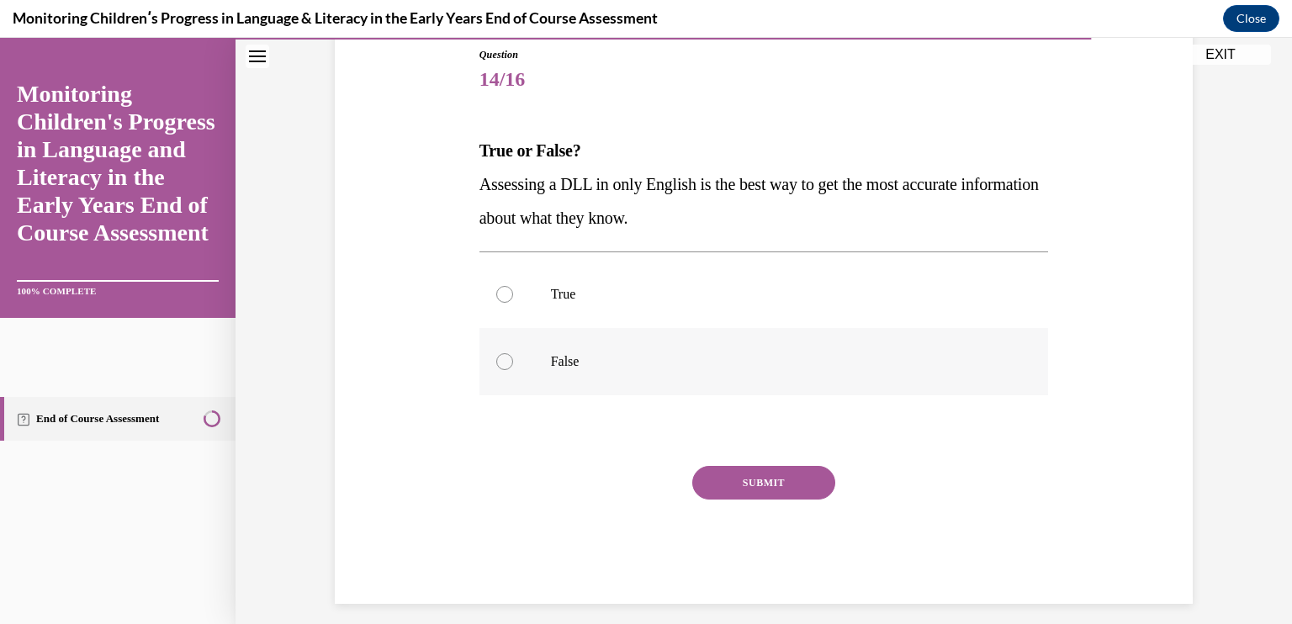
click at [584, 361] on p "False" at bounding box center [779, 361] width 456 height 17
click at [513, 361] on input "False" at bounding box center [504, 361] width 17 height 17
radio input "true"
click at [753, 489] on button "SUBMIT" at bounding box center [763, 483] width 143 height 34
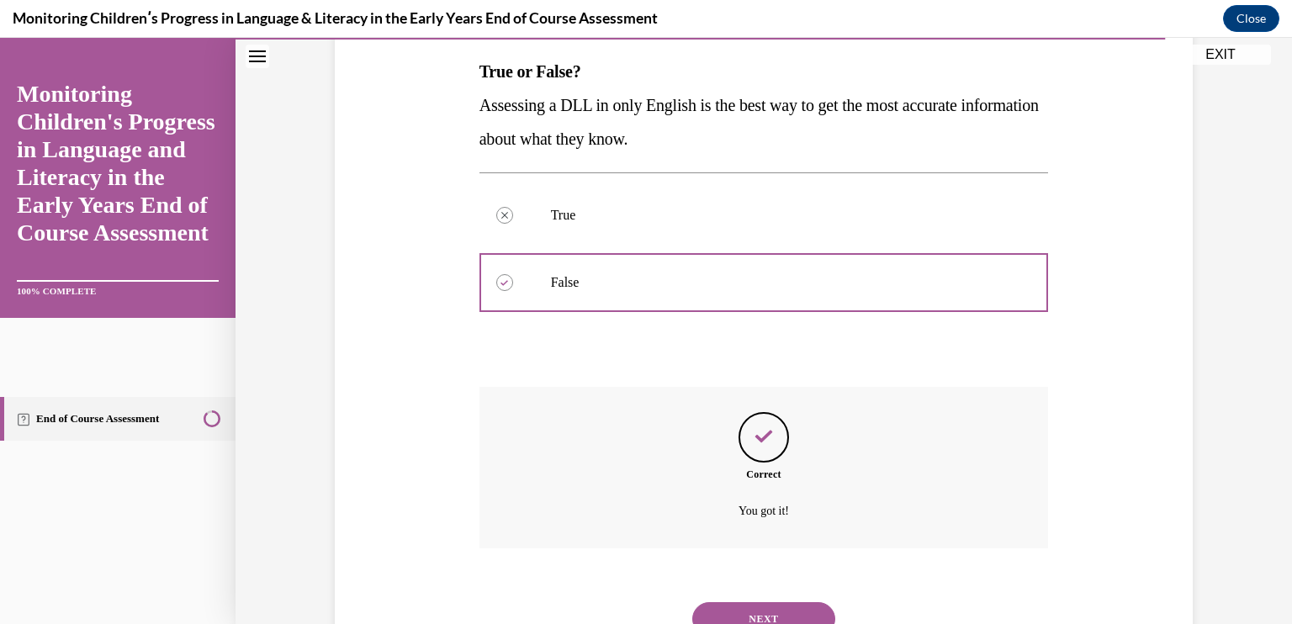
scroll to position [336, 0]
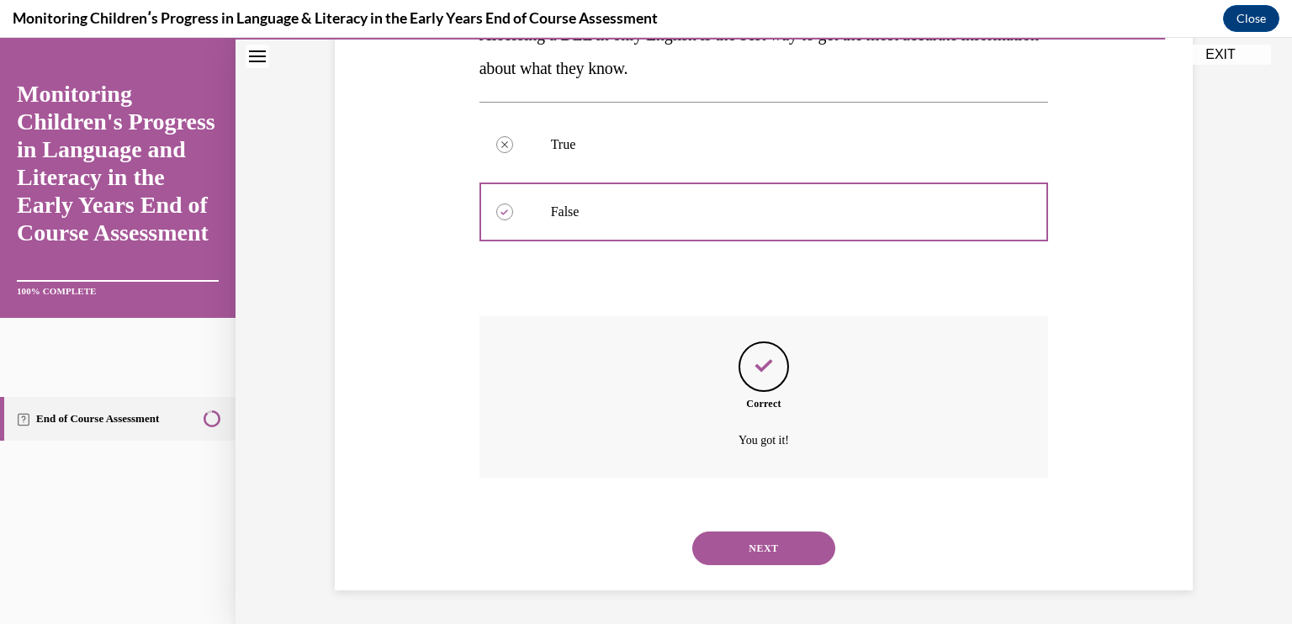
click at [757, 548] on button "NEXT" at bounding box center [763, 549] width 143 height 34
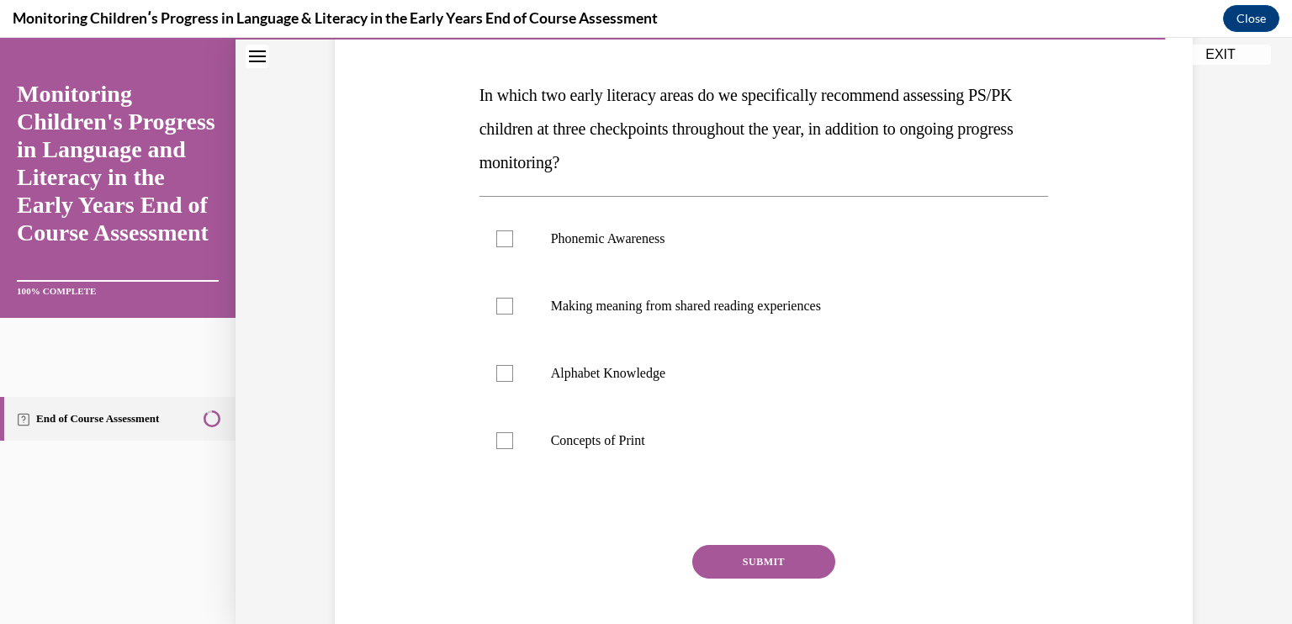
scroll to position [246, 0]
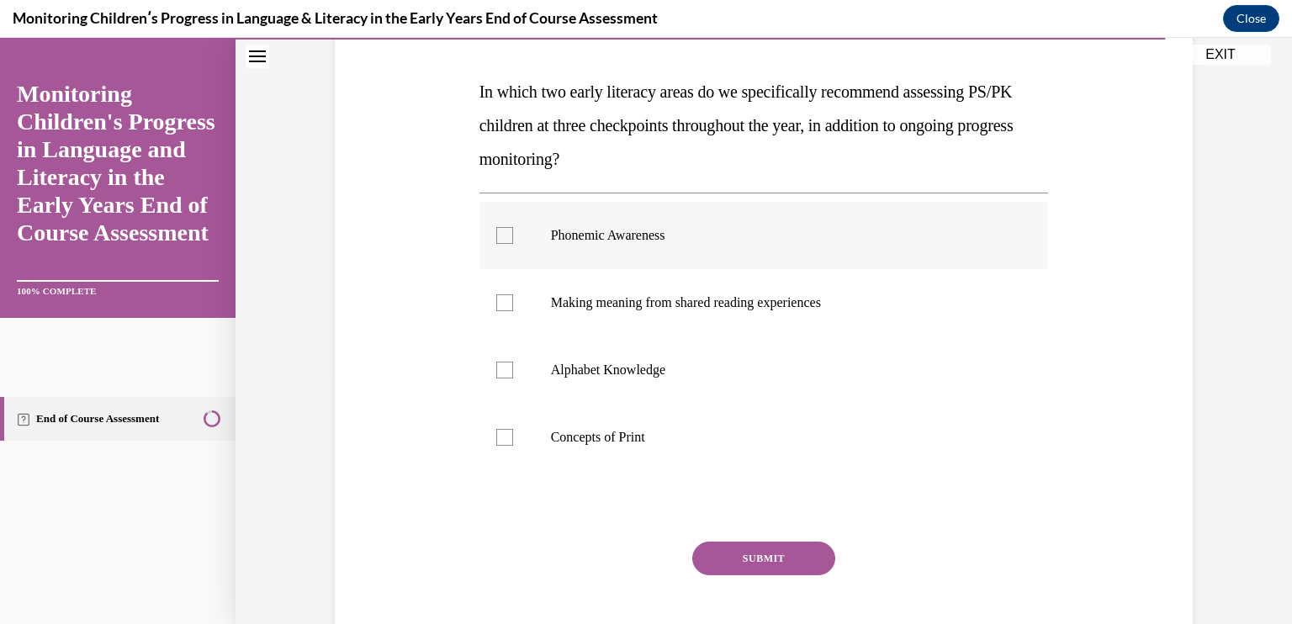
click at [640, 237] on p "Phonemic Awareness" at bounding box center [779, 235] width 456 height 17
click at [513, 237] on input "Phonemic Awareness" at bounding box center [504, 235] width 17 height 17
checkbox input "true"
click at [639, 360] on label "Alphabet Knowledge" at bounding box center [763, 369] width 569 height 67
click at [513, 362] on input "Alphabet Knowledge" at bounding box center [504, 370] width 17 height 17
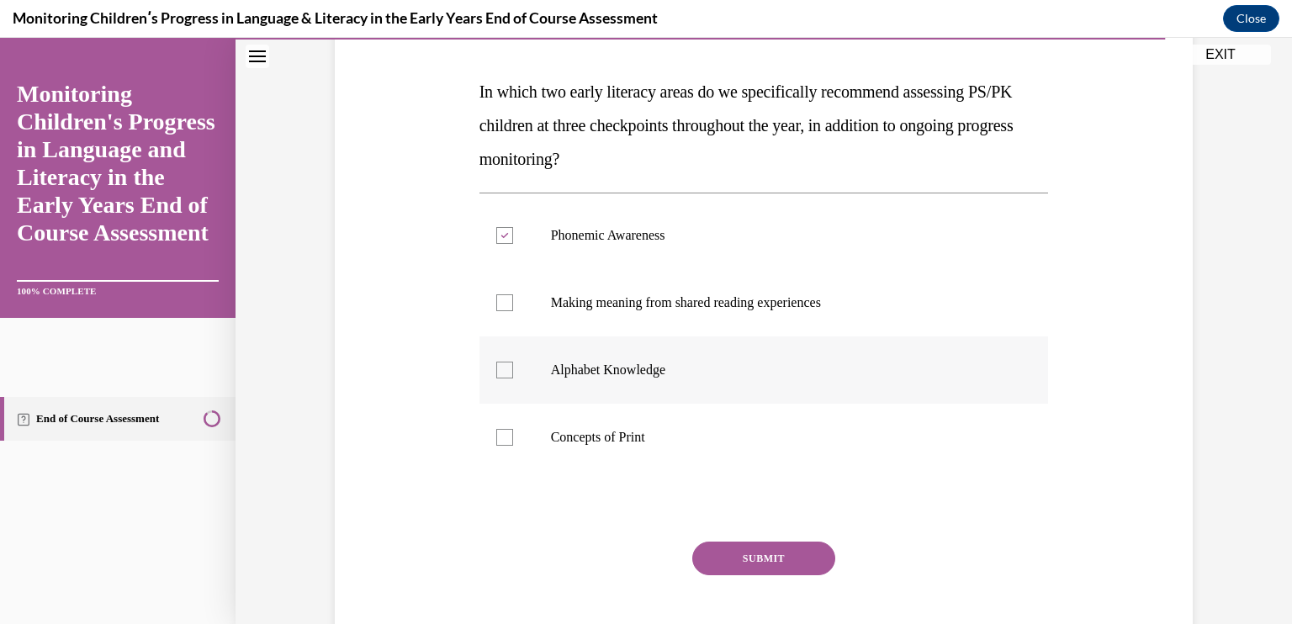
checkbox input "true"
click at [764, 548] on button "SUBMIT" at bounding box center [763, 559] width 143 height 34
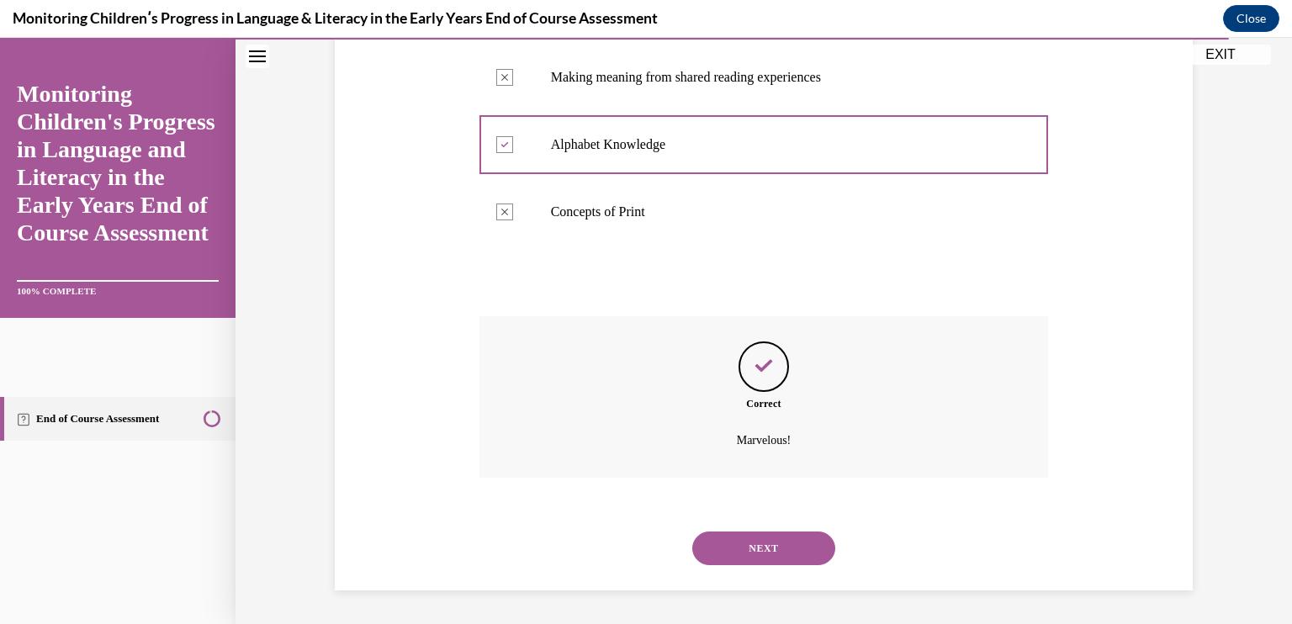
click at [774, 552] on button "NEXT" at bounding box center [763, 549] width 143 height 34
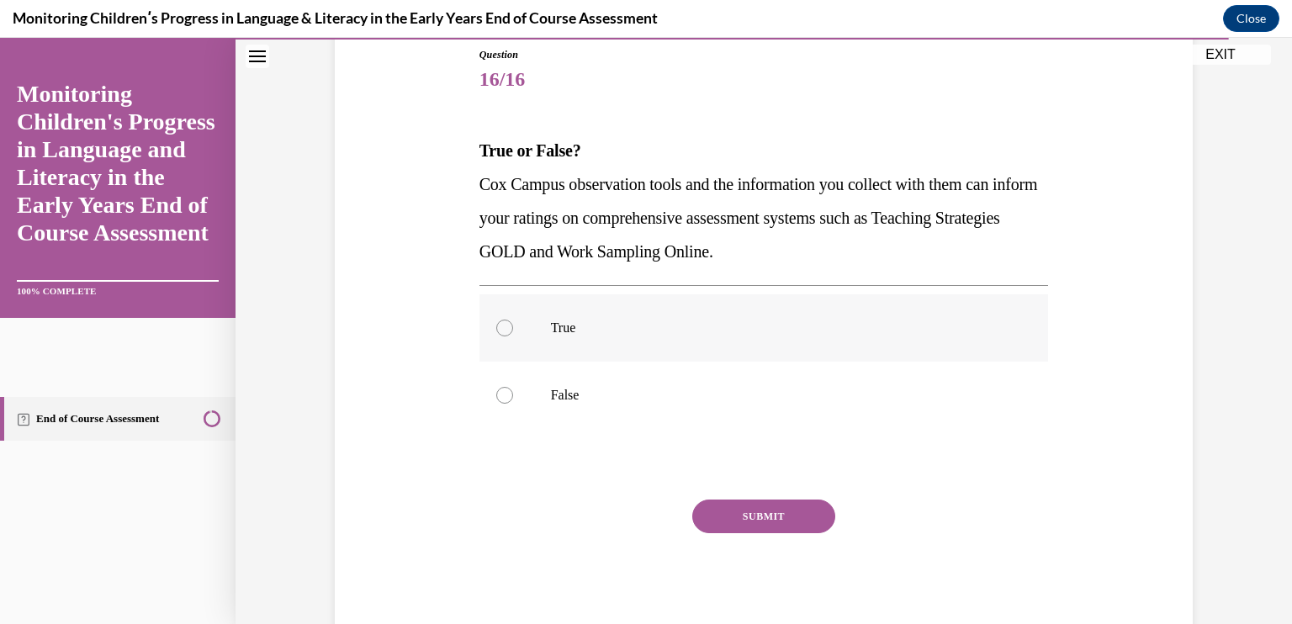
click at [623, 316] on label "True" at bounding box center [763, 327] width 569 height 67
click at [513, 320] on input "True" at bounding box center [504, 328] width 17 height 17
radio input "true"
click at [755, 519] on button "SUBMIT" at bounding box center [763, 517] width 143 height 34
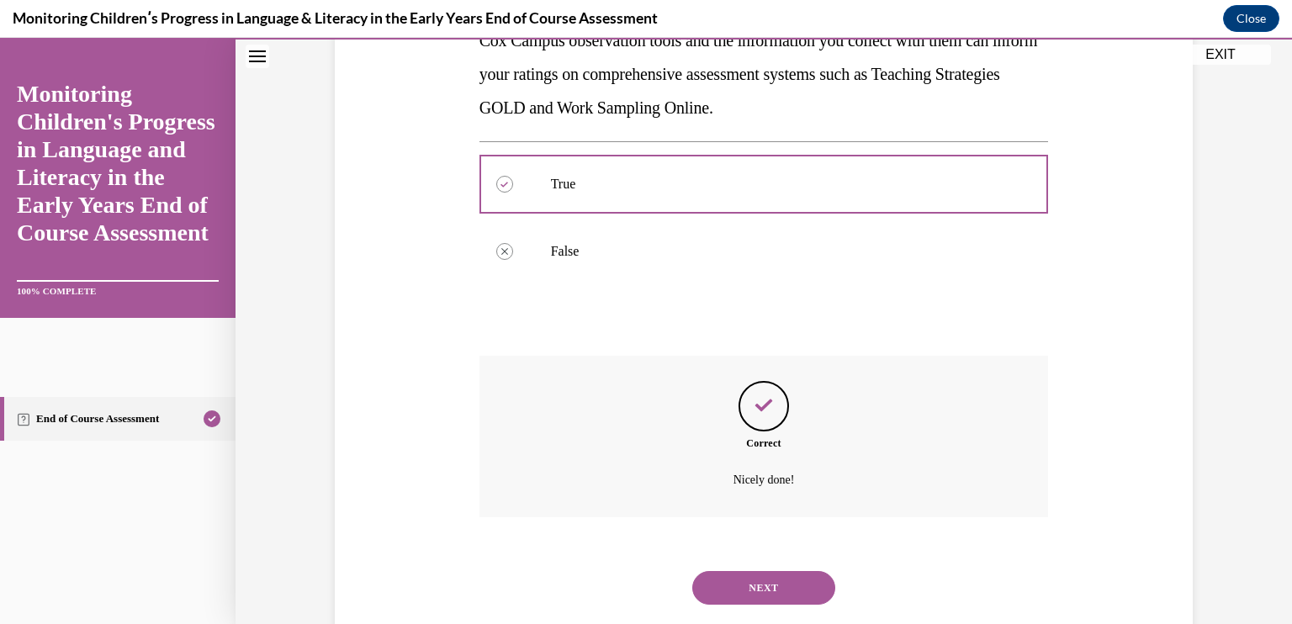
scroll to position [370, 0]
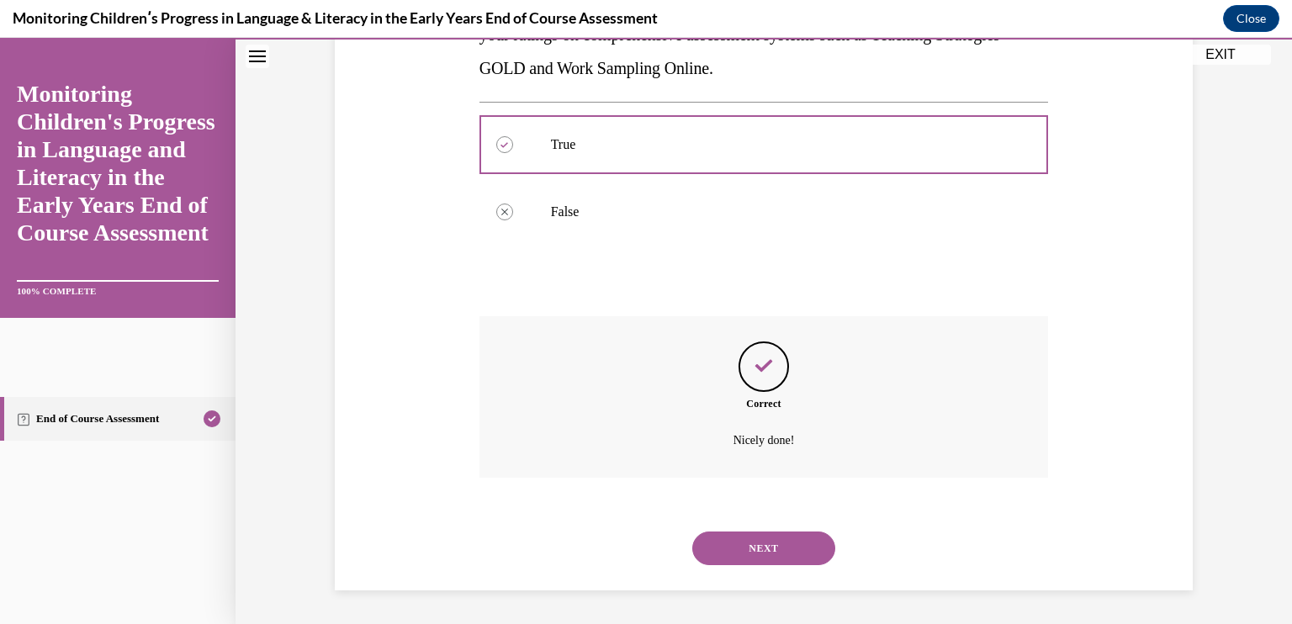
click at [760, 547] on button "NEXT" at bounding box center [763, 549] width 143 height 34
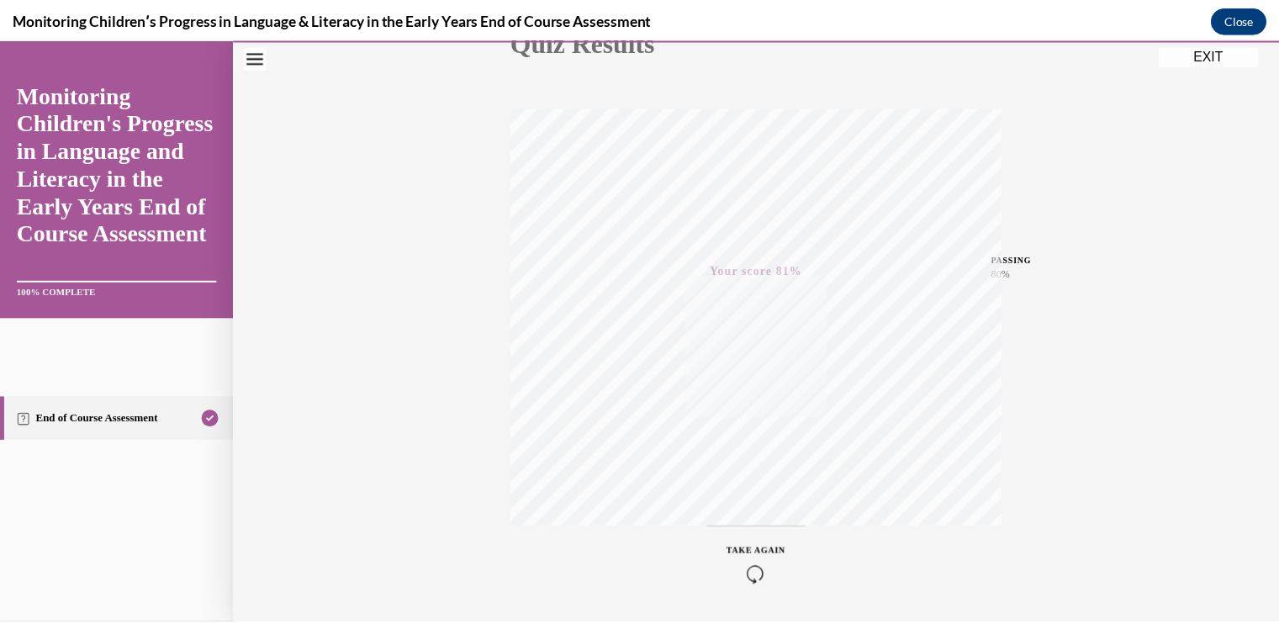
scroll to position [276, 0]
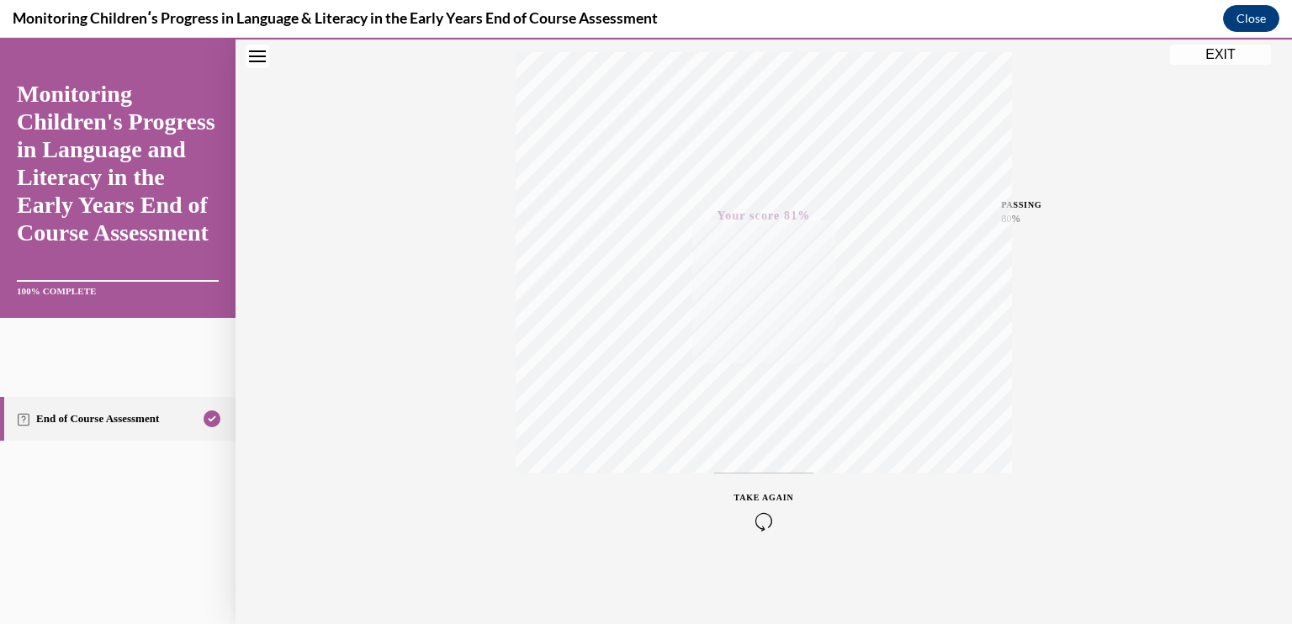
click at [1203, 51] on button "EXIT" at bounding box center [1220, 55] width 101 height 20
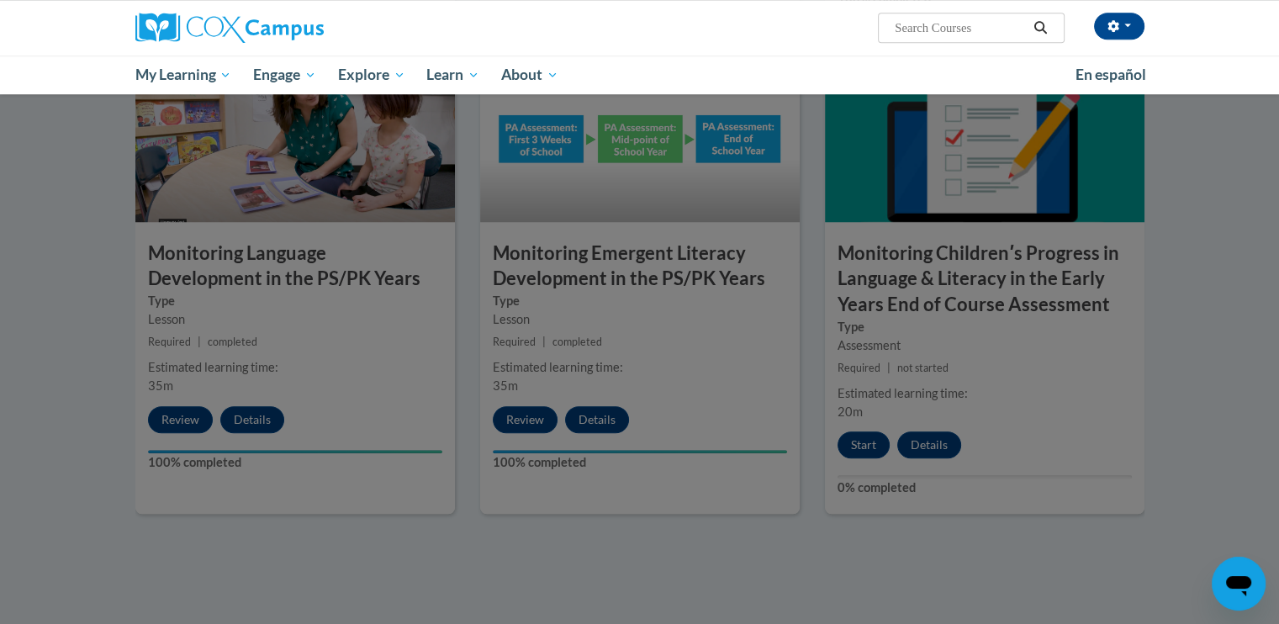
click at [1197, 294] on div at bounding box center [639, 312] width 1279 height 624
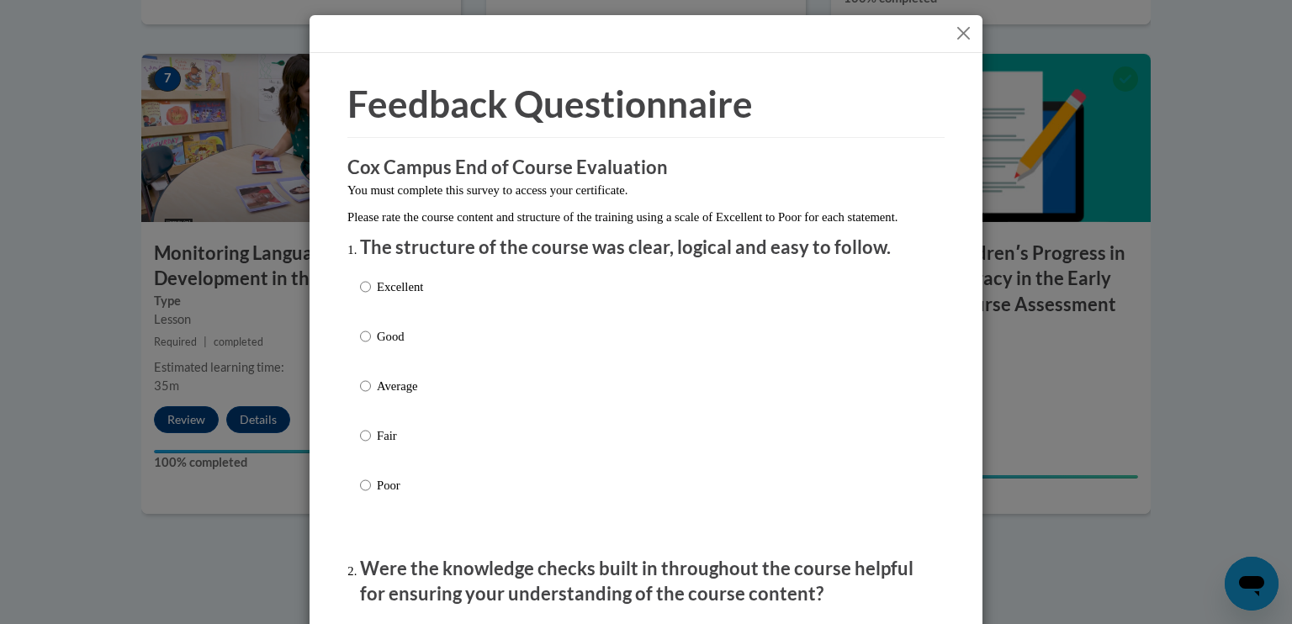
click at [387, 294] on div "Excellent Good Average Fair Poor" at bounding box center [391, 399] width 63 height 261
click at [392, 296] on p "Excellent" at bounding box center [400, 287] width 46 height 19
click at [371, 296] on input "Excellent" at bounding box center [365, 287] width 11 height 19
radio input "true"
click at [955, 45] on div at bounding box center [646, 34] width 673 height 38
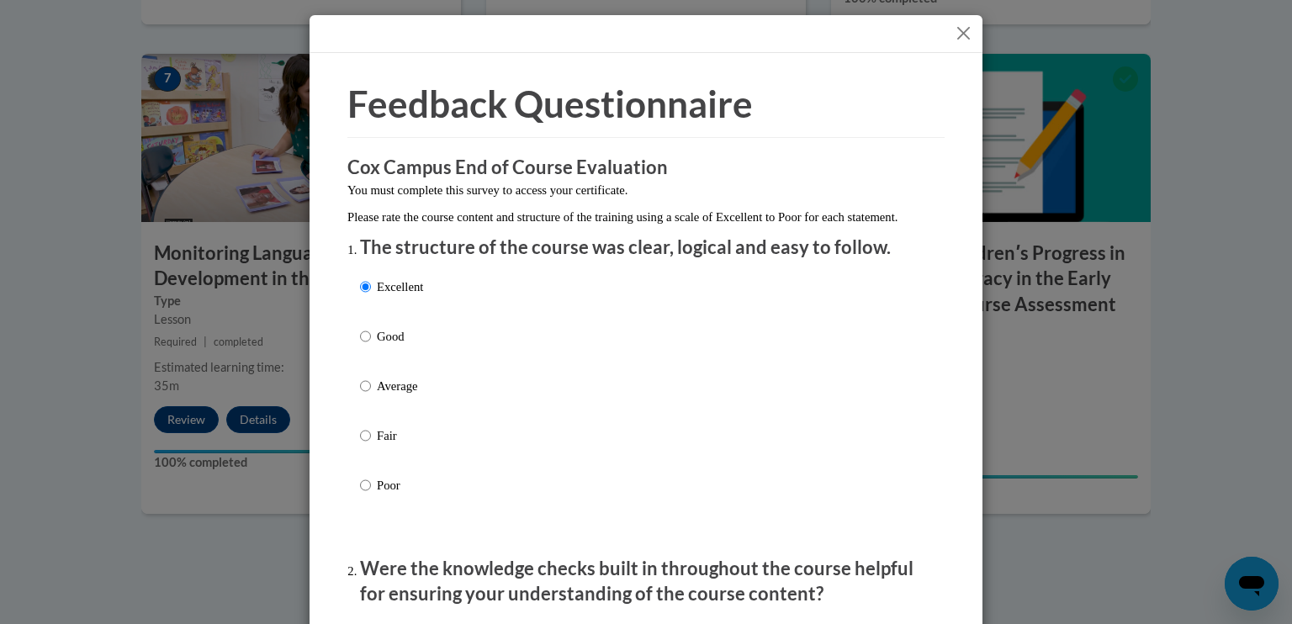
click at [959, 29] on button "Close" at bounding box center [963, 33] width 21 height 21
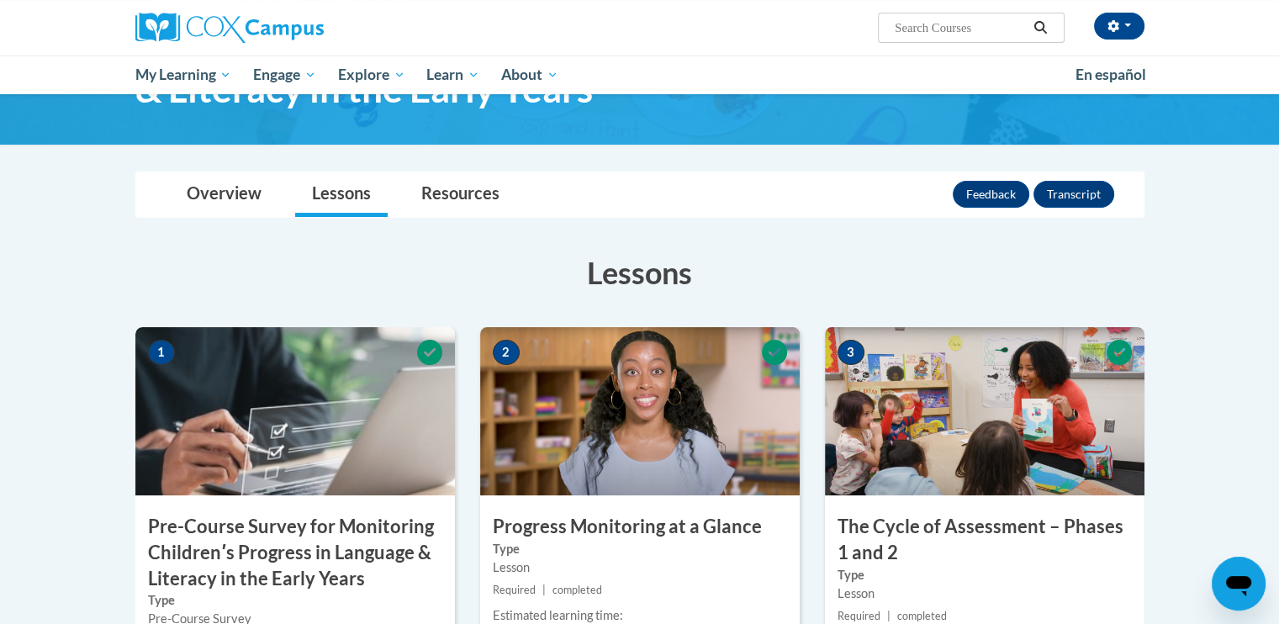
scroll to position [154, 0]
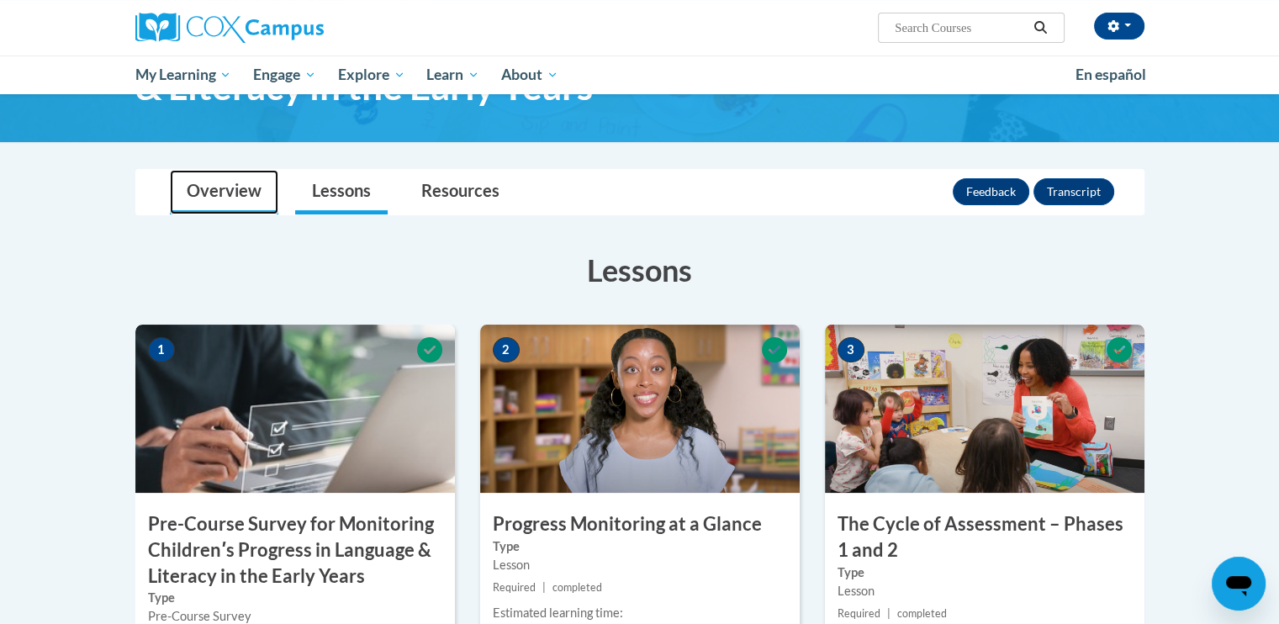
click at [226, 196] on link "Overview" at bounding box center [224, 192] width 108 height 45
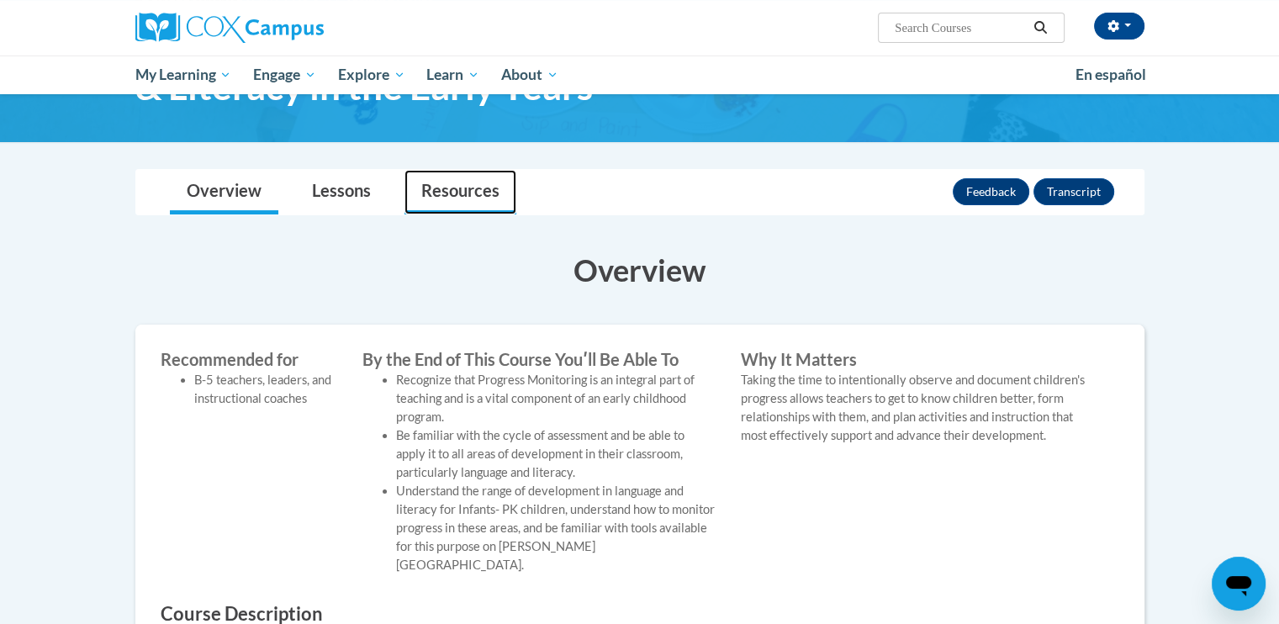
click at [455, 199] on link "Resources" at bounding box center [461, 192] width 112 height 45
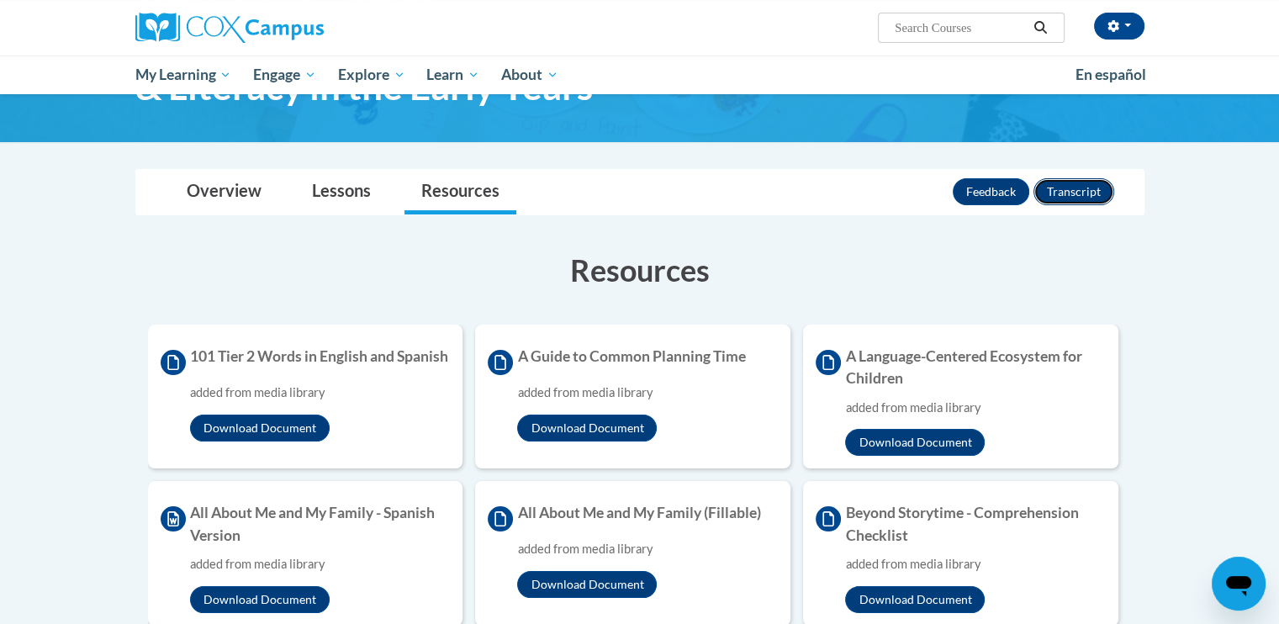
click at [1069, 199] on button "Transcript" at bounding box center [1074, 191] width 81 height 27
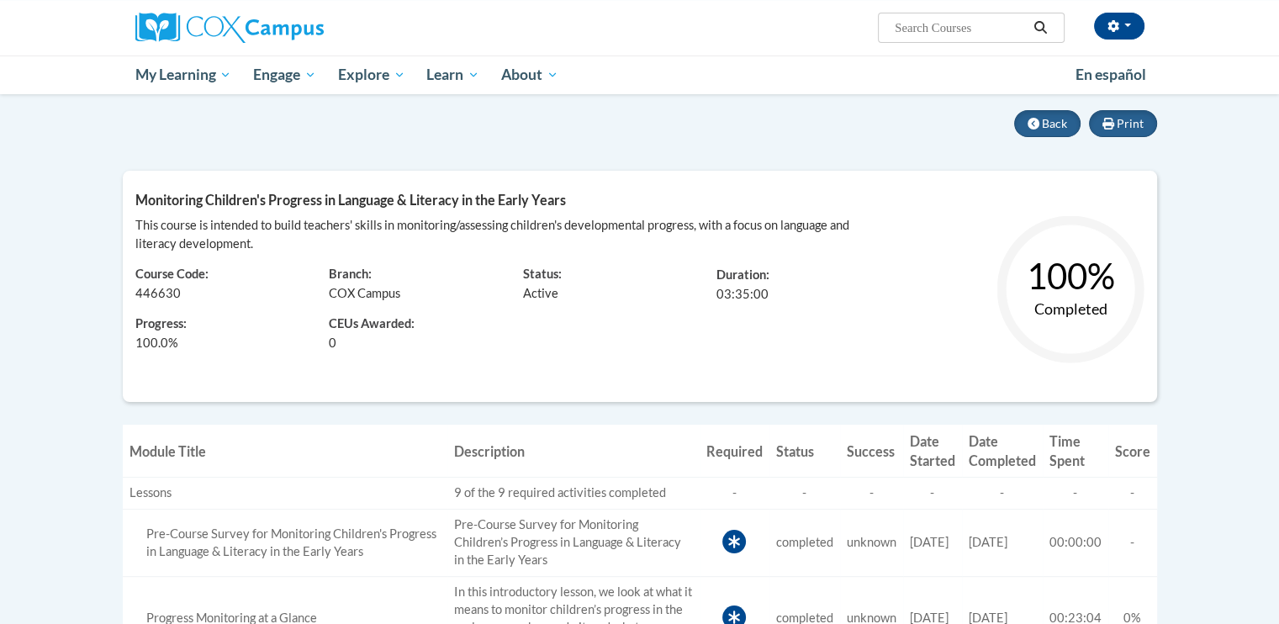
scroll to position [136, 0]
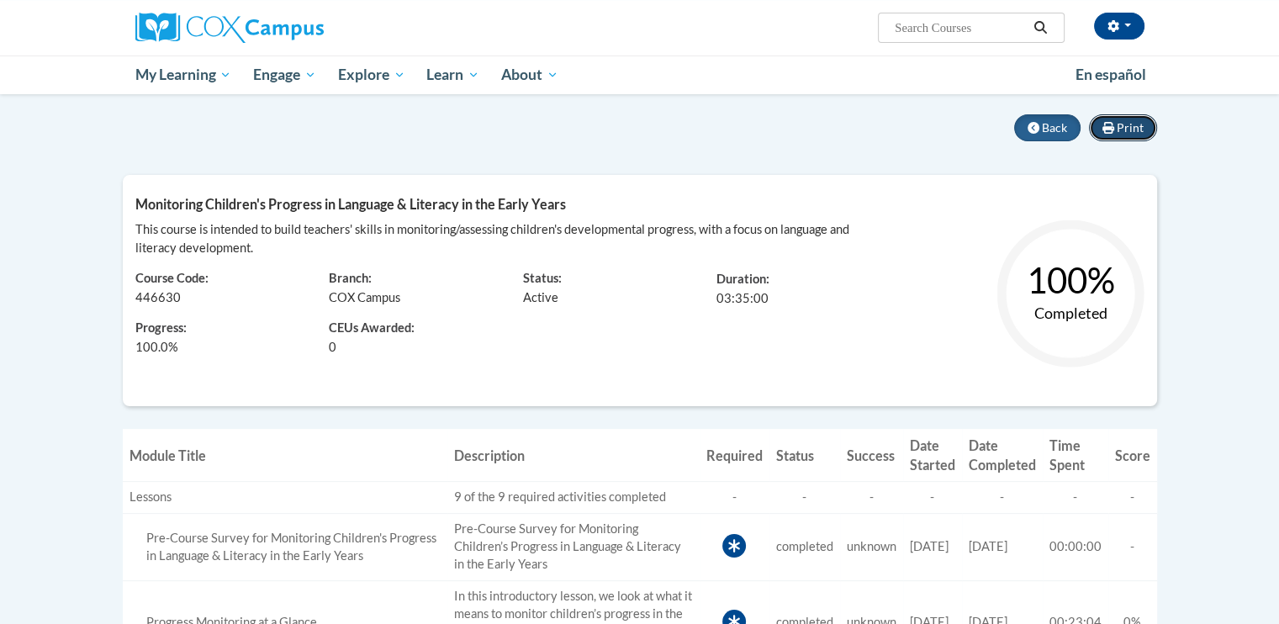
click at [1134, 125] on span "Print" at bounding box center [1130, 127] width 27 height 14
